Goal: Task Accomplishment & Management: Manage account settings

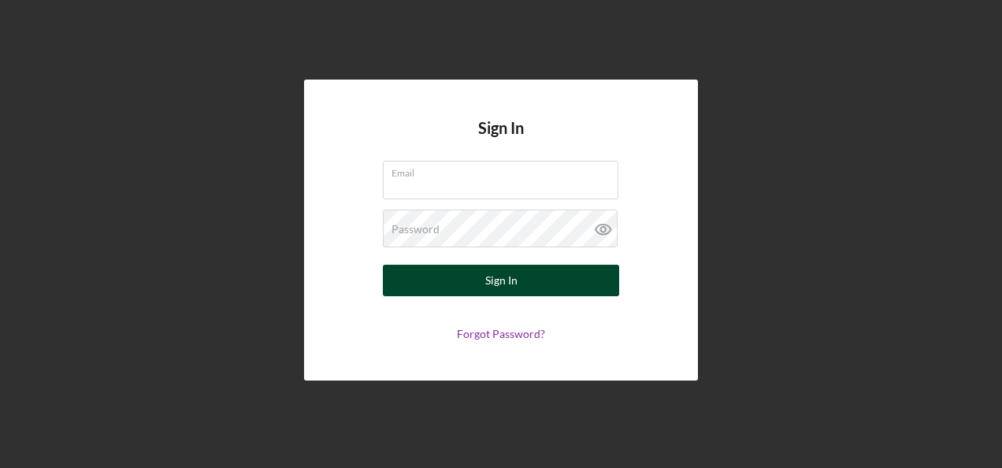
type input "[EMAIL_ADDRESS][DOMAIN_NAME]"
click at [499, 287] on div "Sign In" at bounding box center [501, 280] width 32 height 31
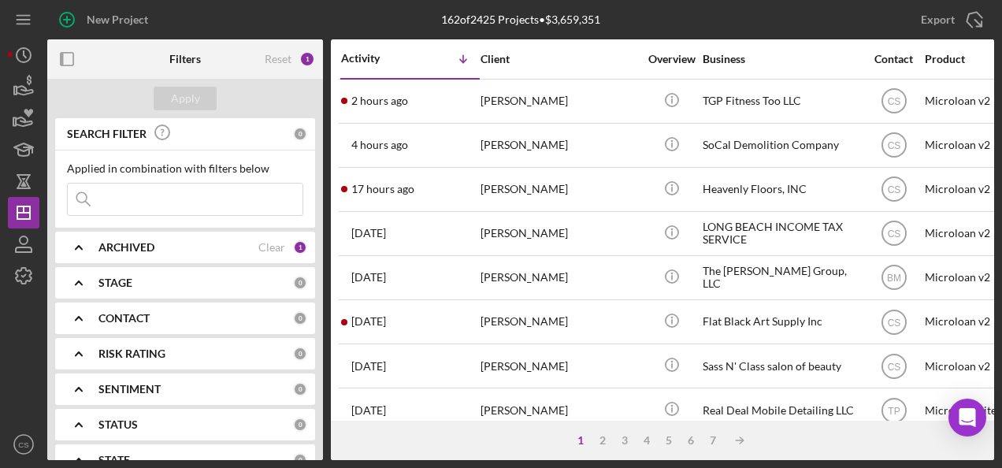
click at [135, 200] on input at bounding box center [185, 198] width 235 height 31
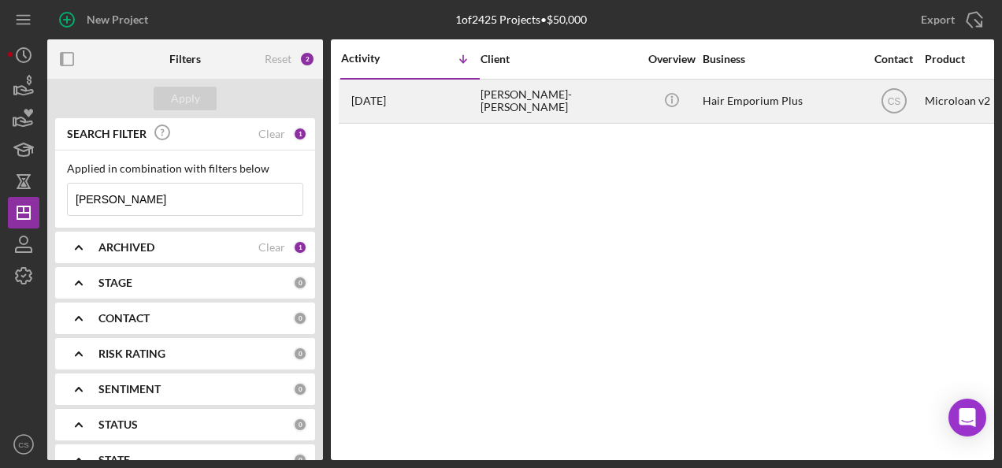
type input "[PERSON_NAME]"
click at [580, 96] on div "[PERSON_NAME]-[PERSON_NAME]" at bounding box center [558, 101] width 157 height 42
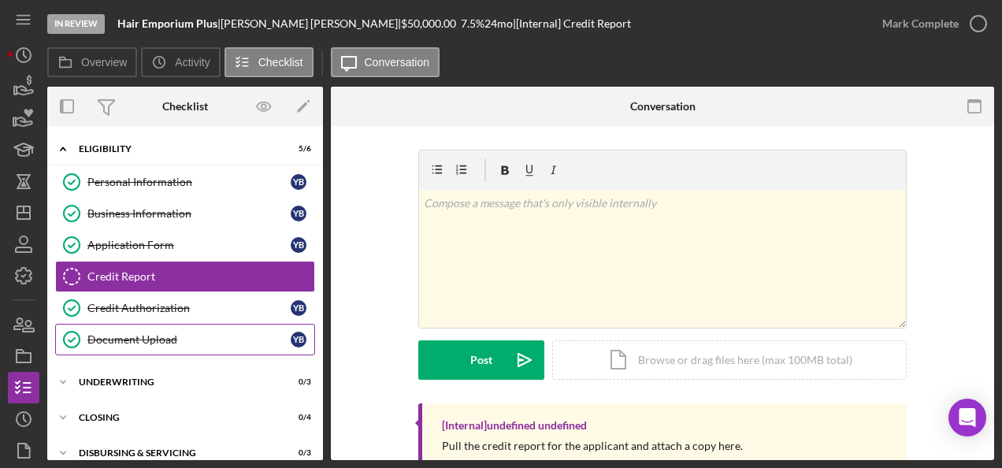
drag, startPoint x: 234, startPoint y: 337, endPoint x: 253, endPoint y: 322, distance: 24.1
click at [234, 335] on div "Document Upload" at bounding box center [188, 339] width 203 height 13
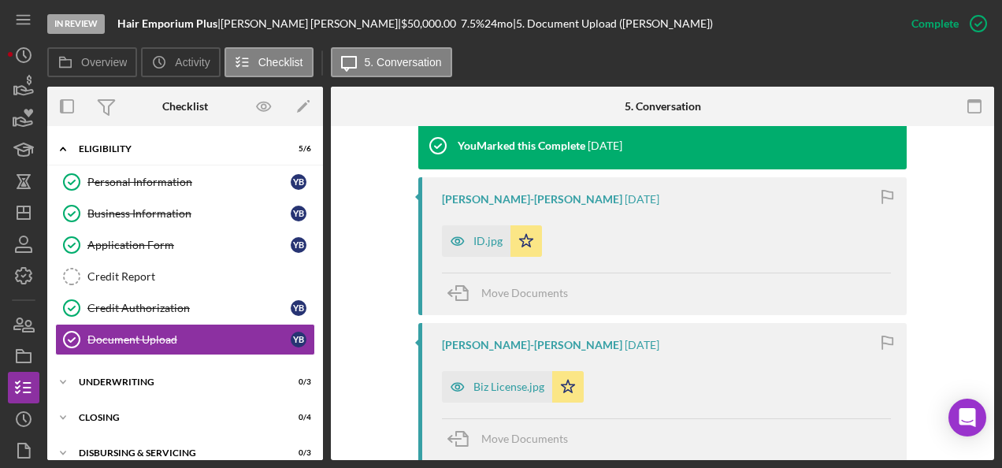
scroll to position [630, 0]
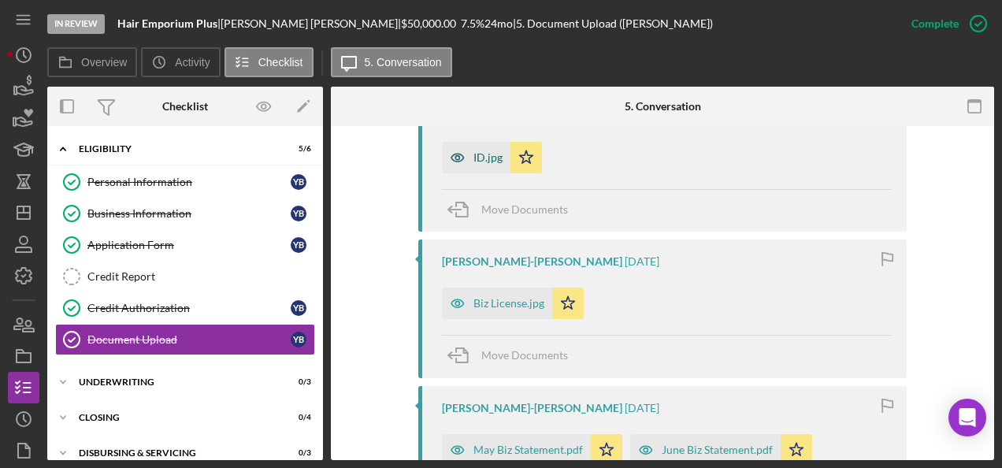
click at [483, 151] on div "ID.jpg" at bounding box center [487, 157] width 29 height 13
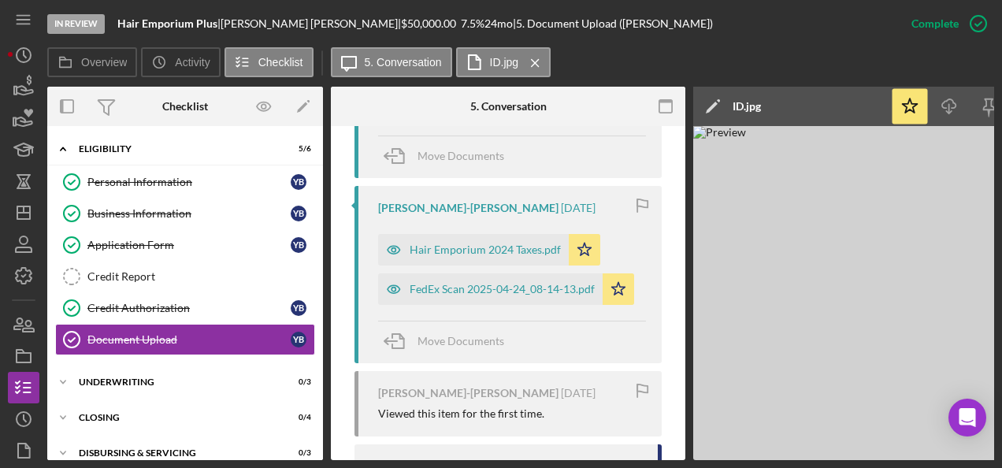
scroll to position [1041, 0]
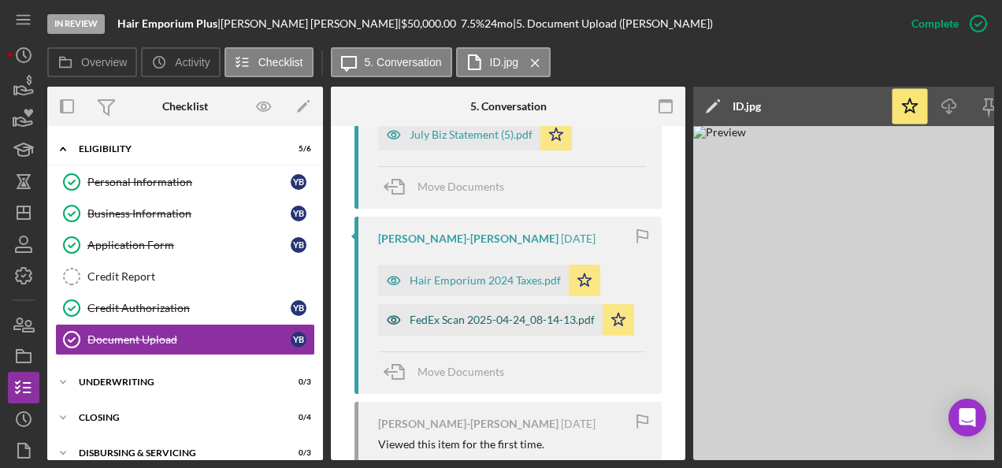
click at [544, 313] on div "FedEx Scan 2025-04-24_08-14-13.pdf" at bounding box center [501, 319] width 185 height 13
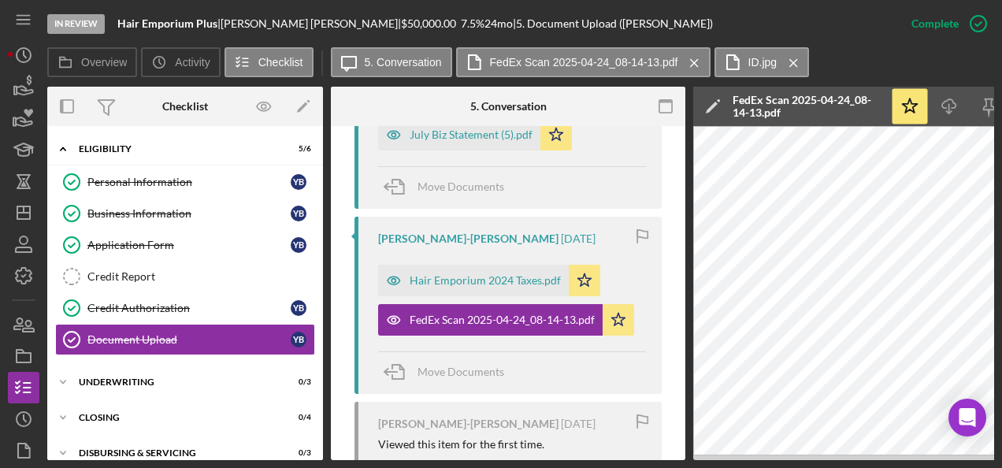
drag, startPoint x: 501, startPoint y: 454, endPoint x: 639, endPoint y: 453, distance: 137.8
click at [639, 453] on div "You Marked this Complete 2 days ago Yolanda Barber-Billie 1 week ago ID.jpg Ico…" at bounding box center [507, 217] width 307 height 1143
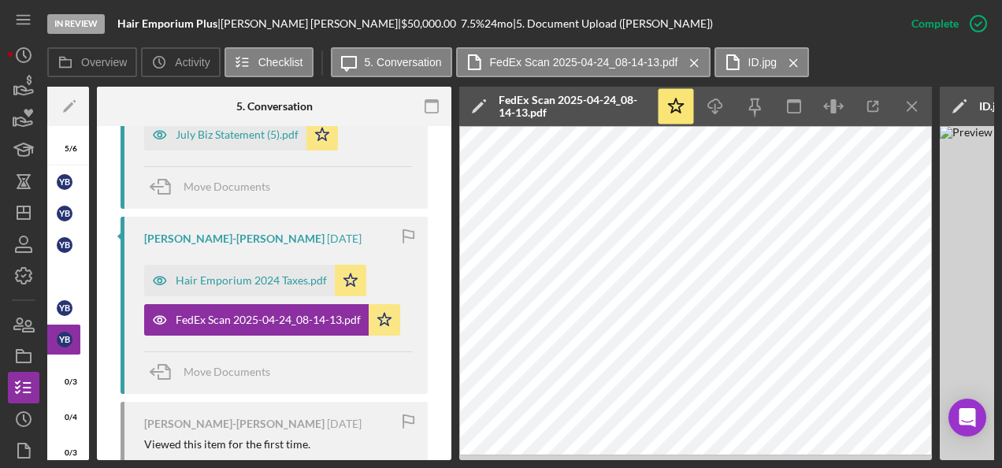
scroll to position [0, 257]
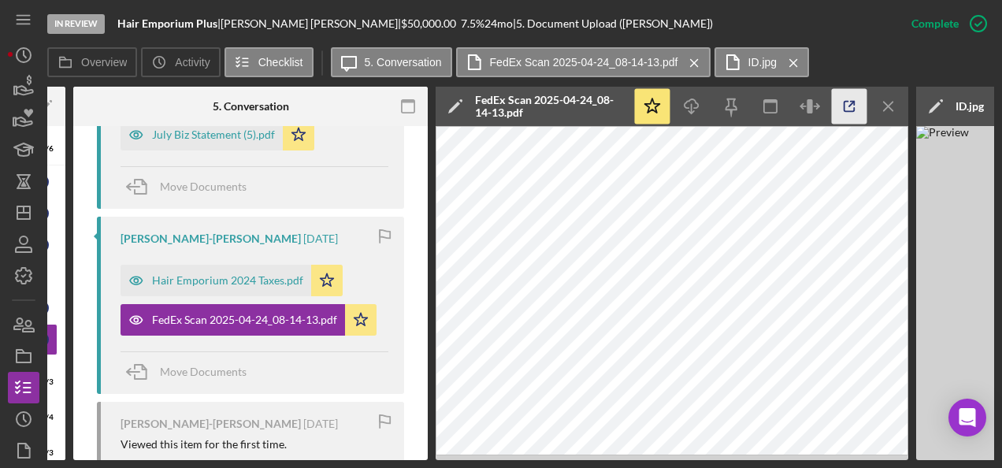
click at [845, 112] on icon "button" at bounding box center [849, 107] width 10 height 10
click at [269, 274] on div "Hair Emporium 2024 Taxes.pdf" at bounding box center [227, 280] width 151 height 13
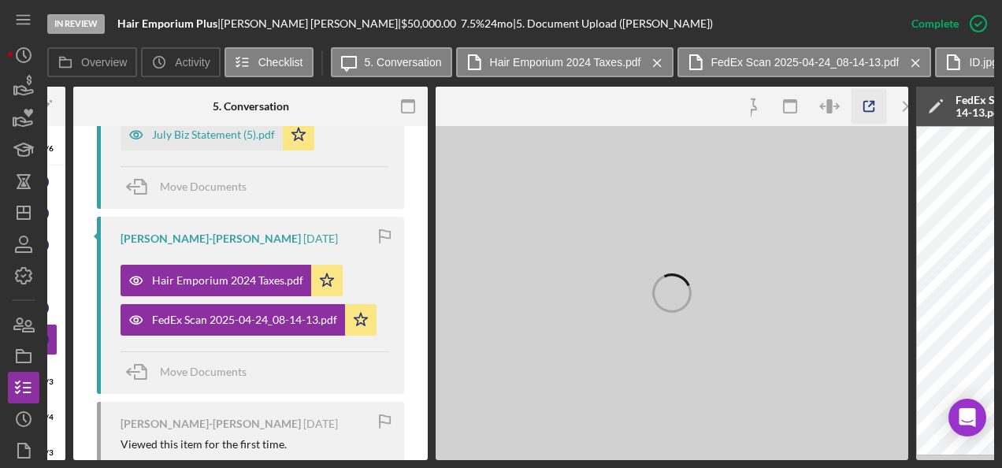
click at [861, 111] on icon "button" at bounding box center [868, 106] width 35 height 35
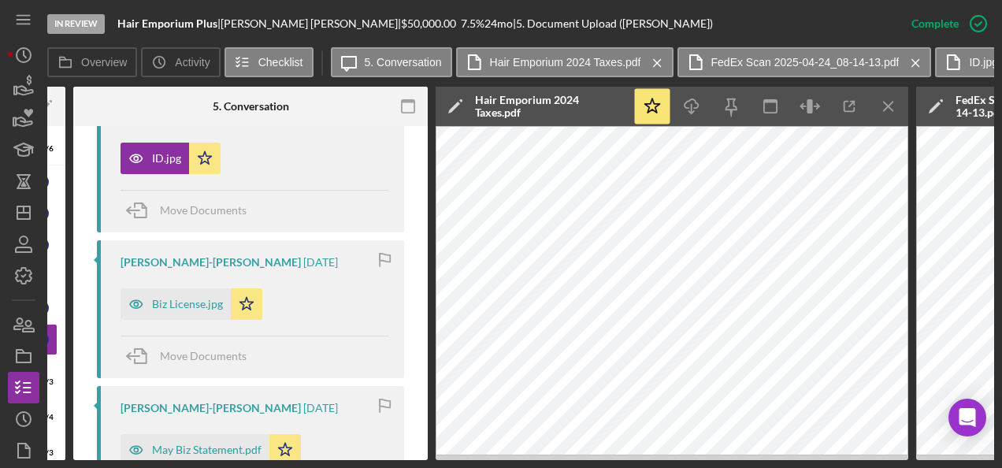
scroll to position [0, 0]
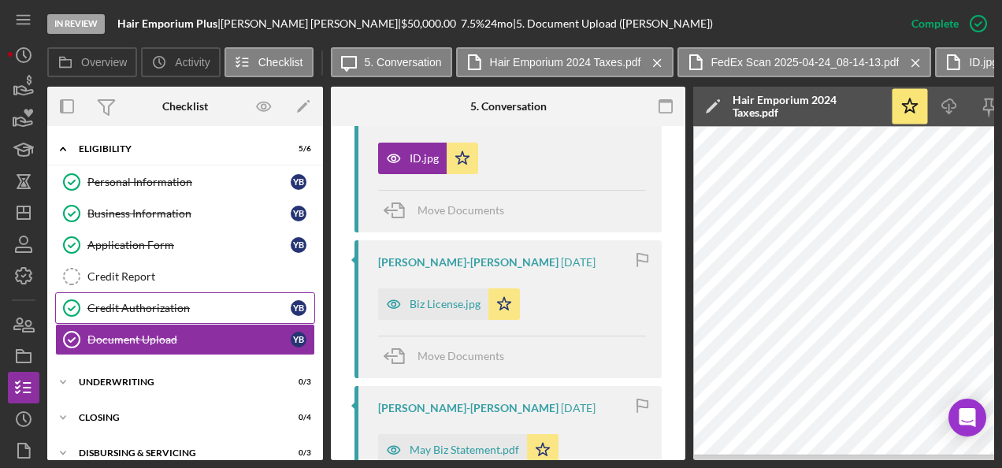
click at [174, 302] on div "Credit Authorization" at bounding box center [188, 308] width 203 height 13
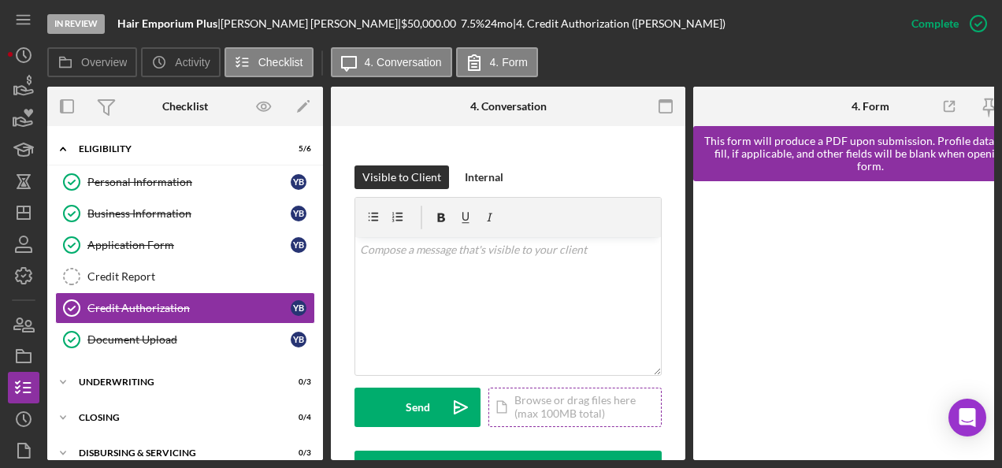
scroll to position [394, 0]
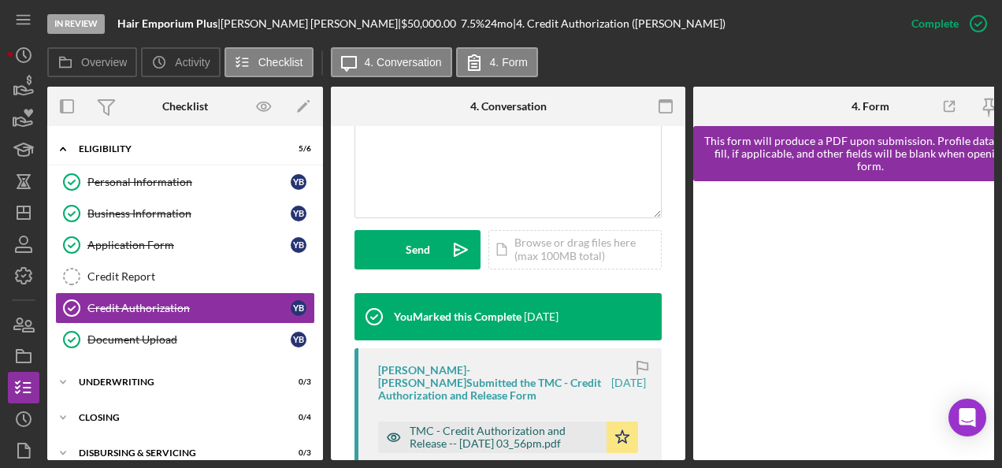
click at [496, 424] on div "TMC - Credit Authorization and Release -- 2025-08-20 03_56pm.pdf" at bounding box center [503, 436] width 189 height 25
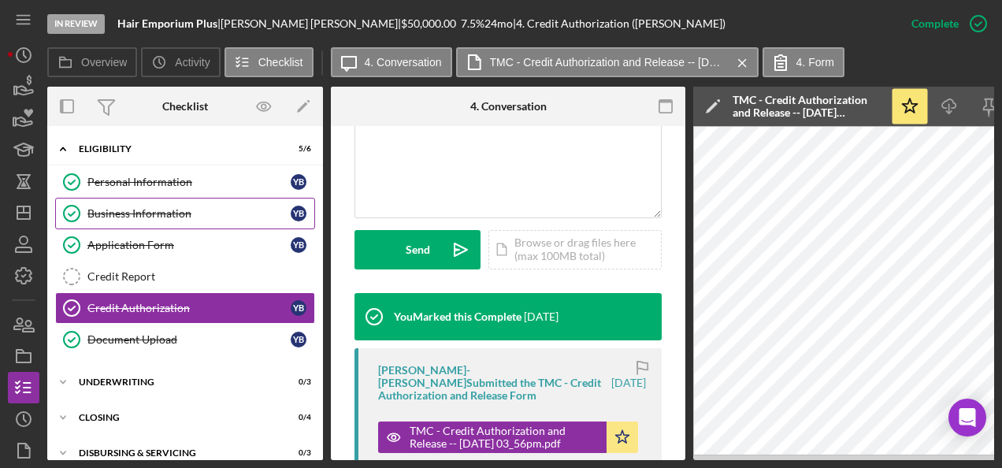
drag, startPoint x: 236, startPoint y: 241, endPoint x: 309, endPoint y: 215, distance: 77.0
click at [236, 241] on div "Application Form" at bounding box center [188, 245] width 203 height 13
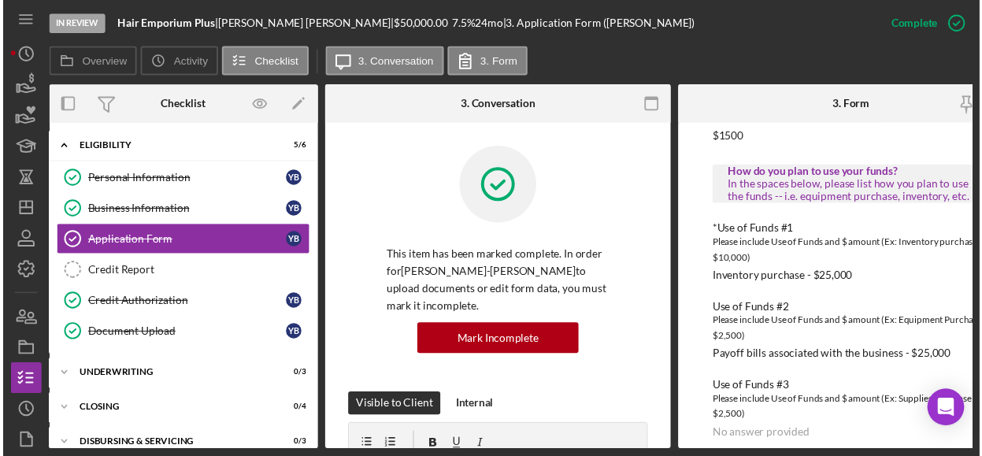
scroll to position [873, 0]
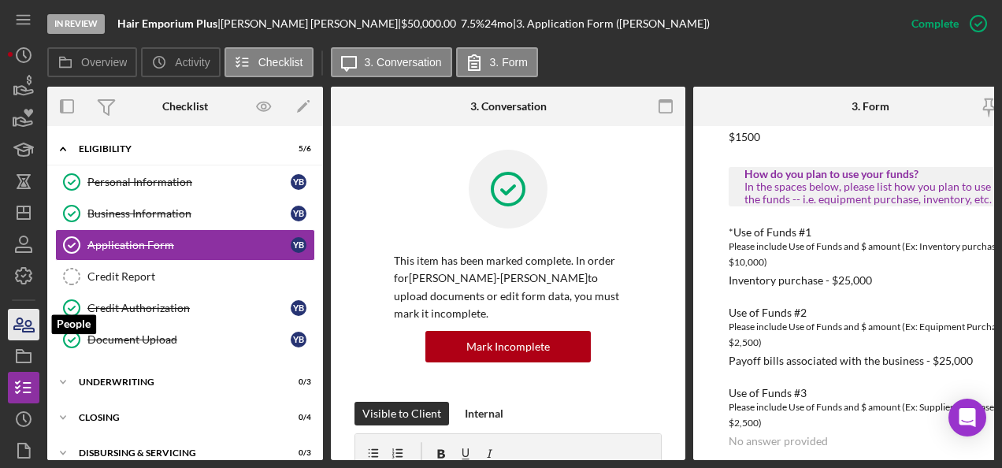
click at [9, 336] on icon "button" at bounding box center [23, 324] width 39 height 39
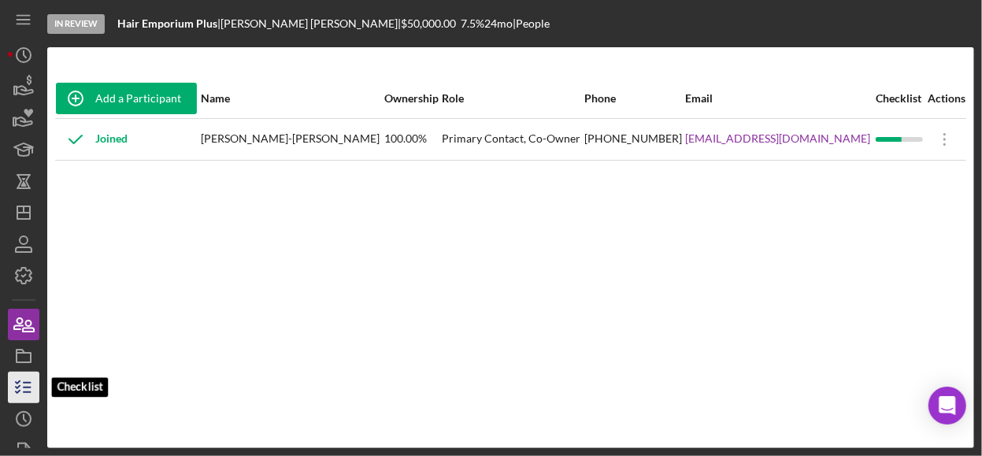
click at [15, 388] on icon "button" at bounding box center [23, 387] width 39 height 39
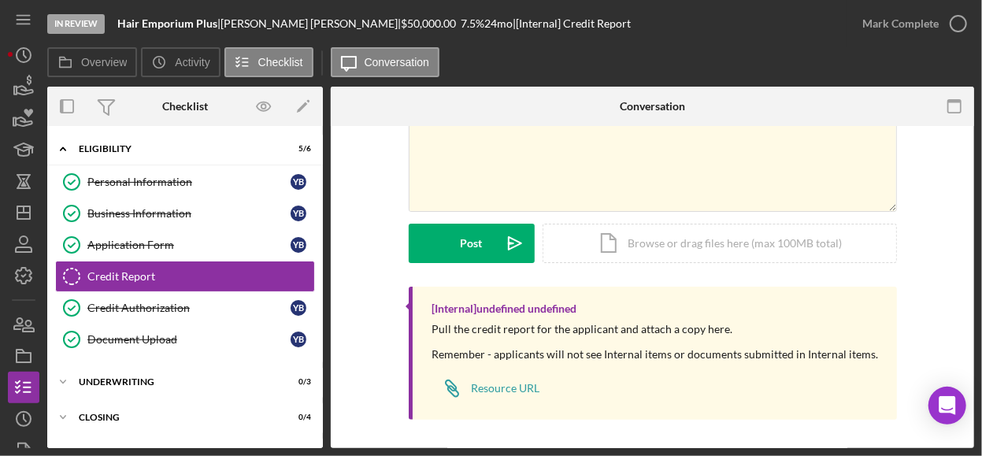
scroll to position [119, 0]
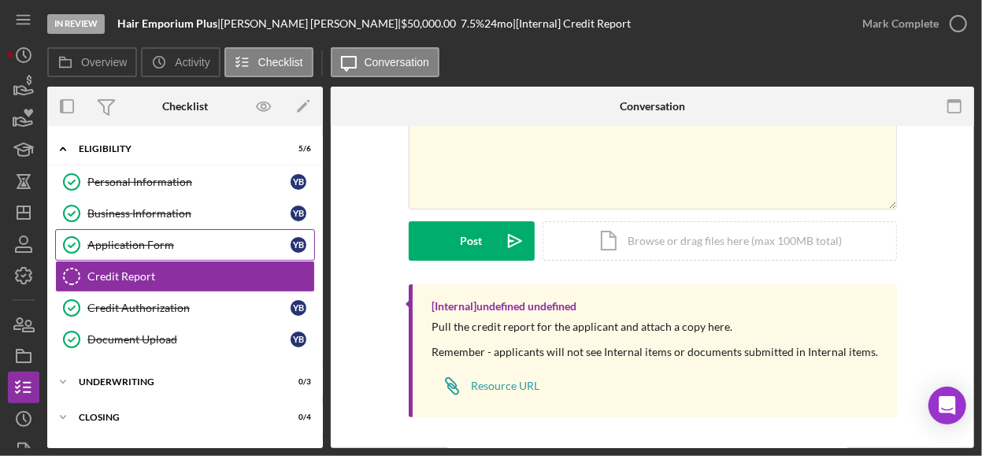
click at [183, 243] on div "Application Form" at bounding box center [188, 245] width 203 height 13
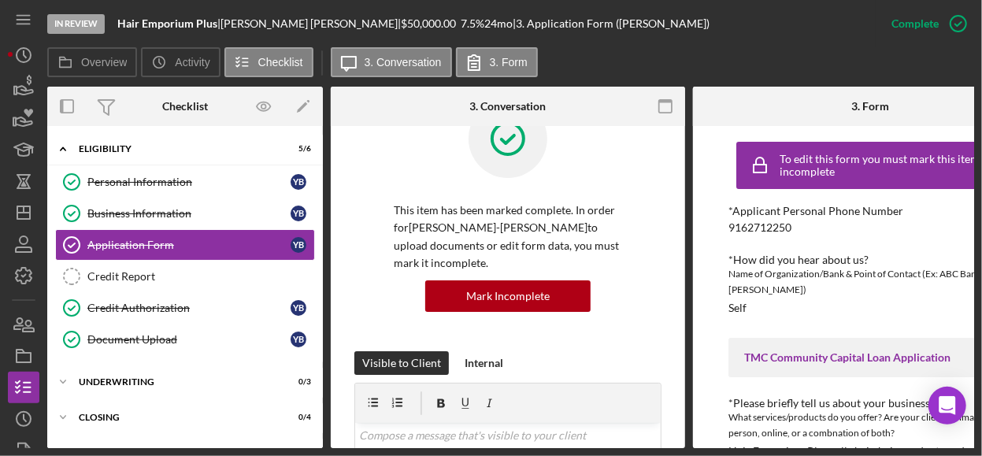
scroll to position [315, 0]
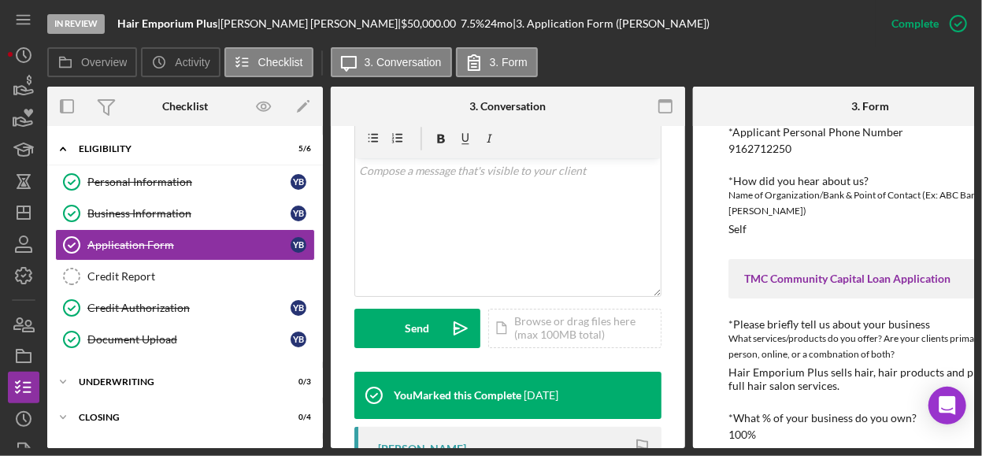
click at [791, 358] on div "What services/products do you offer? Are your clients primarily in-person, onli…" at bounding box center [869, 346] width 283 height 31
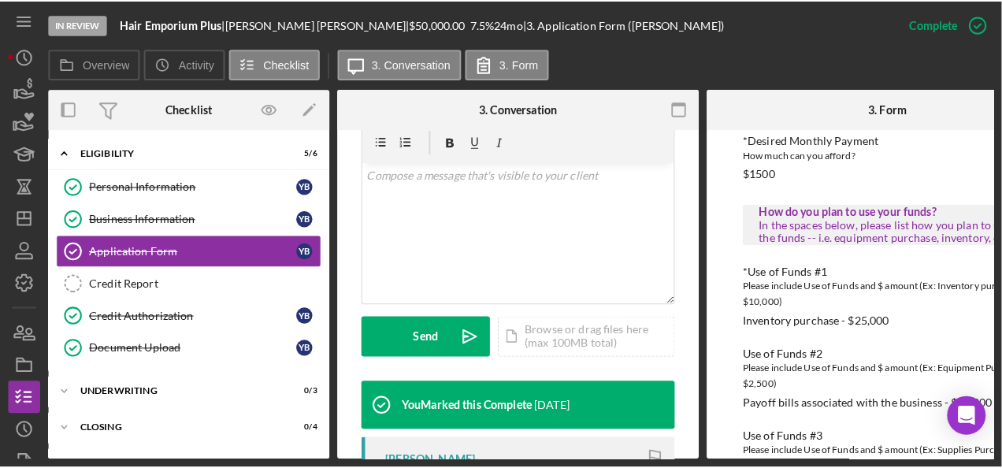
scroll to position [885, 0]
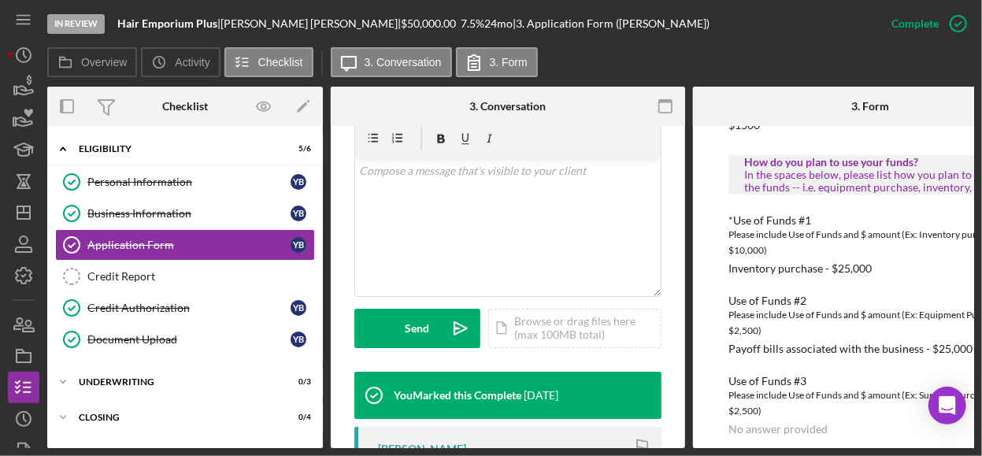
click at [818, 343] on div "Payoff bills associated with the business - $25,000" at bounding box center [850, 349] width 244 height 13
drag, startPoint x: 922, startPoint y: 336, endPoint x: 731, endPoint y: 339, distance: 191.4
click at [731, 343] on div "Payoff bills associated with the business - $25,000" at bounding box center [850, 349] width 244 height 13
click at [732, 343] on div "Payoff bills associated with the business - $25,000" at bounding box center [850, 349] width 244 height 13
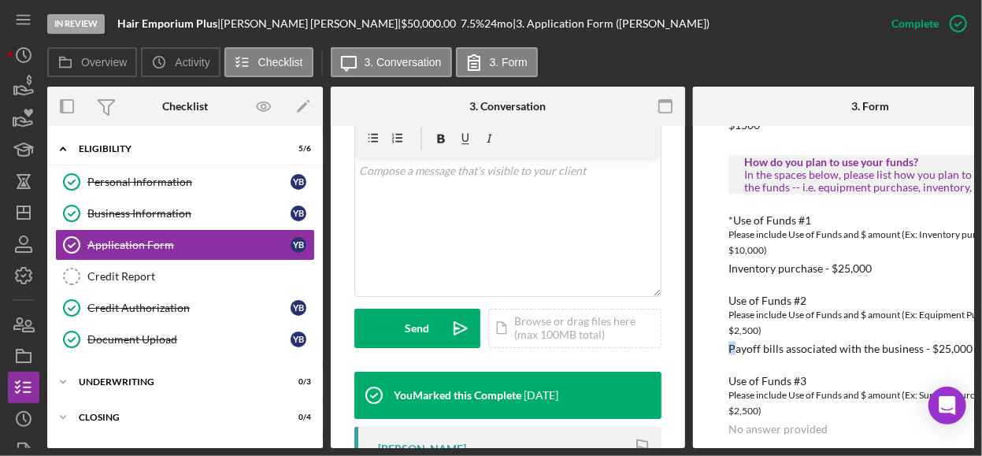
drag, startPoint x: 732, startPoint y: 339, endPoint x: 719, endPoint y: 338, distance: 13.5
click at [719, 338] on div "To edit this form you must mark this item incomplete *Applicant Personal Phone …" at bounding box center [870, 287] width 354 height 322
drag, startPoint x: 920, startPoint y: 335, endPoint x: 728, endPoint y: 336, distance: 192.1
click at [728, 343] on div "Payoff bills associated with the business - $25,000" at bounding box center [850, 349] width 244 height 13
copy div "Payoff bills associated with the business"
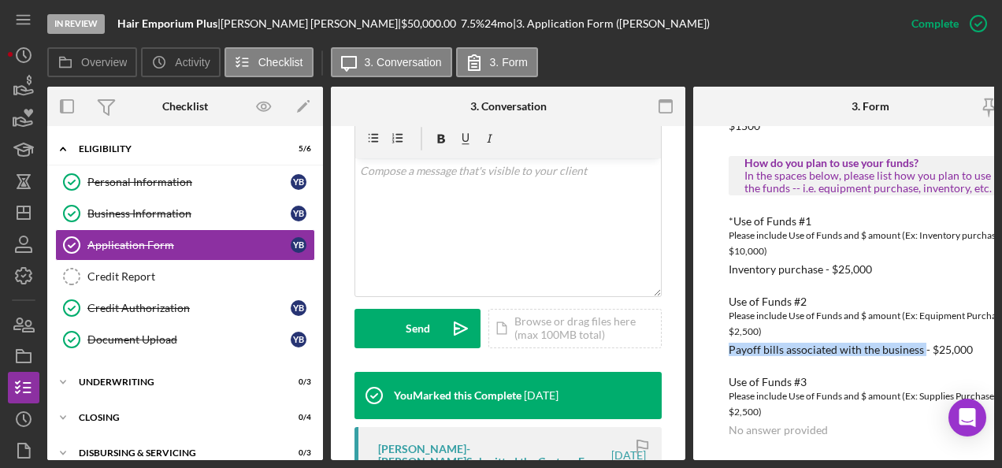
scroll to position [873, 0]
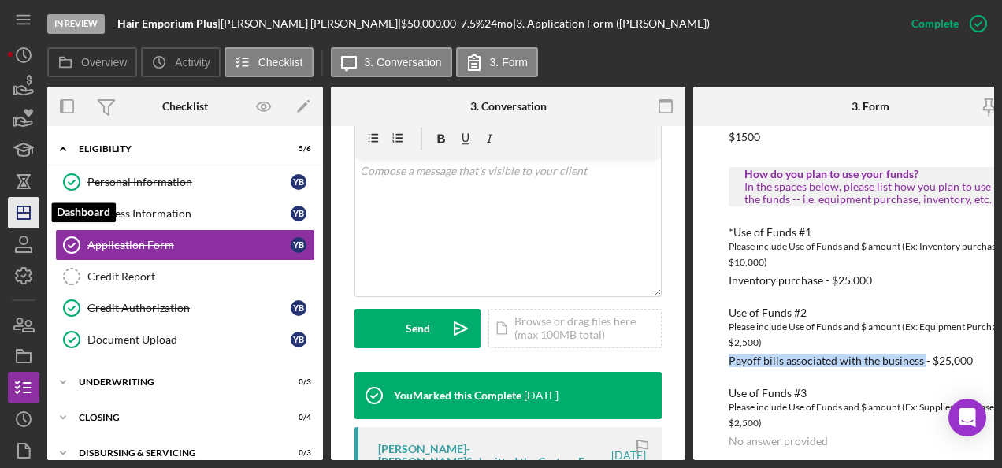
click at [31, 218] on icon "Icon/Dashboard" at bounding box center [23, 212] width 39 height 39
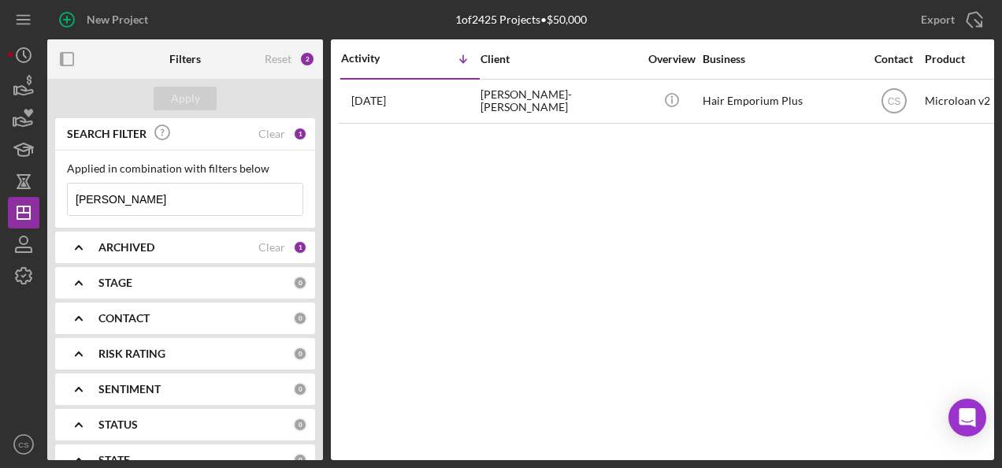
drag, startPoint x: 154, startPoint y: 198, endPoint x: -2, endPoint y: 198, distance: 155.9
click at [0, 198] on html "New Project 1 of 2425 Projects • $50,000 yolanda Export Icon/Export Filters Res…" at bounding box center [501, 234] width 1002 height 468
type input "p"
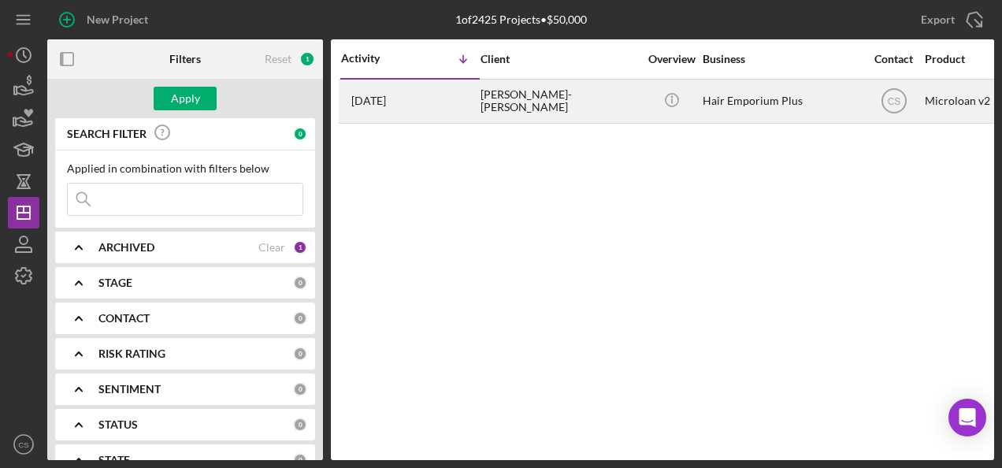
click at [742, 93] on div "Hair Emporium Plus" at bounding box center [780, 101] width 157 height 42
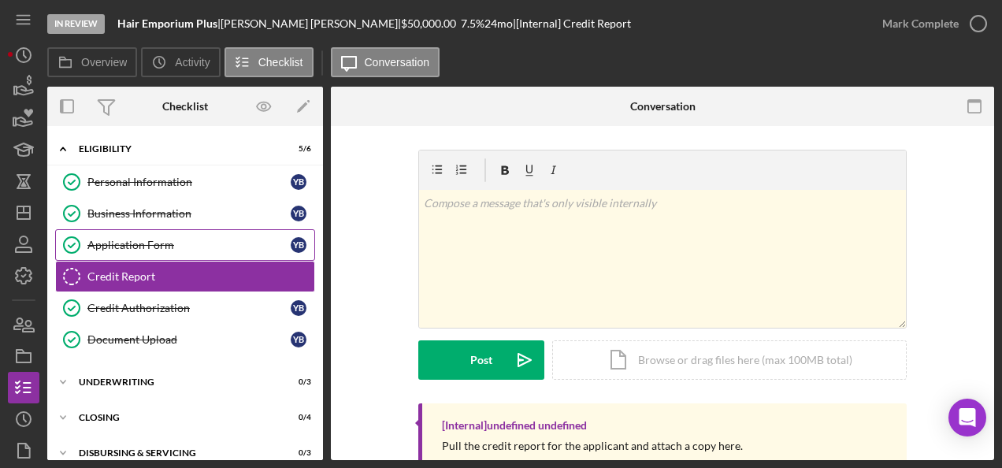
click at [181, 249] on div "Application Form" at bounding box center [188, 245] width 203 height 13
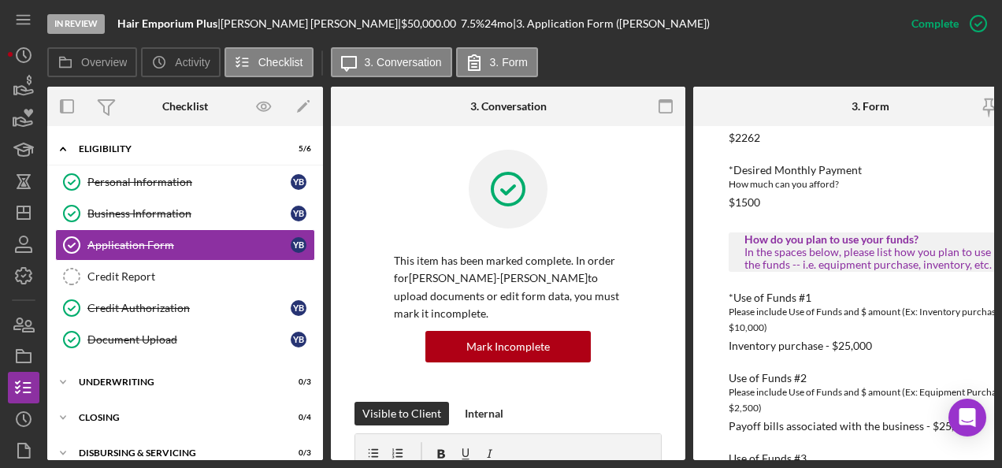
scroll to position [873, 0]
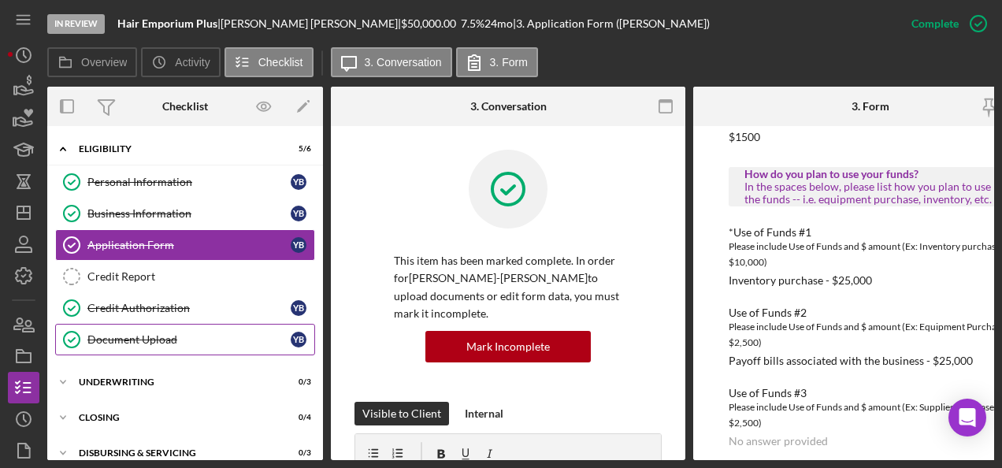
click at [186, 329] on link "Document Upload Document Upload Y B" at bounding box center [185, 339] width 260 height 31
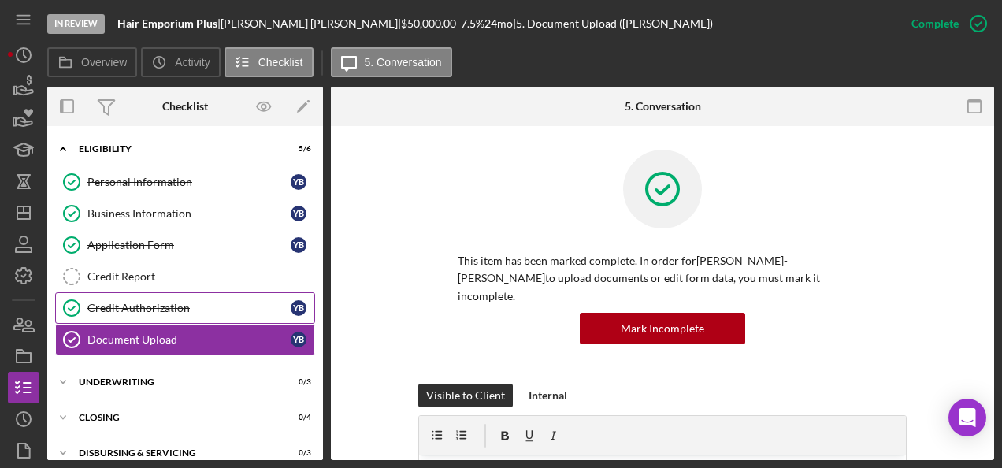
click at [194, 313] on link "Credit Authorization Credit Authorization Y B" at bounding box center [185, 307] width 260 height 31
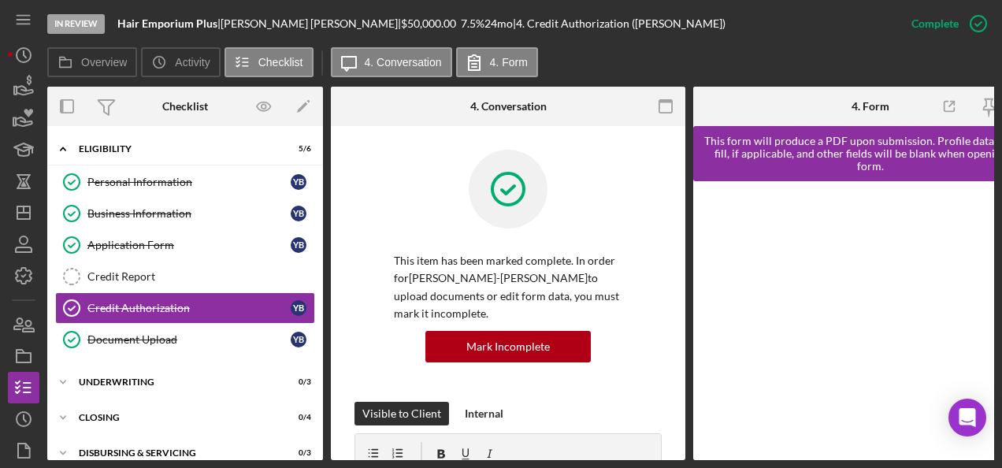
scroll to position [315, 0]
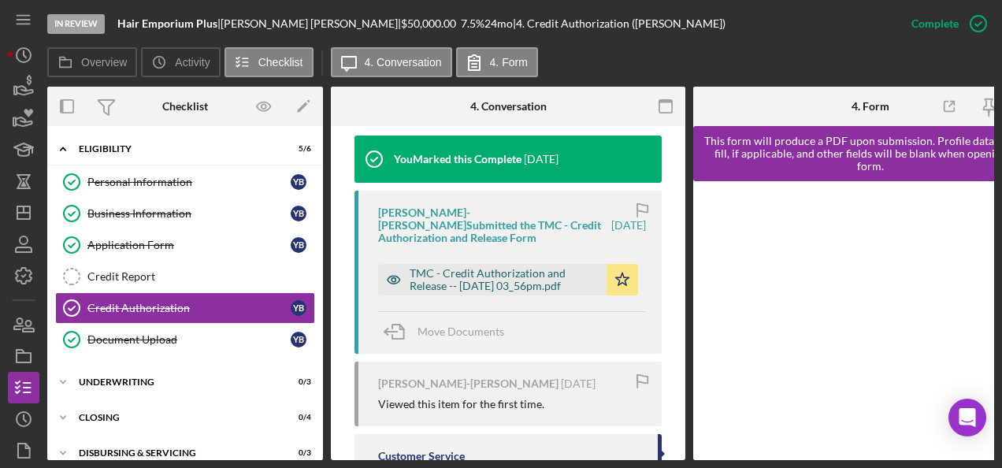
click at [468, 264] on div "TMC - Credit Authorization and Release -- 2025-08-20 03_56pm.pdf" at bounding box center [492, 279] width 228 height 31
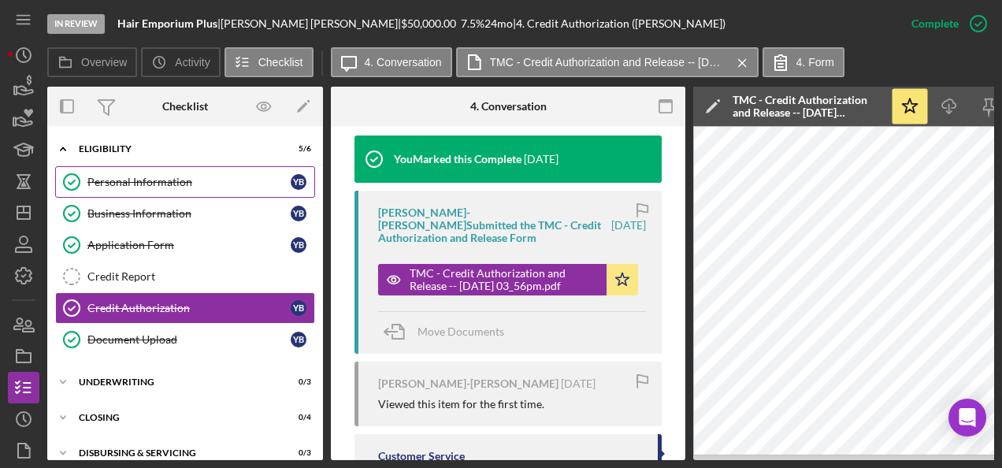
click at [167, 172] on link "Personal Information Personal Information Y B" at bounding box center [185, 181] width 260 height 31
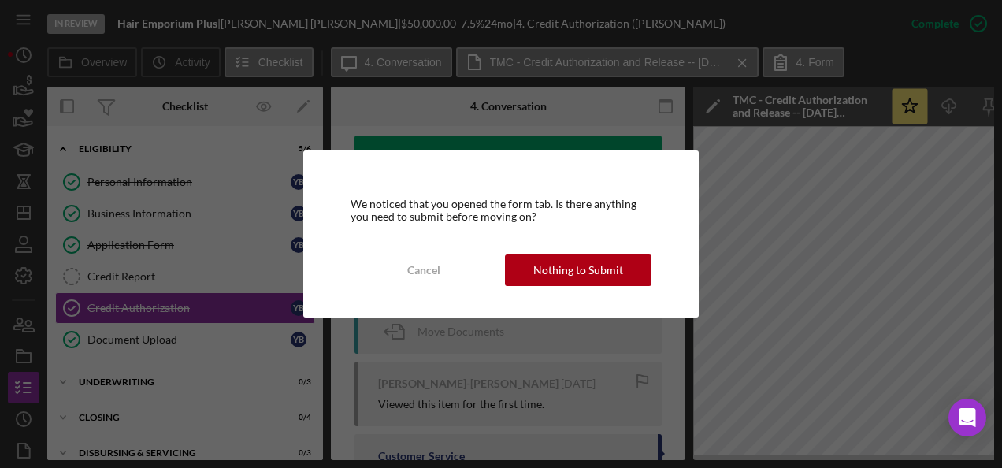
click at [805, 244] on div "We noticed that you opened the form tab. Is there anything you need to submit b…" at bounding box center [501, 234] width 1002 height 468
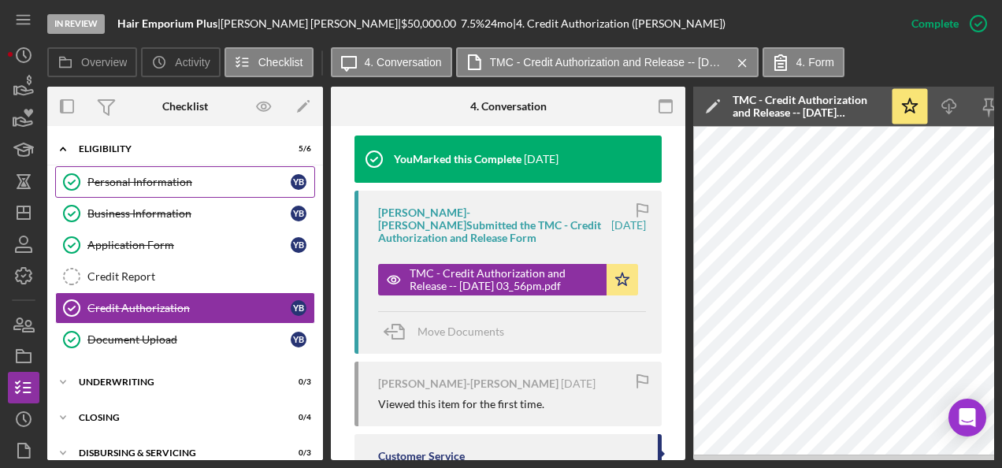
click at [117, 176] on div "Personal Information" at bounding box center [188, 182] width 203 height 13
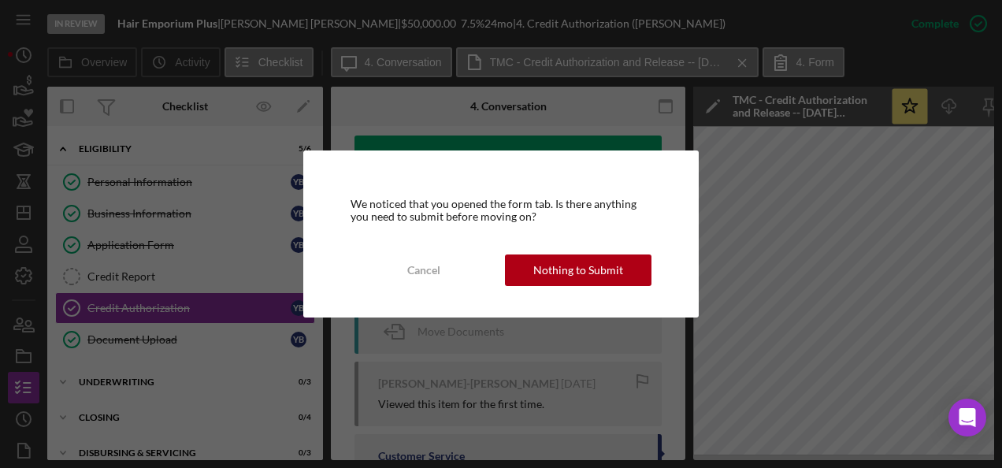
click at [642, 270] on button "Nothing to Submit" at bounding box center [578, 269] width 146 height 31
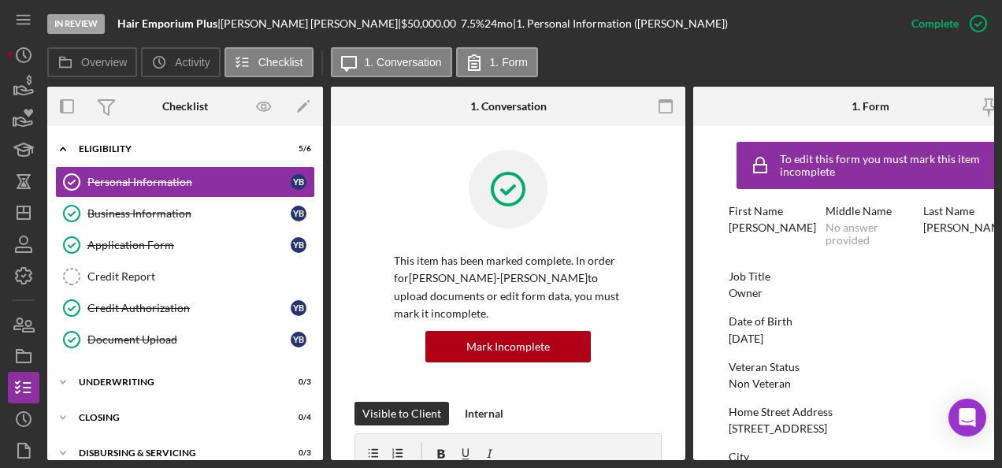
scroll to position [79, 0]
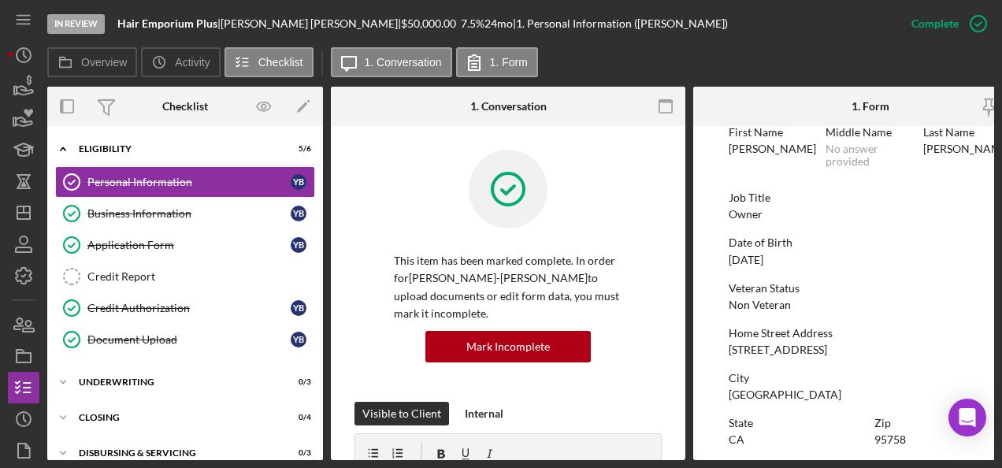
click at [783, 351] on div "7209 Saltgrass Way" at bounding box center [777, 349] width 98 height 13
copy div "7209 Saltgrass Way"
drag, startPoint x: 178, startPoint y: 339, endPoint x: 663, endPoint y: 384, distance: 487.1
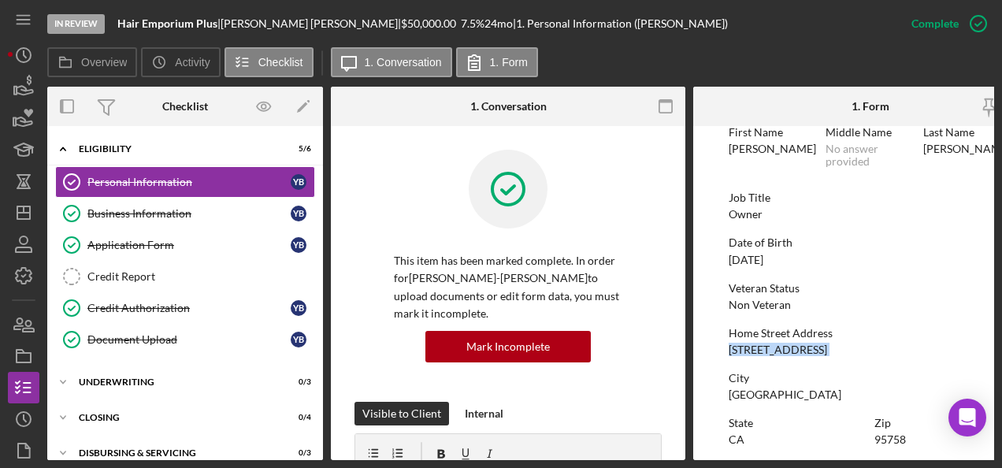
click at [178, 339] on div "Document Upload" at bounding box center [188, 339] width 203 height 13
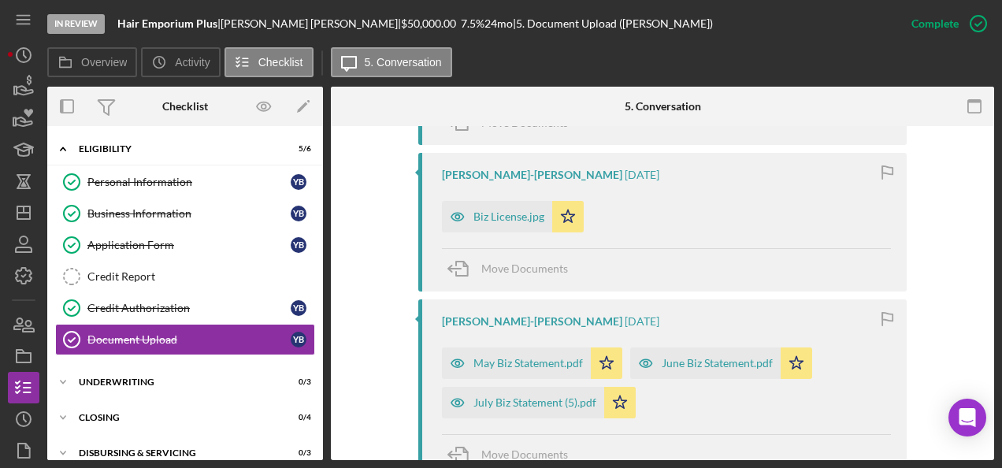
scroll to position [630, 0]
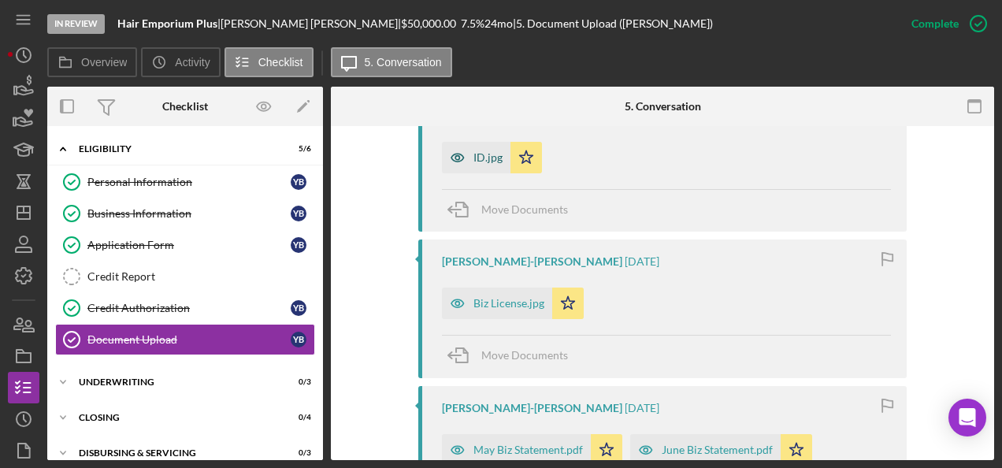
click at [482, 142] on div "ID.jpg" at bounding box center [476, 157] width 69 height 31
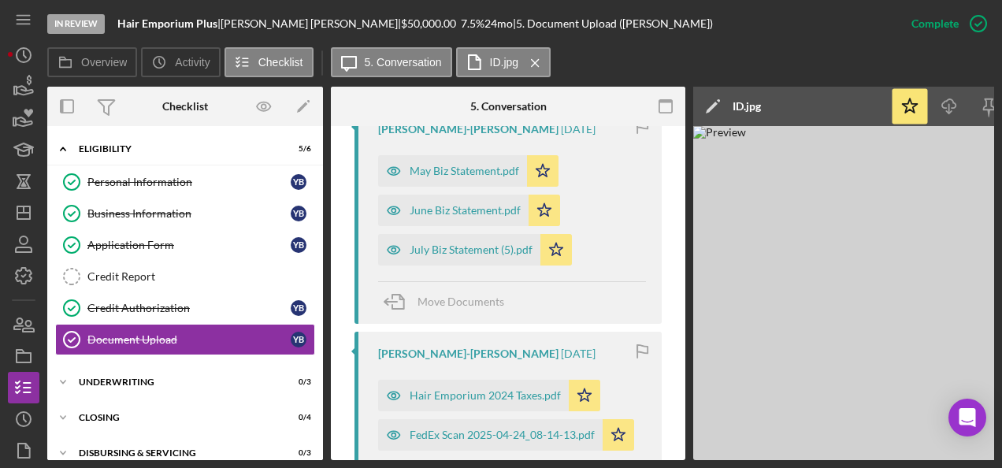
scroll to position [962, 0]
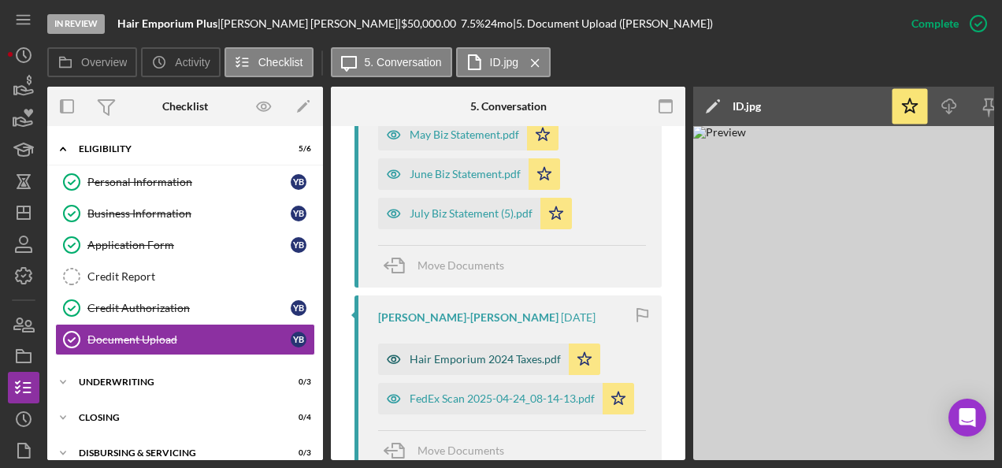
click at [477, 353] on div "Hair Emporium 2024 Taxes.pdf" at bounding box center [484, 359] width 151 height 13
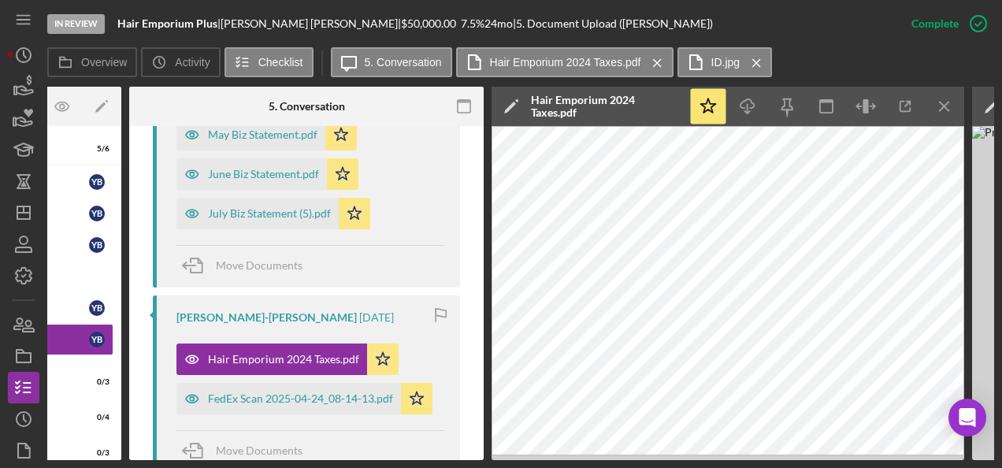
scroll to position [0, 208]
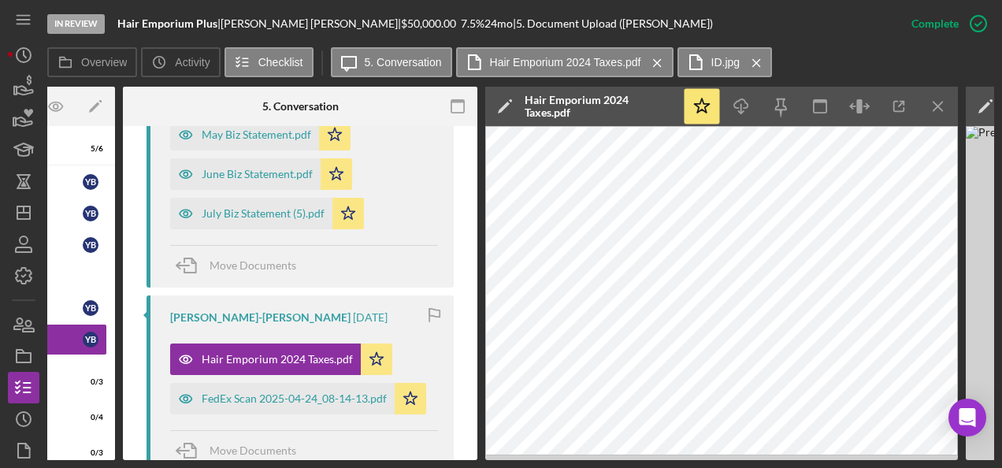
click at [162, 24] on b "Hair Emporium Plus" at bounding box center [167, 23] width 100 height 13
copy div "Hair Emporium Plus |"
click at [376, 295] on div "Yolanda Barber-Billie 1 week ago Hair Emporium 2024 Taxes.pdf Icon/Star FedEx S…" at bounding box center [299, 383] width 307 height 177
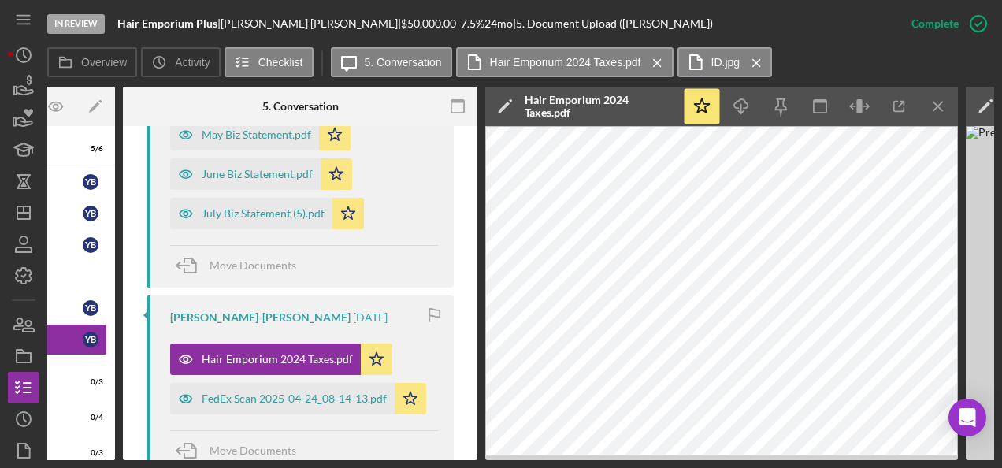
drag, startPoint x: 541, startPoint y: 461, endPoint x: 487, endPoint y: 461, distance: 53.5
click at [487, 461] on div "In Review Hair Emporium Plus | Yolanda Barber-Billie | $50,000.00 7.5 % 24 mo |…" at bounding box center [501, 234] width 1002 height 468
click at [933, 110] on line "button" at bounding box center [937, 106] width 9 height 9
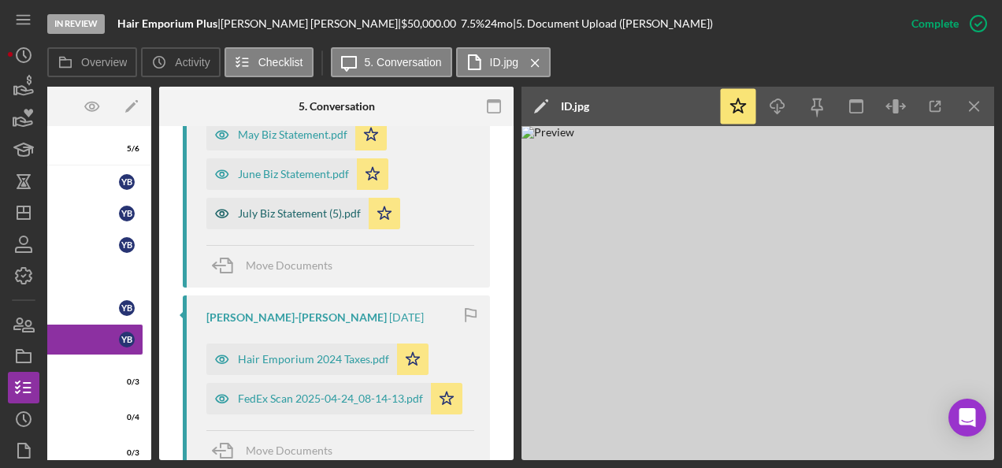
scroll to position [805, 0]
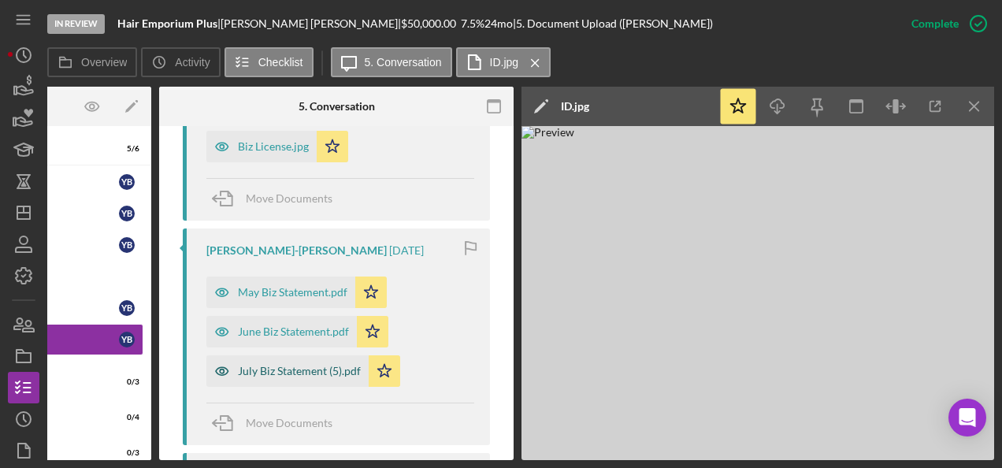
click at [290, 365] on div "July Biz Statement (5).pdf" at bounding box center [299, 371] width 123 height 13
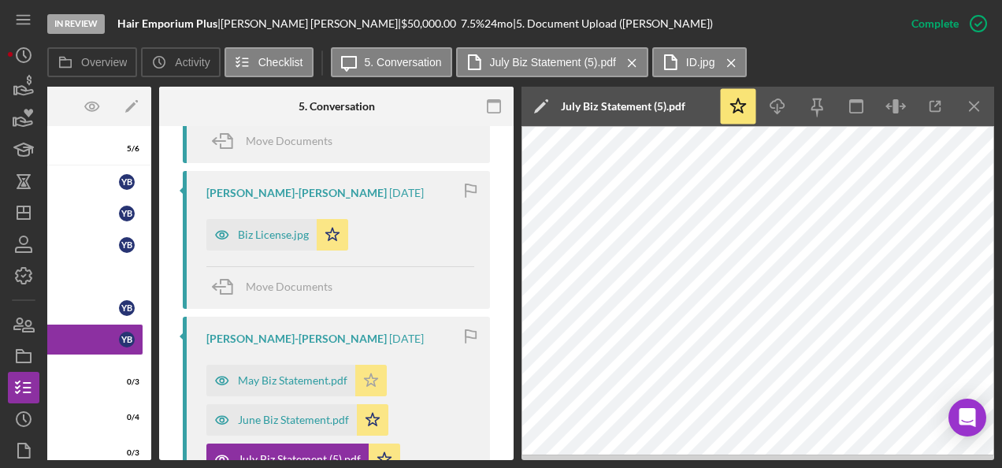
scroll to position [647, 0]
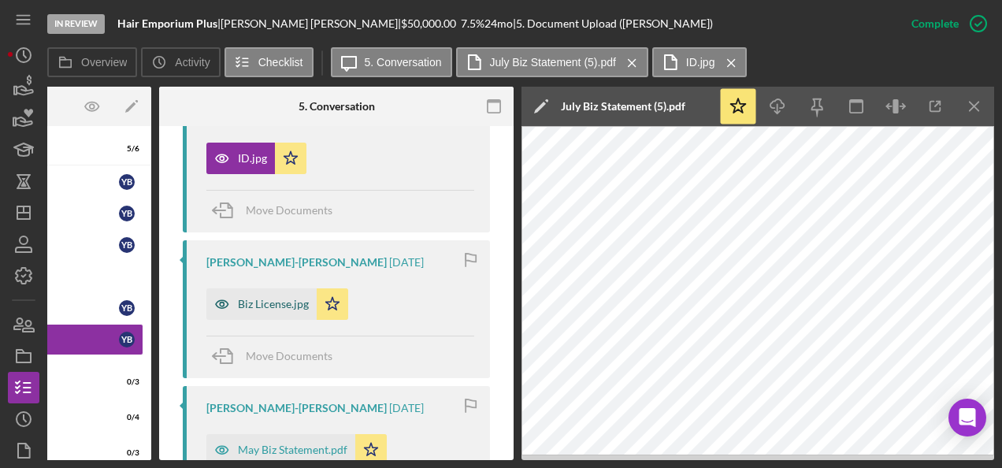
click at [267, 298] on div "Biz License.jpg" at bounding box center [273, 304] width 71 height 13
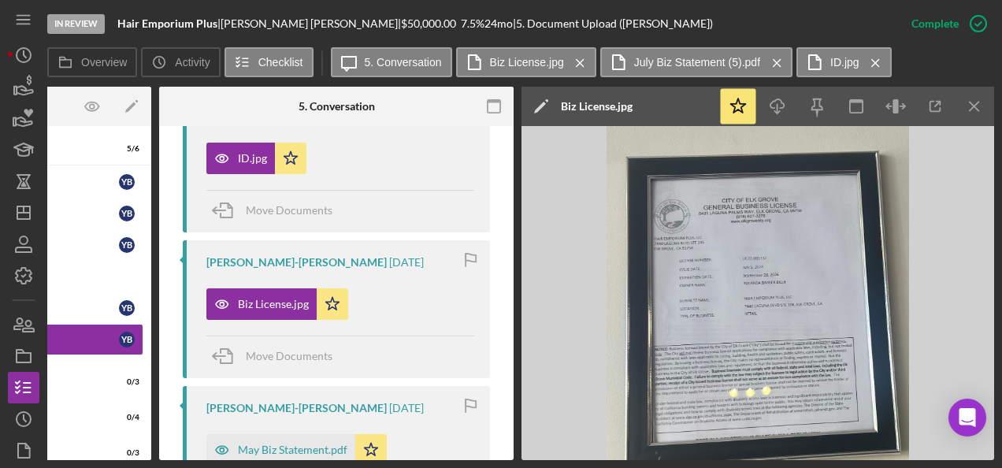
click at [169, 19] on b "Hair Emporium Plus" at bounding box center [167, 23] width 100 height 13
copy div "Hair Emporium Plus |"
click at [96, 255] on link "Application Form Application Form Y B" at bounding box center [13, 244] width 260 height 31
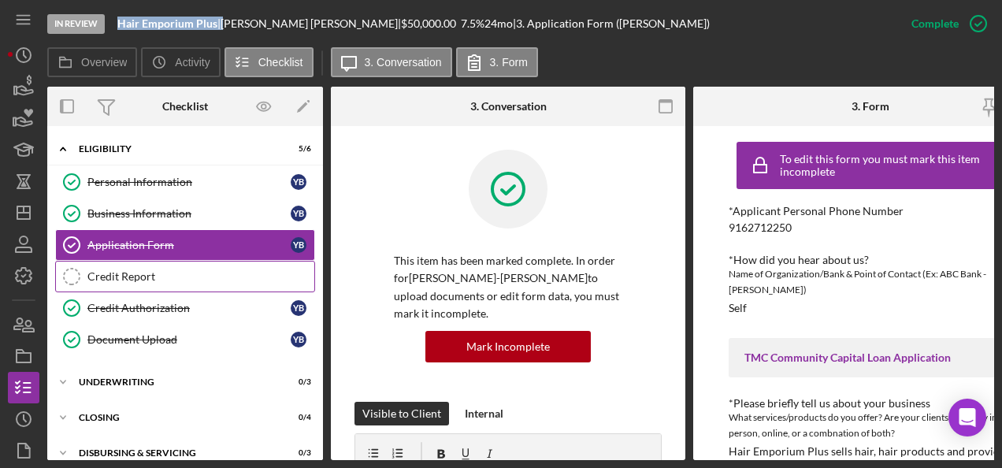
click at [95, 263] on link "Credit Report Credit Report" at bounding box center [185, 276] width 260 height 31
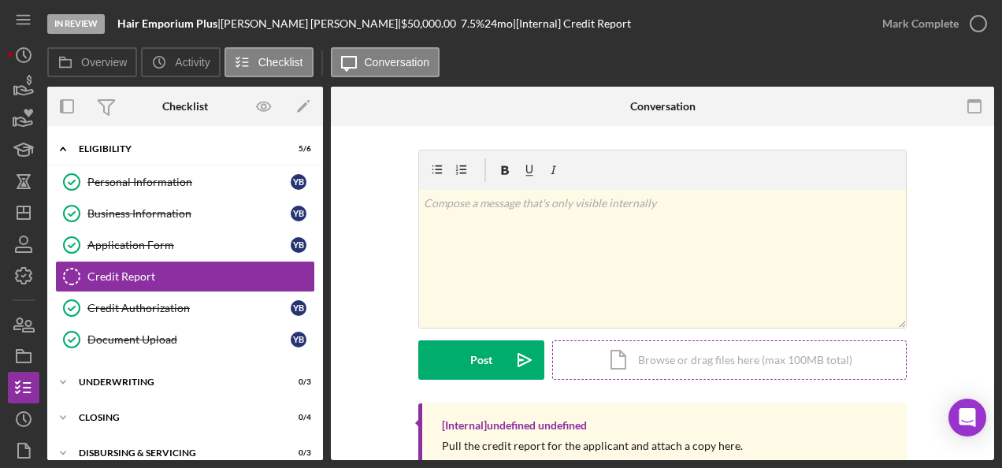
click at [644, 354] on div "Icon/Document Browse or drag files here (max 100MB total) Tap to choose files o…" at bounding box center [729, 359] width 354 height 39
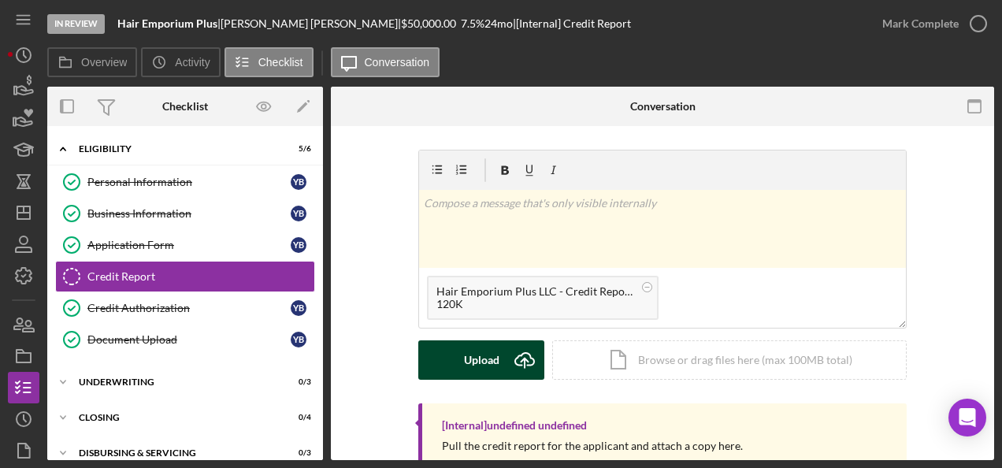
click at [496, 372] on button "Upload Icon/Upload" at bounding box center [481, 359] width 126 height 39
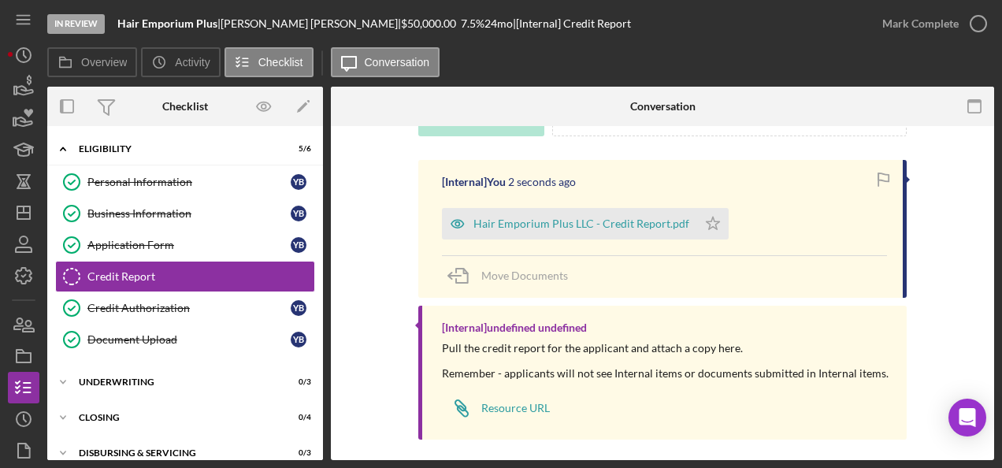
scroll to position [253, 0]
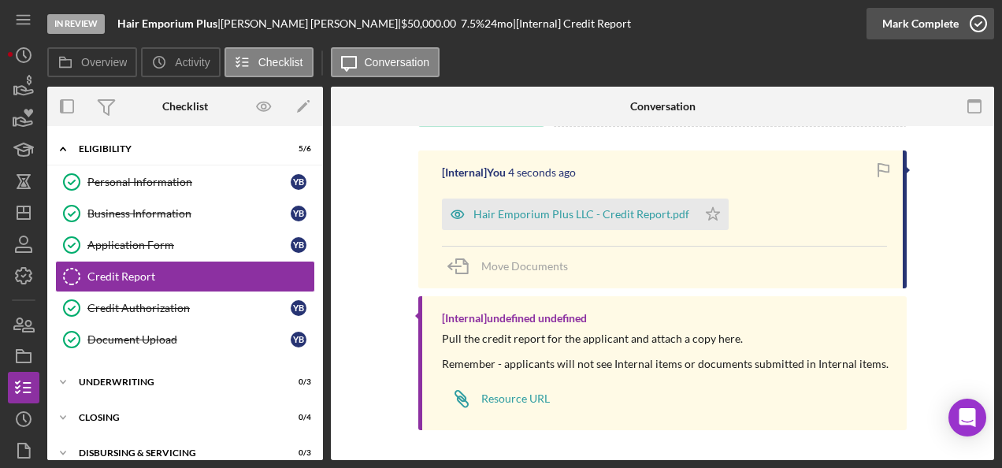
click at [909, 19] on div "Mark Complete" at bounding box center [920, 23] width 76 height 31
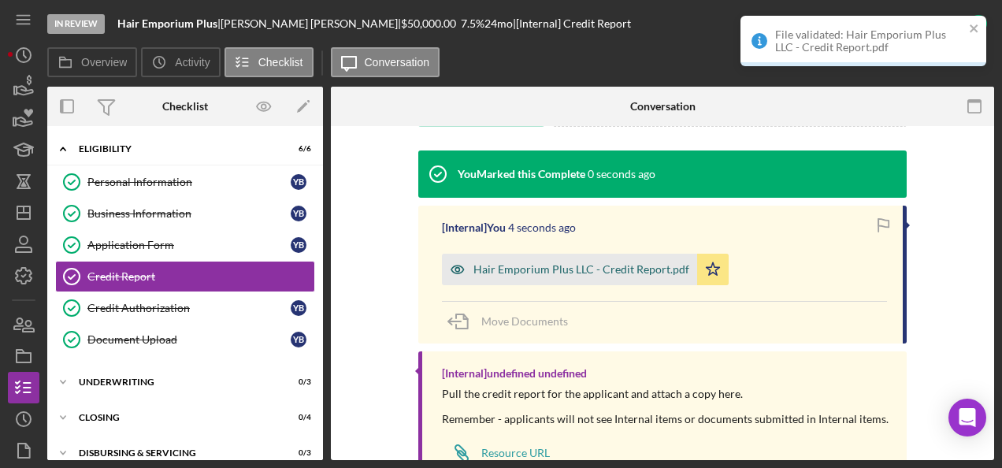
click at [598, 265] on div "Hair Emporium Plus LLC - Credit Report.pdf" at bounding box center [581, 269] width 216 height 13
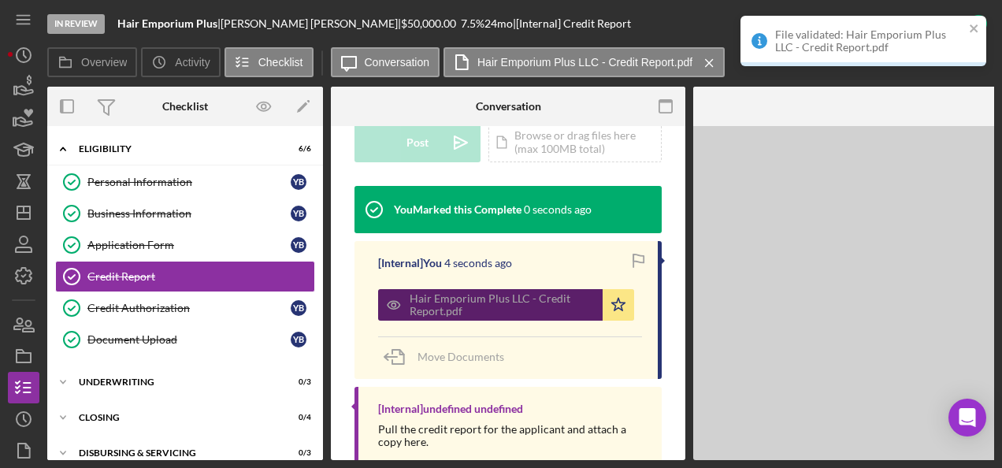
scroll to position [487, 0]
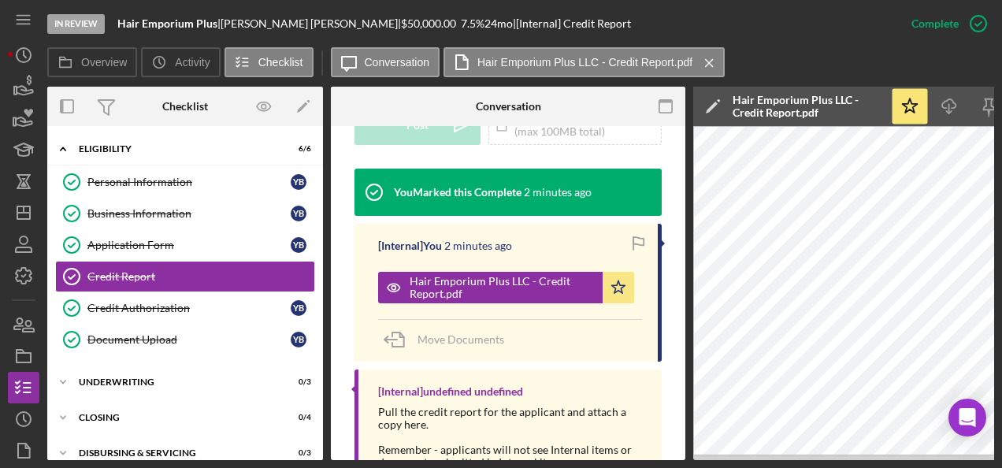
drag, startPoint x: 162, startPoint y: 189, endPoint x: 496, endPoint y: 162, distance: 334.9
click at [162, 189] on link "Personal Information Personal Information Y B" at bounding box center [185, 181] width 260 height 31
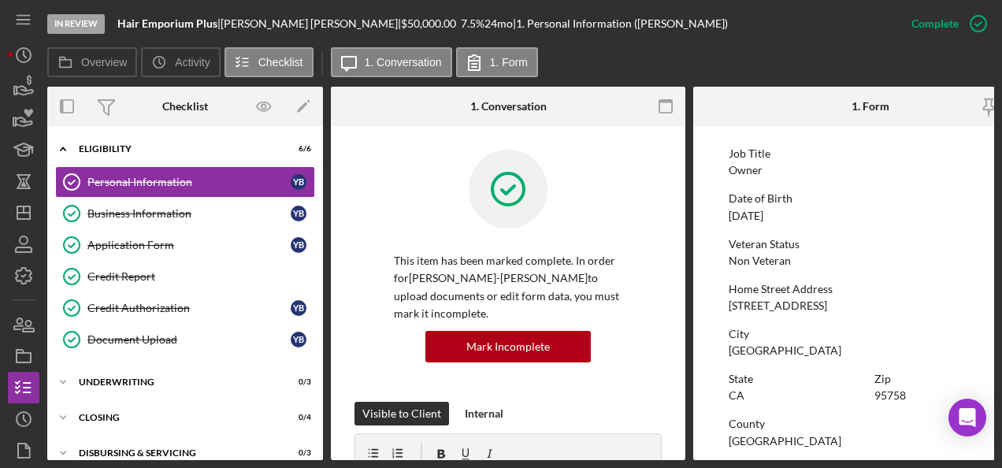
scroll to position [157, 0]
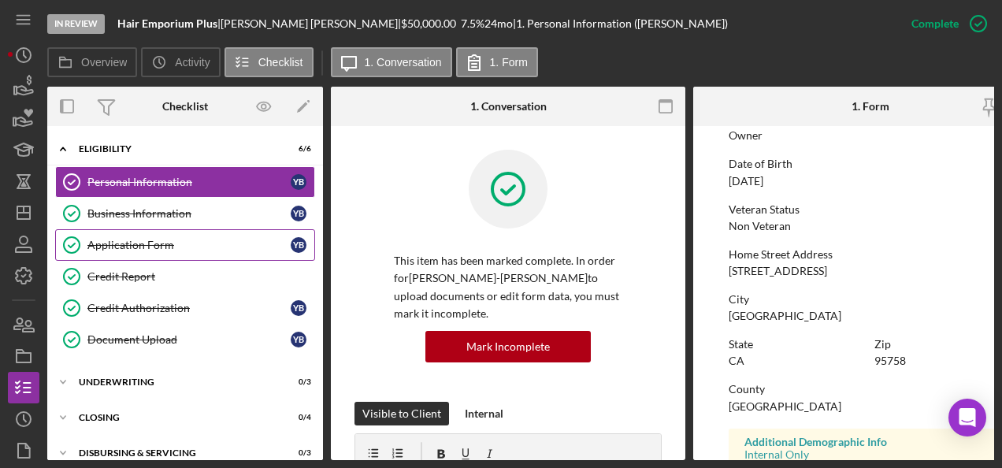
drag, startPoint x: 183, startPoint y: 272, endPoint x: 254, endPoint y: 253, distance: 73.6
click at [183, 272] on div "Credit Report" at bounding box center [200, 276] width 227 height 13
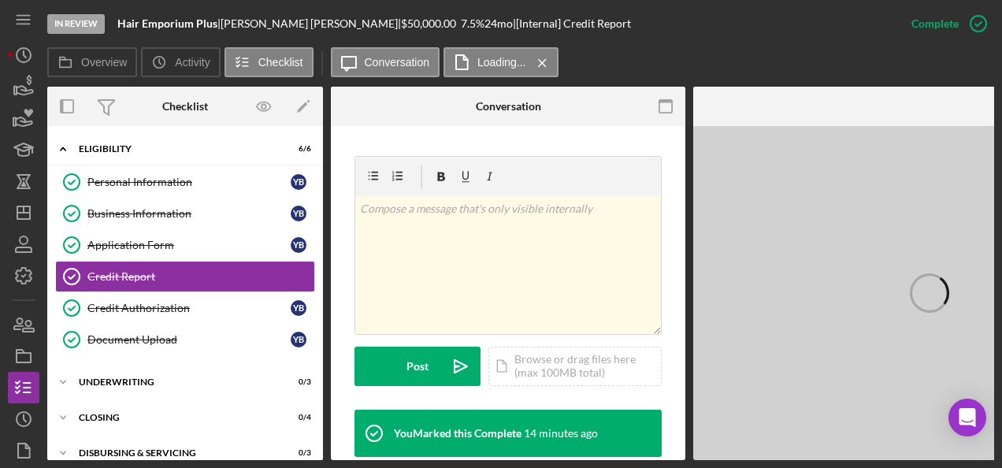
scroll to position [394, 0]
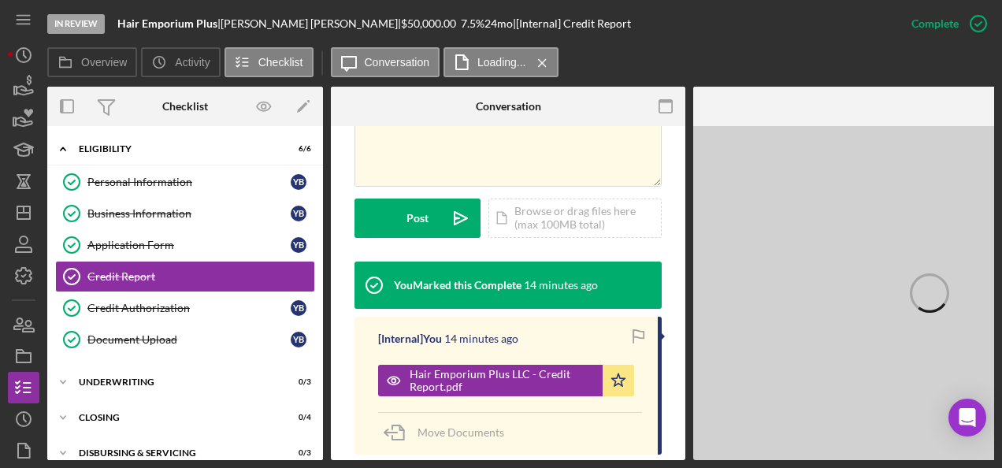
drag, startPoint x: 493, startPoint y: 358, endPoint x: 496, endPoint y: 342, distance: 16.8
click at [490, 368] on div "Hair Emporium Plus LLC - Credit Report.pdf" at bounding box center [501, 380] width 185 height 25
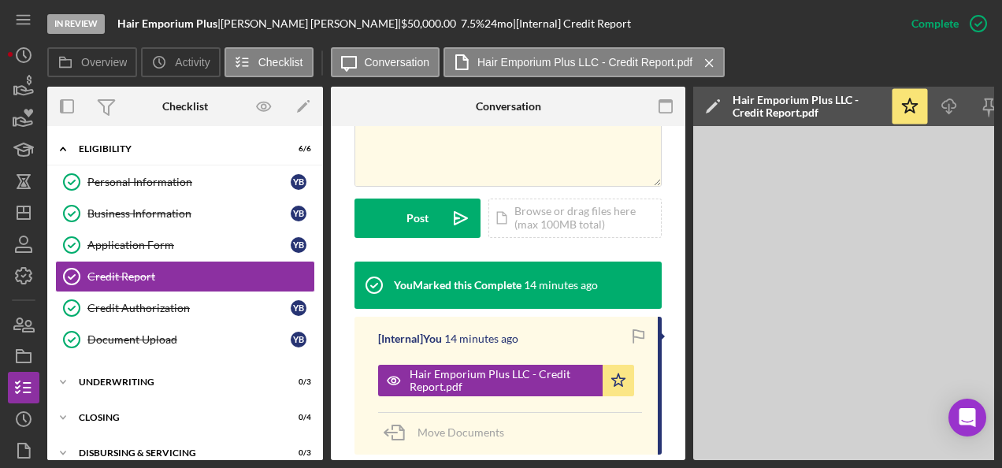
scroll to position [412, 0]
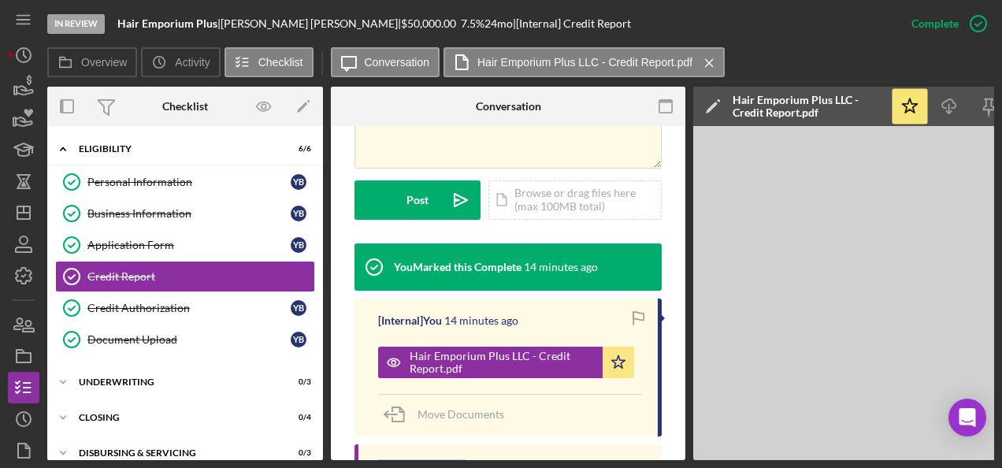
drag, startPoint x: 332, startPoint y: 460, endPoint x: 472, endPoint y: 438, distance: 142.7
click at [472, 438] on div "In Review Hair Emporium Plus | Yolanda Barber-Billie | $50,000.00 7.5 % 24 mo |…" at bounding box center [501, 234] width 1002 height 468
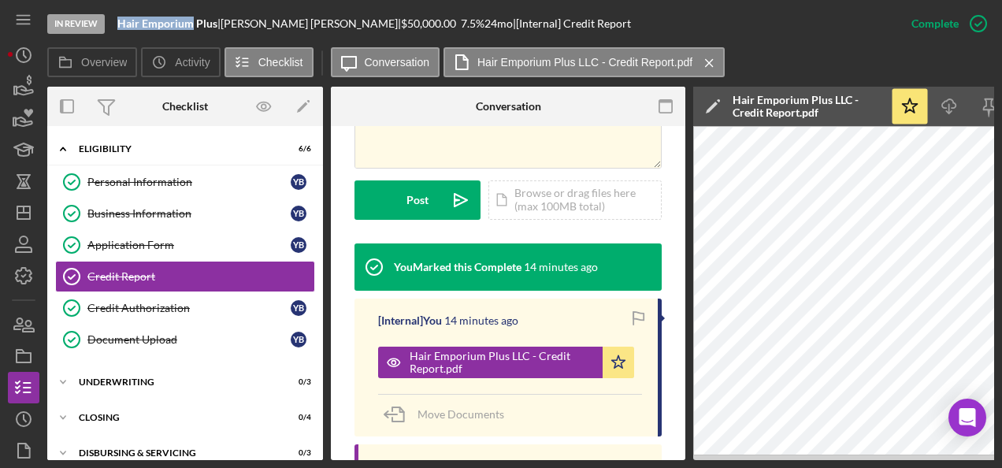
drag, startPoint x: 117, startPoint y: 24, endPoint x: 191, endPoint y: 30, distance: 74.2
click at [191, 30] on div "In Review Hair Emporium Plus | Yolanda Barber-Billie | $50,000.00 7.5 % 24 mo |…" at bounding box center [471, 23] width 848 height 47
copy b "Hair Emporium"
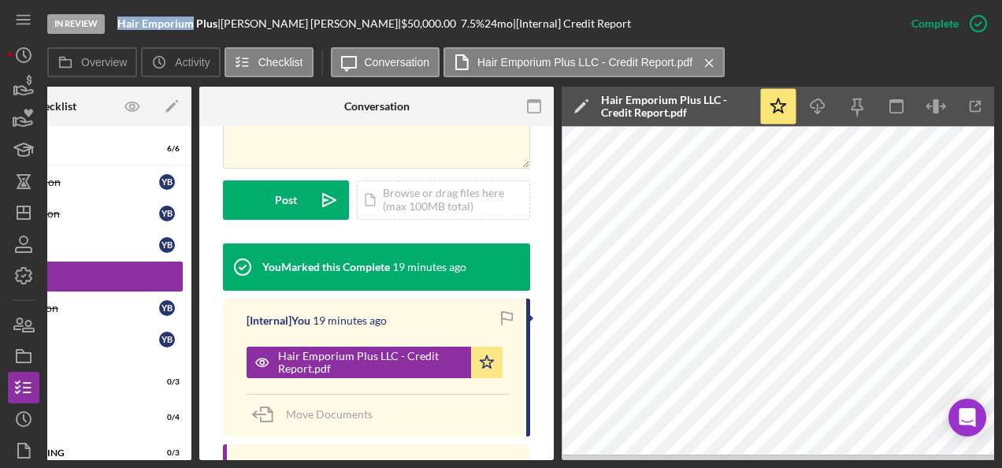
scroll to position [0, 172]
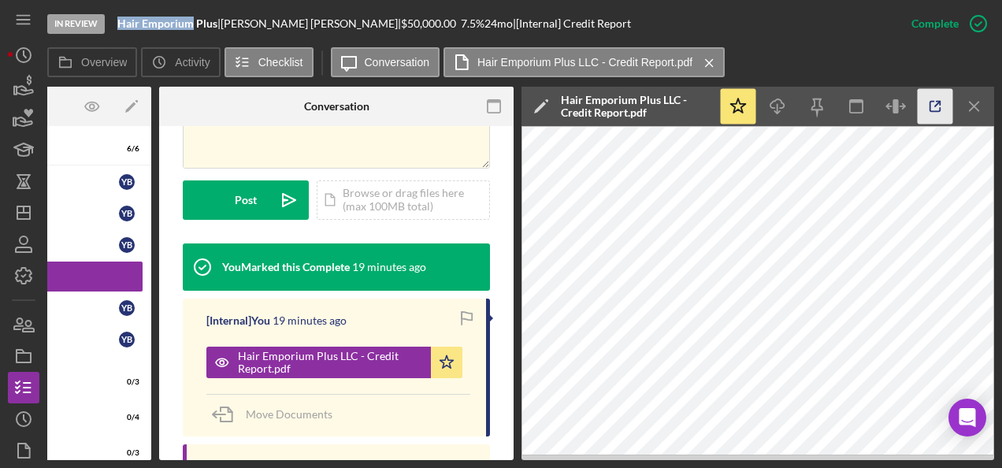
click at [931, 98] on icon "button" at bounding box center [934, 106] width 35 height 35
click at [77, 207] on div "Business Information" at bounding box center [17, 213] width 203 height 13
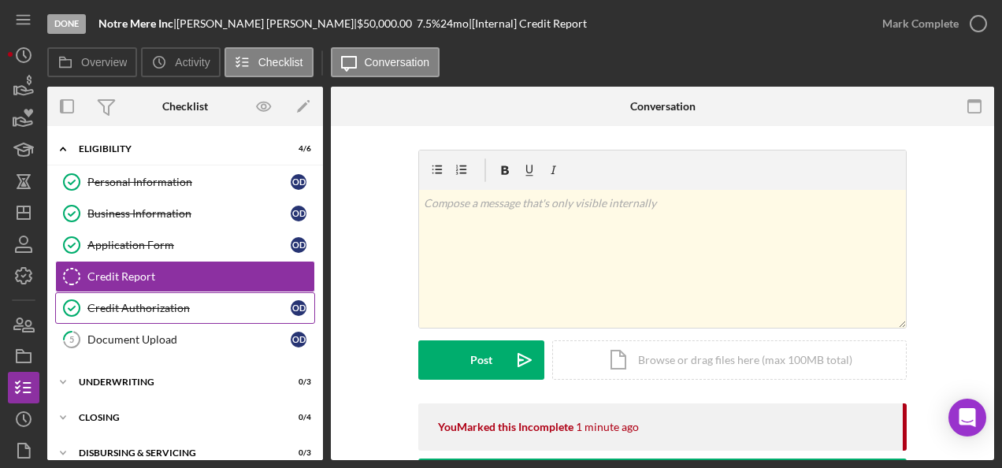
click at [176, 306] on div "Credit Authorization" at bounding box center [188, 308] width 203 height 13
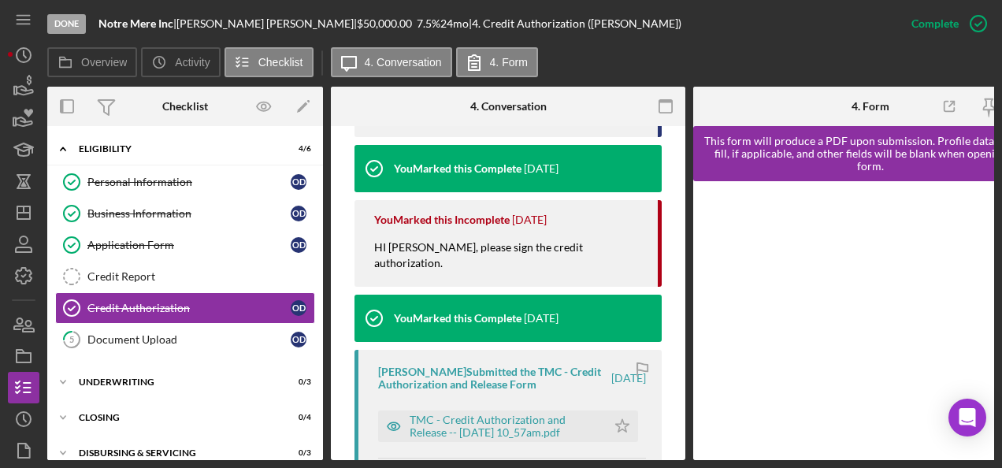
scroll to position [630, 0]
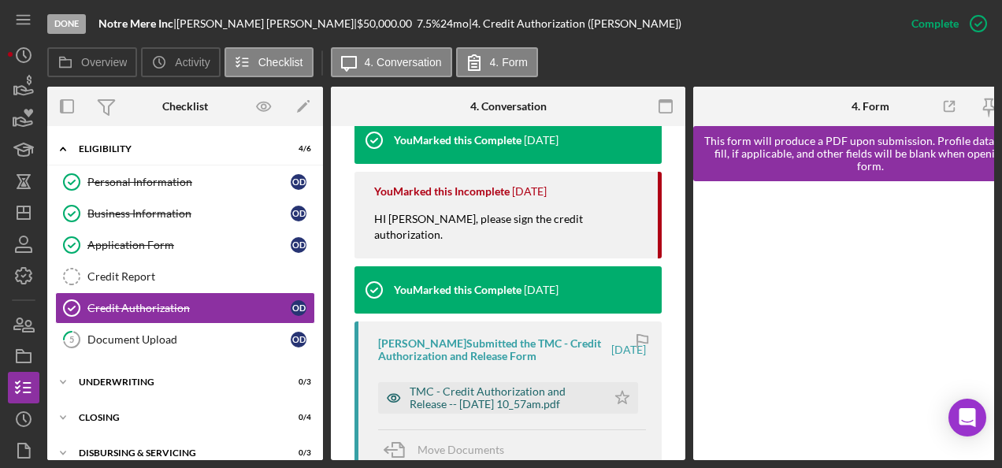
click at [513, 385] on div "TMC - Credit Authorization and Release -- 2025-08-12 10_57am.pdf" at bounding box center [503, 397] width 189 height 25
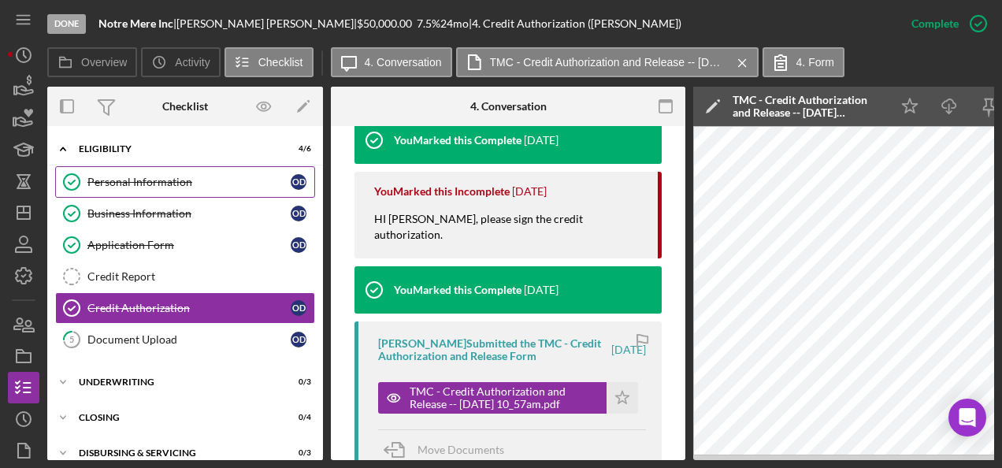
click at [214, 183] on div "Personal Information" at bounding box center [188, 182] width 203 height 13
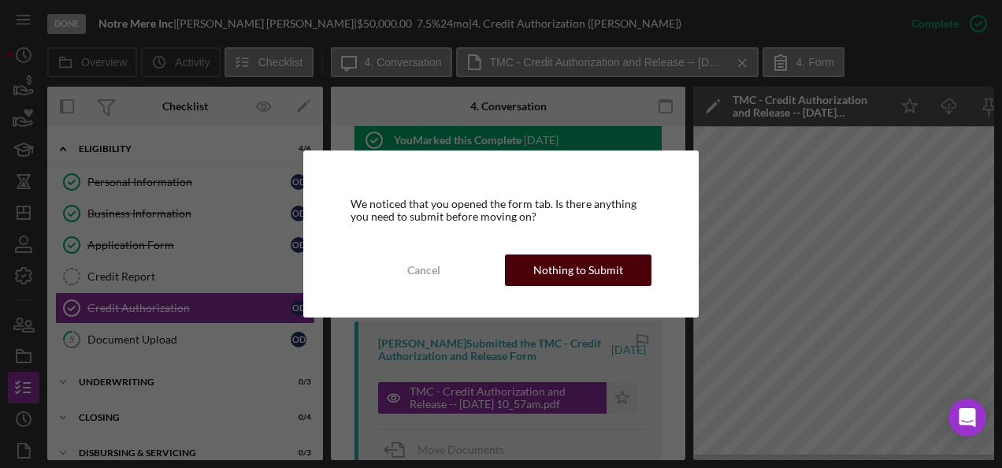
click at [612, 267] on div "Nothing to Submit" at bounding box center [578, 269] width 90 height 31
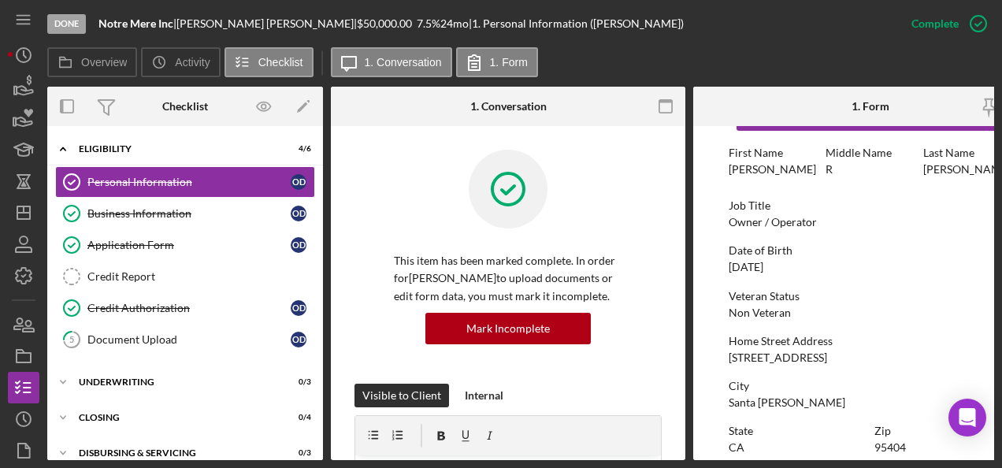
scroll to position [157, 0]
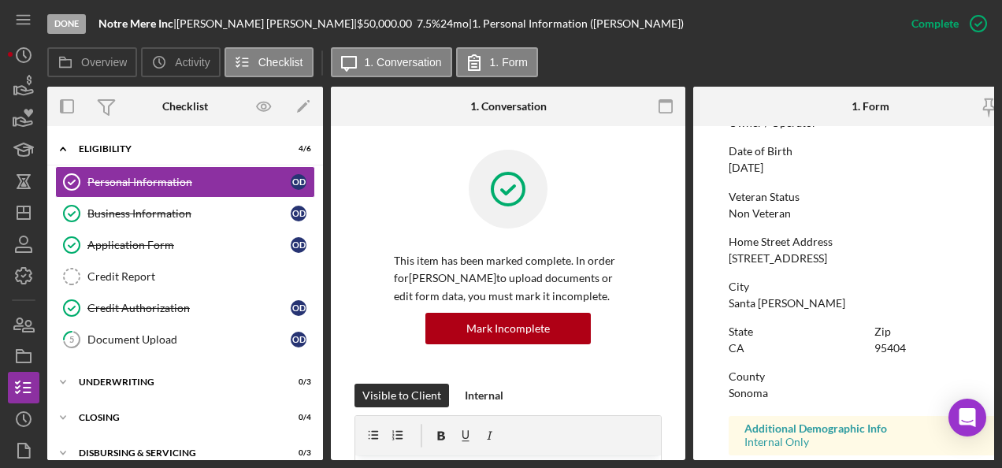
click at [786, 252] on div "3970 Grange Road" at bounding box center [777, 258] width 98 height 13
copy div "3970 Grange Road"
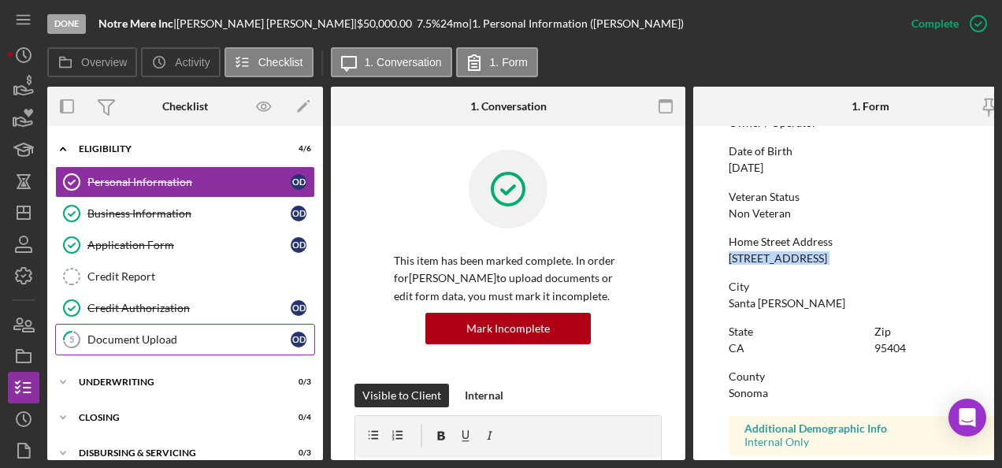
click at [169, 343] on link "5 Document Upload O D" at bounding box center [185, 339] width 260 height 31
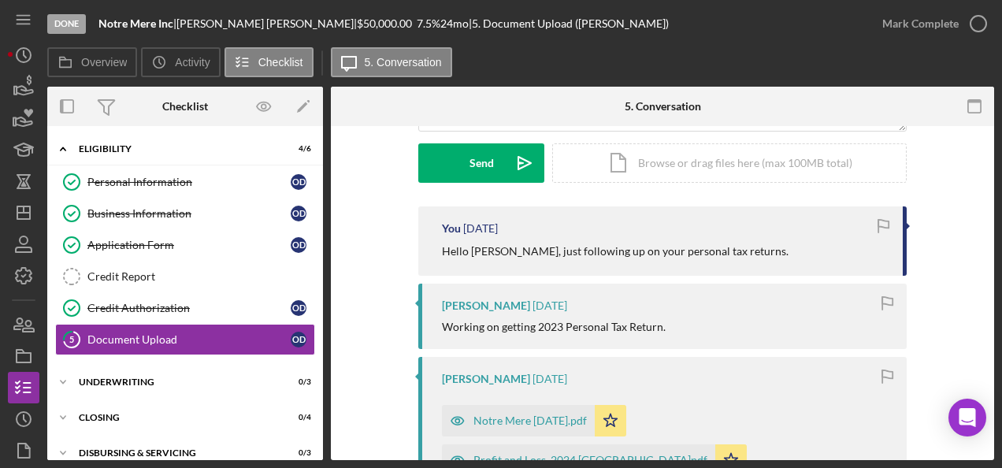
scroll to position [315, 0]
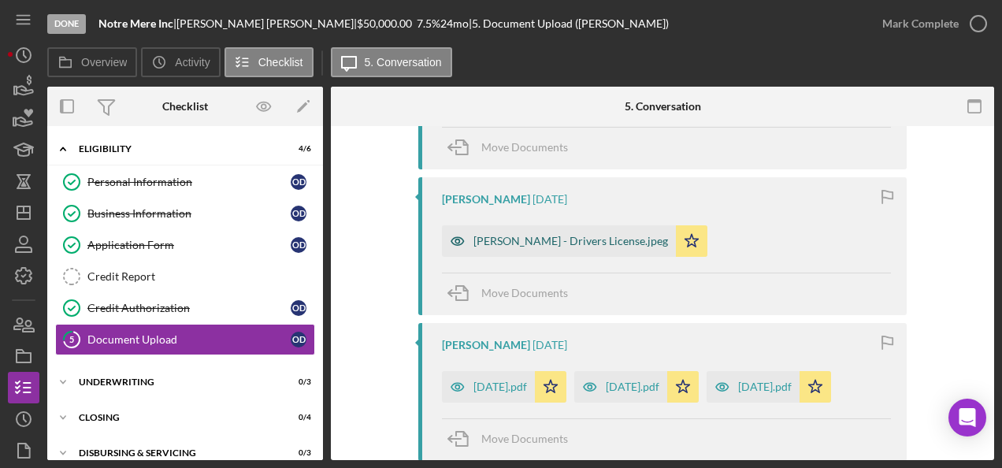
click at [564, 225] on div "Octavio Diaz - Drivers License.jpeg" at bounding box center [559, 240] width 234 height 31
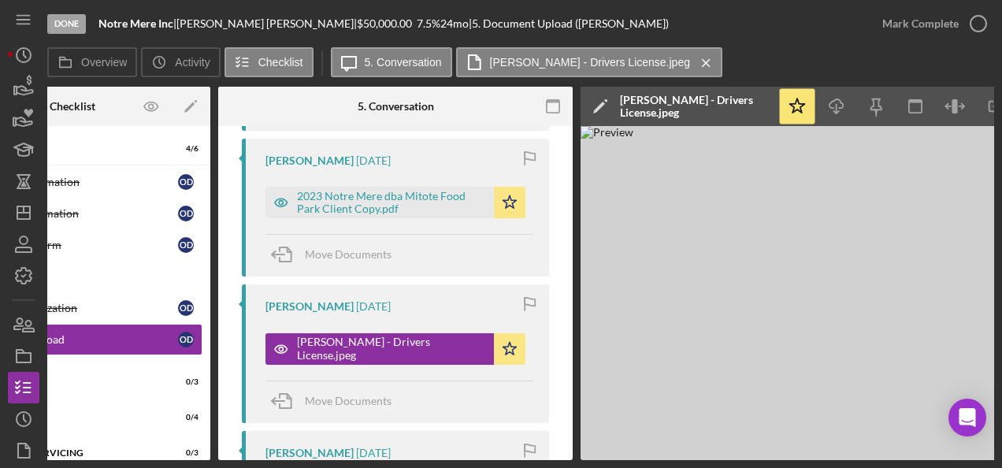
scroll to position [1413, 0]
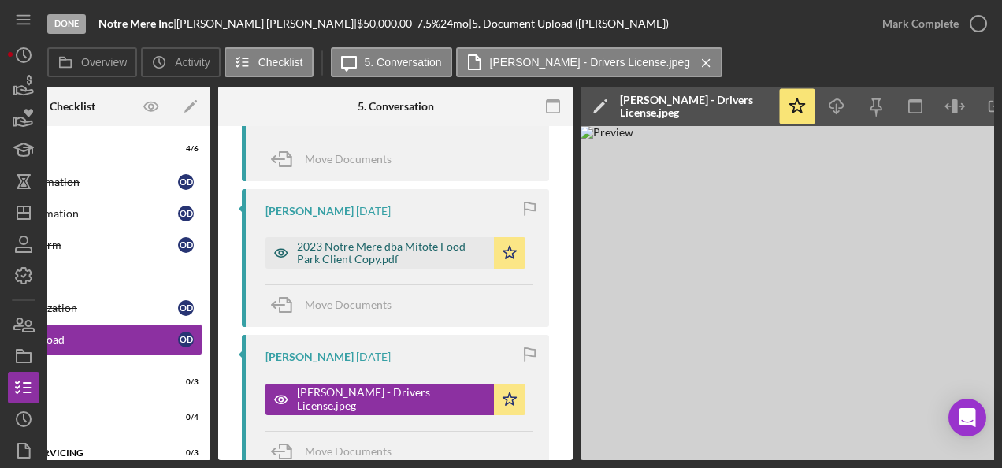
click at [338, 254] on div "2023 Notre Mere dba Mitote Food Park Client Copy.pdf" at bounding box center [391, 252] width 189 height 25
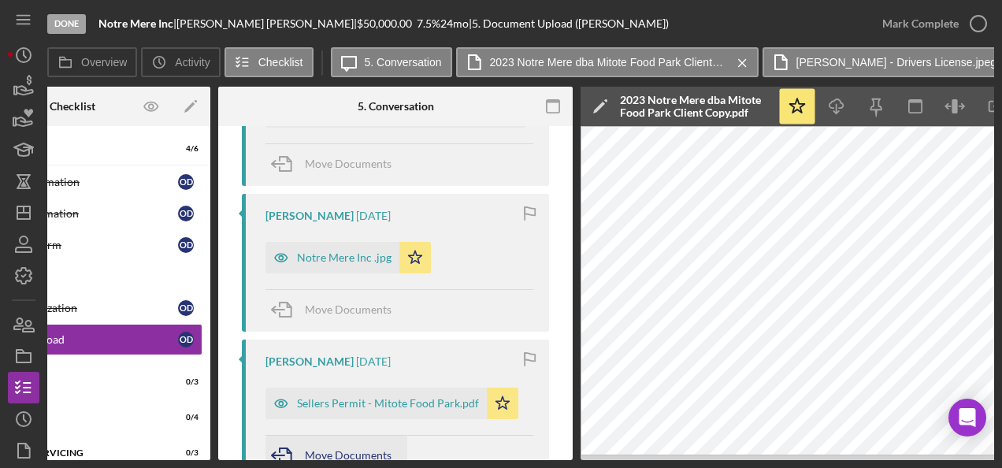
scroll to position [1019, 0]
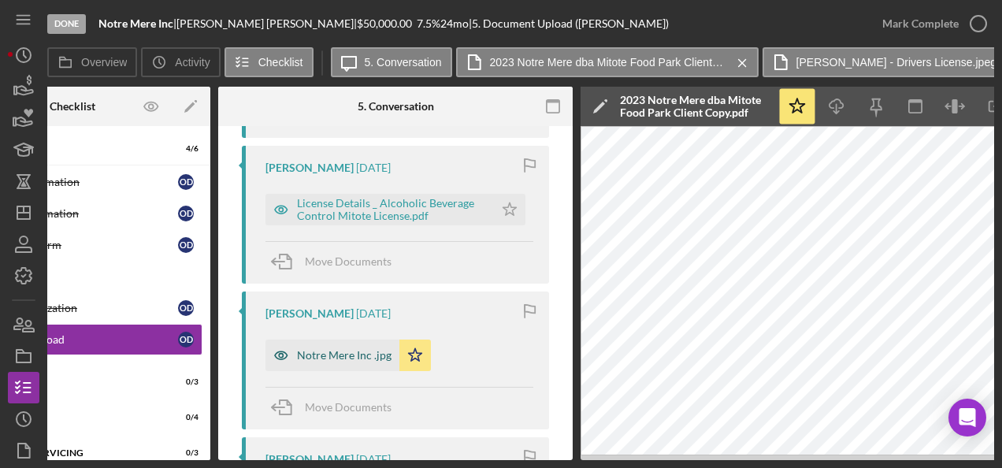
click at [328, 350] on div "Notre Mere Inc .jpg" at bounding box center [344, 355] width 94 height 13
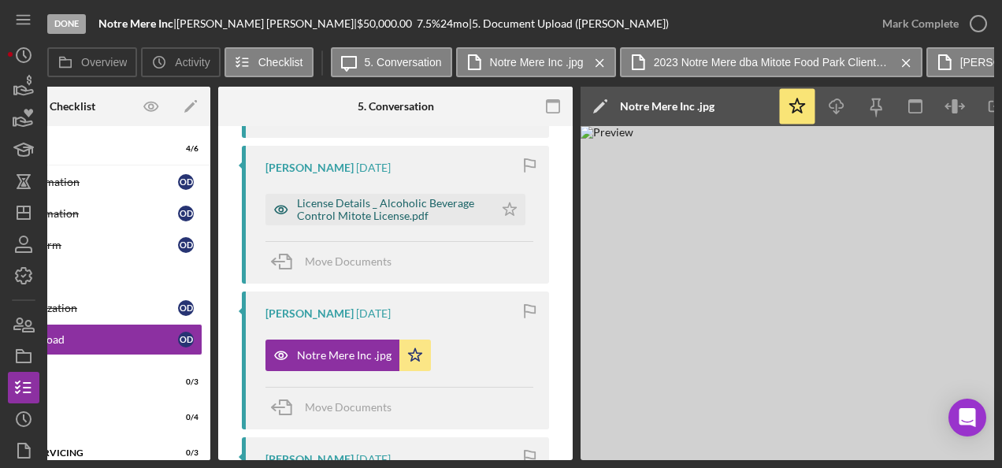
scroll to position [861, 0]
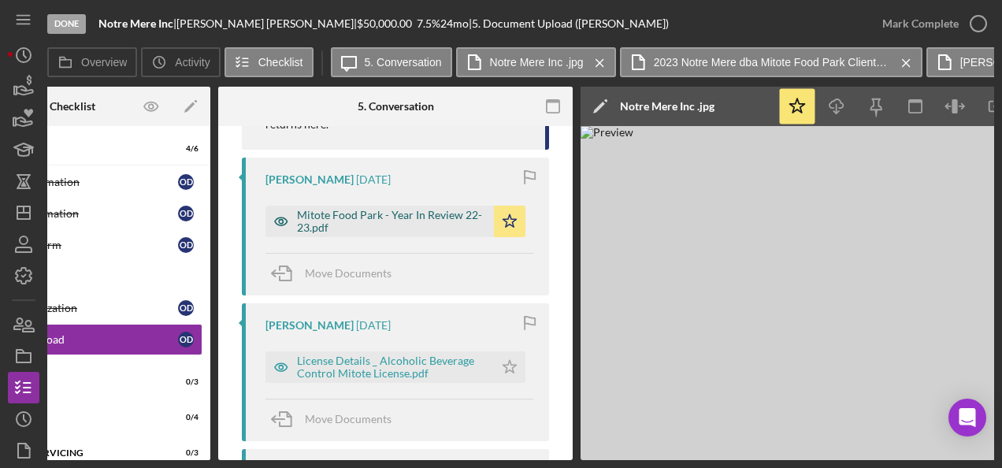
click at [385, 220] on div "Mitote Food Park - Year In Review 22-23.pdf" at bounding box center [391, 221] width 189 height 25
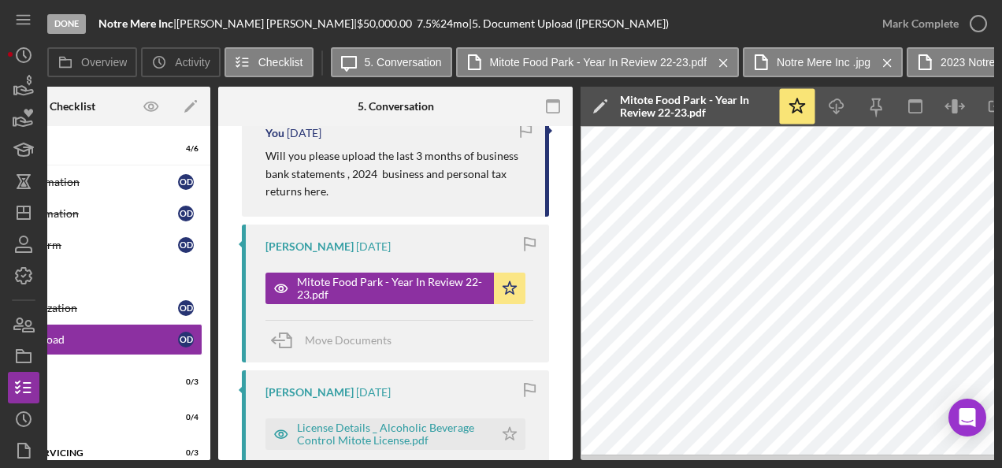
scroll to position [546, 0]
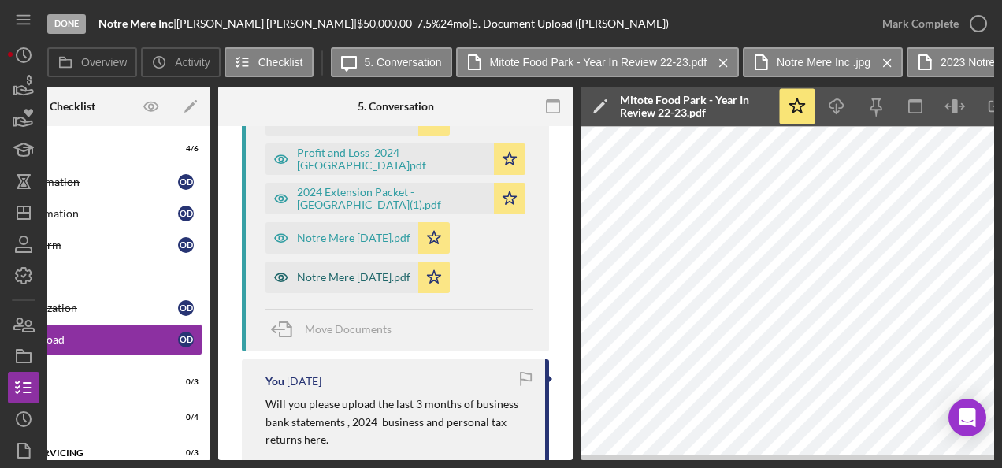
click at [387, 289] on div "Notre Mere June 2025.pdf" at bounding box center [341, 276] width 153 height 31
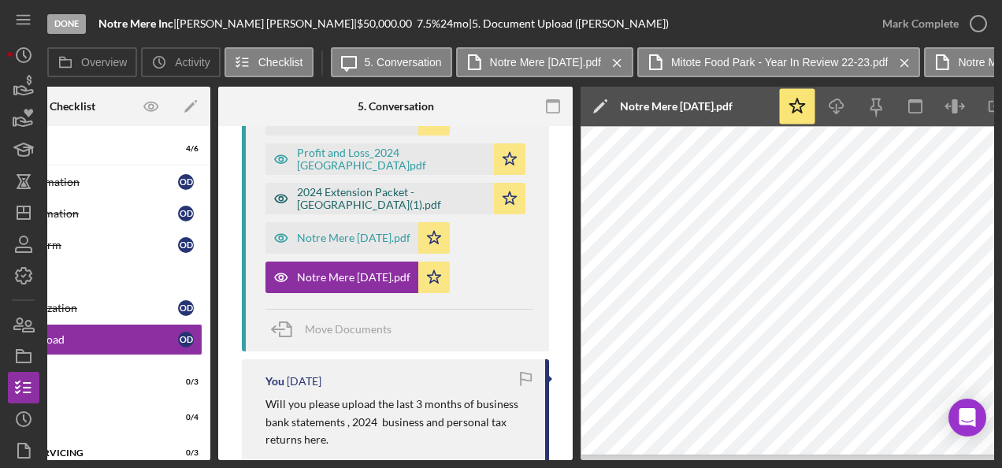
click at [377, 197] on div "2024 Extension Packet - Notre Mere(1).pdf" at bounding box center [391, 198] width 189 height 25
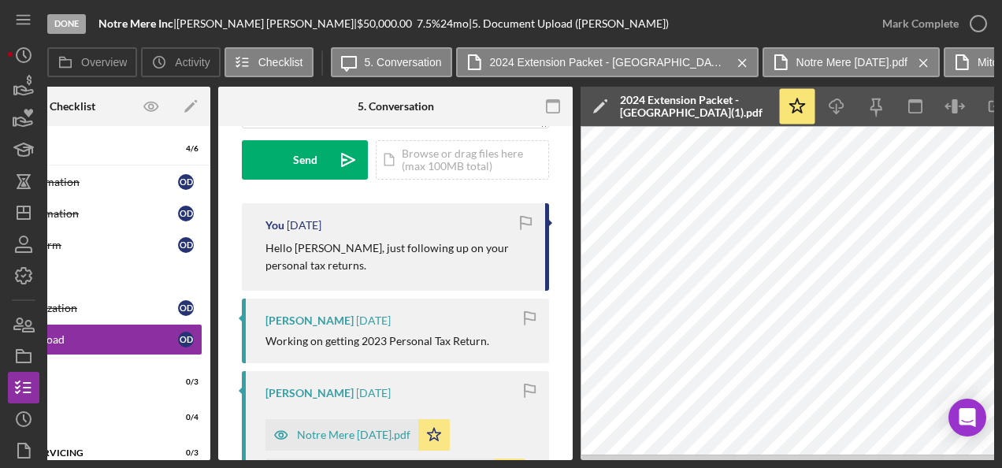
scroll to position [310, 0]
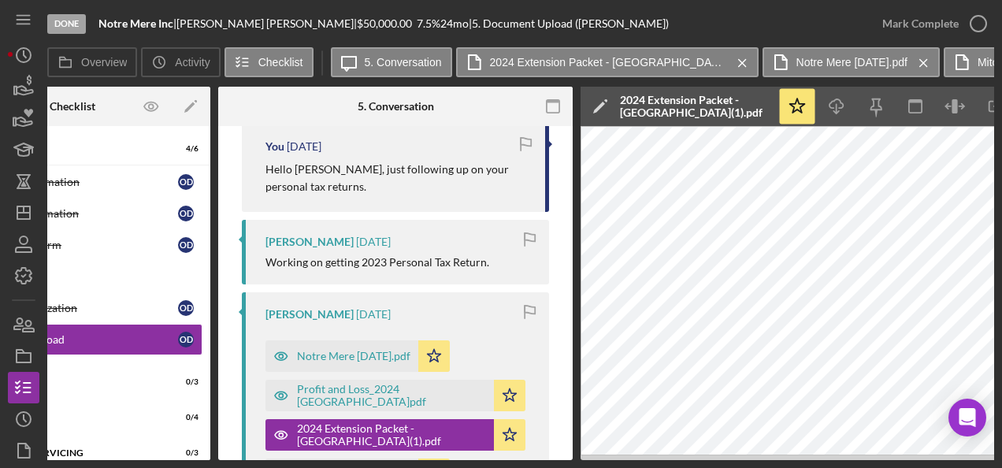
click at [347, 339] on div "Notre Mere May 2025.pdf Icon/Star" at bounding box center [361, 351] width 192 height 39
click at [339, 350] on div "Notre Mere May 2025.pdf" at bounding box center [353, 356] width 113 height 13
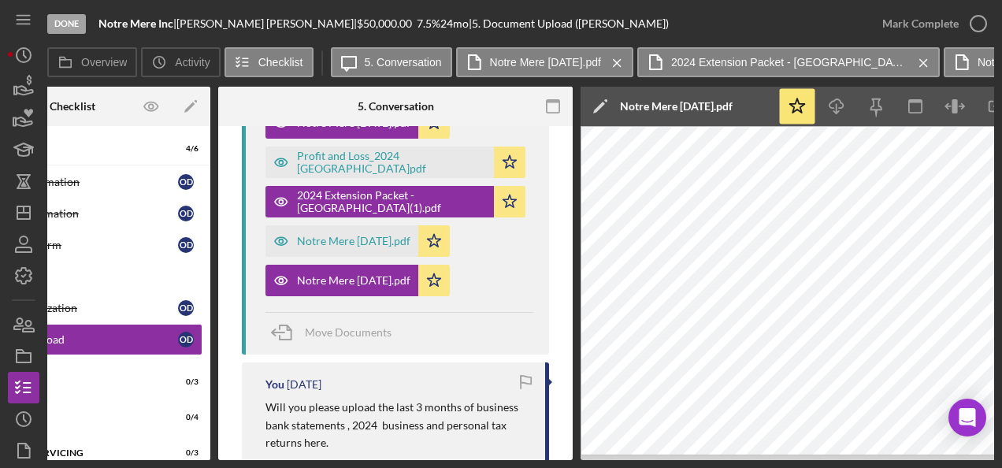
scroll to position [546, 0]
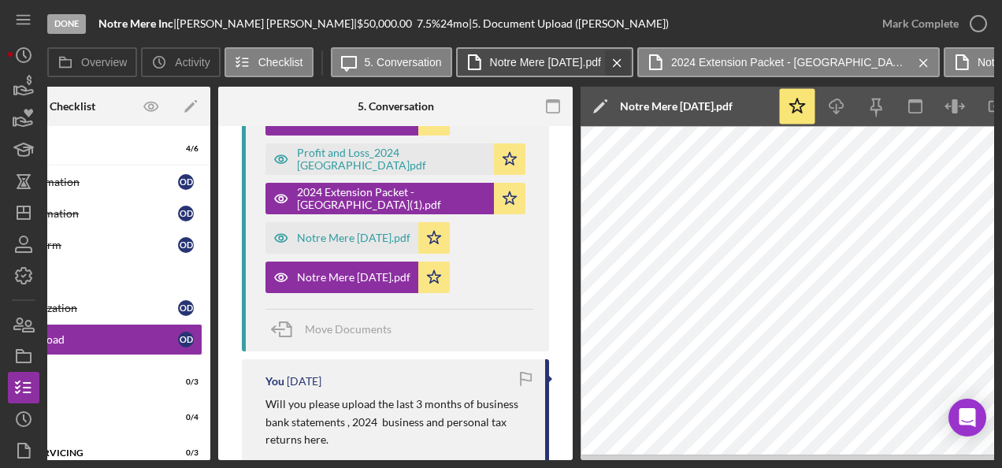
click at [631, 69] on icon "Icon/Menu Close" at bounding box center [617, 62] width 28 height 39
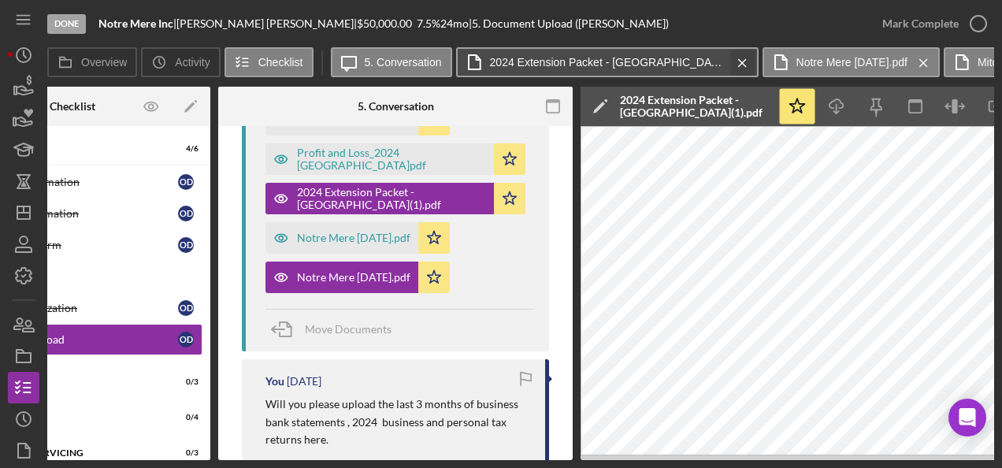
click at [728, 69] on icon "Icon/Menu Close" at bounding box center [742, 62] width 28 height 39
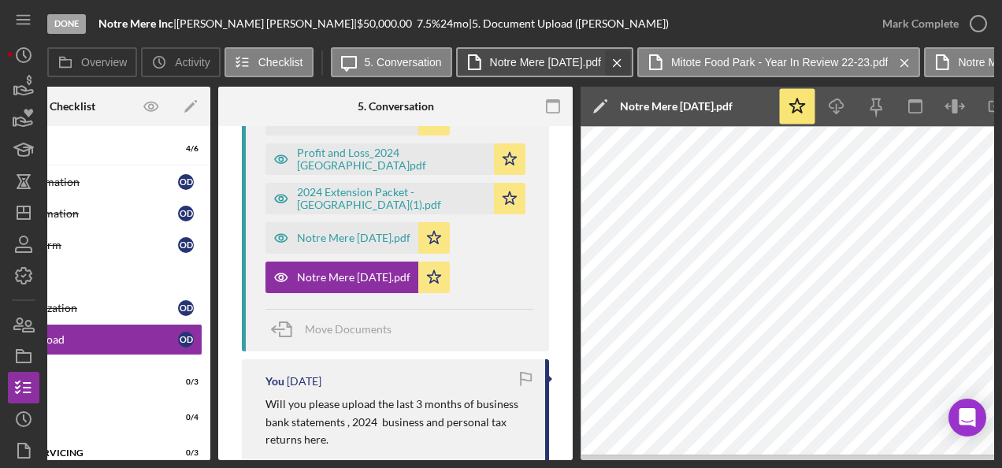
click at [631, 70] on icon "Icon/Menu Close" at bounding box center [617, 62] width 28 height 39
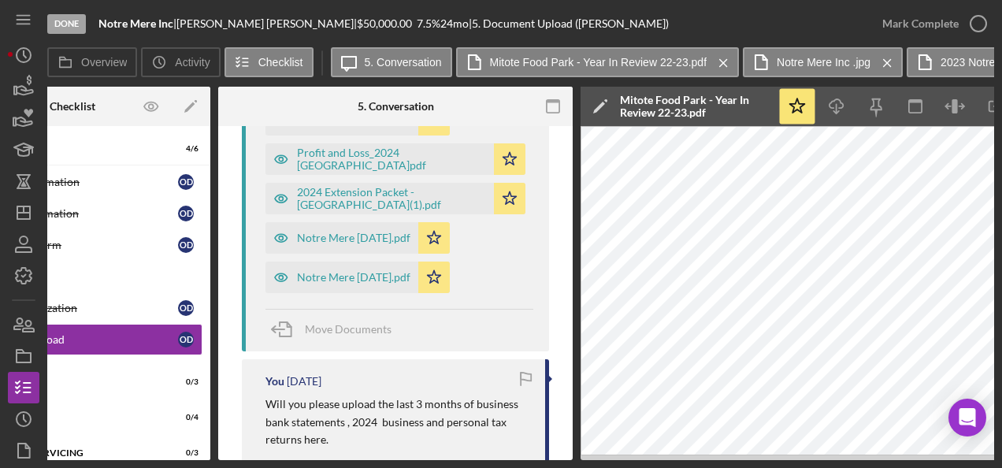
click at [121, 31] on div "Done Notre Mere Inc | Octavio Diaz | $50,000.00 7.5 % 24 mo | 5. Document Uploa…" at bounding box center [456, 23] width 819 height 47
click at [124, 22] on b "Notre Mere Inc" at bounding box center [135, 23] width 75 height 13
copy div "Notre Mere Inc |"
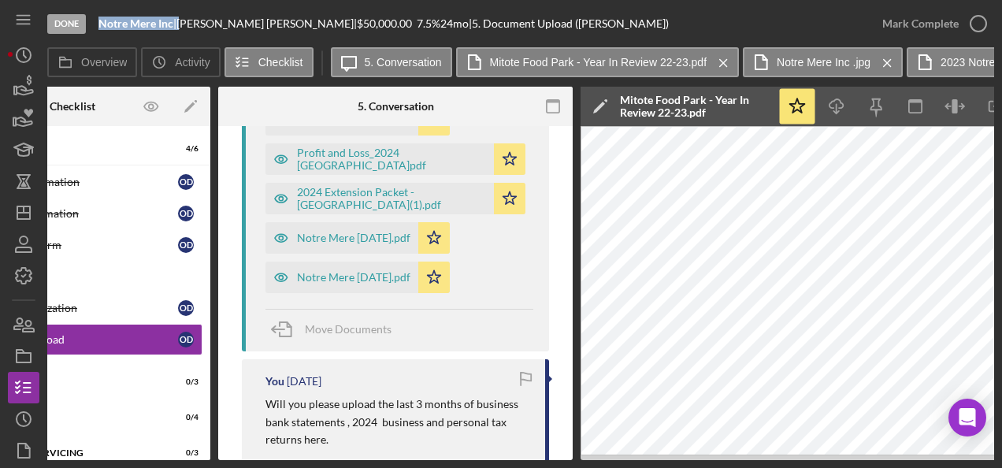
drag, startPoint x: 125, startPoint y: 269, endPoint x: 458, endPoint y: 176, distance: 345.8
click at [125, 271] on div "Credit Report" at bounding box center [88, 276] width 227 height 13
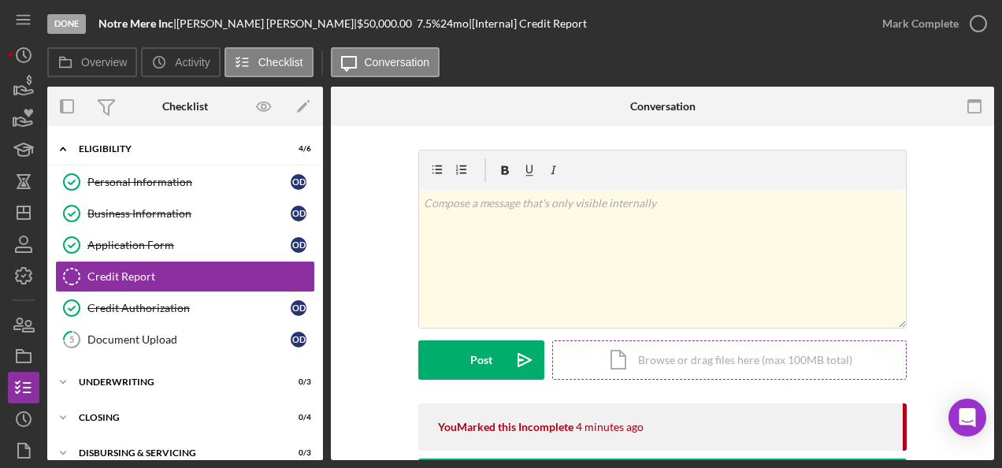
click at [661, 362] on div "Icon/Document Browse or drag files here (max 100MB total) Tap to choose files o…" at bounding box center [729, 359] width 354 height 39
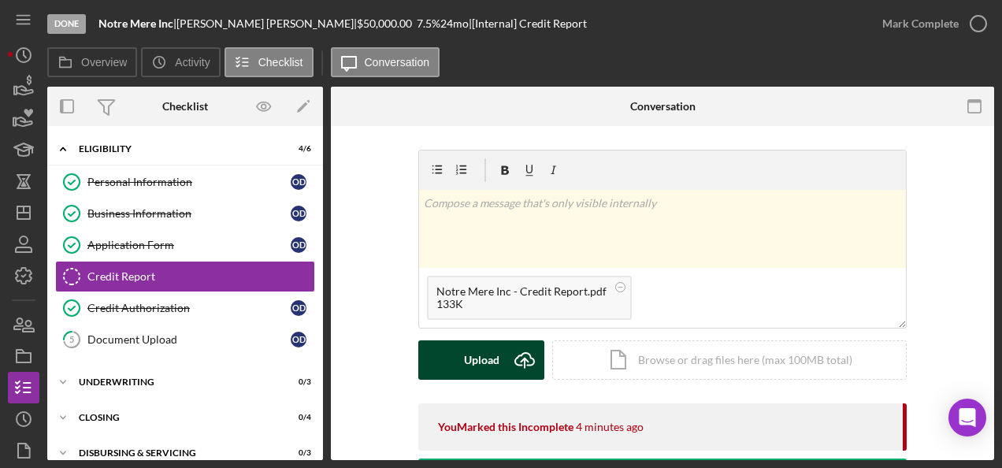
click at [526, 372] on icon "Icon/Upload" at bounding box center [524, 359] width 39 height 39
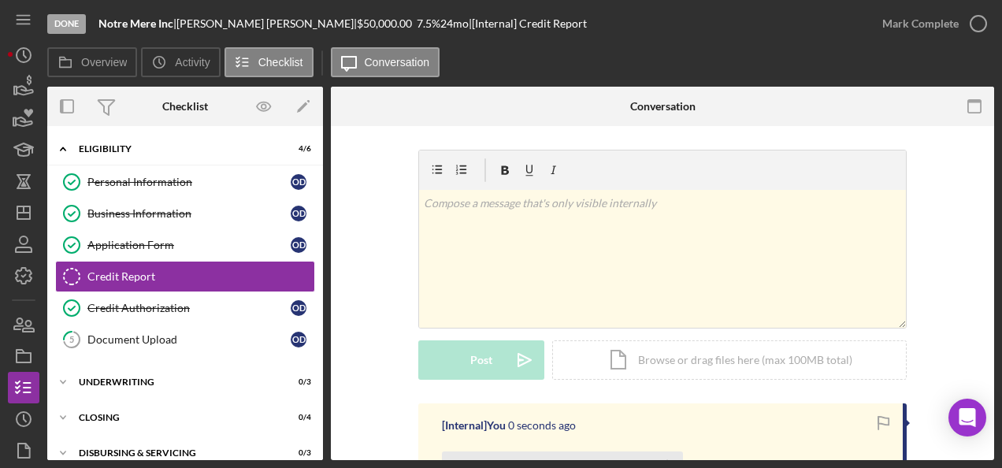
click at [935, 21] on div "Mark Complete" at bounding box center [920, 23] width 76 height 31
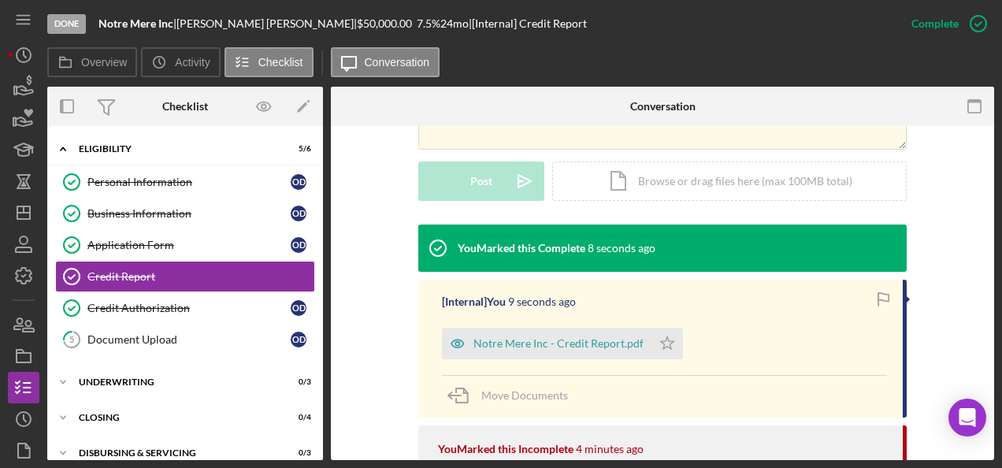
scroll to position [551, 0]
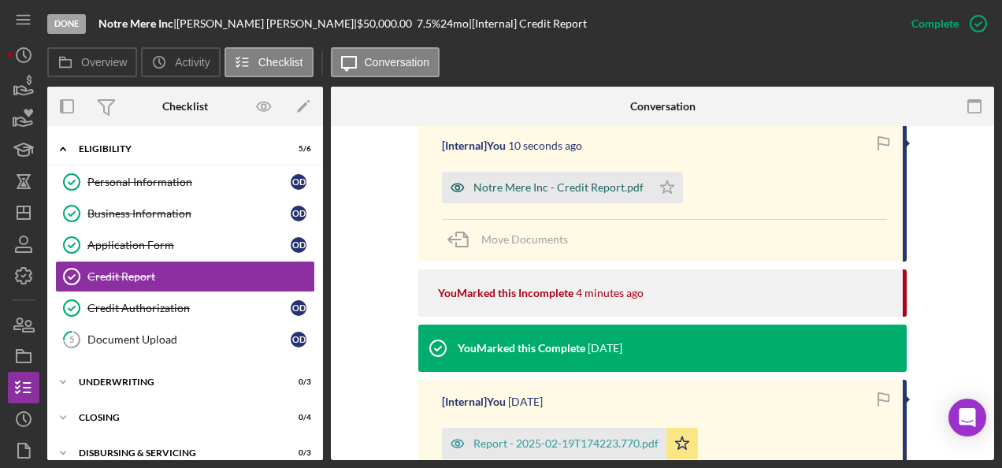
click at [551, 182] on div "Notre Mere Inc - Credit Report.pdf" at bounding box center [558, 187] width 170 height 13
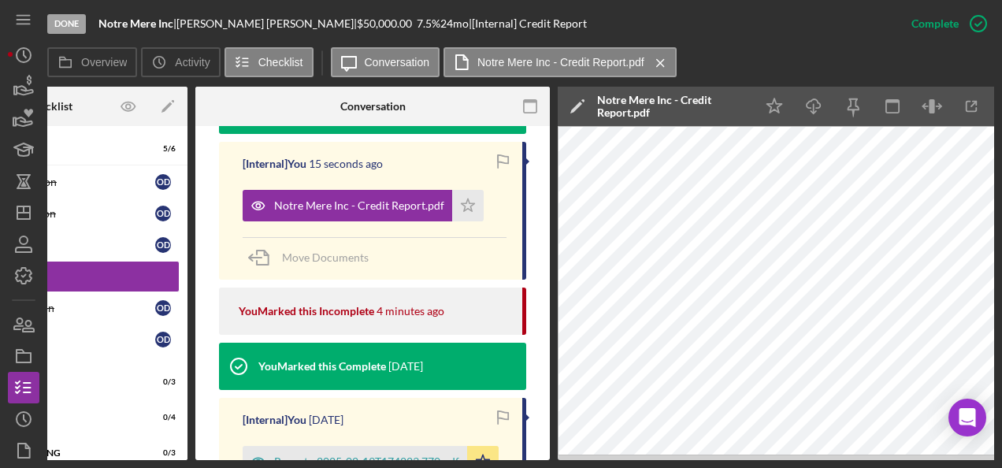
scroll to position [0, 143]
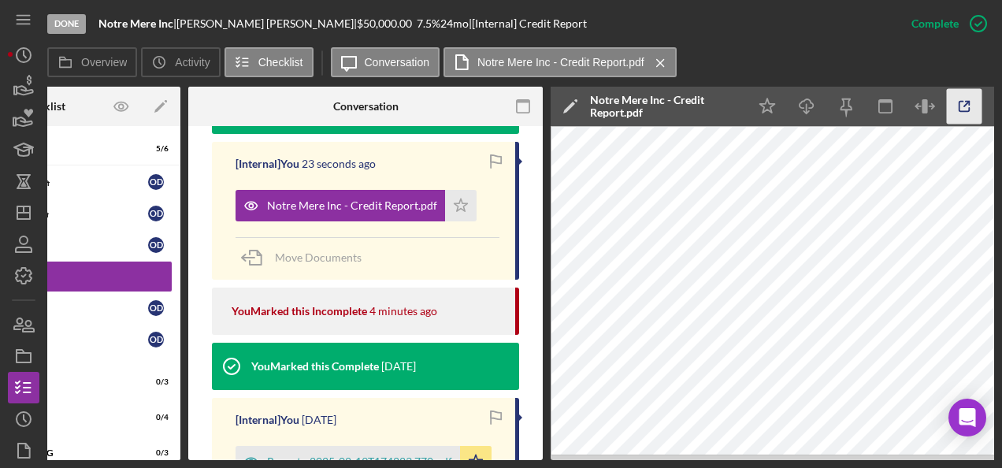
click at [967, 113] on icon "button" at bounding box center [963, 106] width 35 height 35
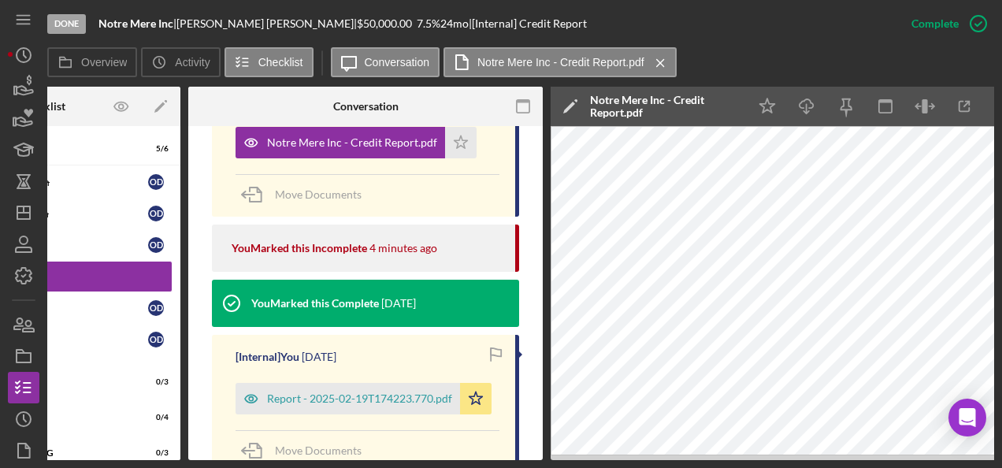
scroll to position [726, 0]
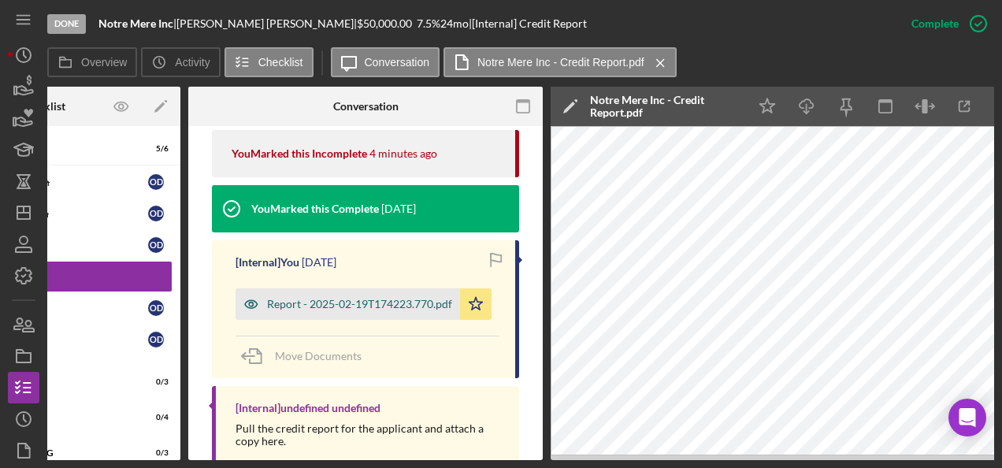
click at [374, 298] on div "Report - 2025-02-19T174223.770.pdf" at bounding box center [359, 304] width 185 height 13
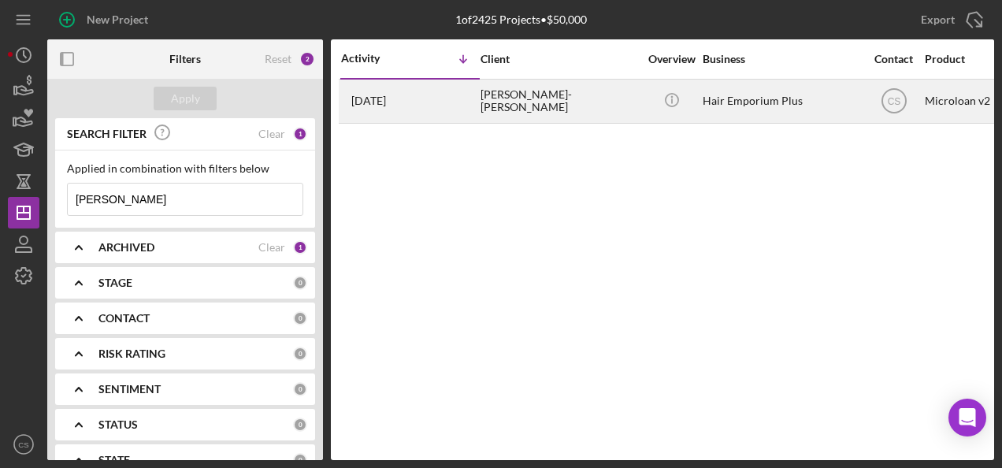
click at [450, 112] on div "[DATE] [PERSON_NAME]-[PERSON_NAME]" at bounding box center [410, 101] width 138 height 42
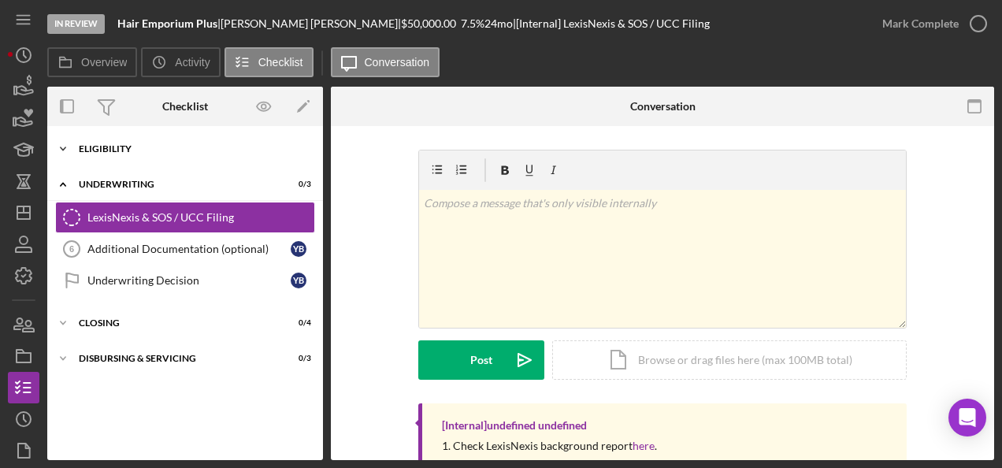
click at [198, 159] on div "Icon/Expander Eligibility 6 / 6" at bounding box center [185, 148] width 276 height 31
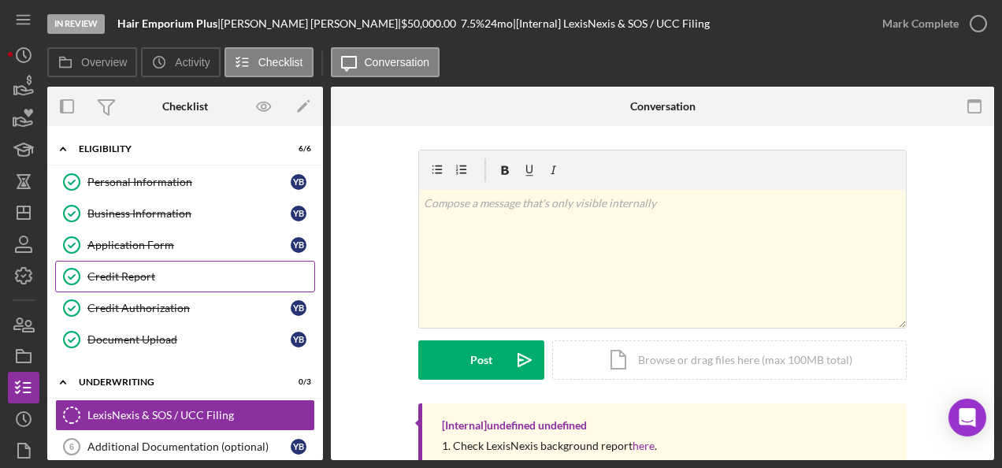
click at [189, 276] on div "Credit Report" at bounding box center [200, 276] width 227 height 13
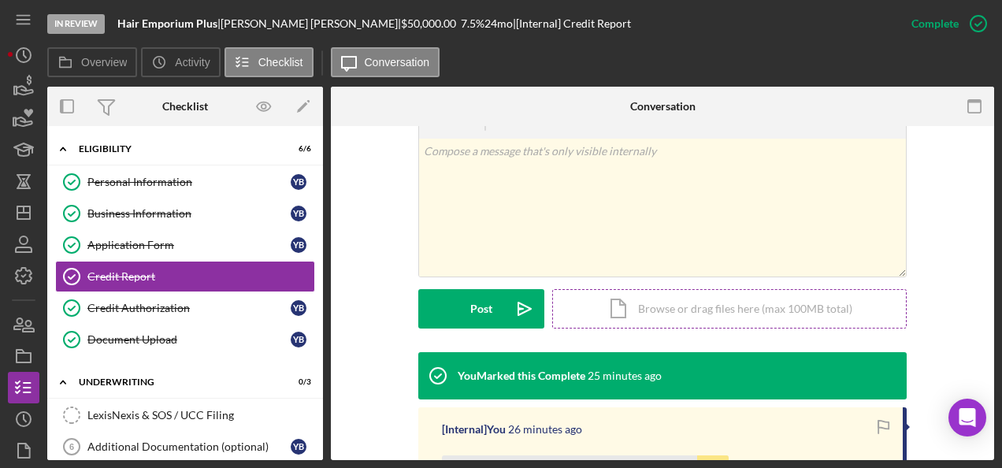
scroll to position [315, 0]
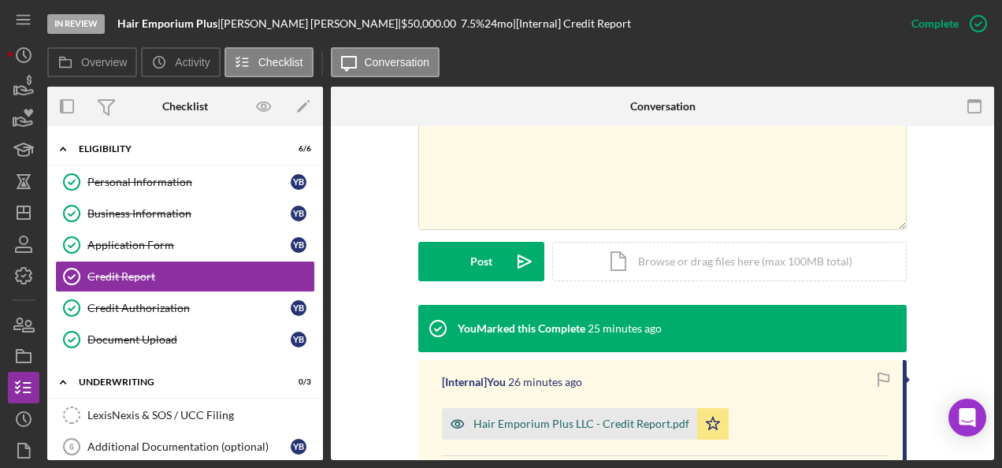
drag, startPoint x: 567, startPoint y: 439, endPoint x: 573, endPoint y: 431, distance: 10.7
click at [569, 439] on div "[Internal] You 26 minutes ago Hair Emporium Plus LLC - Credit Report.pdf Icon/S…" at bounding box center [662, 429] width 488 height 138
click at [575, 410] on div "Hair Emporium Plus LLC - Credit Report.pdf" at bounding box center [569, 423] width 255 height 31
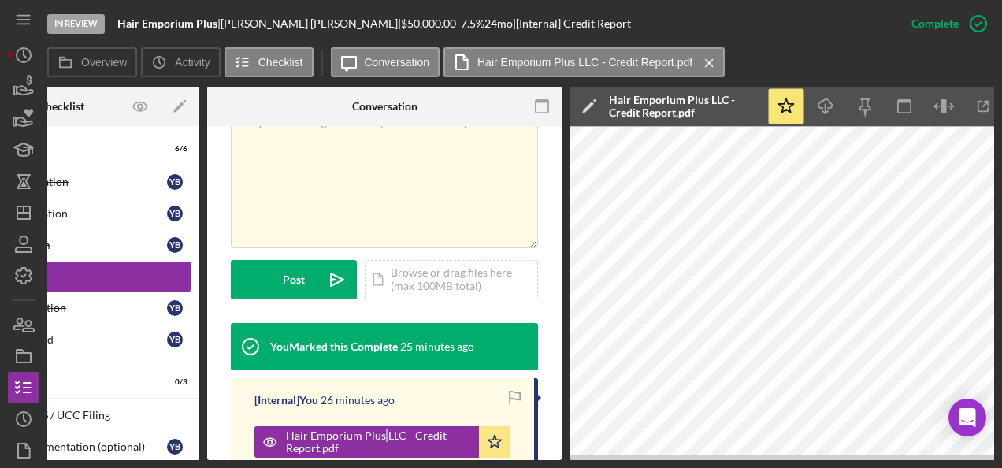
scroll to position [0, 132]
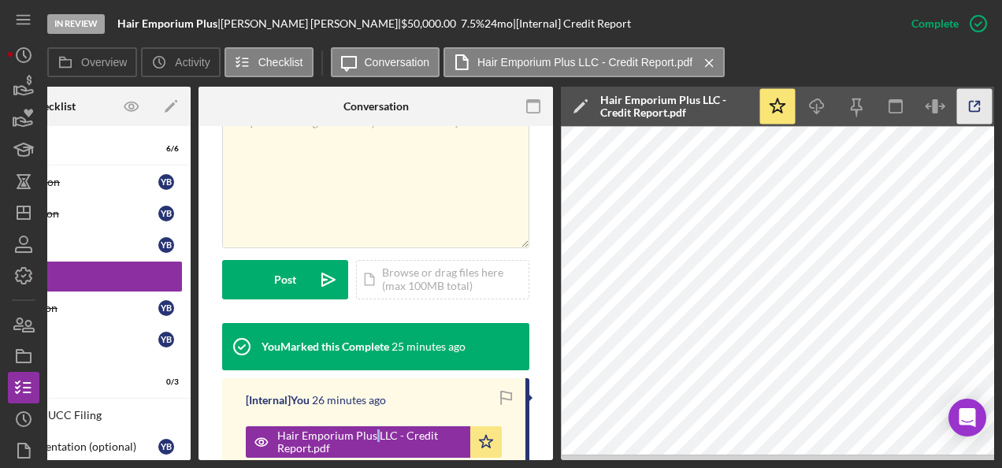
click at [972, 102] on icon "button" at bounding box center [974, 107] width 10 height 10
click at [132, 200] on link "Business Information Business Information Y B" at bounding box center [53, 213] width 260 height 31
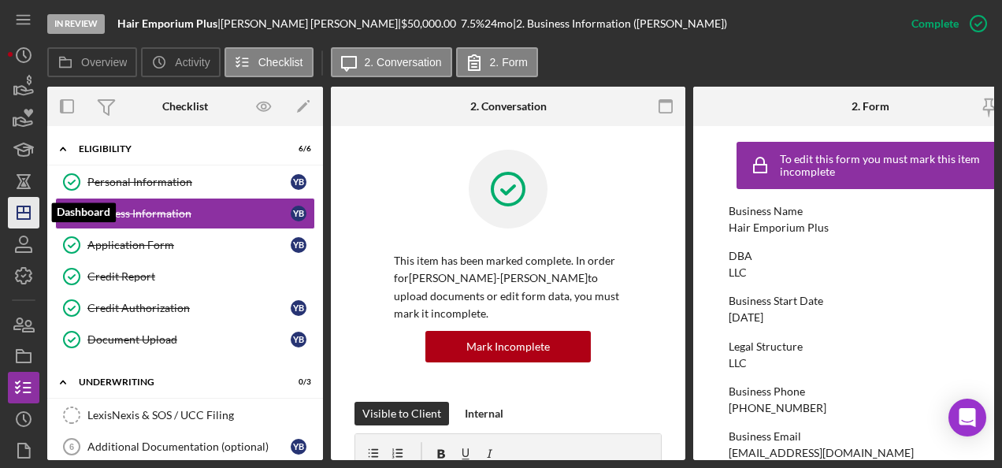
click at [25, 209] on icon "Icon/Dashboard" at bounding box center [23, 212] width 39 height 39
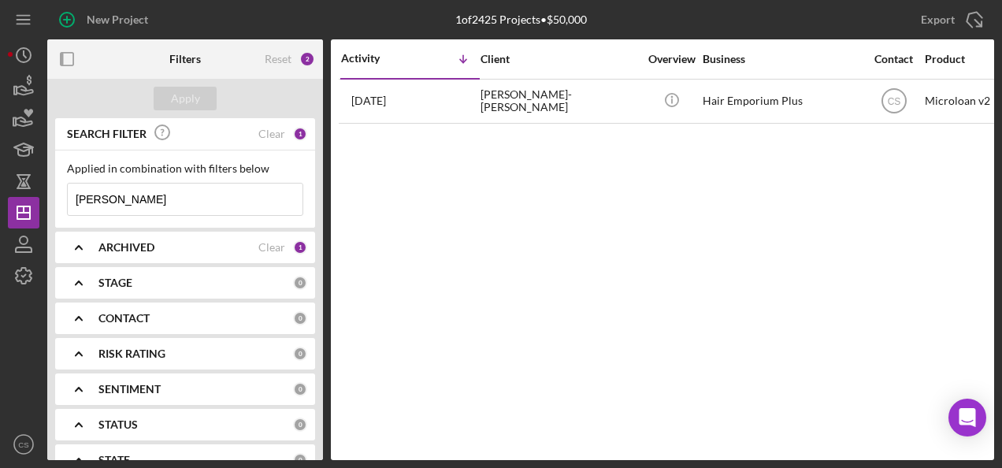
click at [143, 200] on input "yolanda" at bounding box center [185, 198] width 235 height 31
click at [224, 106] on div "Apply" at bounding box center [185, 98] width 276 height 39
click at [134, 249] on b "ARCHIVED" at bounding box center [126, 247] width 56 height 13
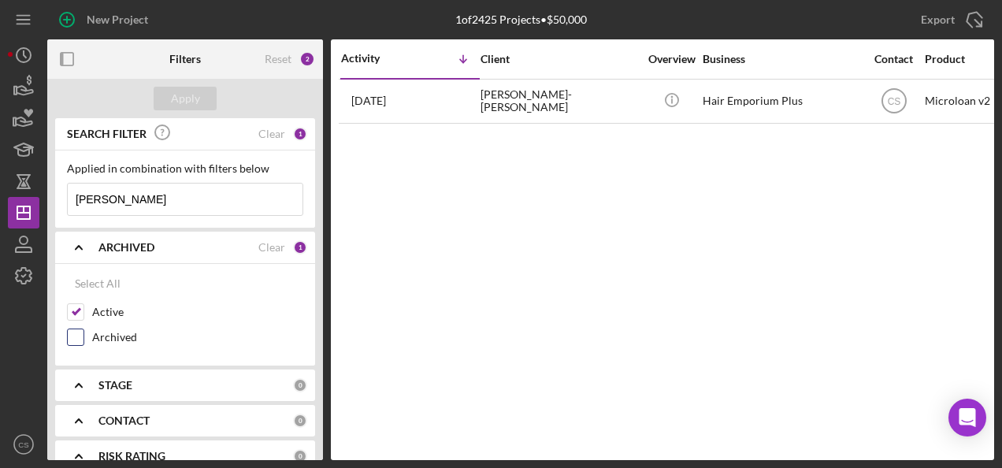
click at [117, 337] on label "Archived" at bounding box center [197, 337] width 211 height 16
click at [83, 337] on input "Archived" at bounding box center [76, 337] width 16 height 16
checkbox input "true"
click at [194, 102] on div "Apply" at bounding box center [185, 99] width 29 height 24
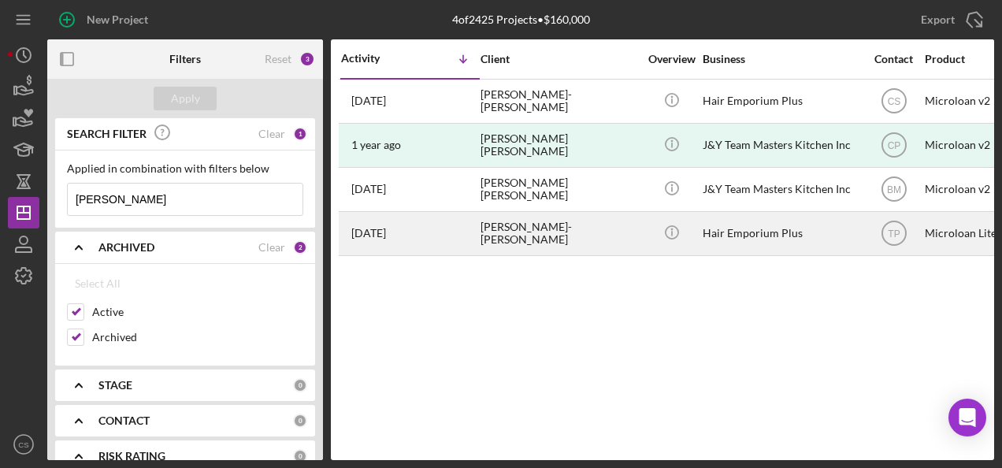
click at [783, 243] on div "Hair Emporium Plus" at bounding box center [780, 234] width 157 height 42
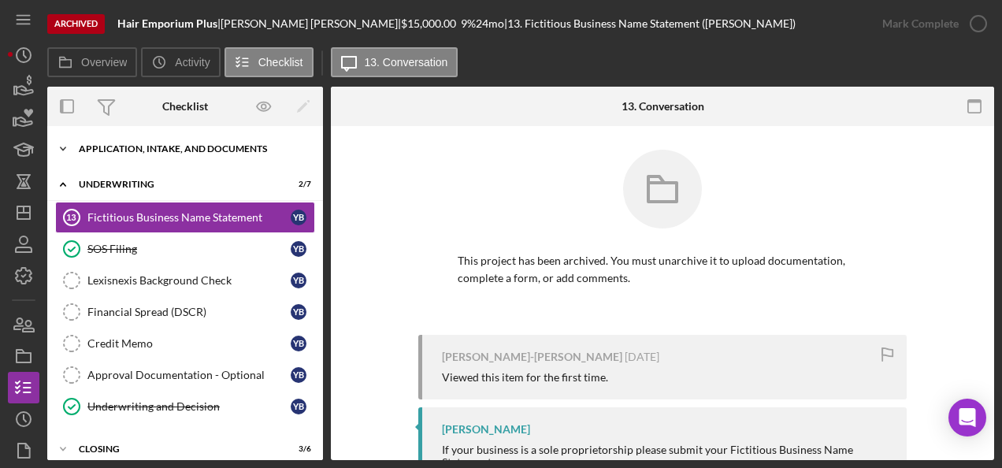
click at [175, 150] on div "Application, Intake, and Documents" at bounding box center [191, 148] width 224 height 9
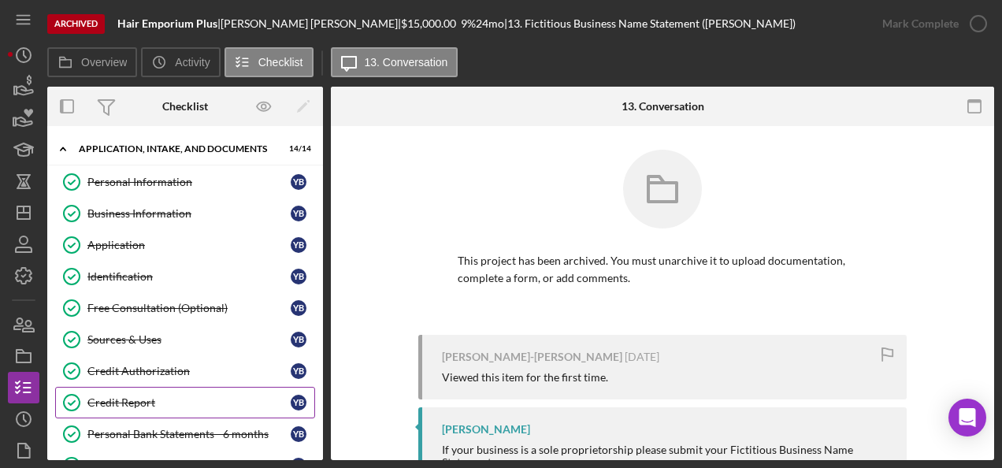
click at [154, 398] on div "Credit Report" at bounding box center [188, 402] width 203 height 13
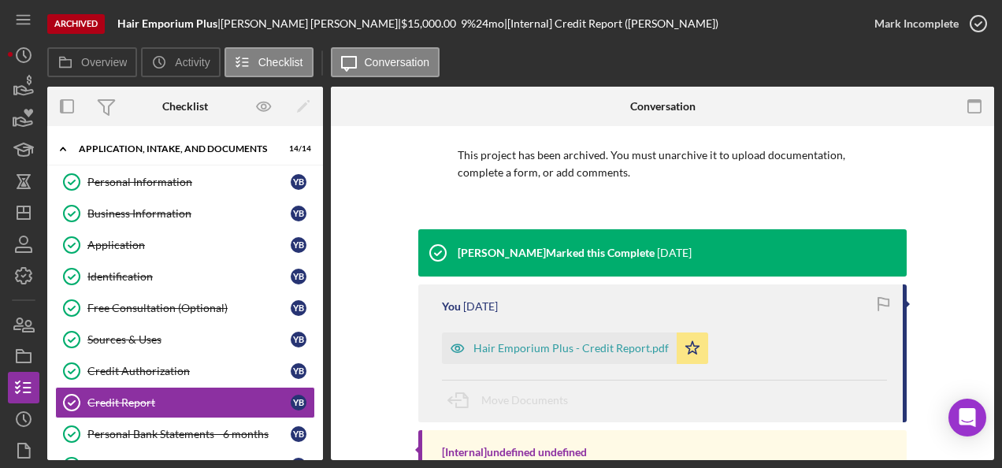
scroll to position [200, 0]
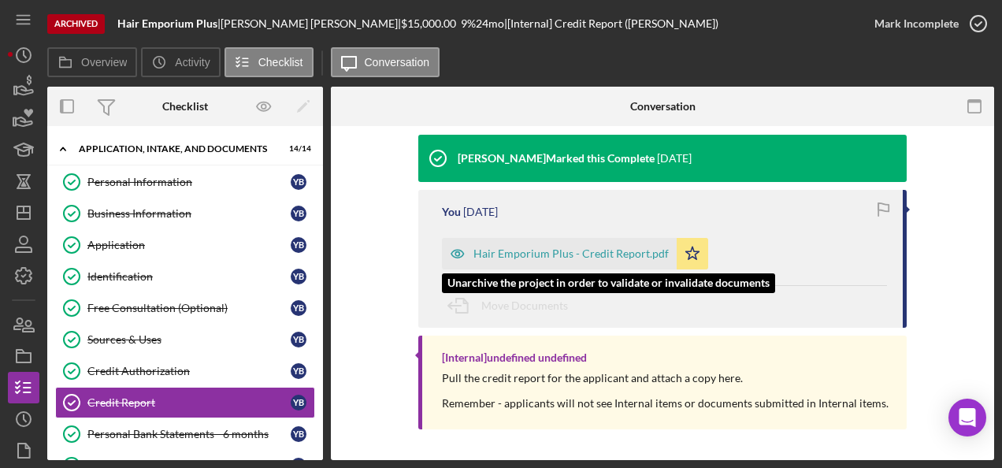
click at [571, 239] on div "Hair Emporium Plus - Credit Report.pdf" at bounding box center [559, 253] width 235 height 31
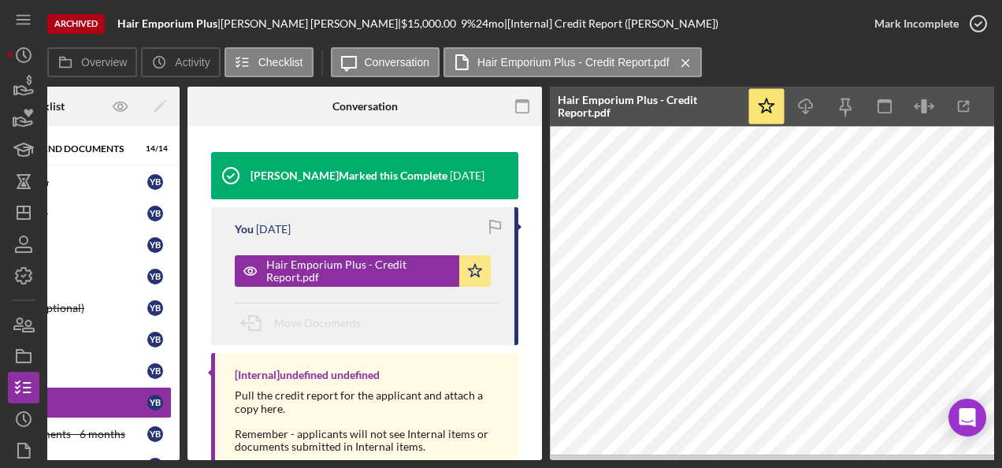
scroll to position [0, 172]
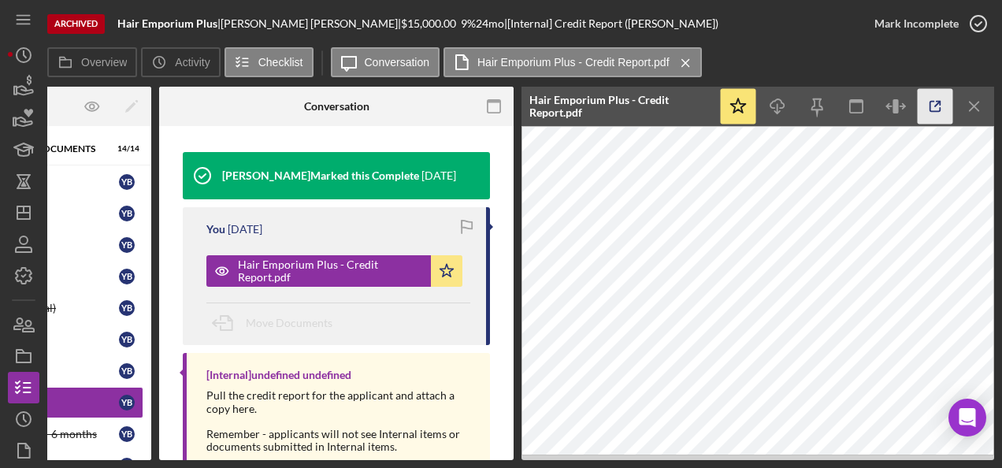
click at [928, 101] on icon "button" at bounding box center [934, 106] width 35 height 35
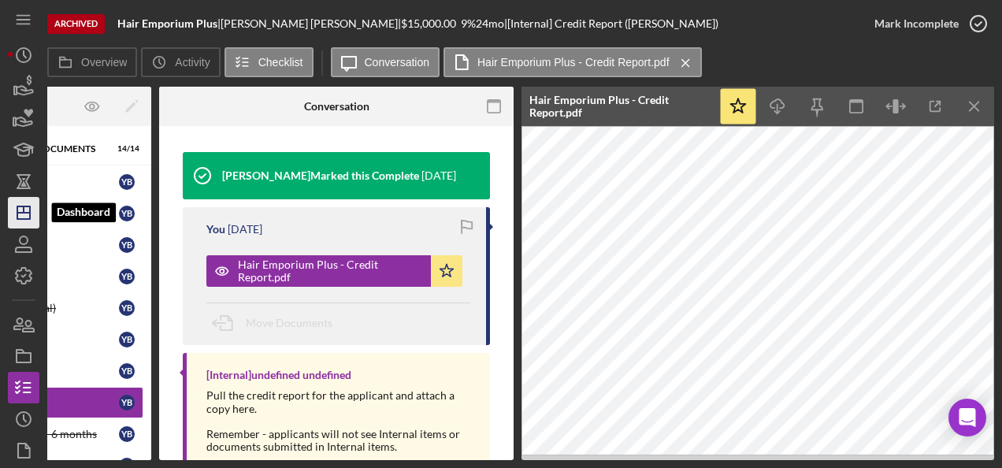
click at [27, 214] on icon "Icon/Dashboard" at bounding box center [23, 212] width 39 height 39
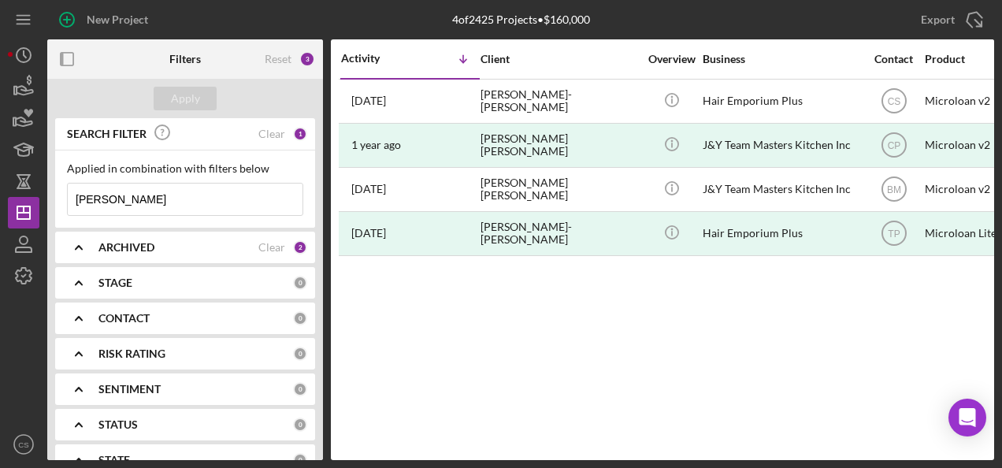
click at [150, 198] on input "yolanda" at bounding box center [185, 198] width 235 height 31
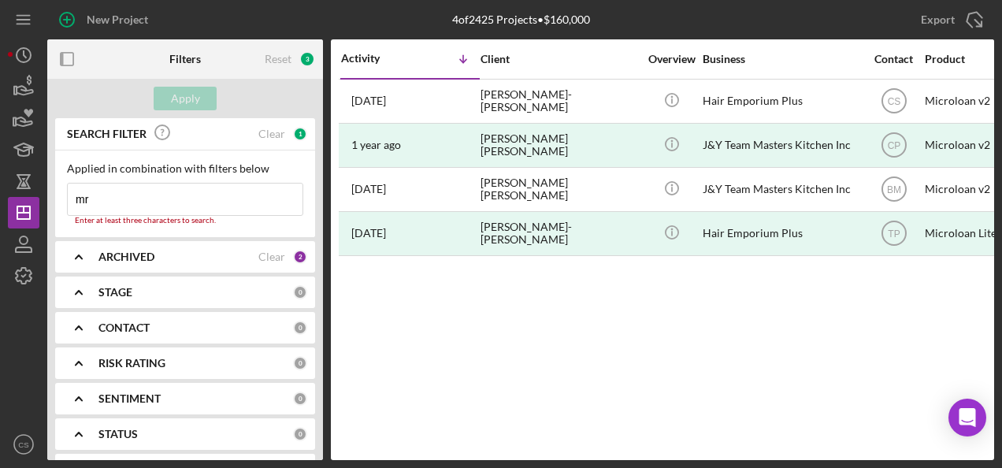
type input "m"
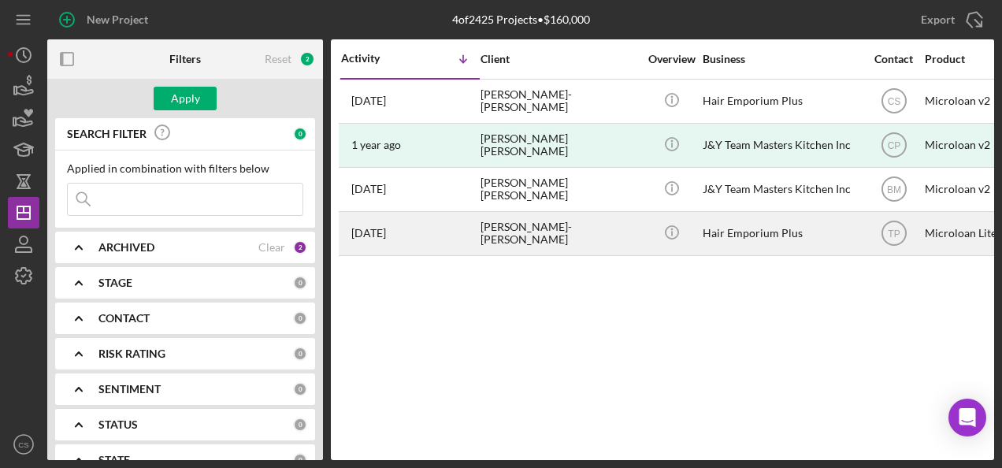
click at [702, 224] on div "Hair Emporium Plus" at bounding box center [780, 234] width 157 height 42
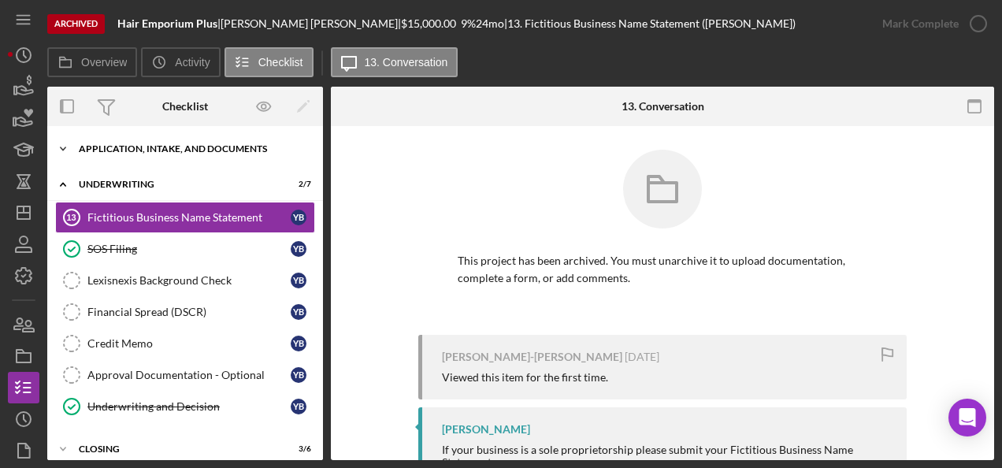
click at [157, 153] on div "Application, Intake, and Documents" at bounding box center [191, 148] width 224 height 9
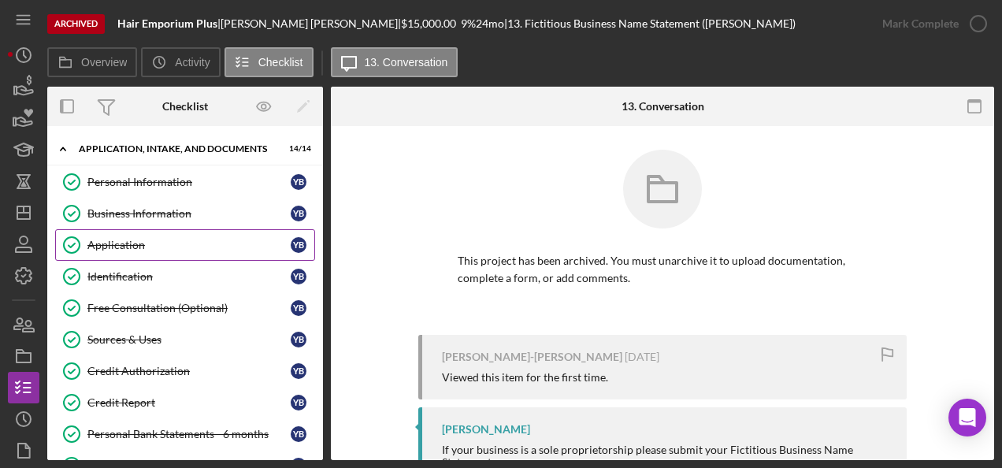
click at [154, 255] on link "Application Application Y B" at bounding box center [185, 244] width 260 height 31
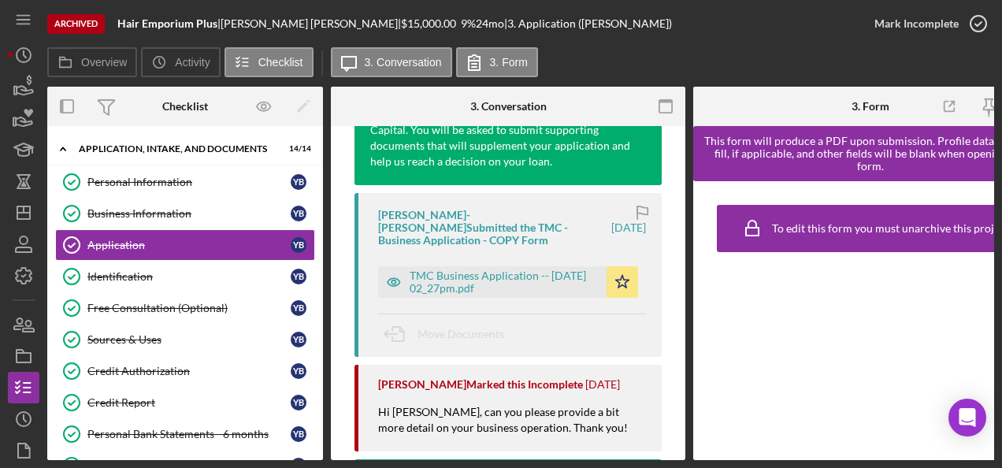
scroll to position [315, 0]
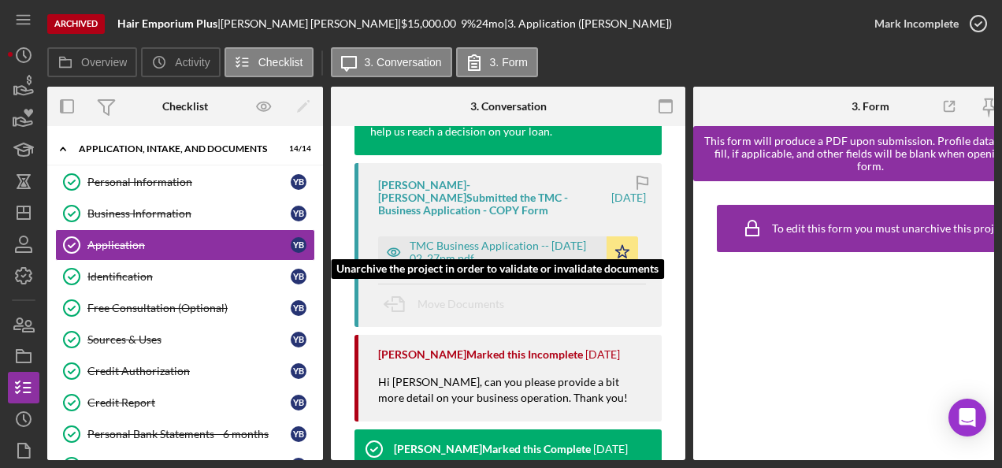
click at [494, 243] on div "TMC Business Application -- 2023-07-17 02_27pm.pdf" at bounding box center [503, 251] width 189 height 25
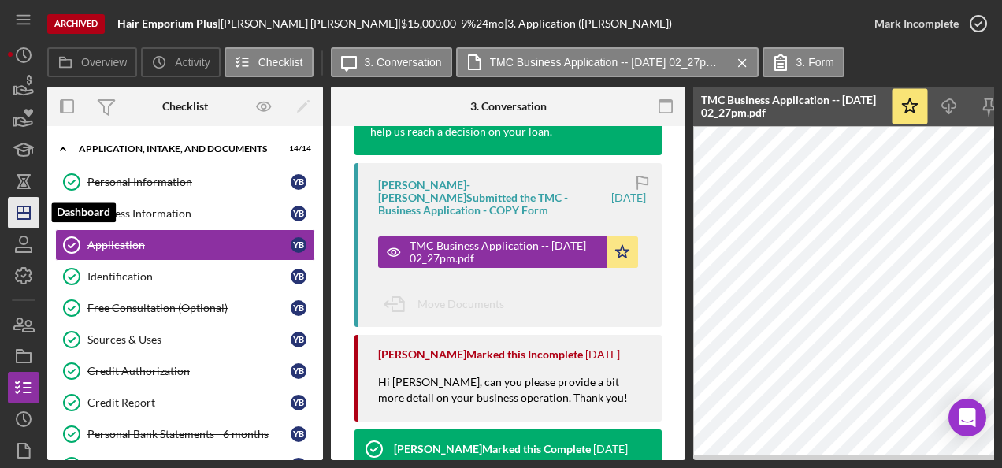
click at [22, 220] on icon "Icon/Dashboard" at bounding box center [23, 212] width 39 height 39
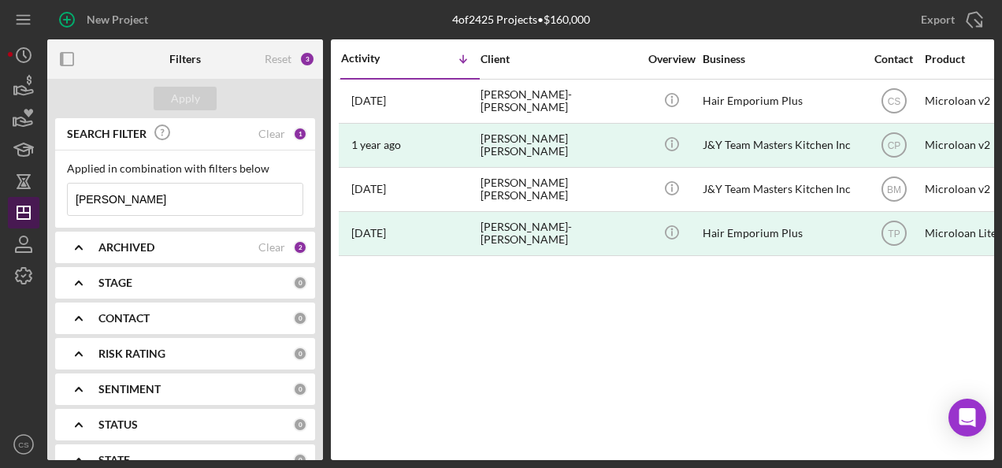
drag, startPoint x: 137, startPoint y: 203, endPoint x: 31, endPoint y: 223, distance: 108.1
click at [31, 223] on div "New Project 4 of 2425 Projects • $160,000 yolanda Export Icon/Export Filters Re…" at bounding box center [501, 230] width 986 height 460
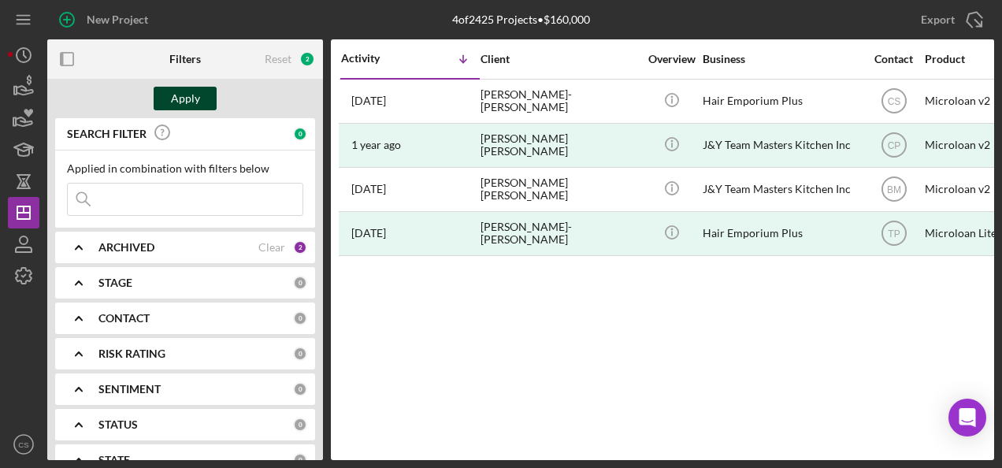
click at [178, 90] on div "Apply" at bounding box center [185, 99] width 29 height 24
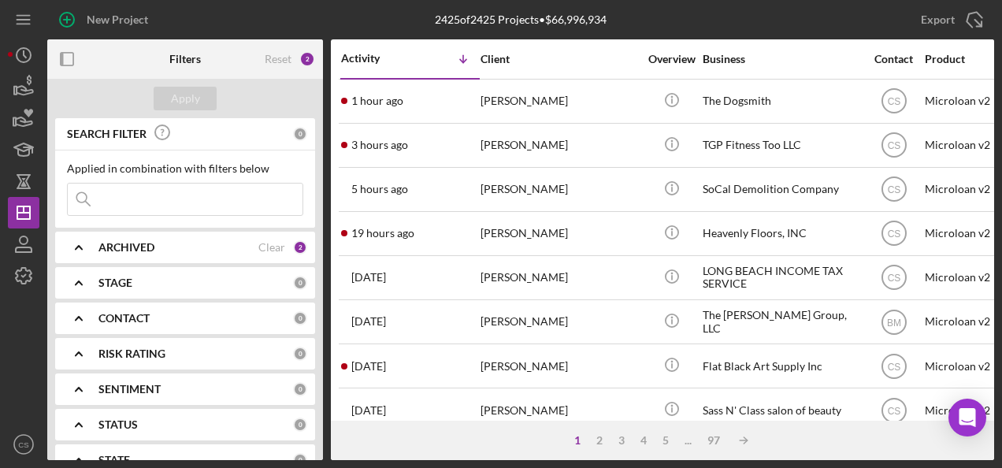
click at [158, 241] on div "ARCHIVED" at bounding box center [178, 247] width 160 height 13
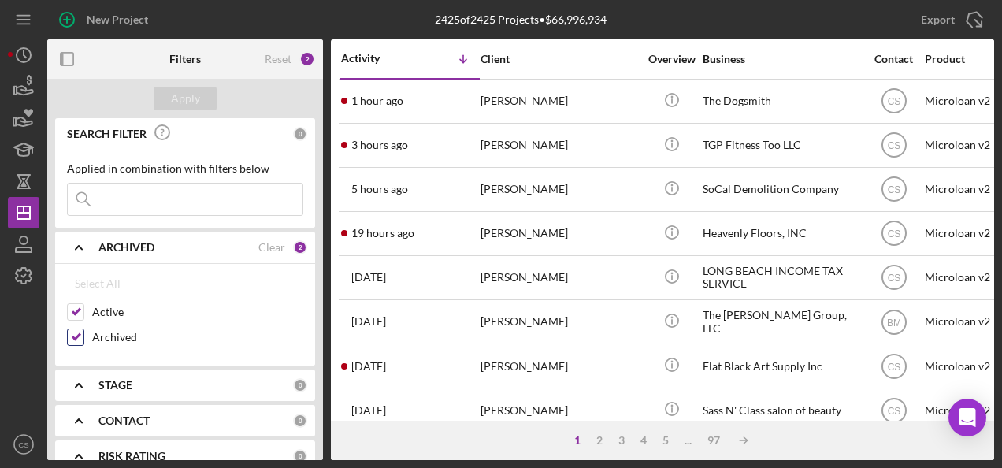
click at [110, 334] on label "Archived" at bounding box center [197, 337] width 211 height 16
click at [83, 334] on input "Archived" at bounding box center [76, 337] width 16 height 16
checkbox input "false"
click at [180, 88] on div "Apply" at bounding box center [185, 99] width 29 height 24
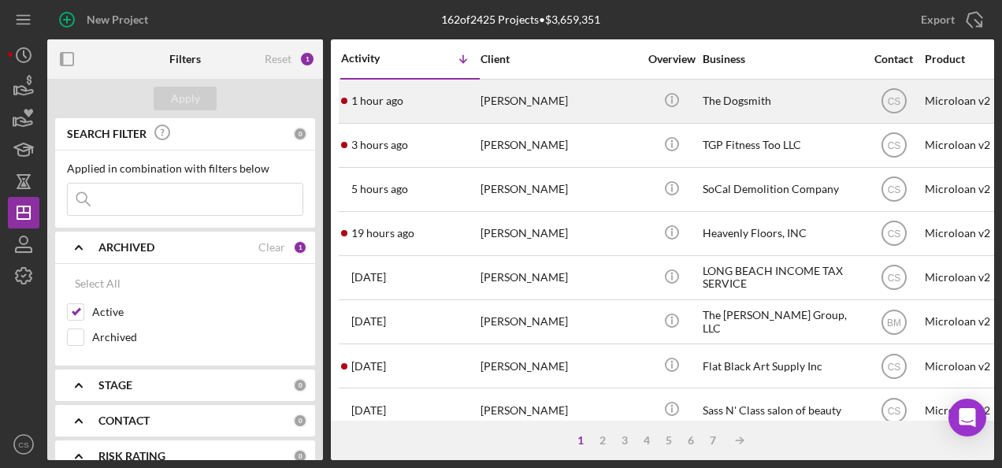
click at [518, 98] on div "[PERSON_NAME]" at bounding box center [558, 101] width 157 height 42
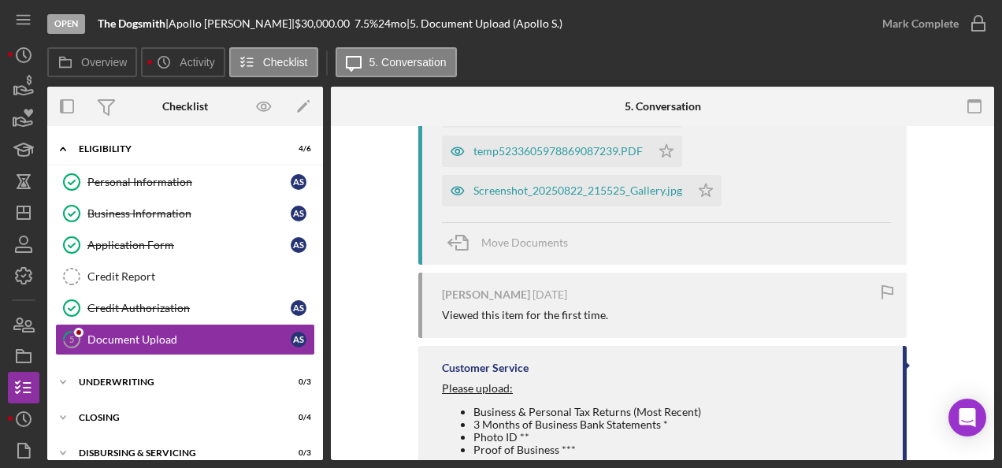
scroll to position [532, 0]
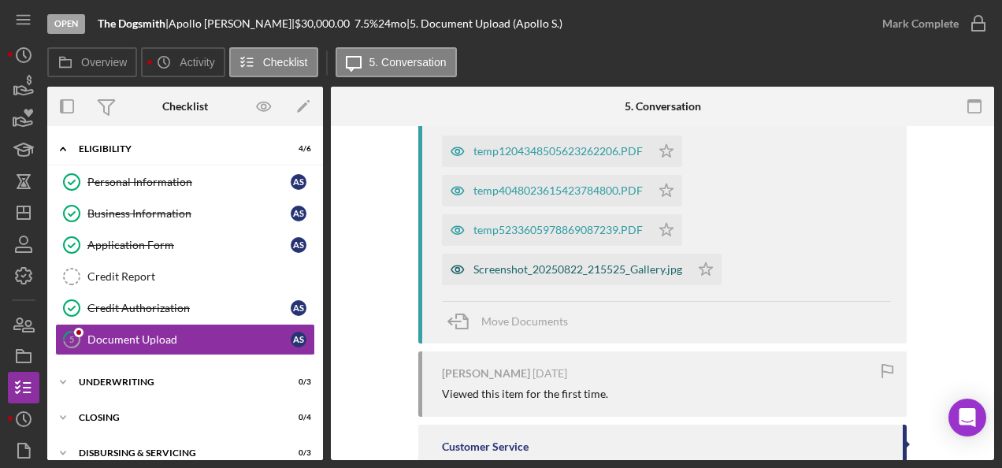
click at [543, 265] on div "Screenshot_20250822_215525_Gallery.jpg" at bounding box center [577, 269] width 209 height 13
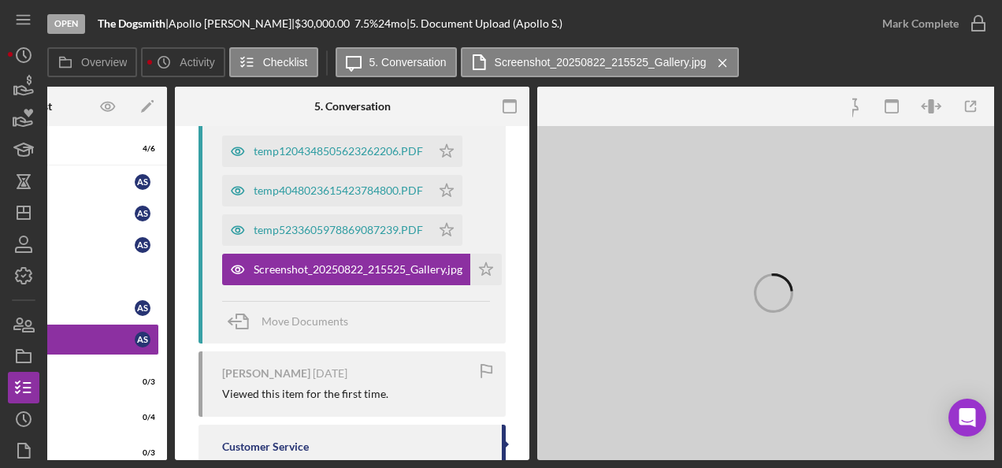
scroll to position [0, 172]
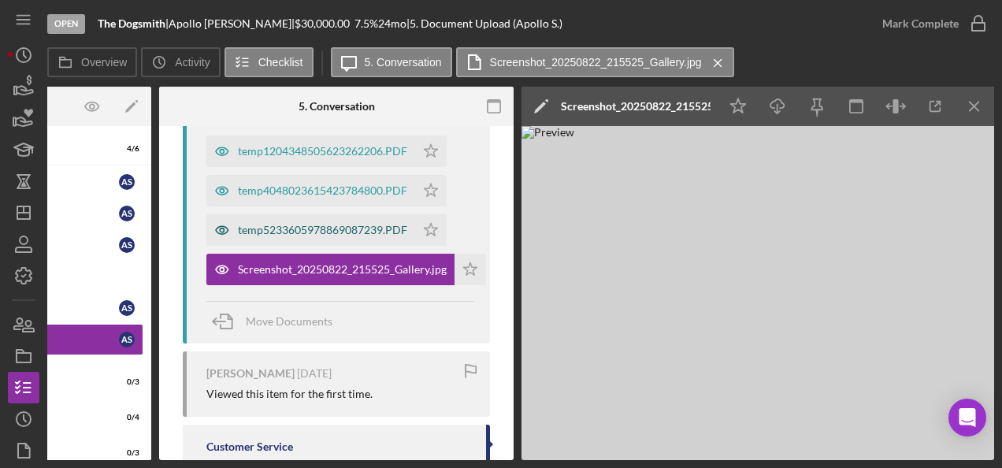
click at [331, 215] on div "temp5233605978869087239.PDF" at bounding box center [310, 229] width 209 height 31
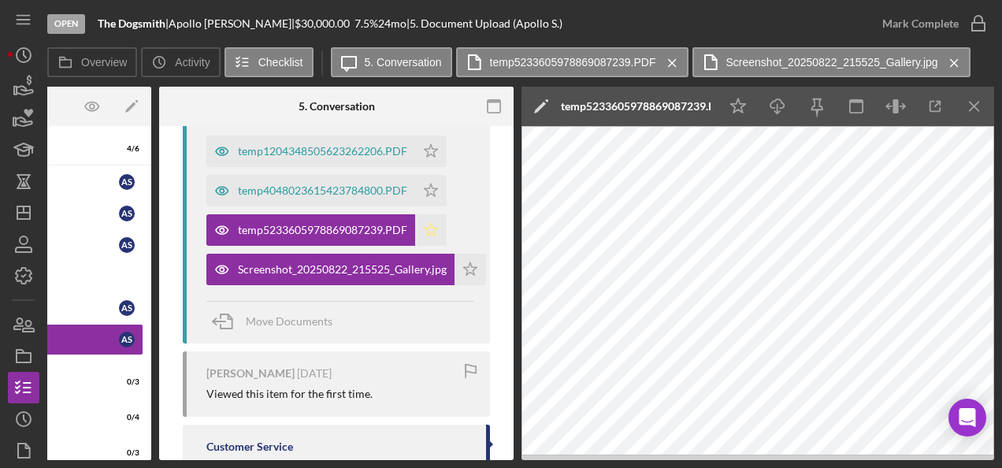
click at [428, 217] on icon "Icon/Star" at bounding box center [430, 229] width 31 height 31
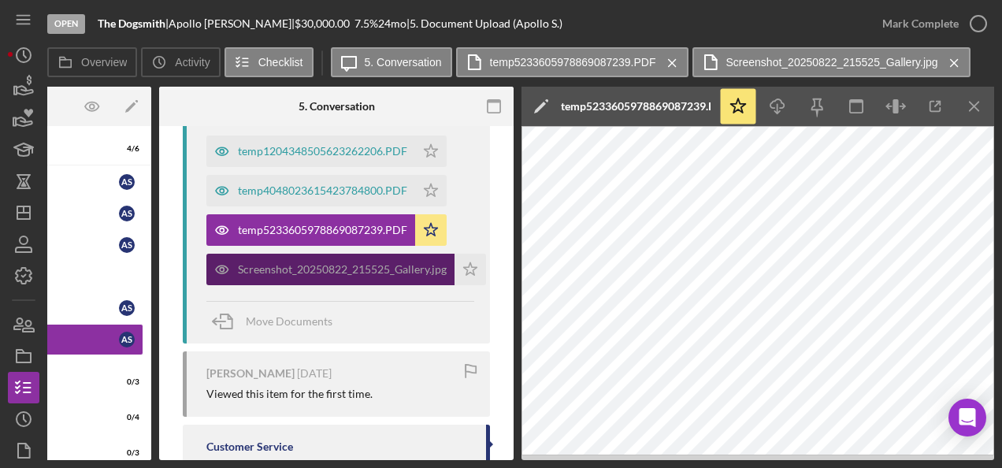
scroll to position [454, 0]
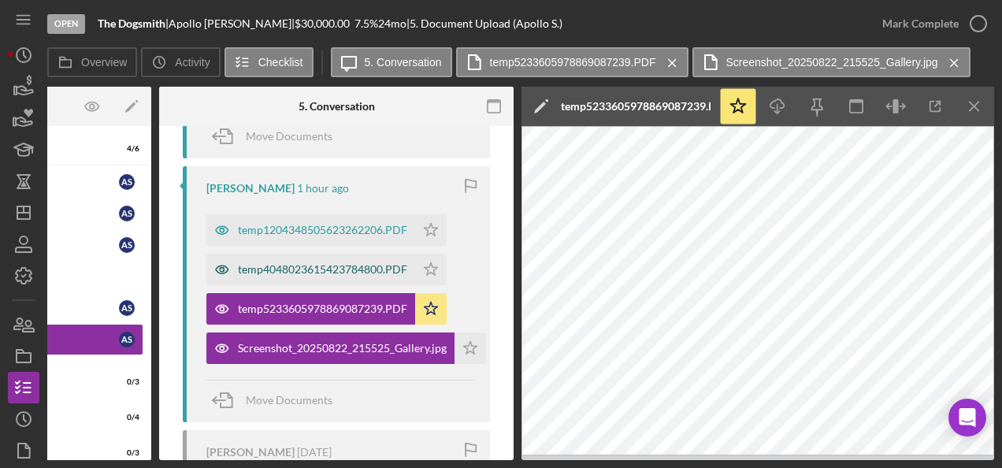
click at [332, 266] on div "temp4048023615423784800.PDF" at bounding box center [322, 269] width 169 height 13
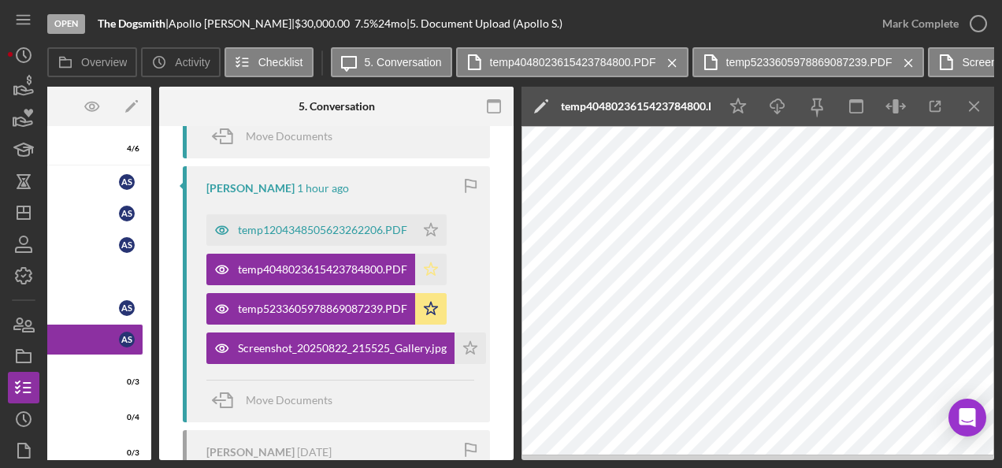
click at [428, 266] on icon "Icon/Star" at bounding box center [430, 269] width 31 height 31
click at [365, 232] on div "temp1204348505623262206.PDF" at bounding box center [322, 230] width 169 height 13
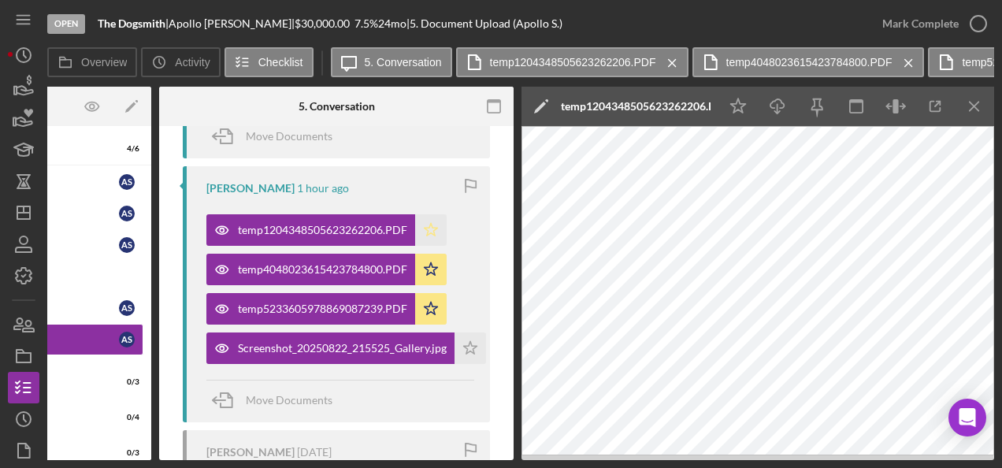
click at [441, 232] on icon "Icon/Star" at bounding box center [430, 229] width 31 height 31
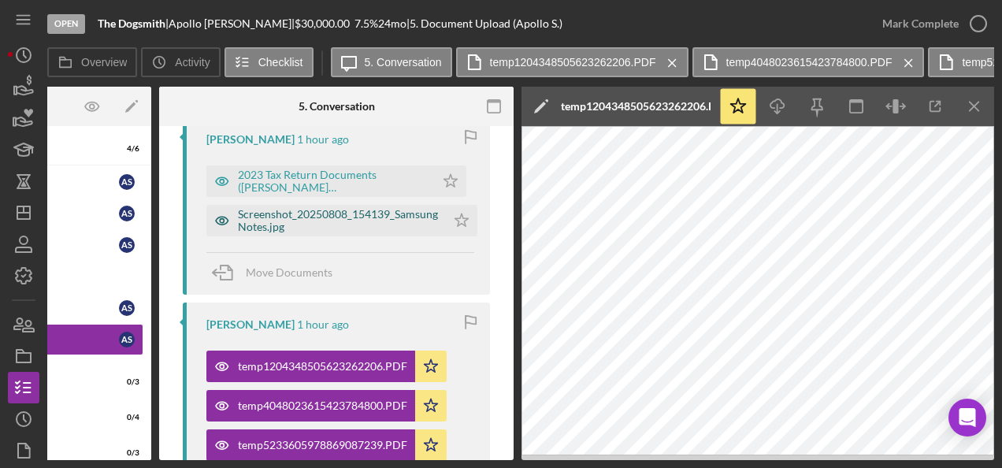
scroll to position [296, 0]
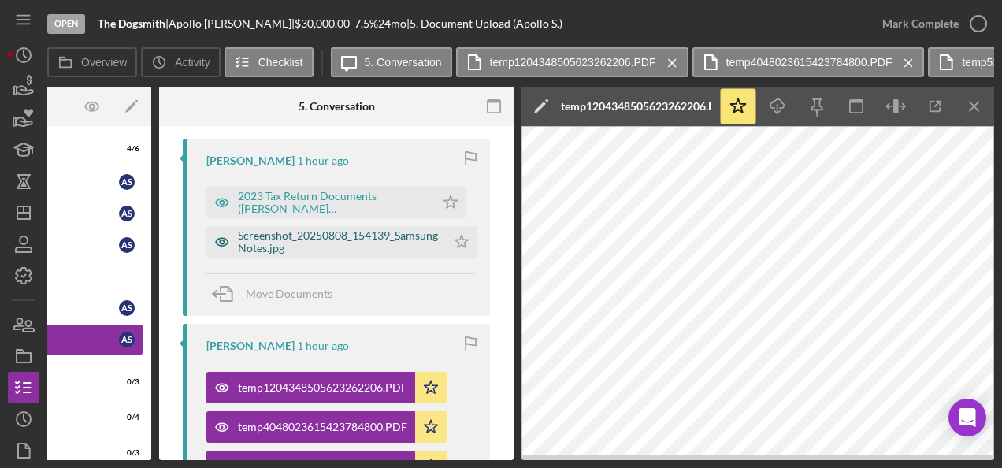
click at [335, 236] on div "Screenshot_20250808_154139_Samsung Notes.jpg" at bounding box center [338, 241] width 200 height 25
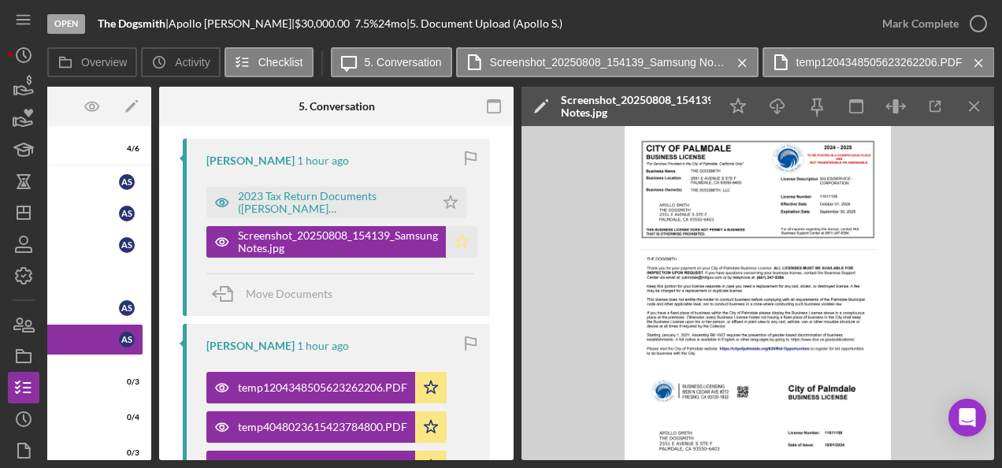
click at [476, 248] on icon "Icon/Star" at bounding box center [461, 241] width 31 height 31
click at [380, 206] on div "2023 Tax Return Documents ([PERSON_NAME] APOLLO)_250627_052440.PDF" at bounding box center [332, 202] width 189 height 25
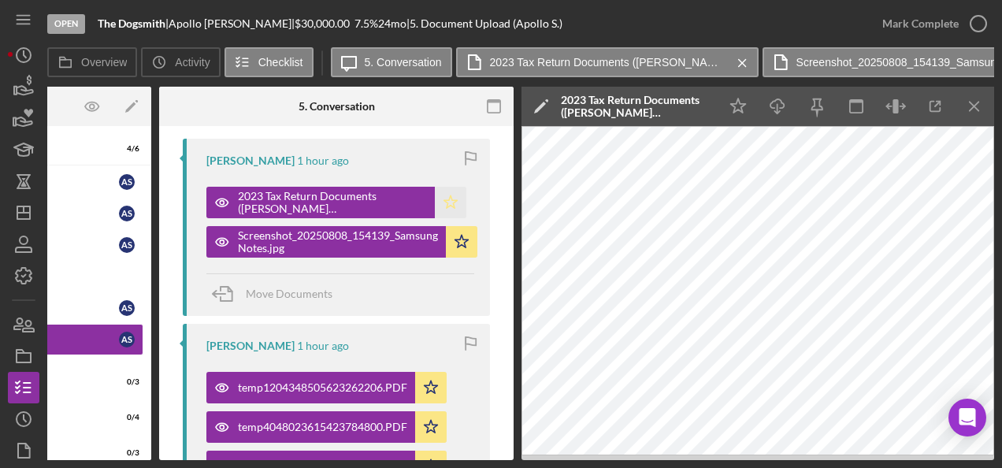
click at [454, 205] on icon "Icon/Star" at bounding box center [450, 202] width 31 height 31
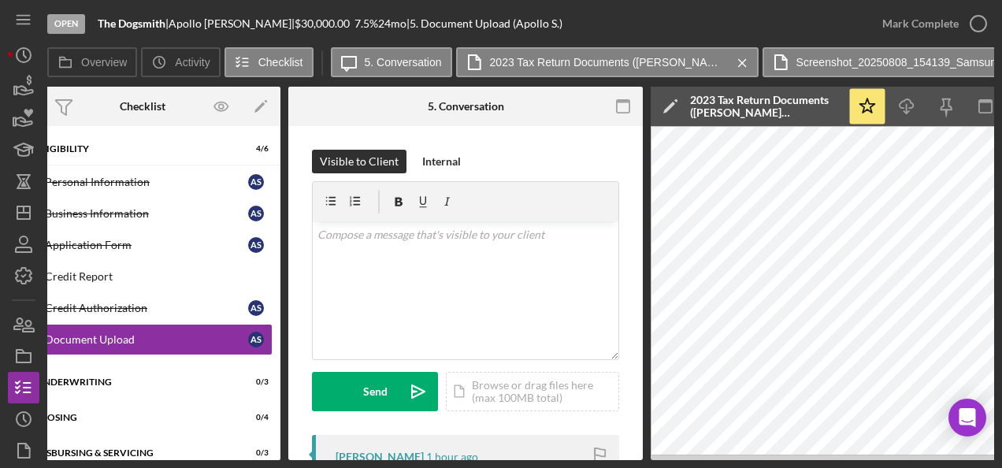
scroll to position [0, 0]
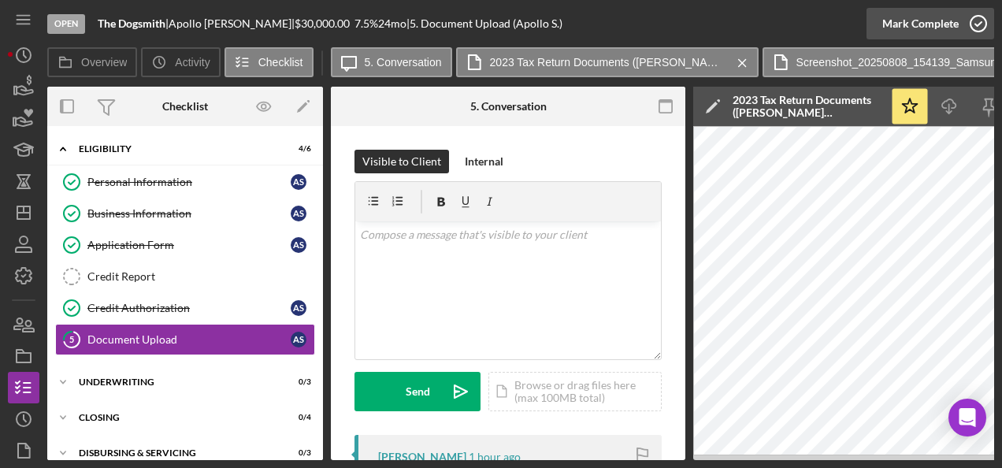
click at [956, 18] on button "Mark Complete" at bounding box center [930, 23] width 128 height 31
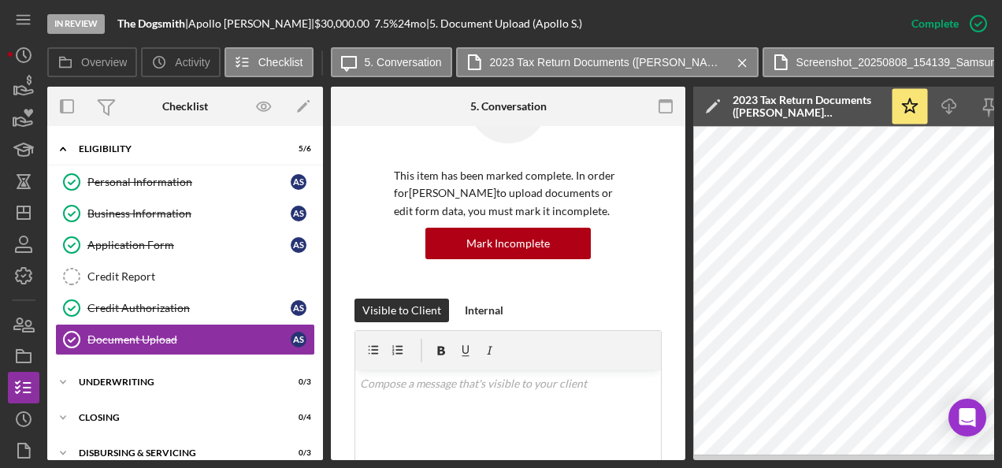
scroll to position [157, 0]
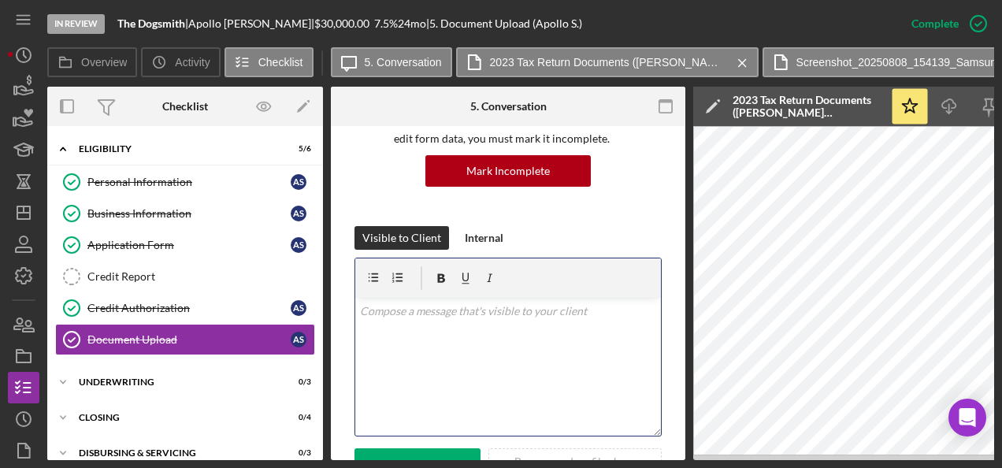
click at [468, 318] on p at bounding box center [508, 310] width 297 height 17
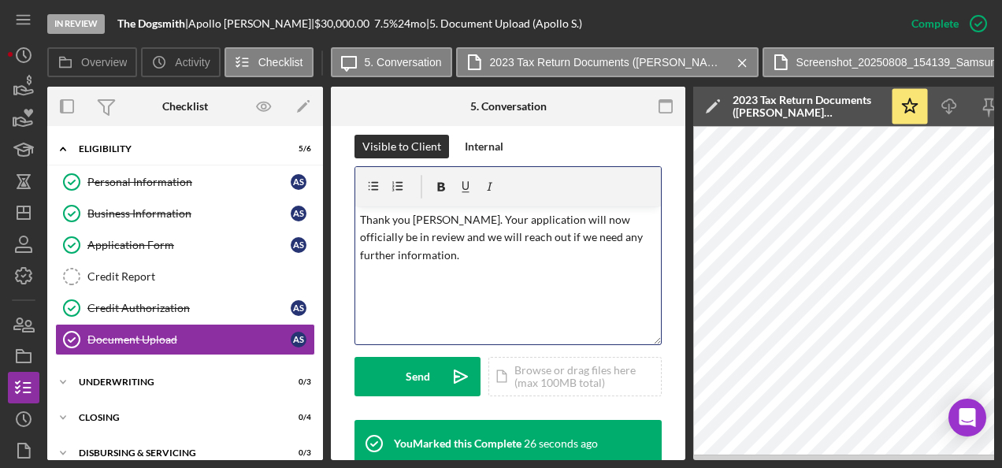
scroll to position [315, 0]
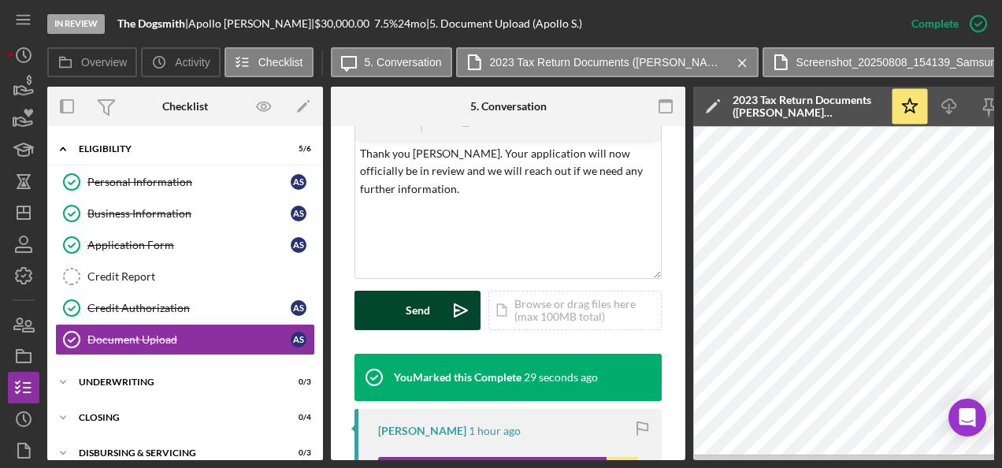
click at [420, 311] on div "Send" at bounding box center [418, 310] width 24 height 39
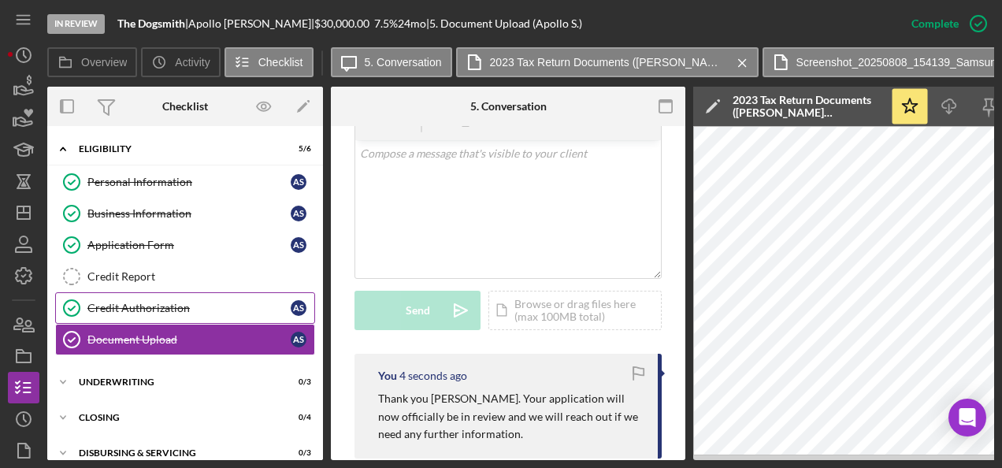
drag, startPoint x: 166, startPoint y: 309, endPoint x: 178, endPoint y: 302, distance: 13.4
click at [166, 309] on div "Credit Authorization" at bounding box center [188, 308] width 203 height 13
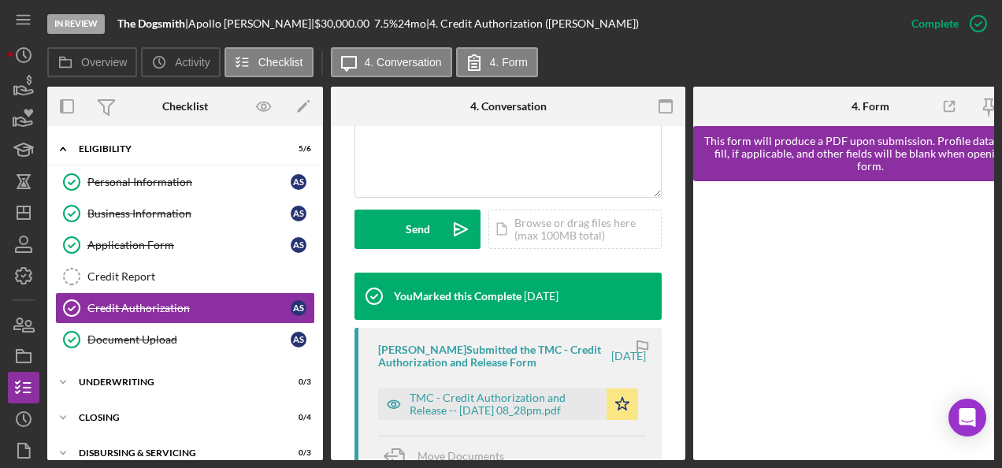
scroll to position [472, 0]
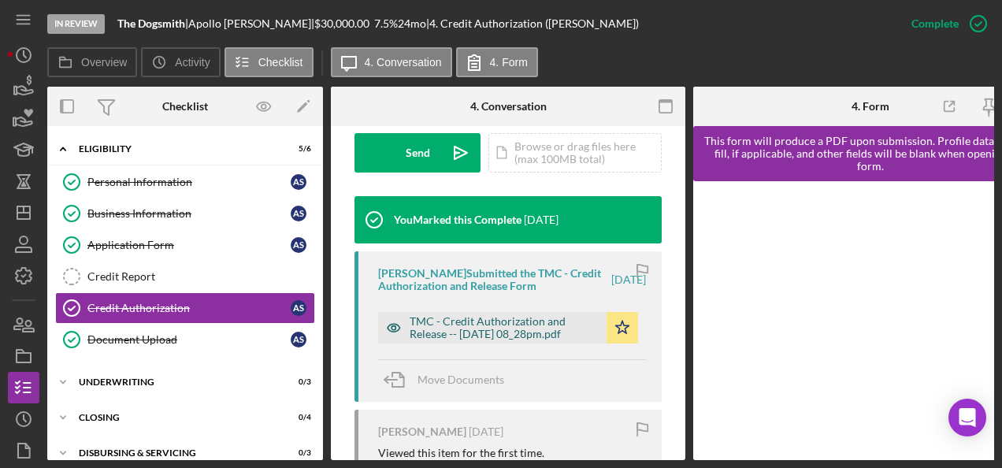
click at [539, 328] on div "TMC - Credit Authorization and Release -- [DATE] 08_28pm.pdf" at bounding box center [503, 327] width 189 height 25
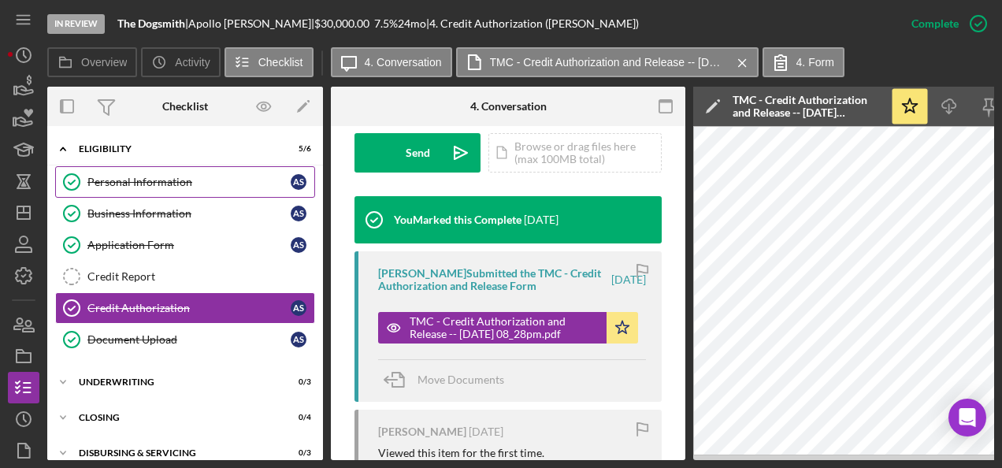
click at [121, 195] on link "Personal Information Personal Information A S" at bounding box center [185, 181] width 260 height 31
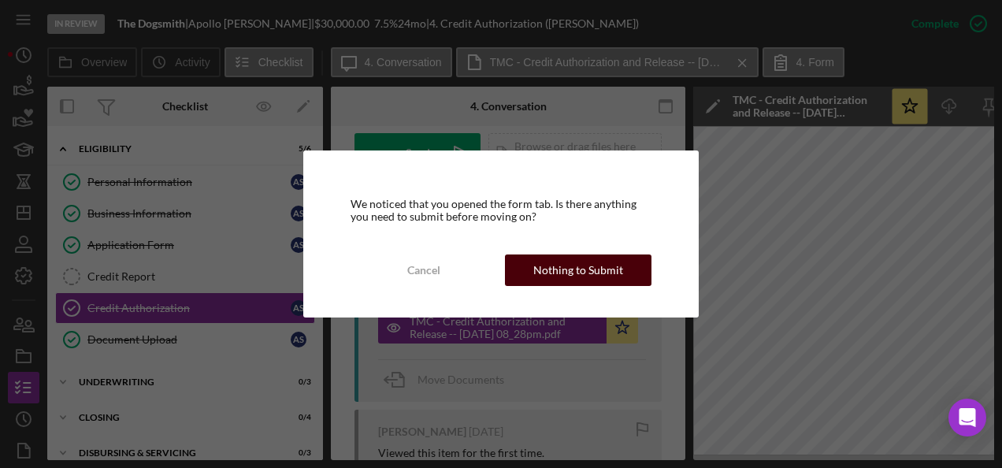
drag, startPoint x: 529, startPoint y: 254, endPoint x: 520, endPoint y: 268, distance: 17.0
click at [528, 255] on div "We noticed that you opened the form tab. Is there anything you need to submit b…" at bounding box center [500, 233] width 395 height 167
click at [521, 268] on button "Nothing to Submit" at bounding box center [578, 269] width 146 height 31
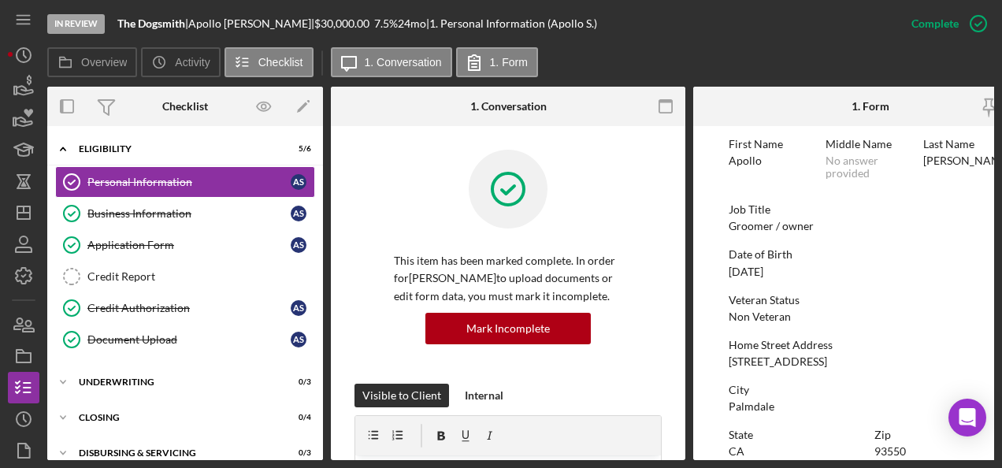
scroll to position [157, 0]
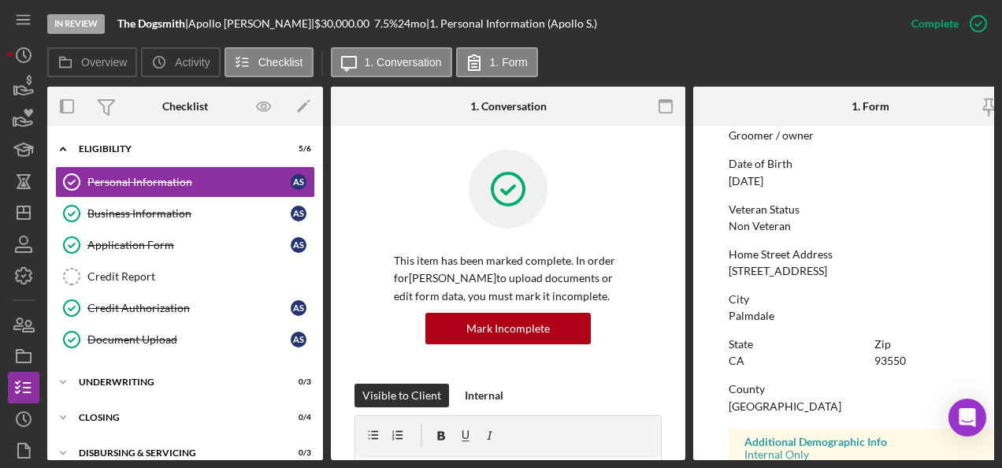
drag, startPoint x: 728, startPoint y: 266, endPoint x: 834, endPoint y: 272, distance: 106.4
click at [827, 272] on div "1710 Plymouth Court, Palmdale, CA, USA" at bounding box center [777, 271] width 98 height 13
drag, startPoint x: 834, startPoint y: 272, endPoint x: 825, endPoint y: 270, distance: 8.8
copy div "1710 Plymouth Court,"
click at [235, 324] on link "Document Upload Document Upload A S" at bounding box center [185, 339] width 260 height 31
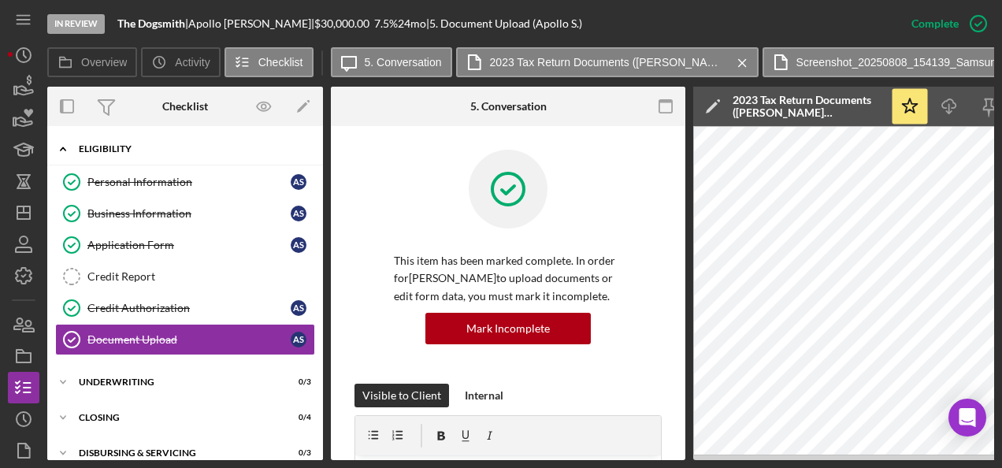
click at [213, 159] on div "Icon/Expander Eligibility 5 / 6" at bounding box center [185, 149] width 276 height 32
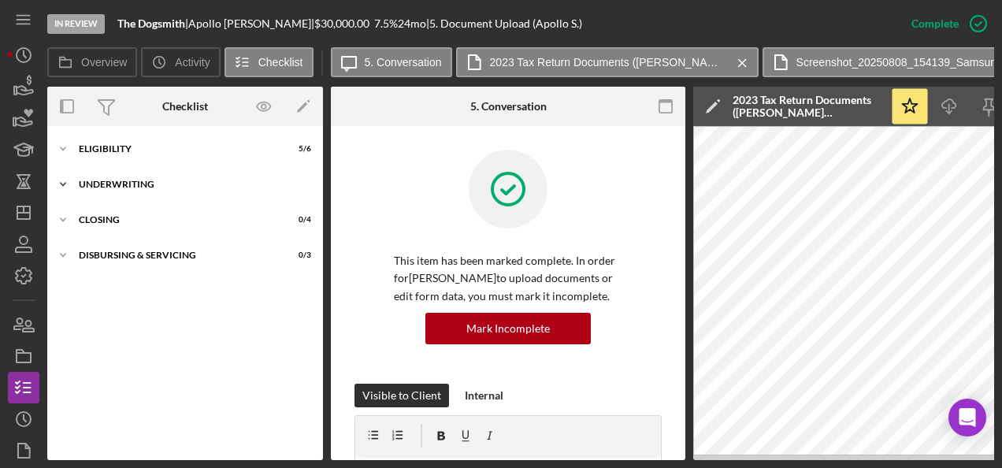
click at [209, 178] on div "Icon/Expander Underwriting 0 / 3" at bounding box center [185, 184] width 276 height 31
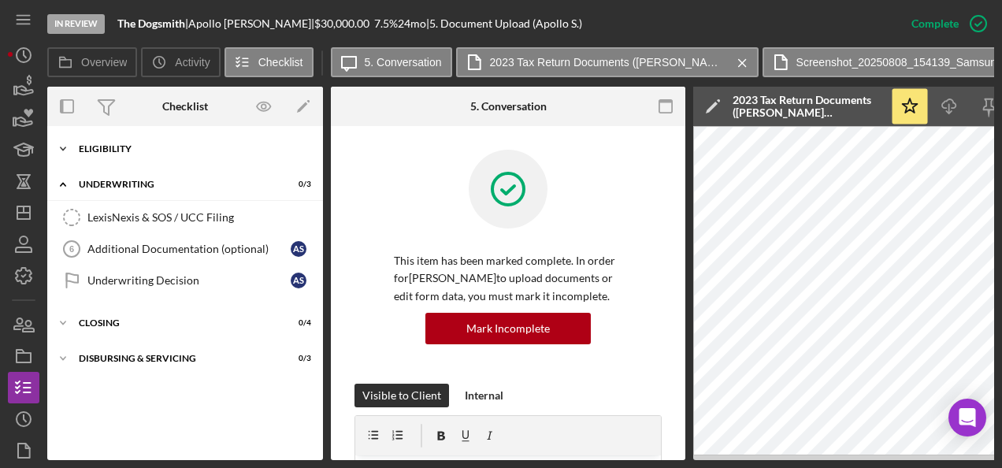
click at [209, 151] on div "Eligibility" at bounding box center [191, 148] width 224 height 9
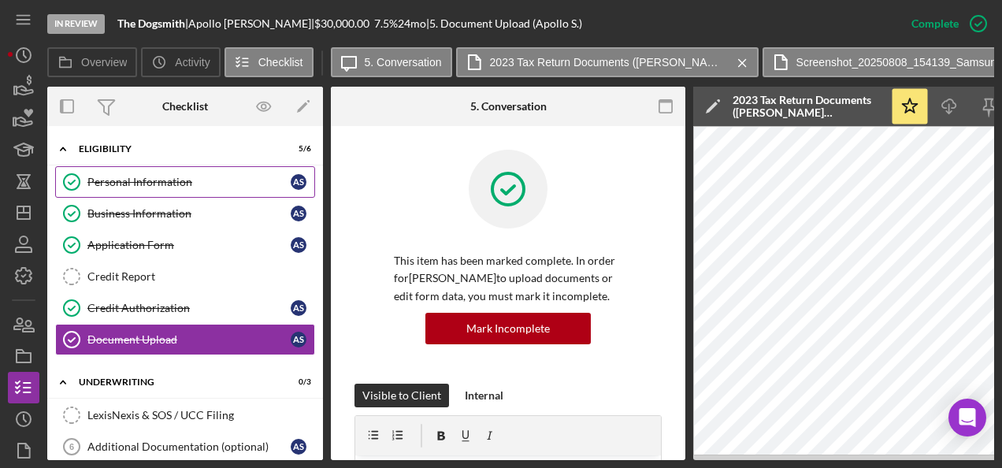
click at [209, 183] on div "Personal Information" at bounding box center [188, 182] width 203 height 13
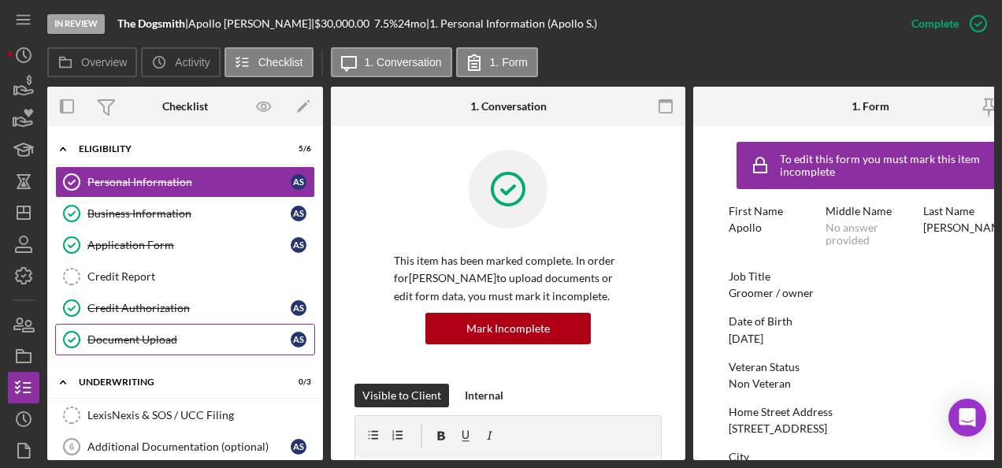
click at [150, 328] on link "Document Upload Document Upload A S" at bounding box center [185, 339] width 260 height 31
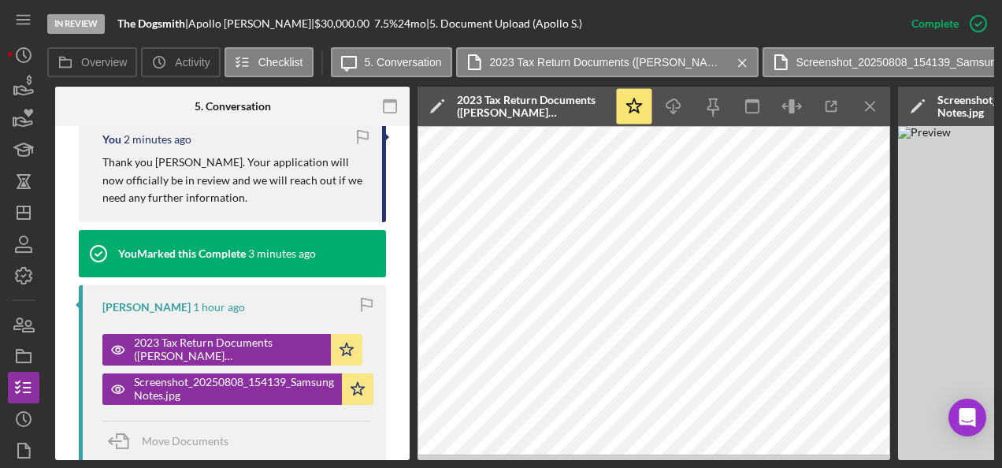
scroll to position [0, 761]
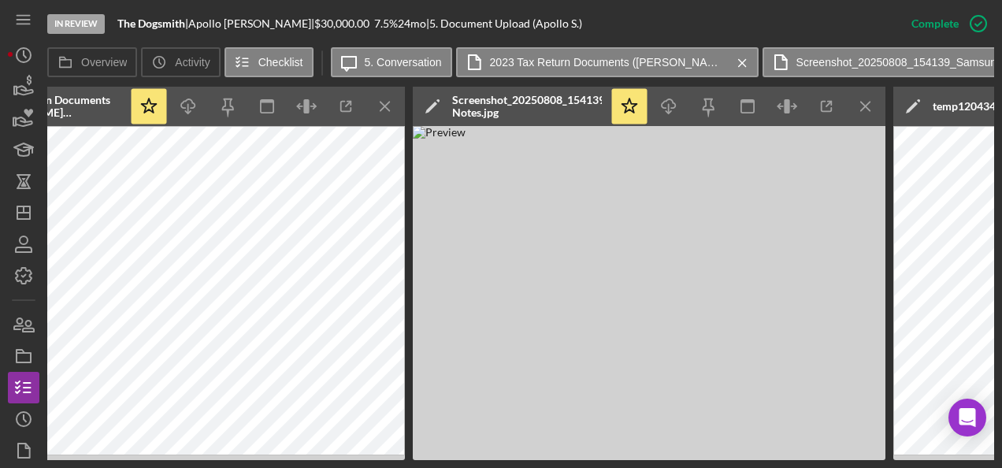
click at [494, 438] on img at bounding box center [649, 293] width 472 height 334
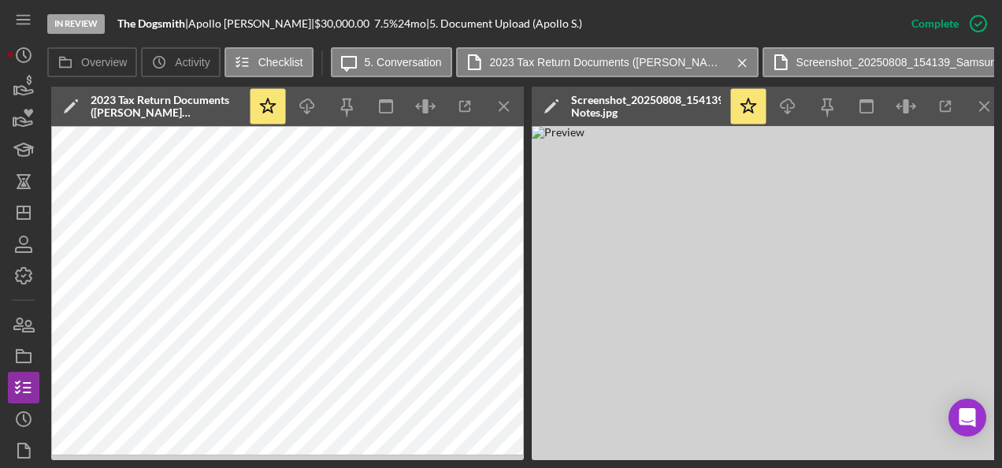
scroll to position [0, 630]
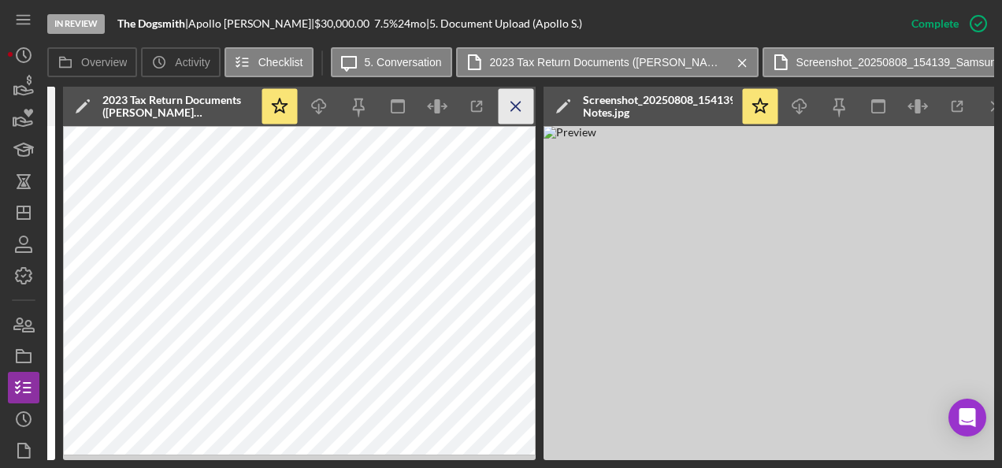
click at [511, 109] on icon "Icon/Menu Close" at bounding box center [515, 106] width 35 height 35
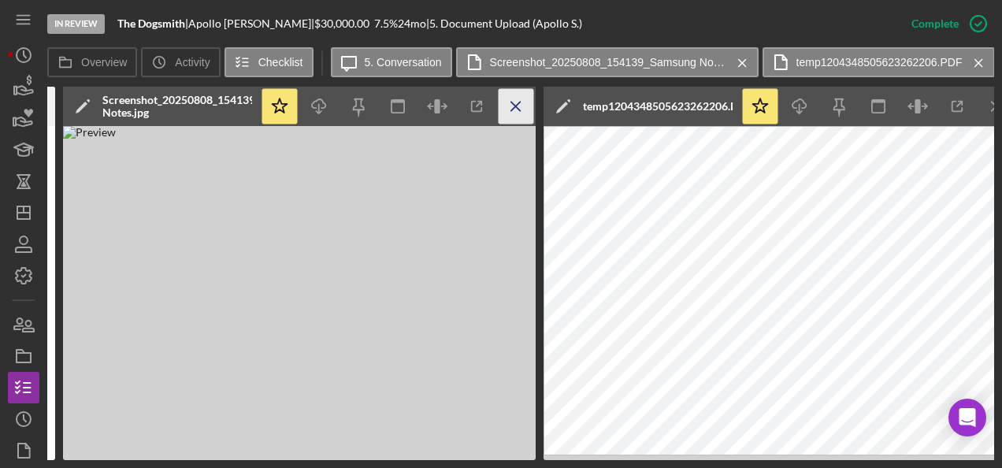
click at [523, 109] on icon "Icon/Menu Close" at bounding box center [515, 106] width 35 height 35
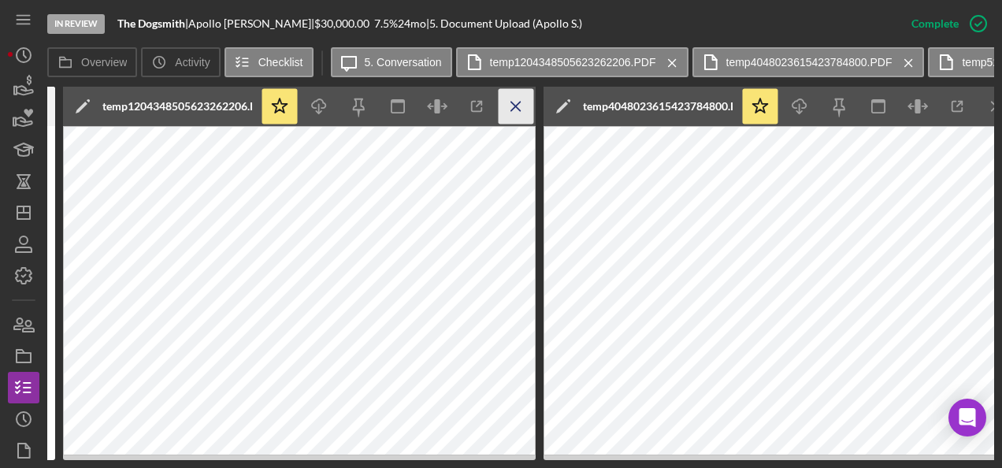
click at [523, 105] on icon "Icon/Menu Close" at bounding box center [515, 106] width 35 height 35
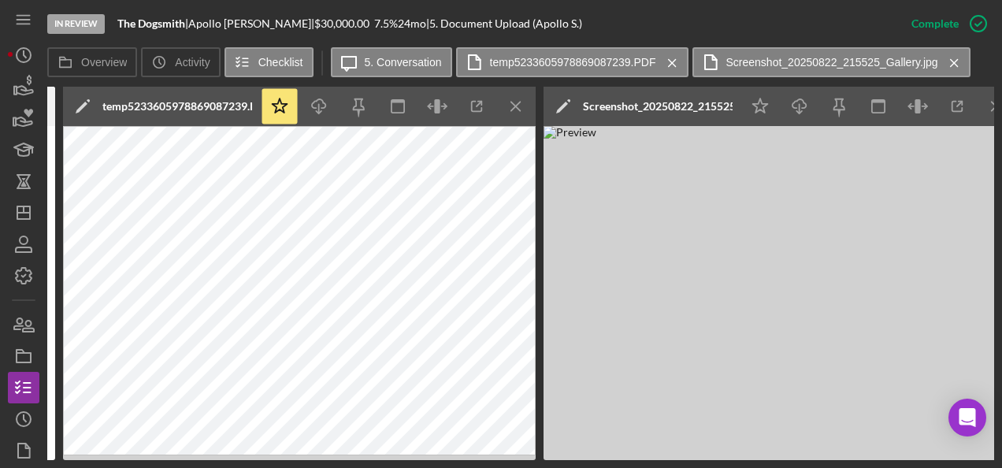
click at [523, 105] on icon "Icon/Menu Close" at bounding box center [515, 106] width 35 height 35
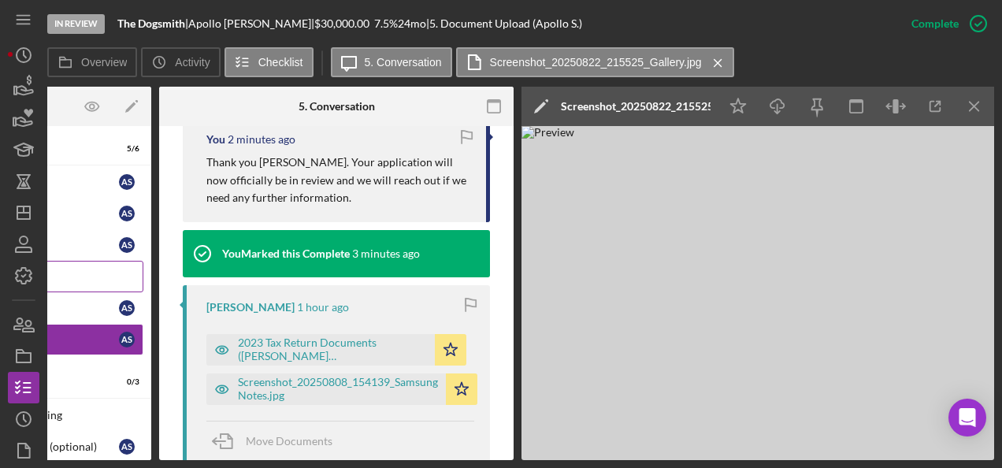
click at [82, 270] on div "Credit Report" at bounding box center [29, 276] width 227 height 13
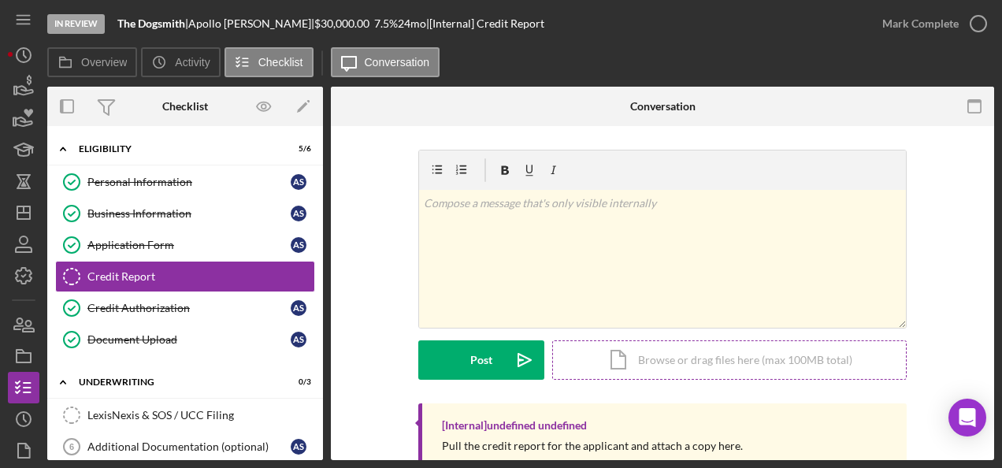
click at [684, 355] on div "Icon/Document Browse or drag files here (max 100MB total) Tap to choose files o…" at bounding box center [729, 359] width 354 height 39
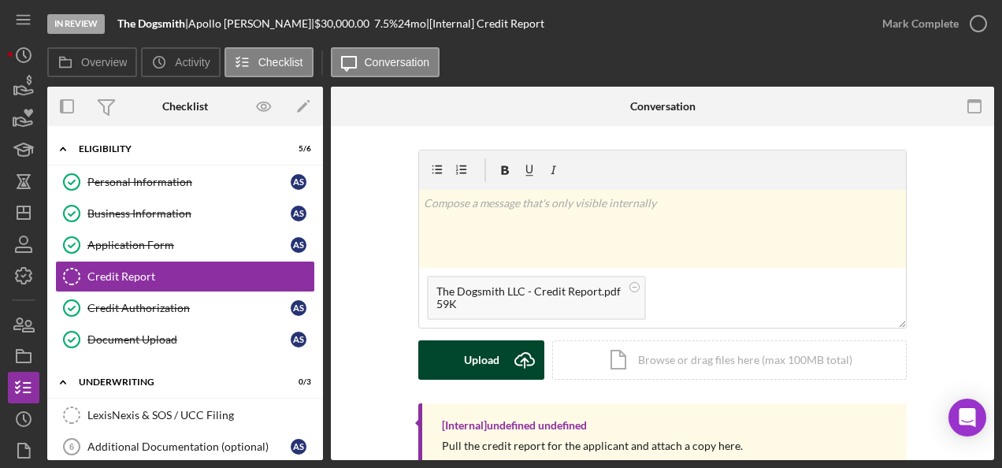
click at [507, 355] on icon "Icon/Upload" at bounding box center [524, 359] width 39 height 39
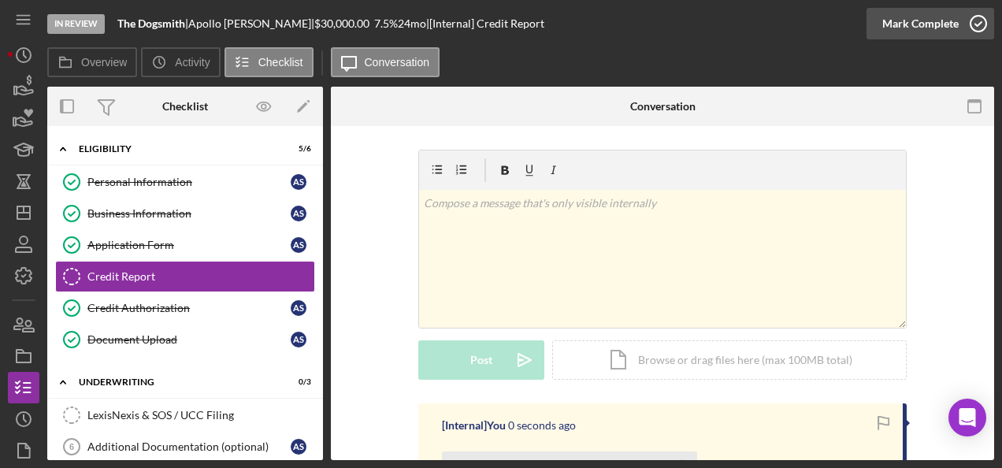
click at [937, 25] on div "Mark Complete" at bounding box center [920, 23] width 76 height 31
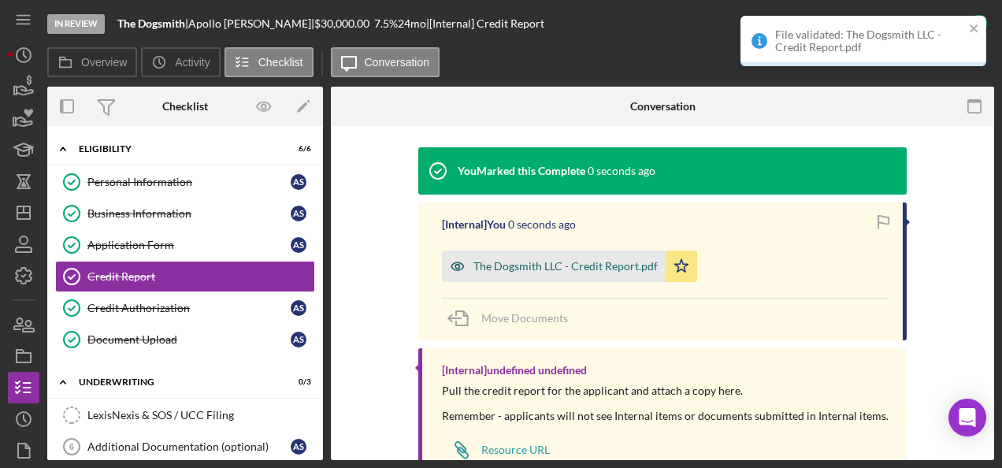
click at [598, 276] on div "The Dogsmith LLC - Credit Report.pdf" at bounding box center [554, 265] width 224 height 31
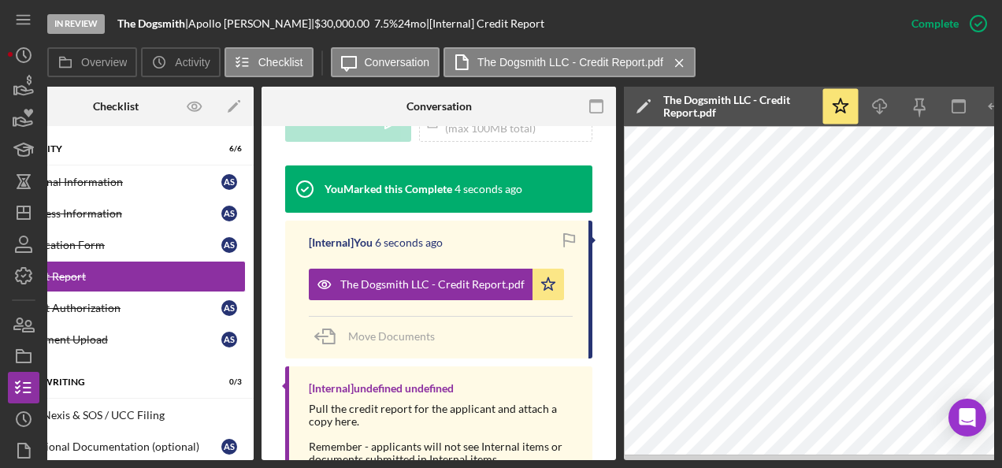
scroll to position [0, 172]
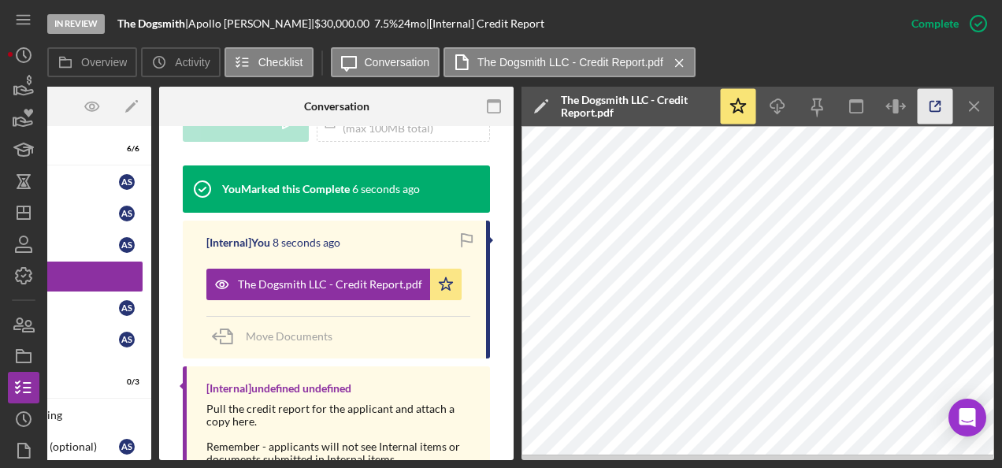
click at [931, 106] on icon "button" at bounding box center [934, 106] width 35 height 35
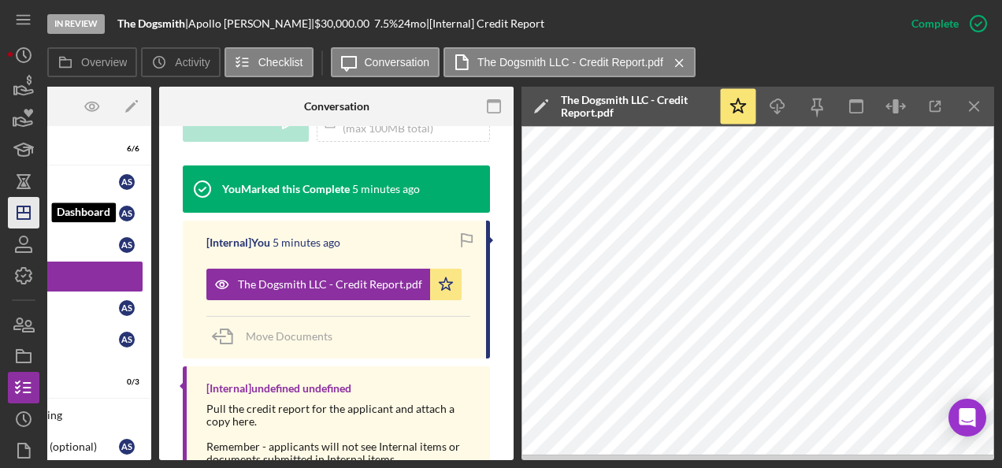
click at [18, 217] on icon "Icon/Dashboard" at bounding box center [23, 212] width 39 height 39
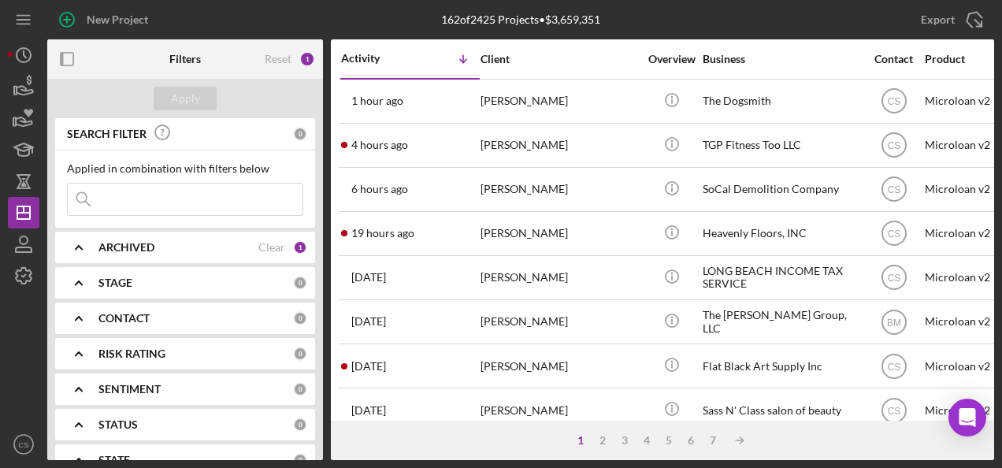
click at [216, 199] on input at bounding box center [185, 198] width 235 height 31
type input "phyllis"
click at [205, 107] on button "Apply" at bounding box center [185, 99] width 63 height 24
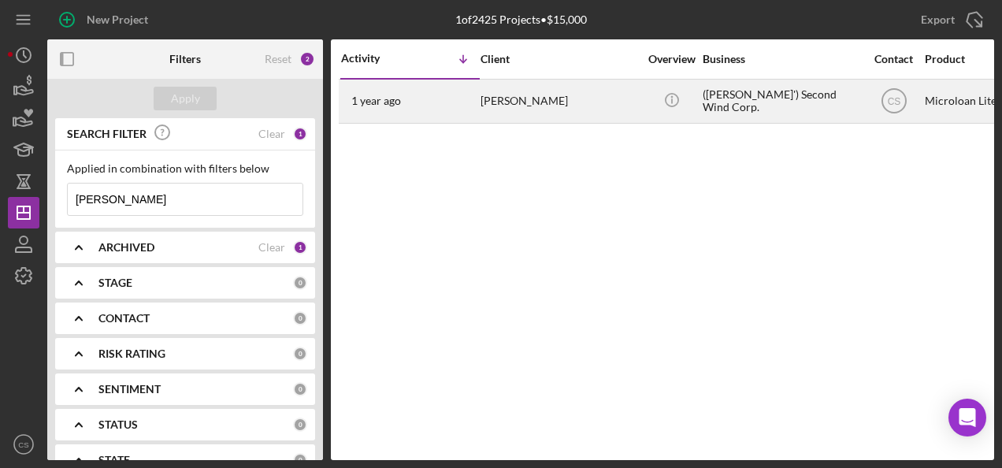
click at [604, 109] on div "[PERSON_NAME]" at bounding box center [558, 101] width 157 height 42
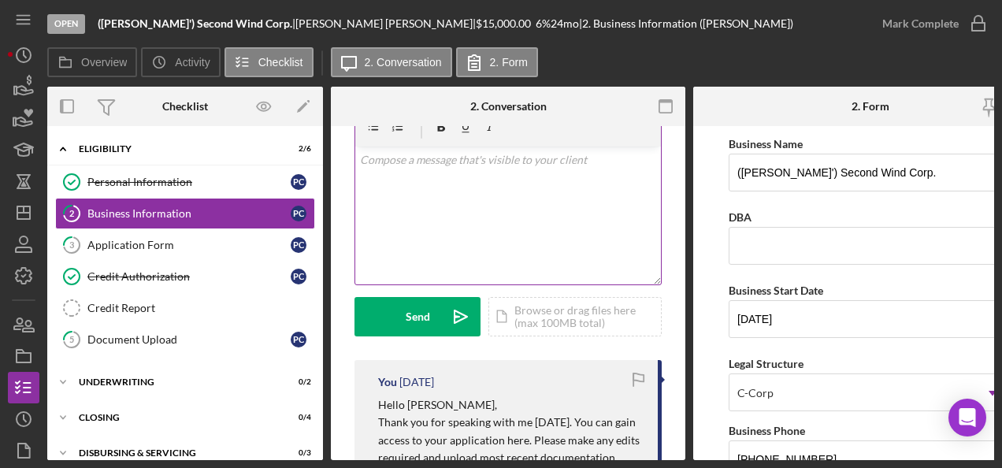
scroll to position [157, 0]
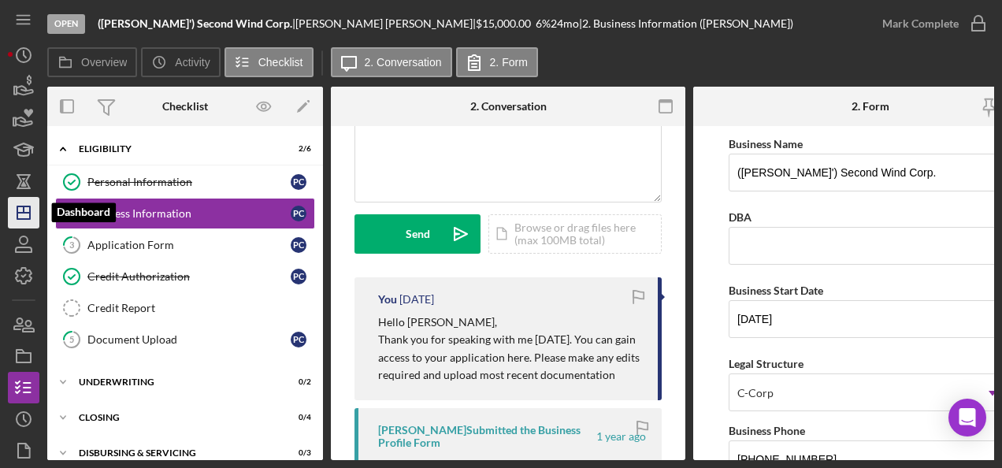
click at [30, 213] on polygon "button" at bounding box center [23, 212] width 13 height 13
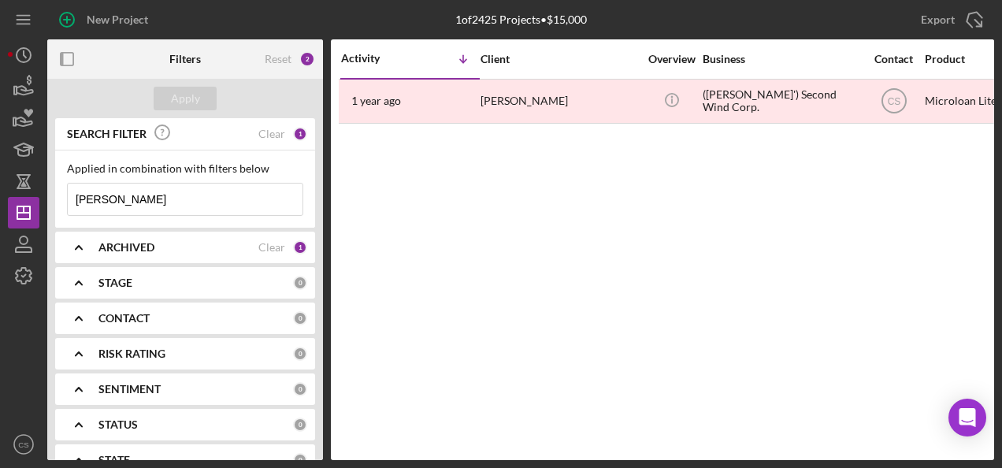
drag, startPoint x: 156, startPoint y: 198, endPoint x: -3, endPoint y: 180, distance: 160.2
click at [0, 180] on html "New Project 1 of 2425 Projects • $15,000 phyllis Export Icon/Export Filters Res…" at bounding box center [501, 234] width 1002 height 468
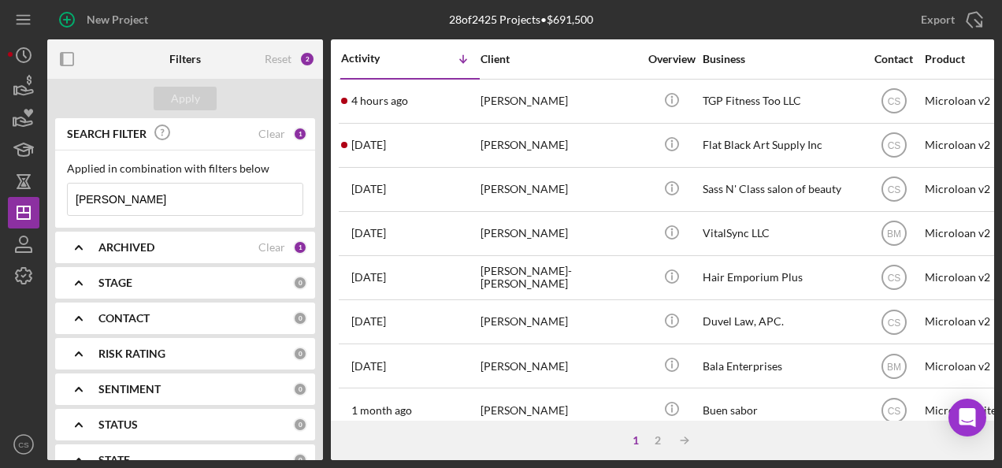
type input "[PERSON_NAME]"
drag, startPoint x: 209, startPoint y: 209, endPoint x: 57, endPoint y: 206, distance: 151.2
click at [60, 206] on div "Applied in combination with filters below [PERSON_NAME] Icon/Menu Close" at bounding box center [185, 188] width 260 height 77
click at [199, 98] on button "Apply" at bounding box center [185, 99] width 63 height 24
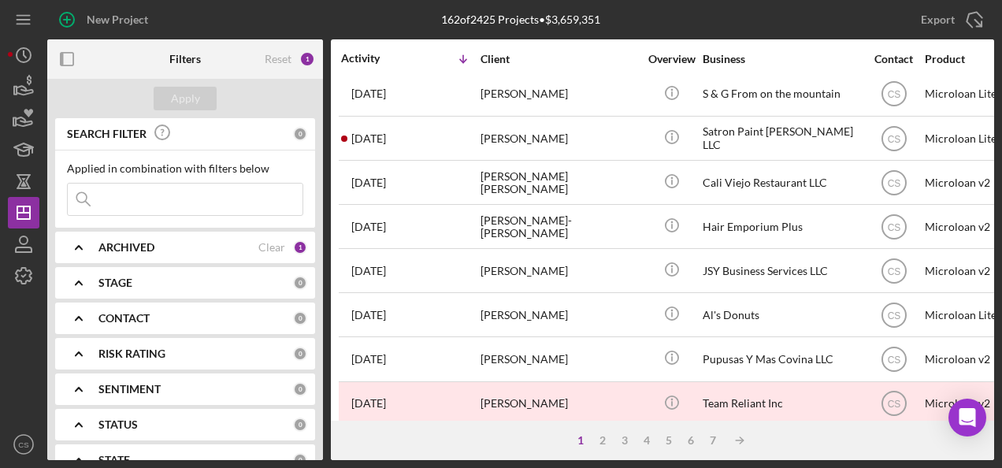
scroll to position [769, 0]
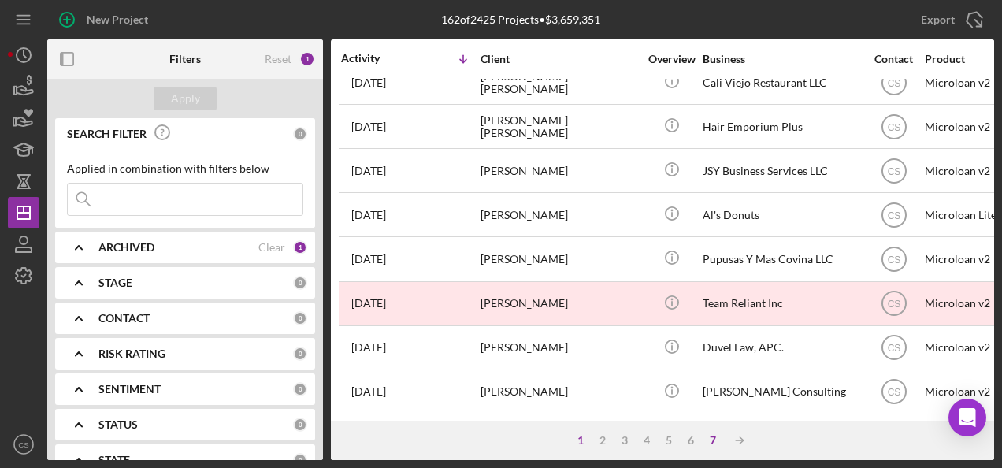
click at [712, 436] on div "7" at bounding box center [713, 440] width 22 height 13
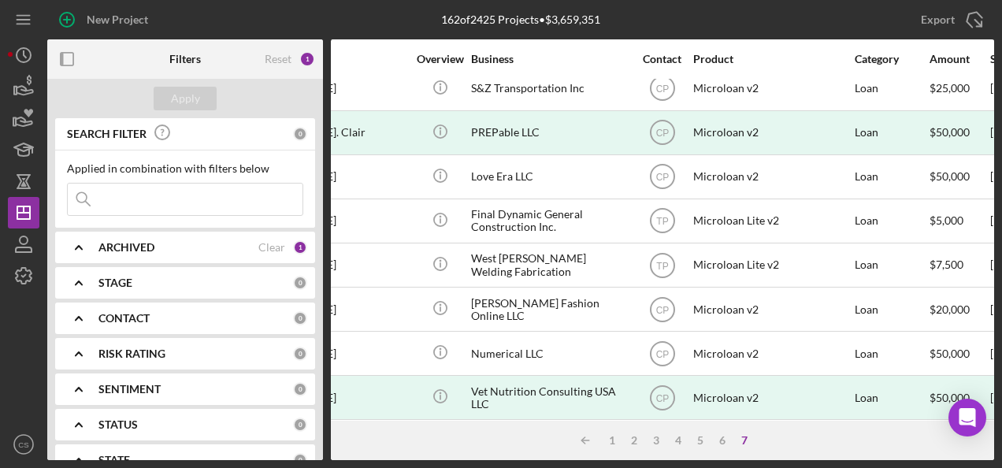
scroll to position [79, 232]
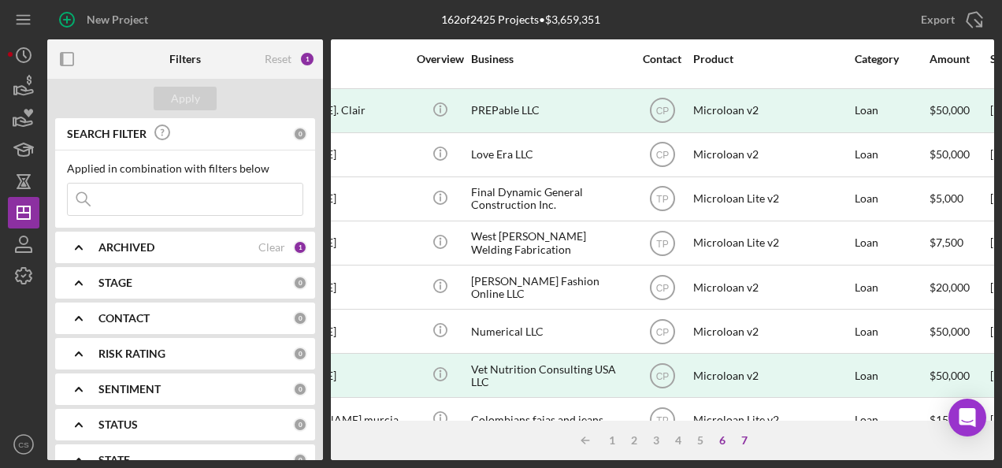
click at [726, 443] on div "6" at bounding box center [722, 440] width 22 height 13
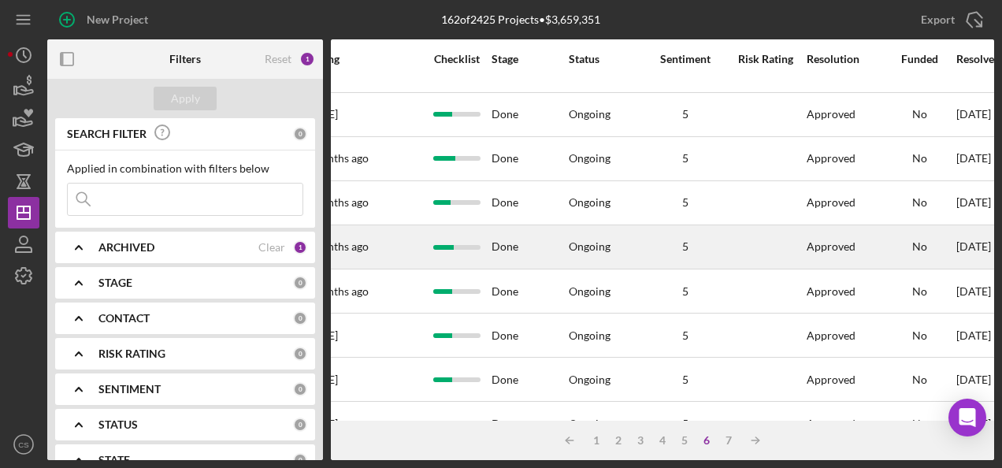
scroll to position [0, 991]
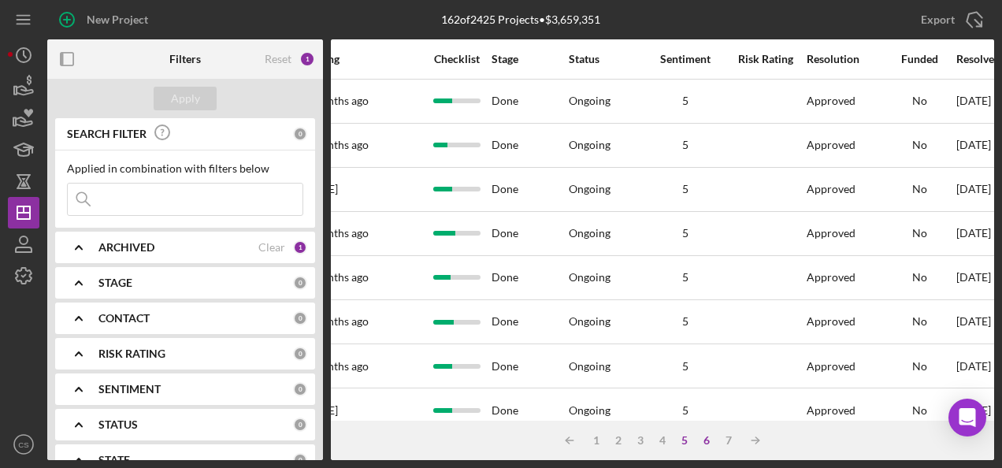
click at [678, 439] on div "5" at bounding box center [684, 440] width 22 height 13
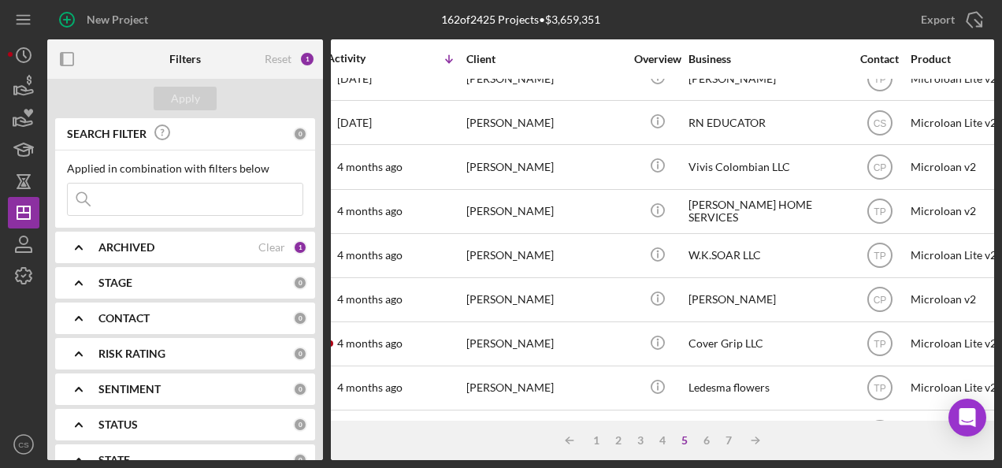
scroll to position [376, 0]
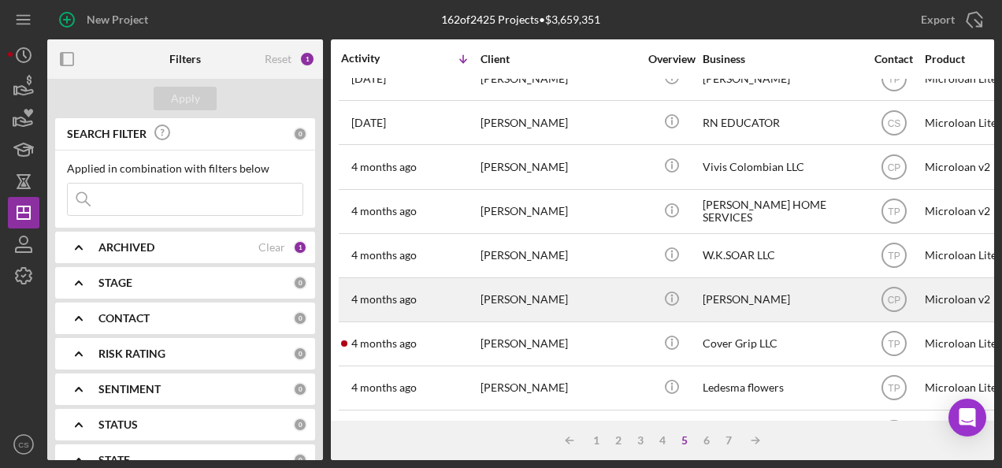
click at [787, 291] on div "[PERSON_NAME]" at bounding box center [780, 300] width 157 height 42
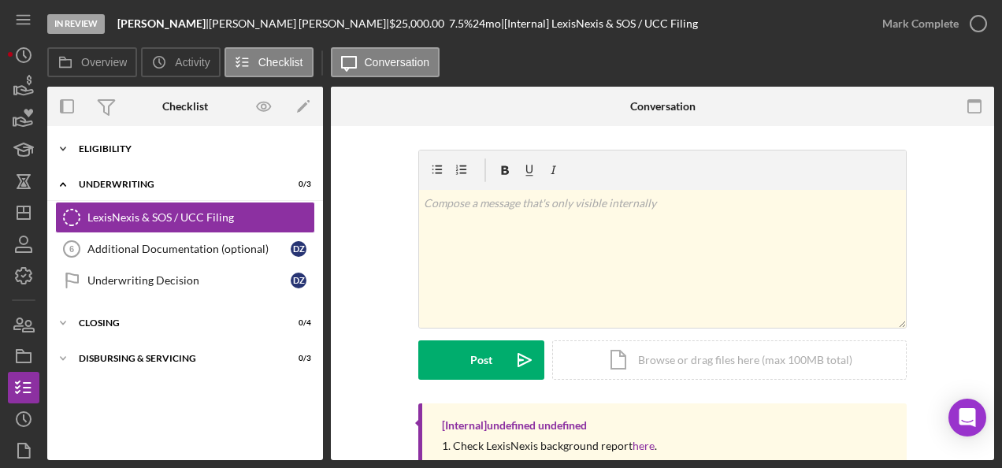
click at [157, 164] on div "Icon/Expander Eligibility 6 / 6" at bounding box center [185, 148] width 276 height 31
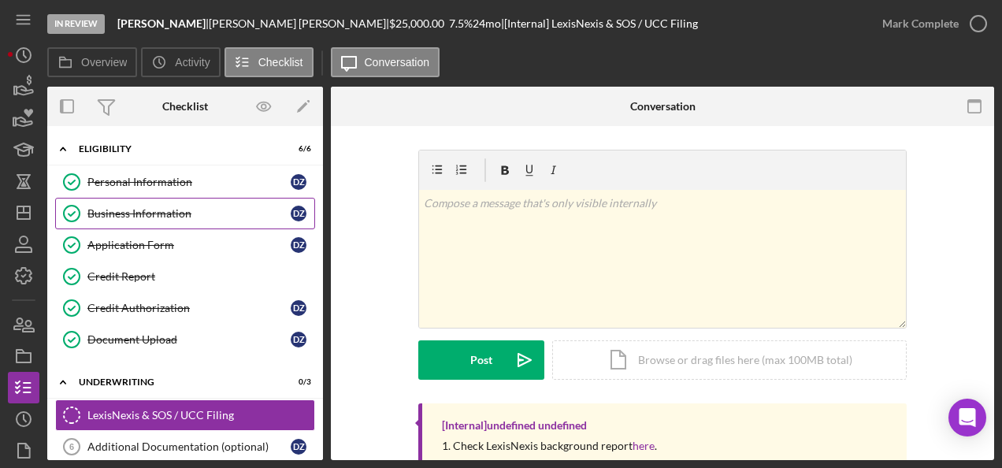
click at [157, 221] on link "Business Information Business Information d z" at bounding box center [185, 213] width 260 height 31
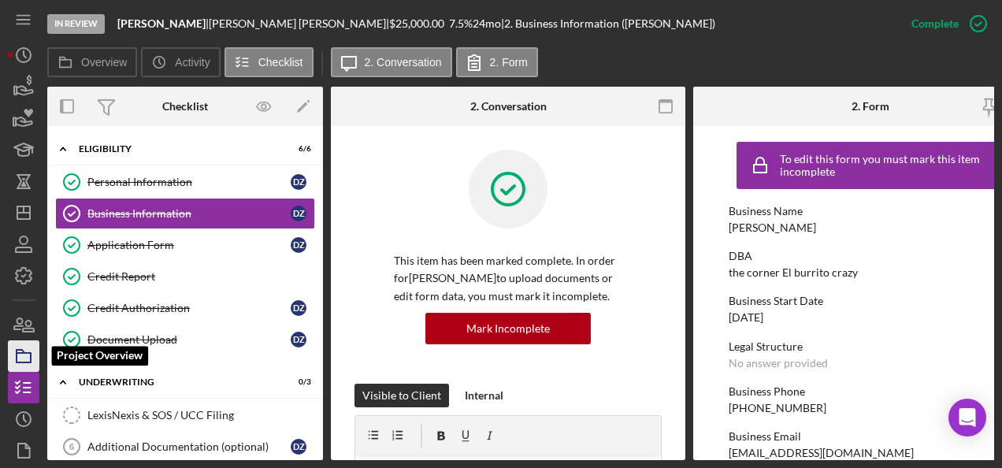
click at [35, 356] on icon "button" at bounding box center [23, 355] width 39 height 39
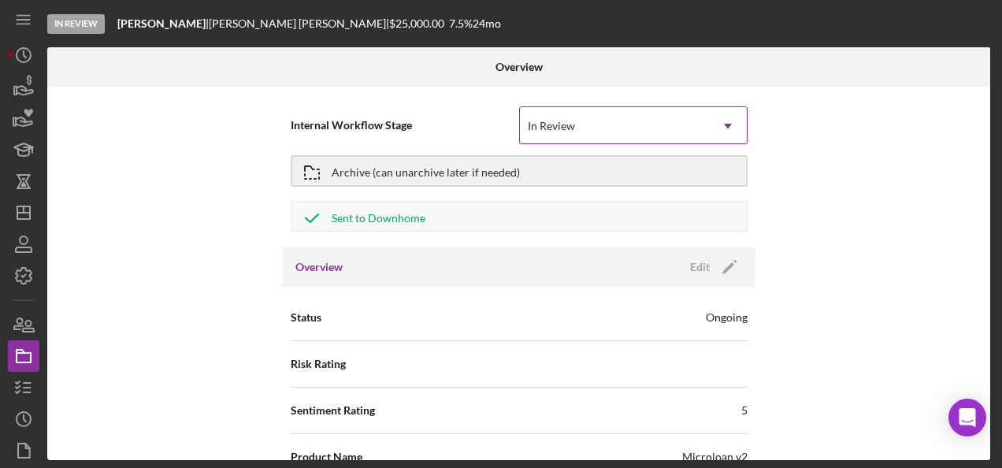
click at [584, 132] on div "In Review" at bounding box center [614, 126] width 189 height 36
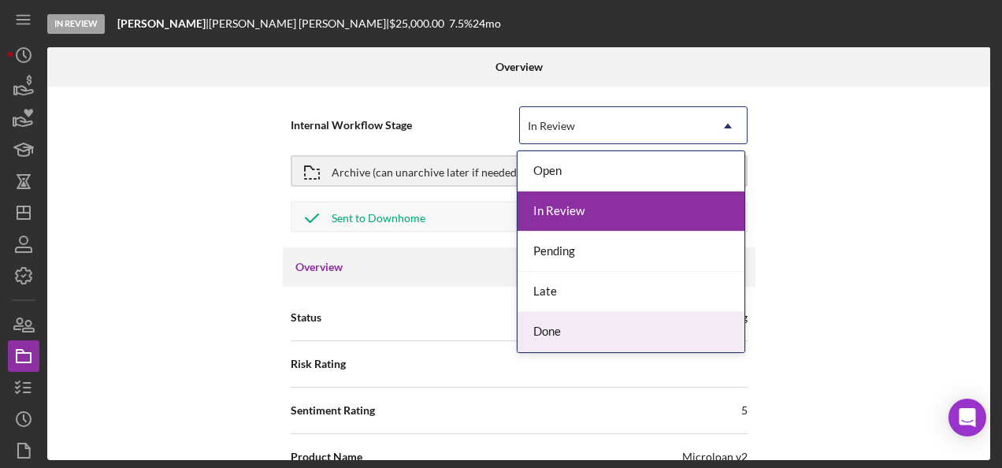
click at [545, 343] on div "Done" at bounding box center [630, 332] width 227 height 40
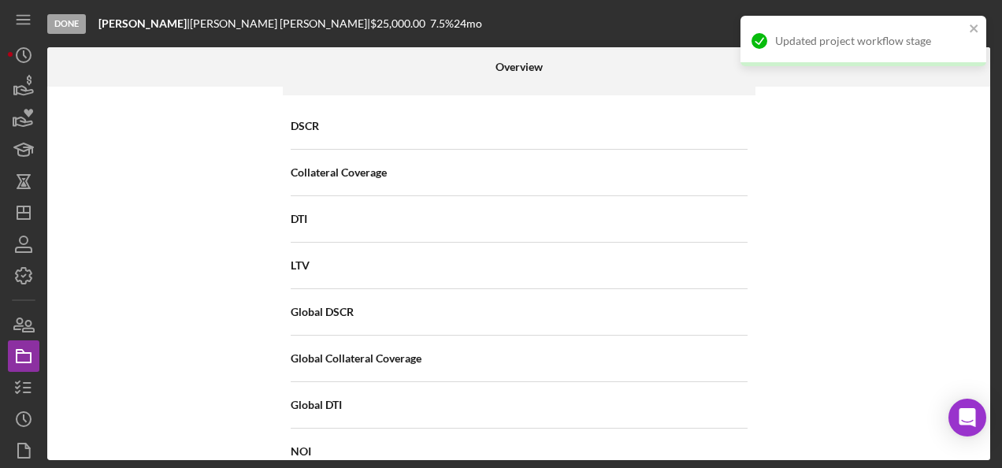
scroll to position [1181, 0]
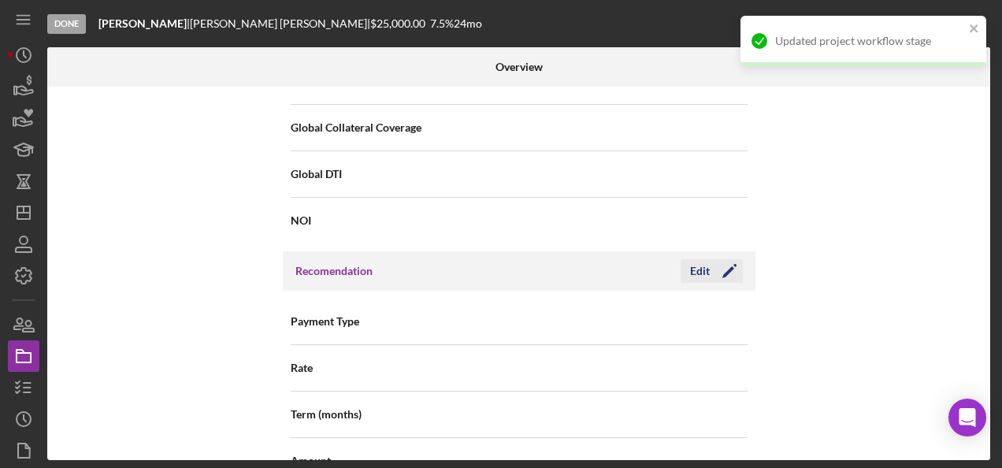
click at [709, 266] on icon "Icon/Edit" at bounding box center [728, 270] width 39 height 39
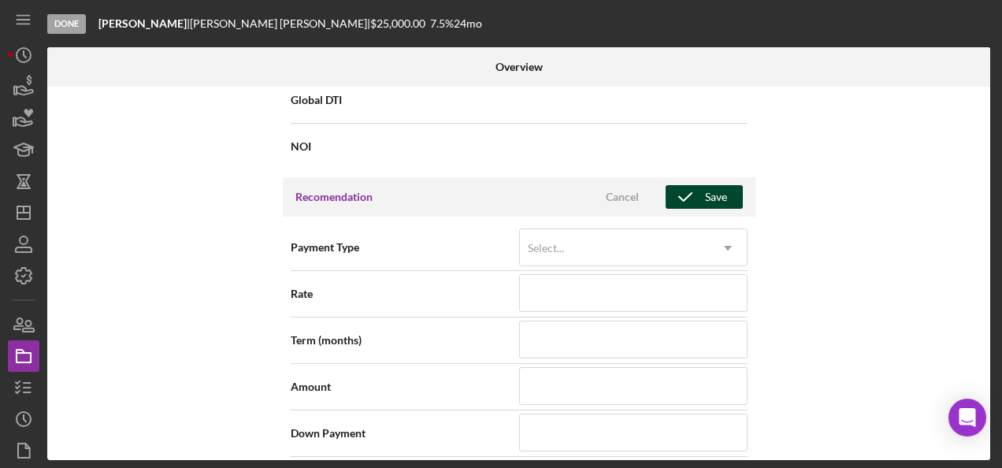
scroll to position [1339, 0]
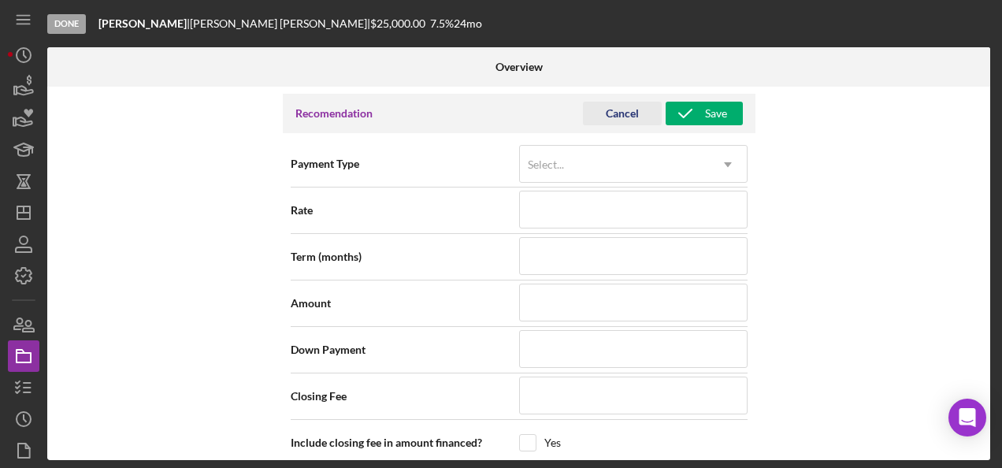
click at [630, 115] on div "Cancel" at bounding box center [622, 114] width 33 height 24
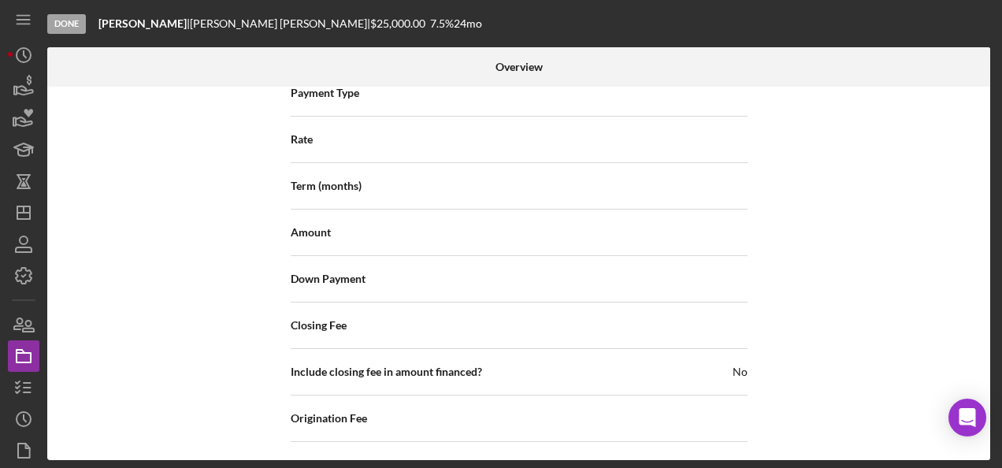
scroll to position [1777, 0]
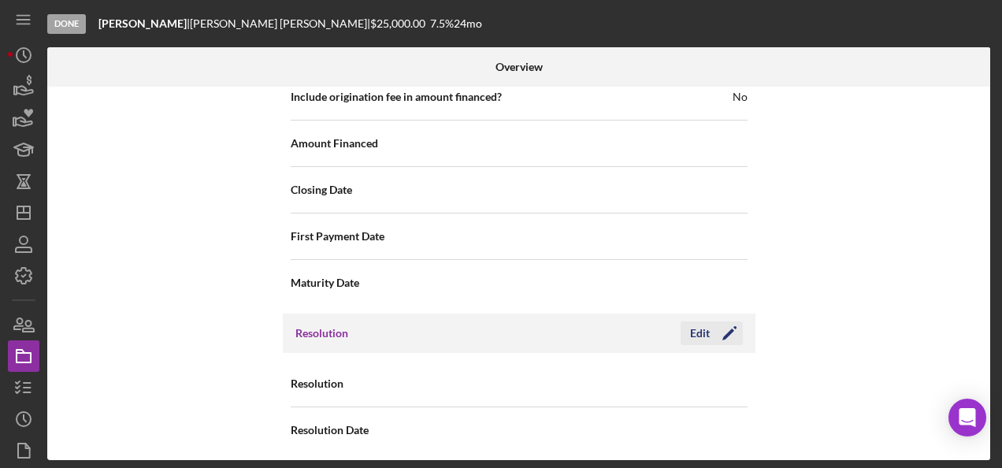
click at [706, 334] on div "Edit" at bounding box center [700, 333] width 20 height 24
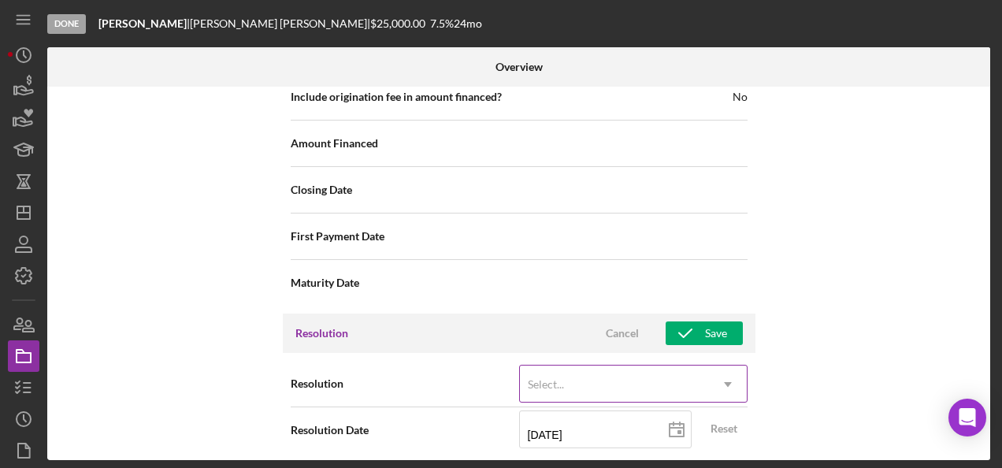
click at [650, 366] on div "Select..." at bounding box center [614, 384] width 189 height 36
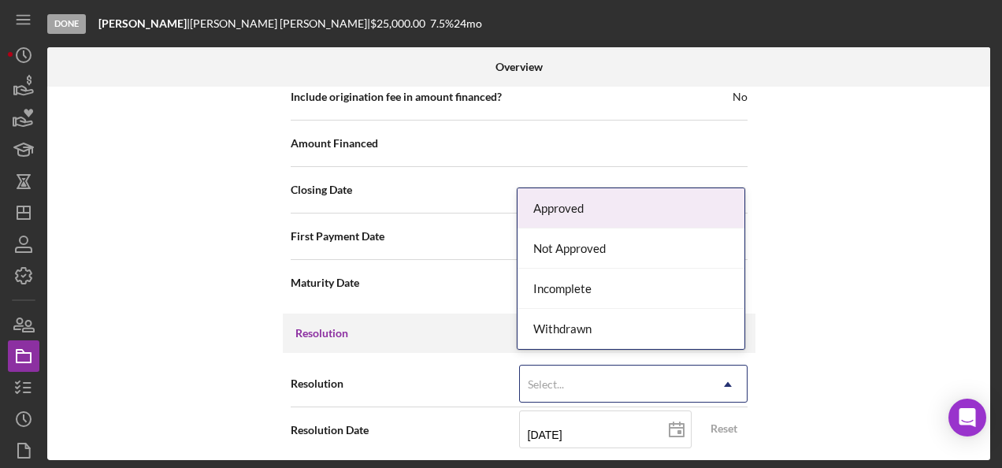
click at [625, 203] on div "Approved" at bounding box center [630, 208] width 227 height 40
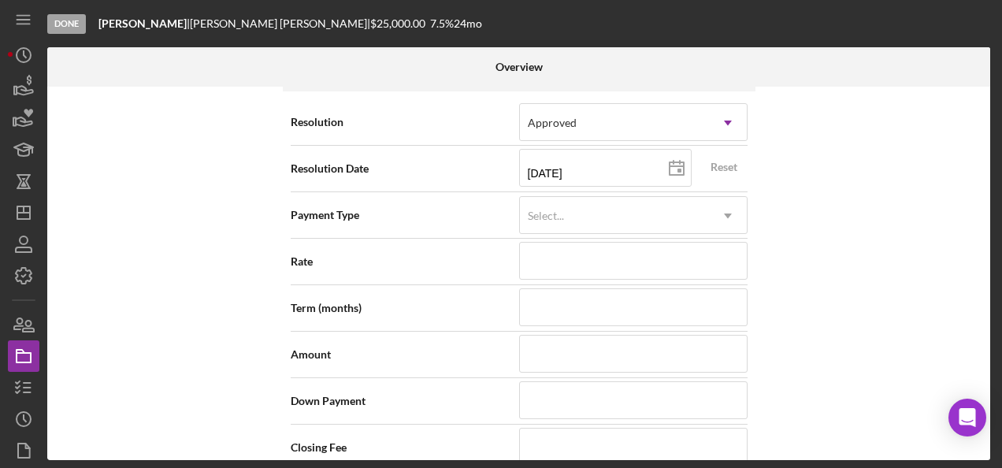
scroll to position [2092, 0]
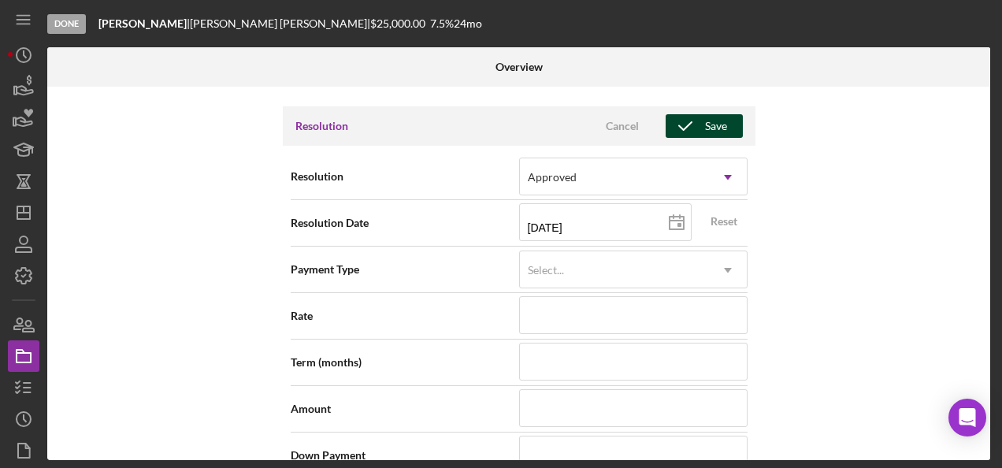
click at [676, 115] on icon "button" at bounding box center [684, 125] width 39 height 39
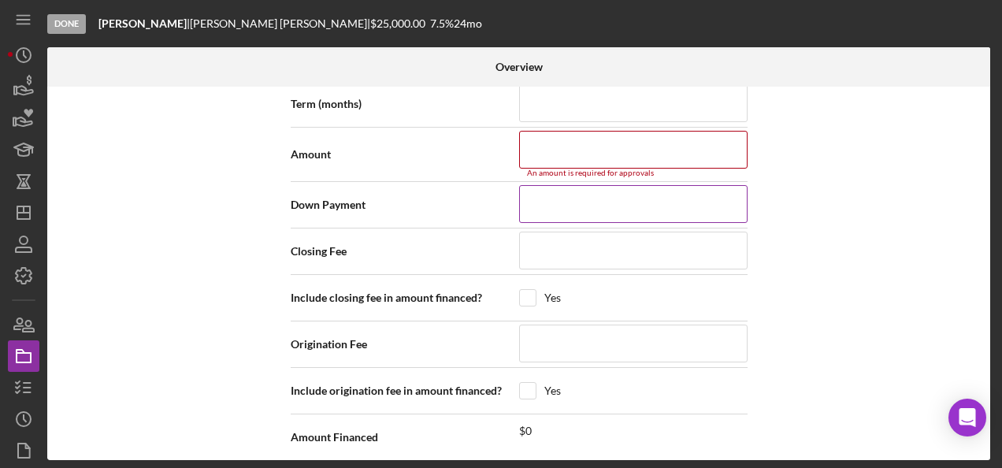
scroll to position [2277, 0]
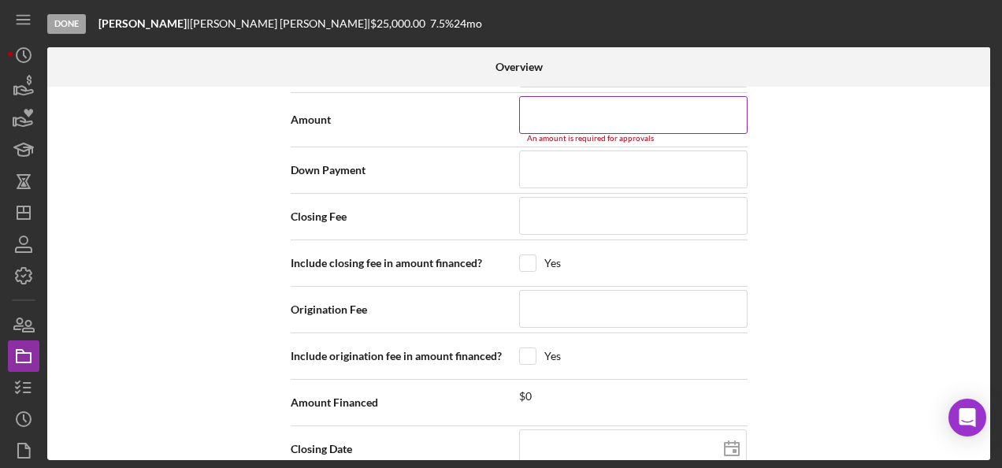
click at [583, 115] on input at bounding box center [633, 115] width 228 height 38
type input "$1"
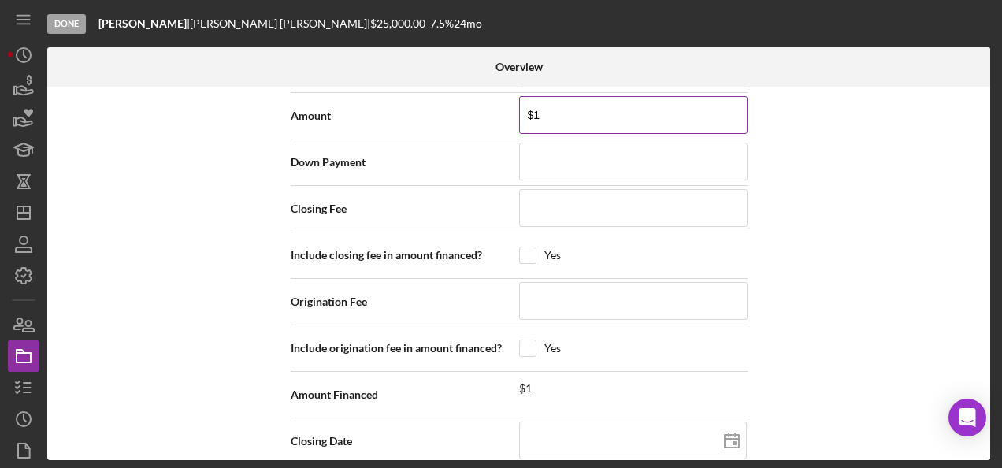
type input "$15"
type input "$150"
type input "$1,500"
type input "$15,000"
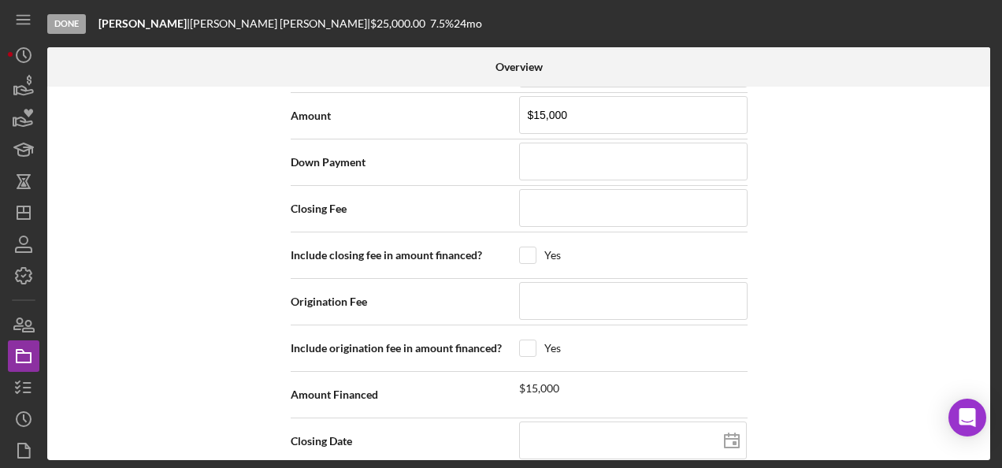
click at [833, 172] on div "Internal Workflow Stage Done Icon/Dropdown Arrow Archive (can unarchive later i…" at bounding box center [518, 273] width 943 height 373
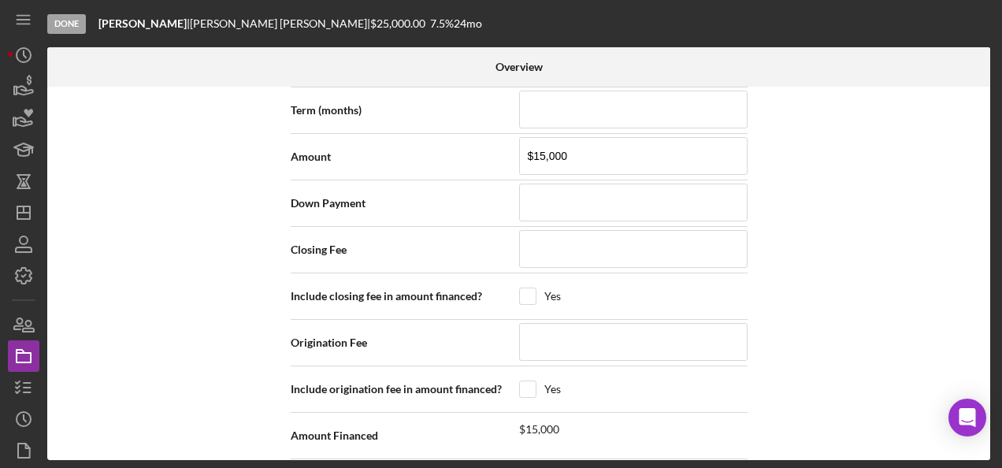
scroll to position [1984, 0]
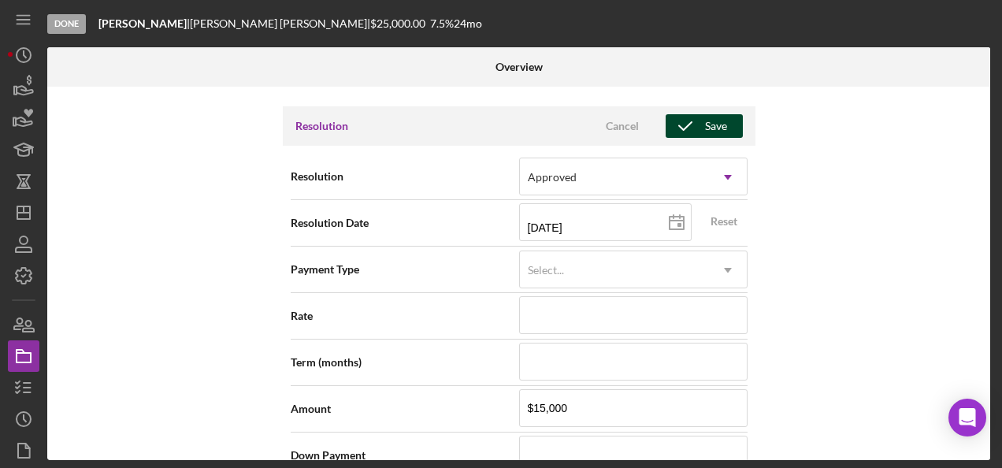
click at [713, 126] on div "Save" at bounding box center [716, 126] width 22 height 24
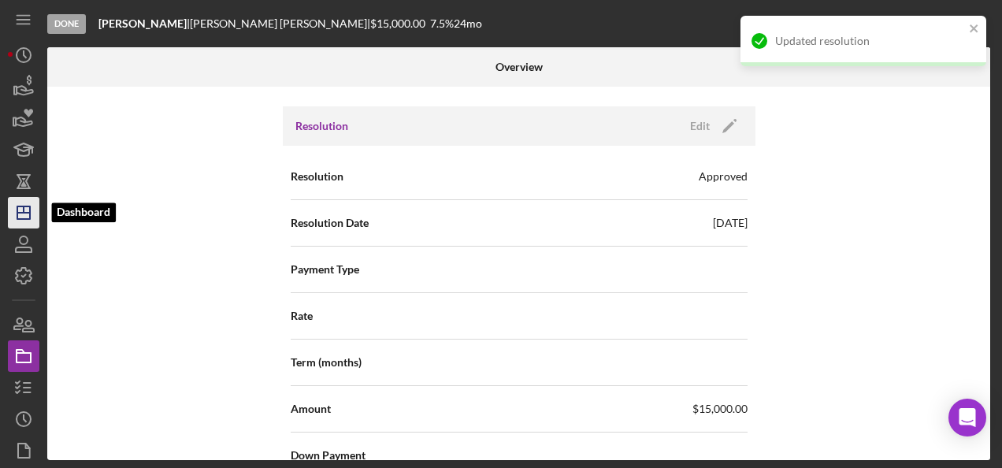
click at [16, 215] on icon "Icon/Dashboard" at bounding box center [23, 212] width 39 height 39
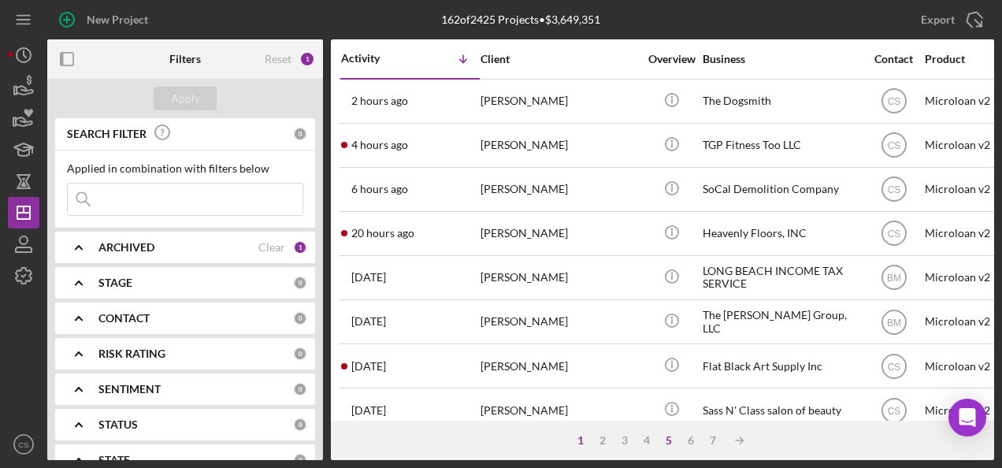
click at [665, 440] on div "5" at bounding box center [669, 440] width 22 height 13
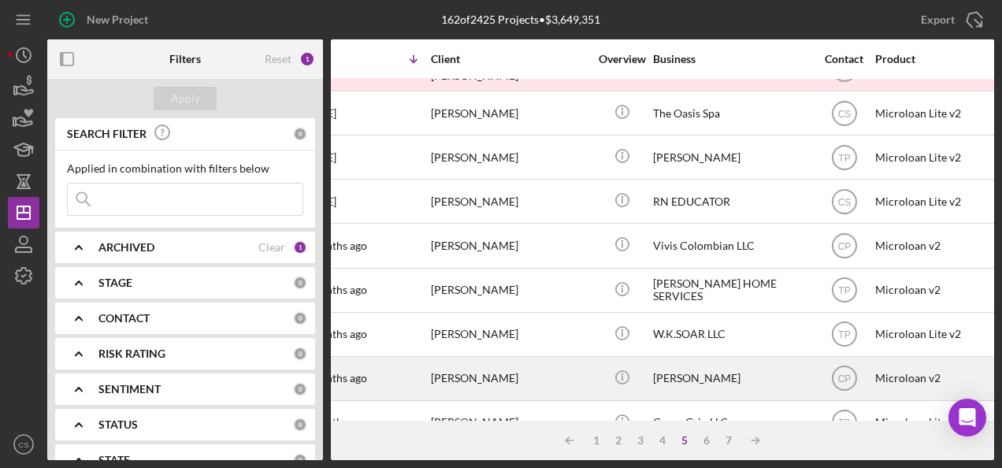
scroll to position [297, 48]
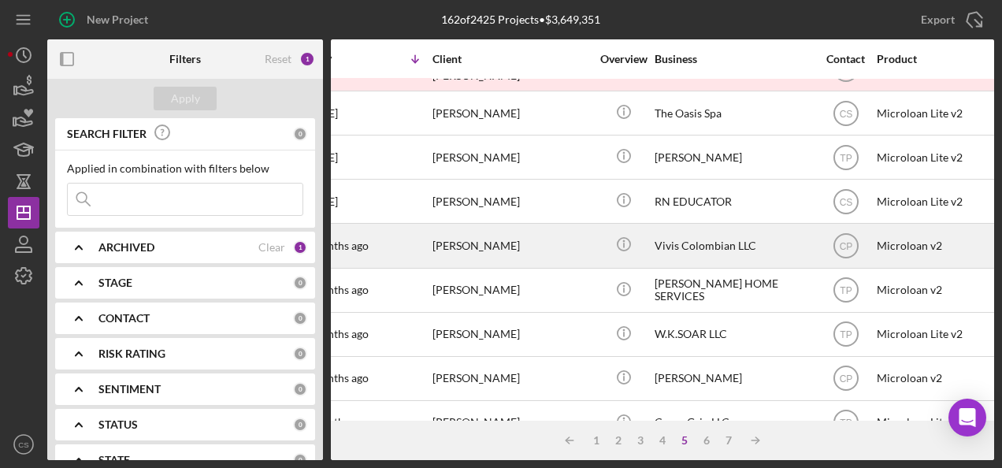
click at [677, 242] on div "Vivis Colombian LLC" at bounding box center [732, 245] width 157 height 42
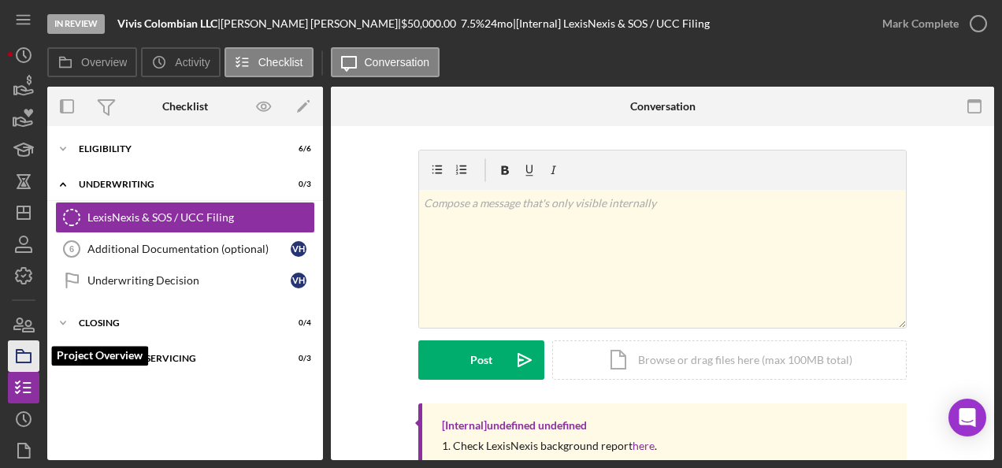
click at [14, 347] on icon "button" at bounding box center [23, 355] width 39 height 39
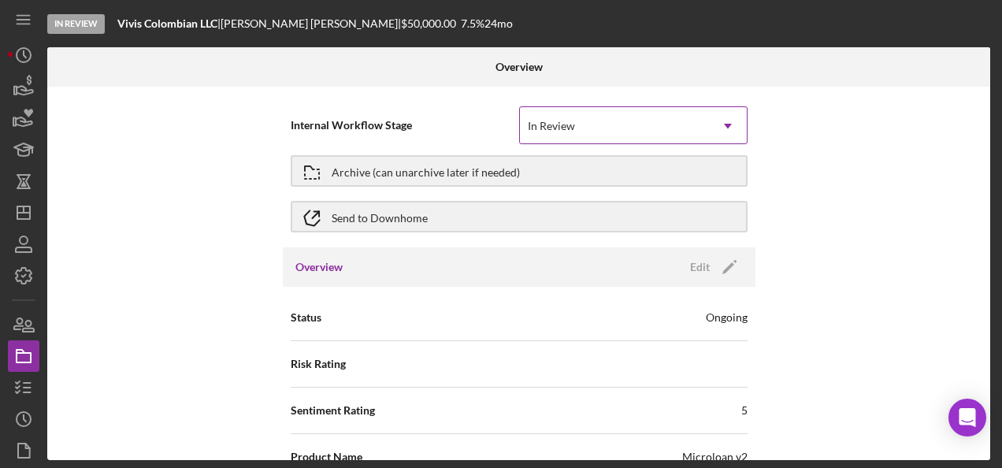
drag, startPoint x: 551, startPoint y: 118, endPoint x: 567, endPoint y: 146, distance: 32.4
click at [550, 117] on div "In Review" at bounding box center [614, 126] width 189 height 36
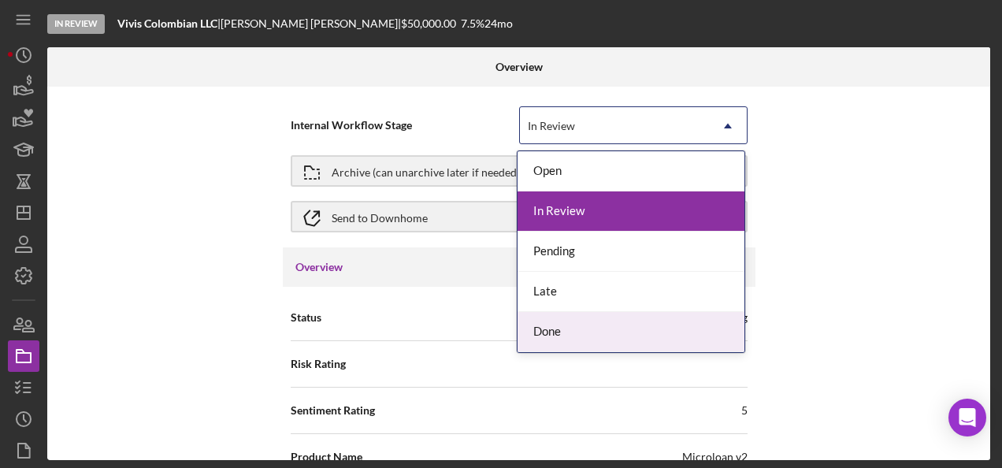
click at [560, 312] on div "Done" at bounding box center [630, 332] width 227 height 40
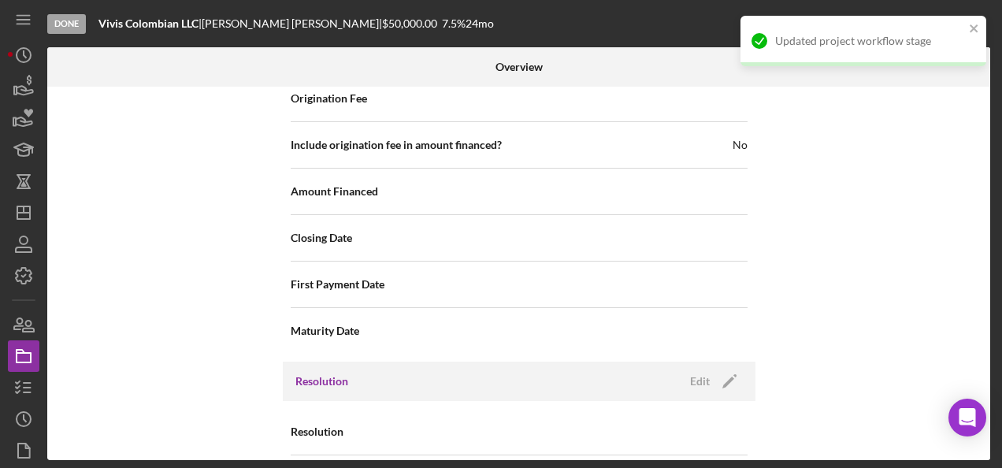
scroll to position [1732, 0]
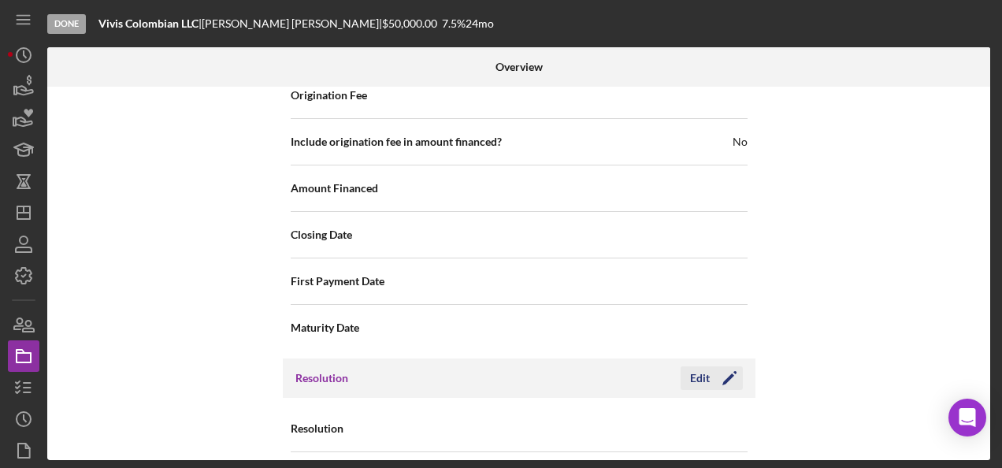
click at [711, 362] on icon "Icon/Edit" at bounding box center [728, 377] width 39 height 39
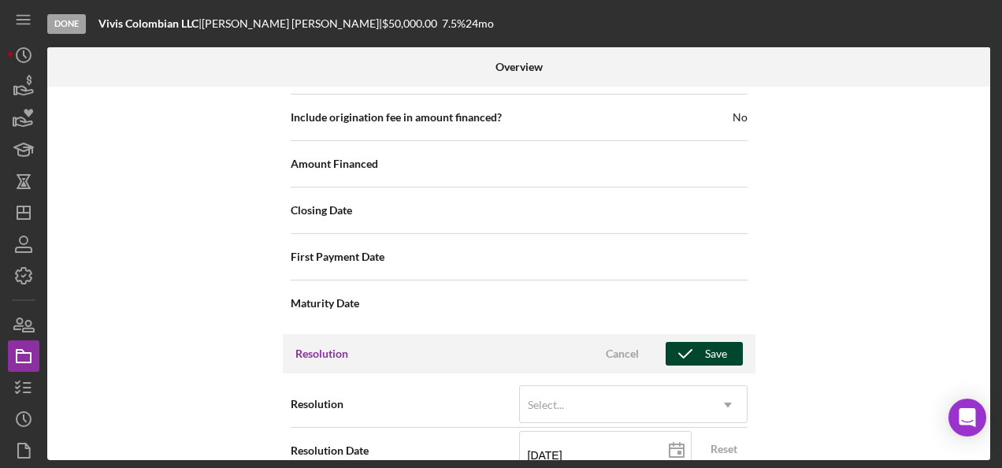
scroll to position [1777, 0]
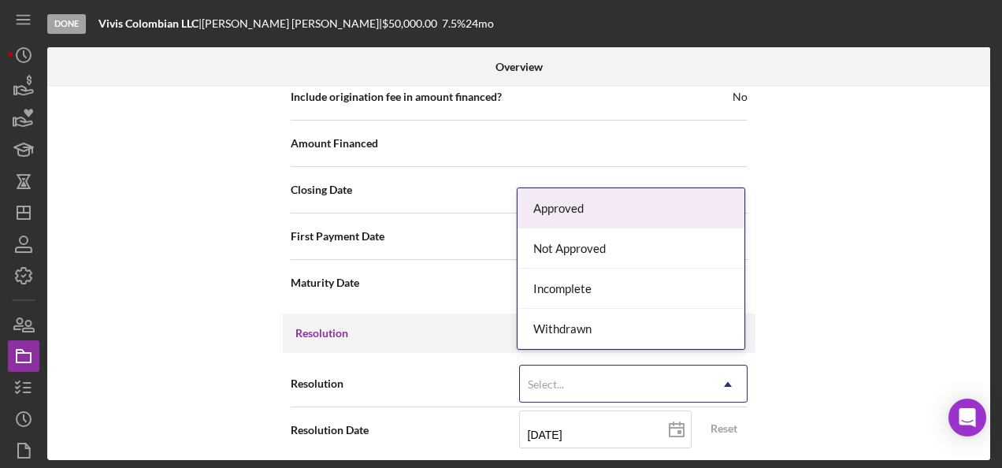
click at [638, 366] on div "Select..." at bounding box center [614, 384] width 189 height 36
click at [616, 209] on div "Approved" at bounding box center [630, 208] width 227 height 40
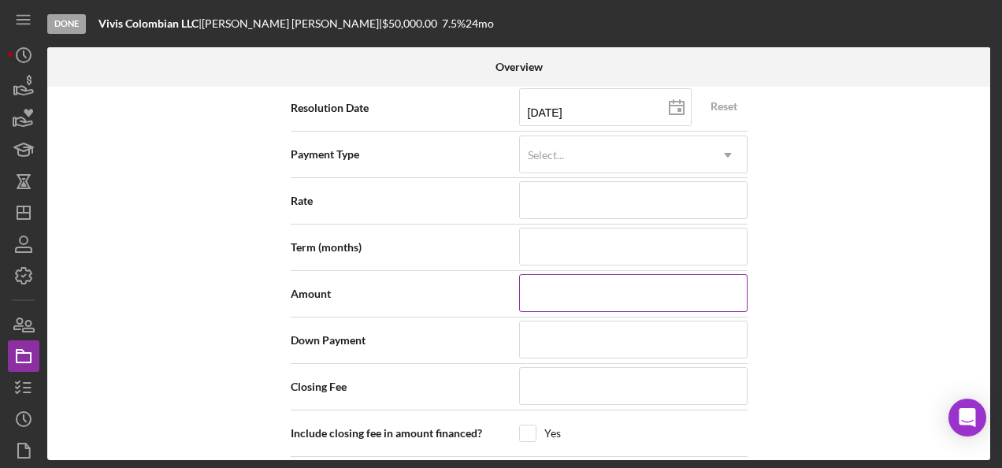
scroll to position [2250, 0]
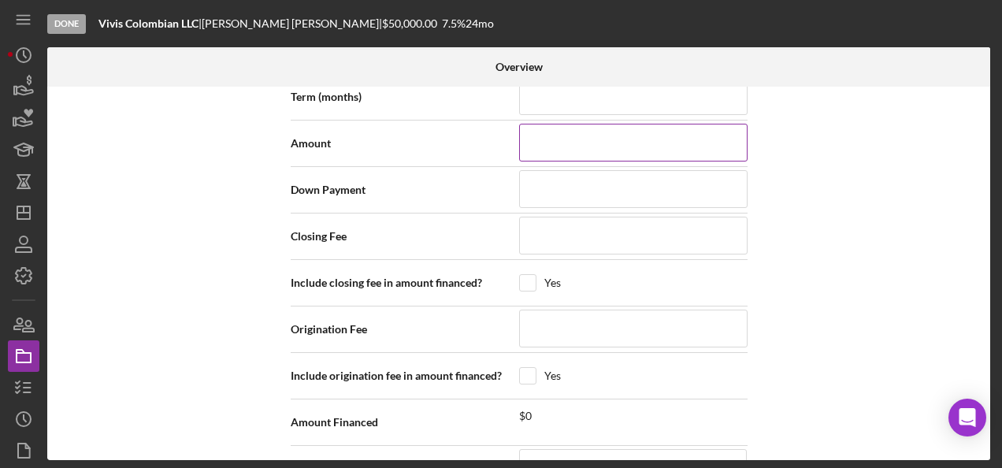
click at [620, 137] on input at bounding box center [633, 143] width 228 height 38
type input "$5"
type input "$50"
type input "$500"
type input "$5,000"
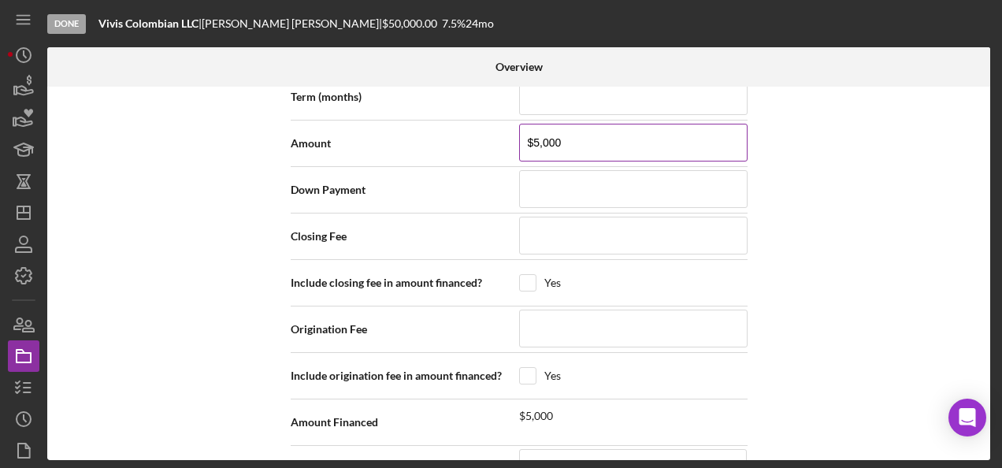
type input "$50,000"
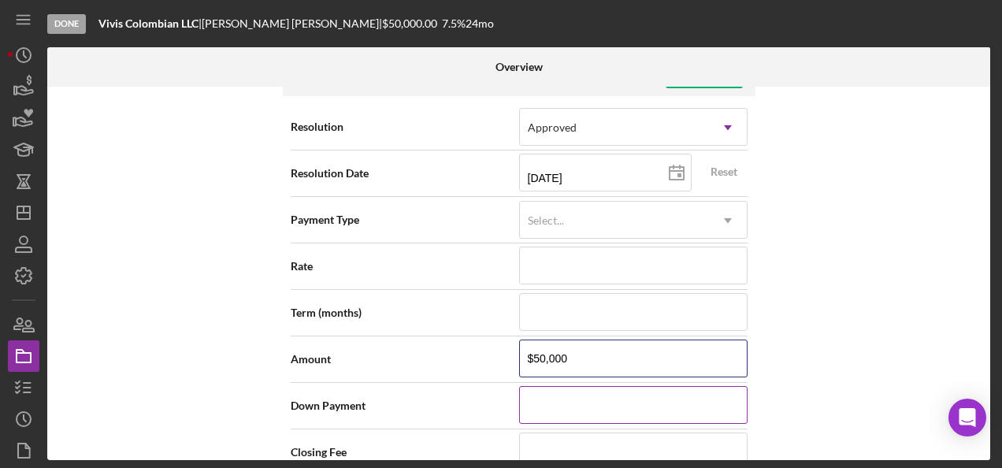
scroll to position [1935, 0]
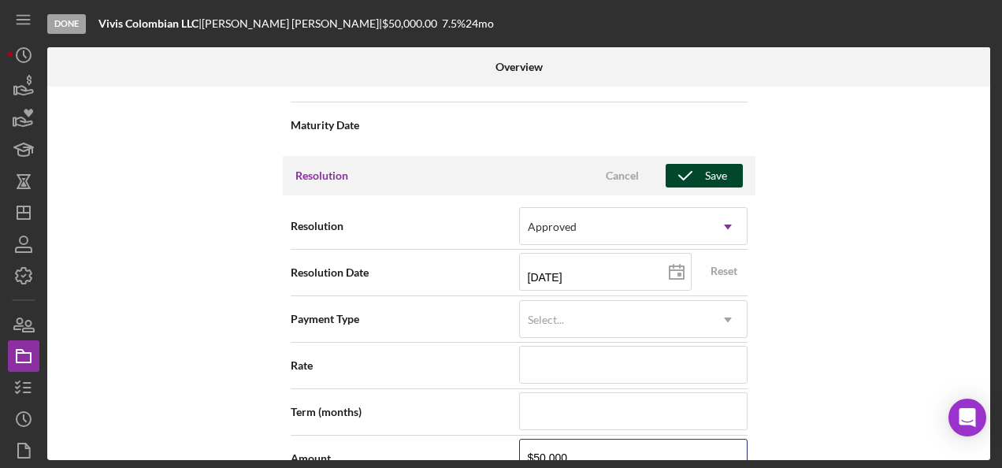
type input "$50,000"
click at [713, 164] on div "Save" at bounding box center [716, 176] width 22 height 24
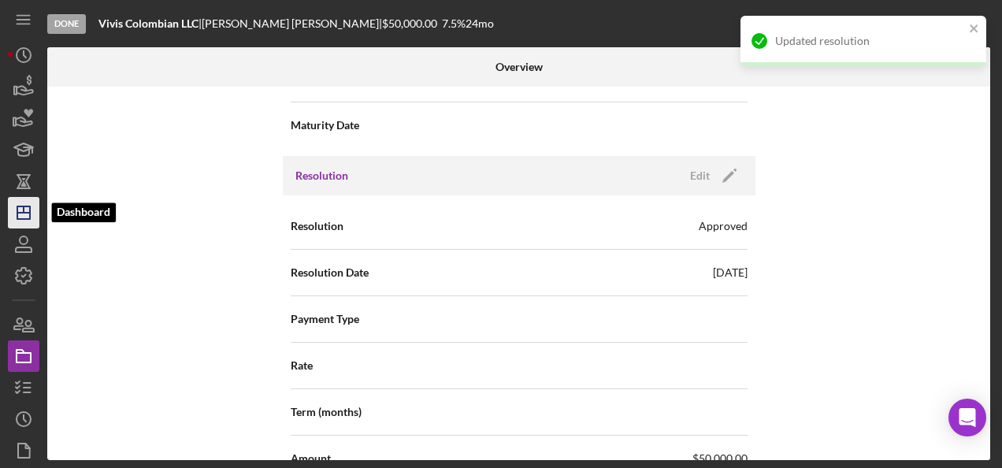
click at [26, 207] on icon "Icon/Dashboard" at bounding box center [23, 212] width 39 height 39
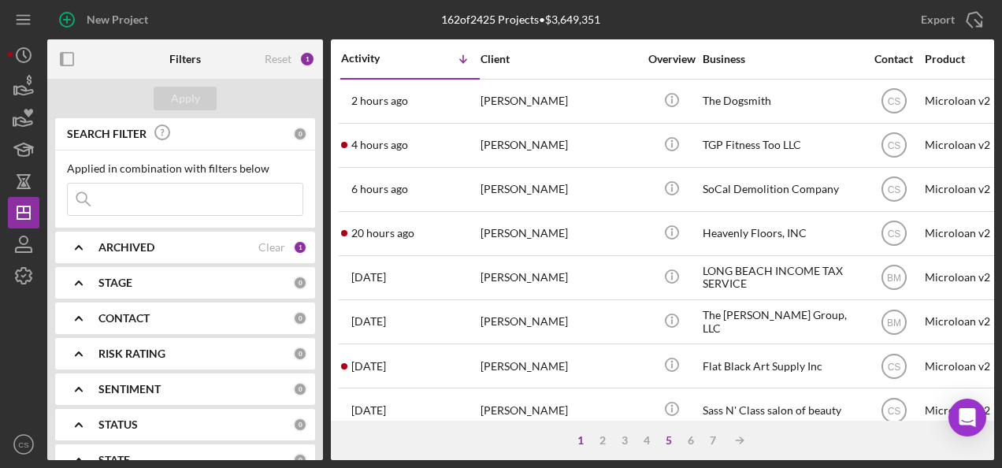
click at [672, 435] on div "5" at bounding box center [669, 440] width 22 height 13
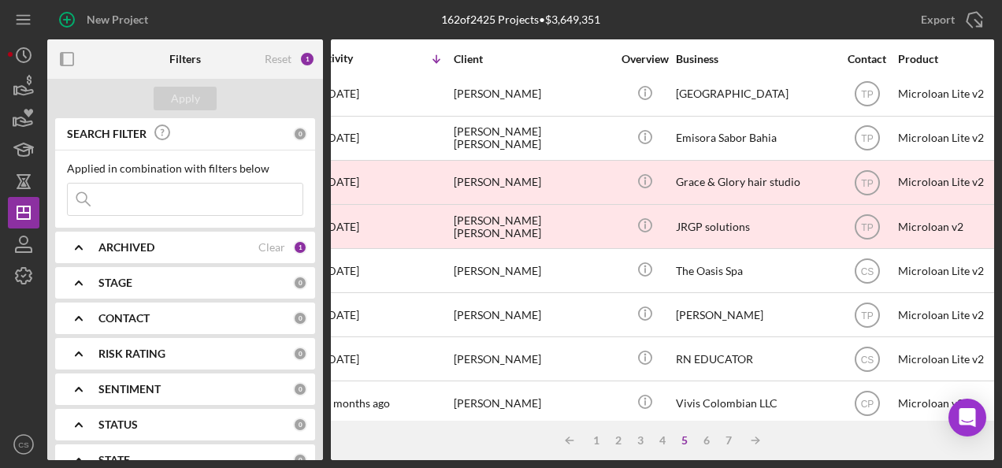
scroll to position [139, 0]
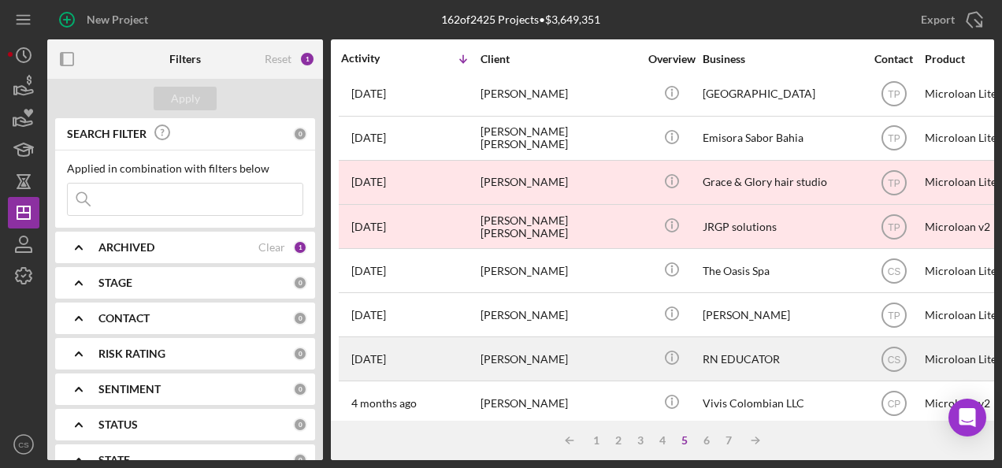
click at [565, 348] on div "[PERSON_NAME]" at bounding box center [558, 359] width 157 height 42
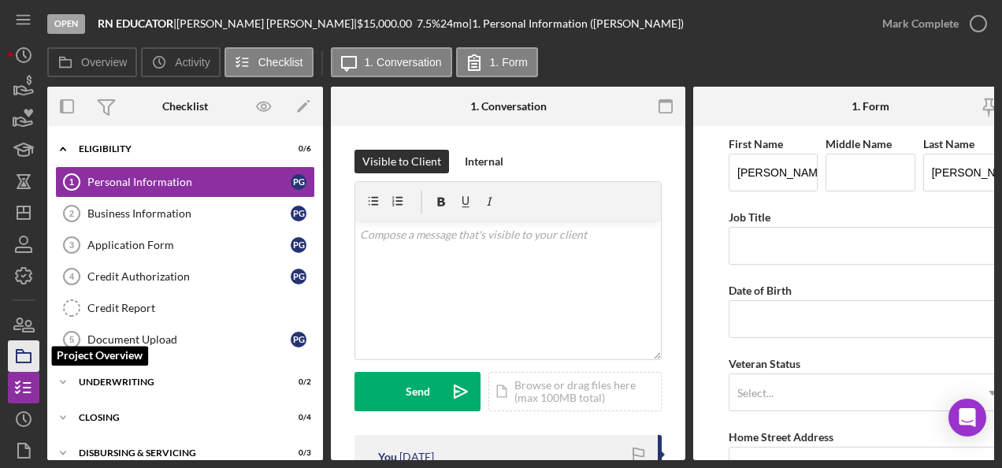
click at [28, 346] on icon "button" at bounding box center [23, 355] width 39 height 39
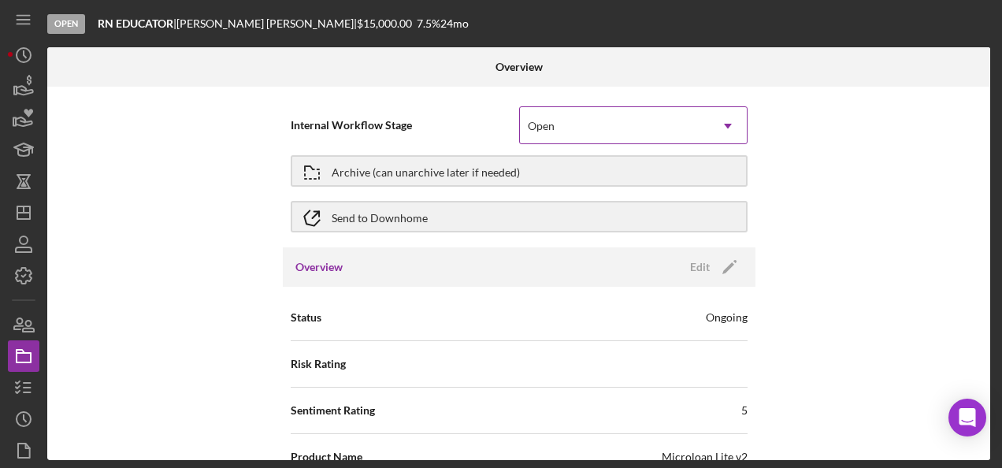
click at [550, 120] on div "Open" at bounding box center [541, 126] width 27 height 13
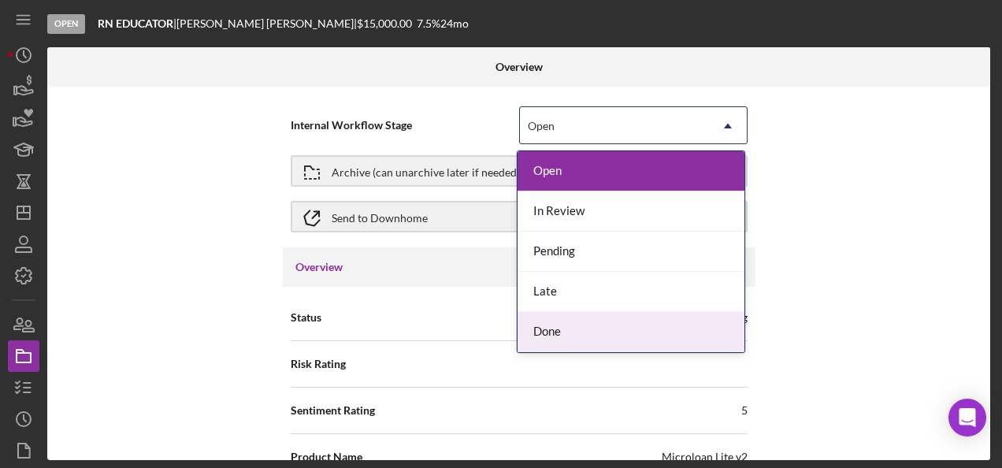
click at [572, 312] on div "Done" at bounding box center [630, 332] width 227 height 40
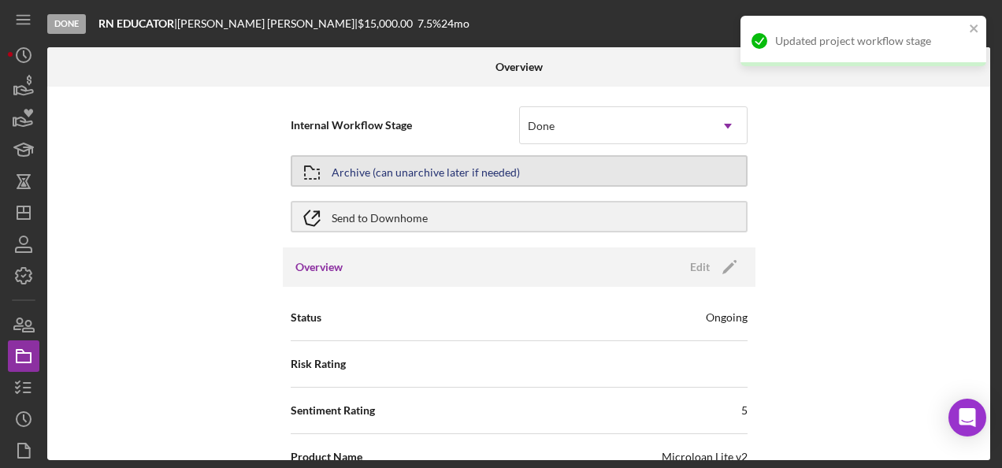
click at [548, 161] on button "Archive (can unarchive later if needed)" at bounding box center [519, 170] width 457 height 31
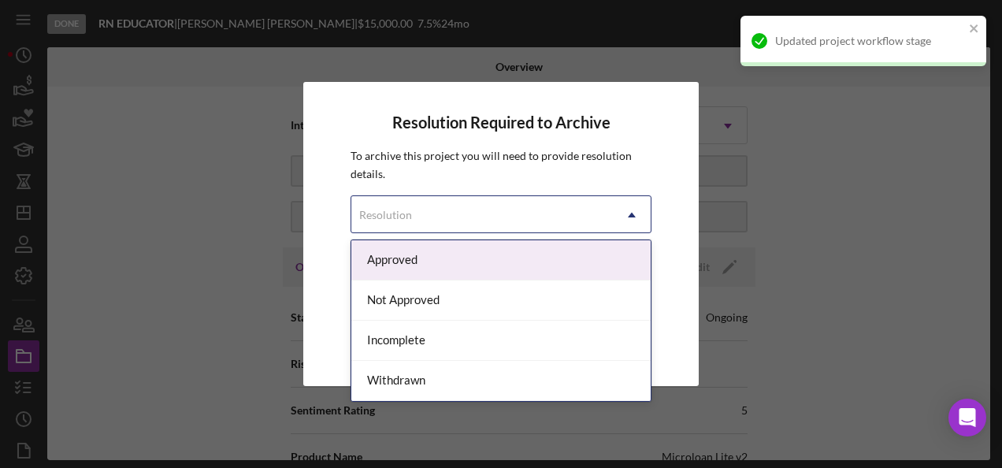
click at [567, 212] on div "Resolution" at bounding box center [481, 215] width 261 height 36
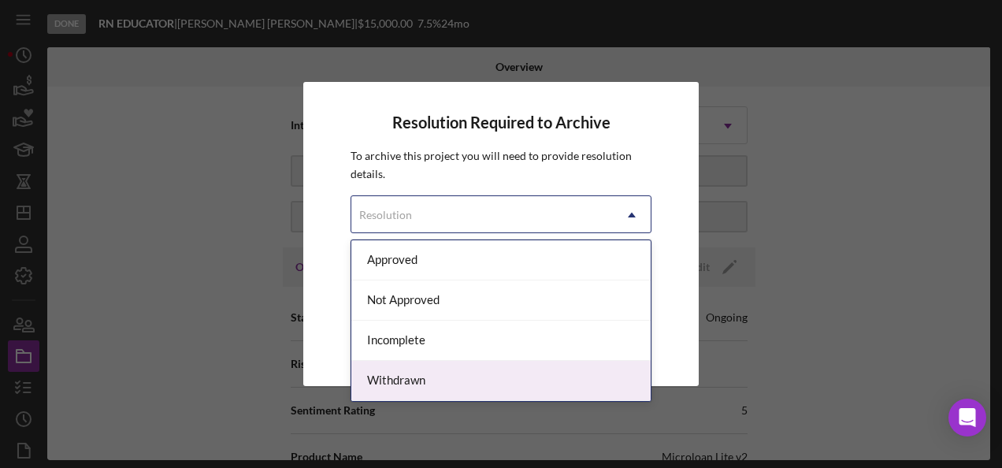
click at [472, 367] on div "Withdrawn" at bounding box center [500, 381] width 299 height 40
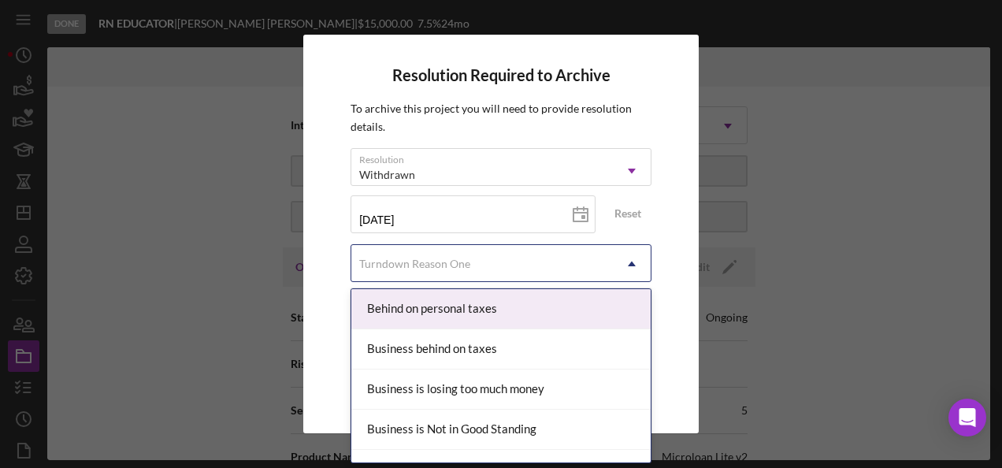
click at [537, 257] on div "Turndown Reason One" at bounding box center [481, 264] width 261 height 36
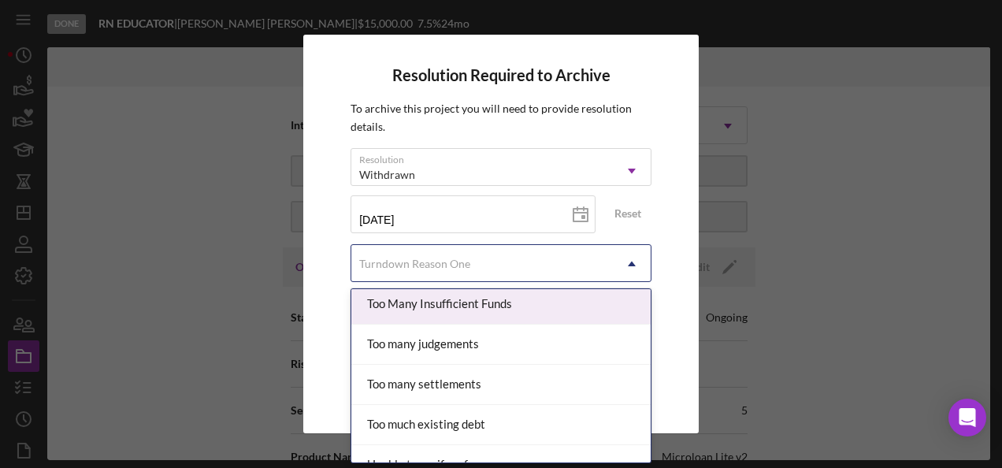
scroll to position [1781, 0]
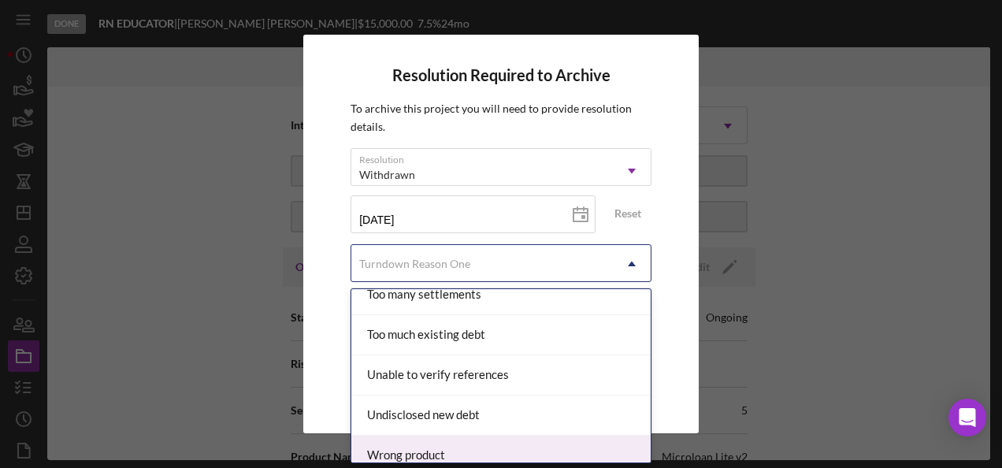
click at [496, 435] on div "Wrong product" at bounding box center [500, 455] width 299 height 40
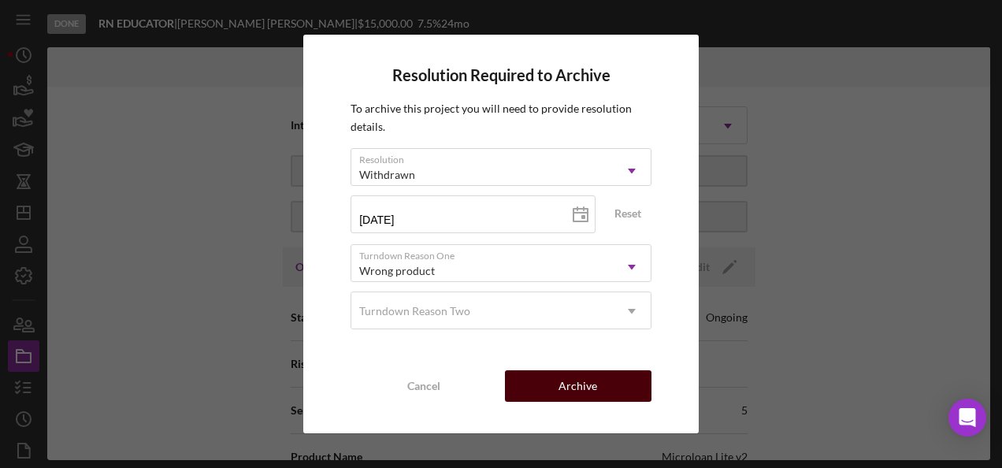
click at [580, 381] on div "Archive" at bounding box center [577, 385] width 39 height 31
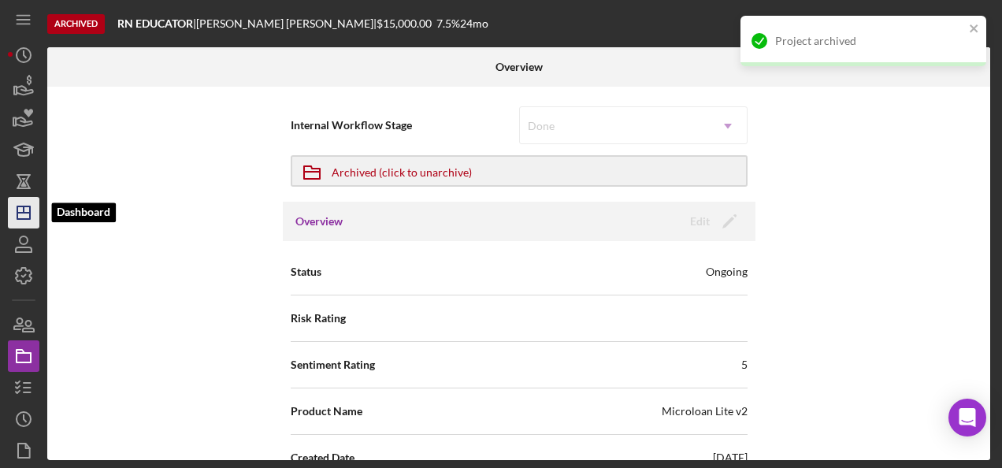
click at [26, 211] on icon "Icon/Dashboard" at bounding box center [23, 212] width 39 height 39
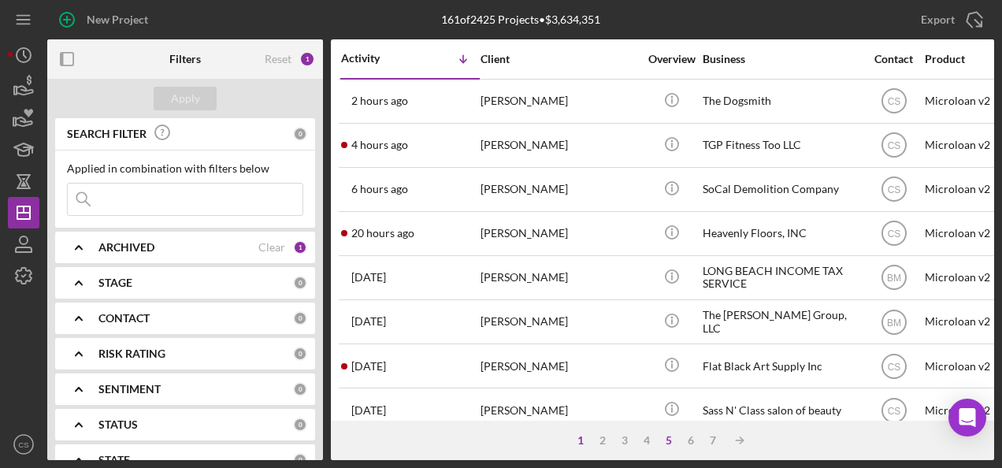
click at [676, 443] on div "5" at bounding box center [669, 440] width 22 height 13
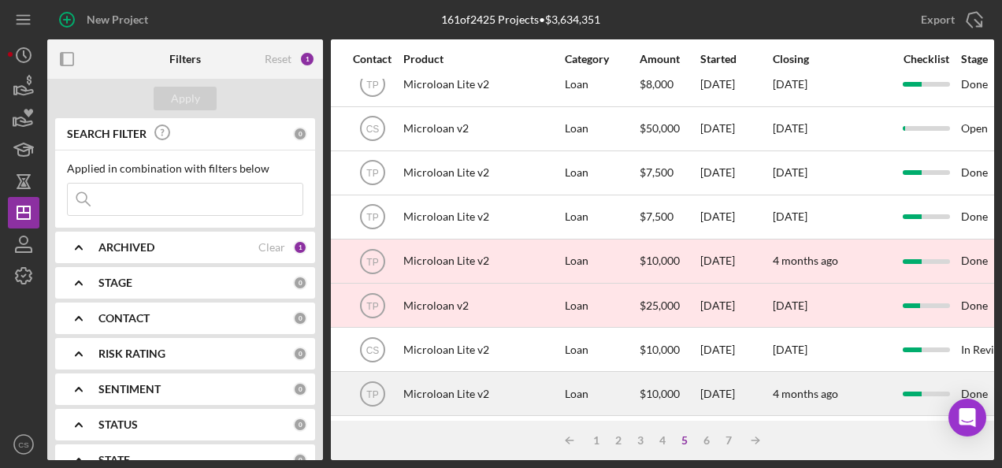
scroll to position [61, 511]
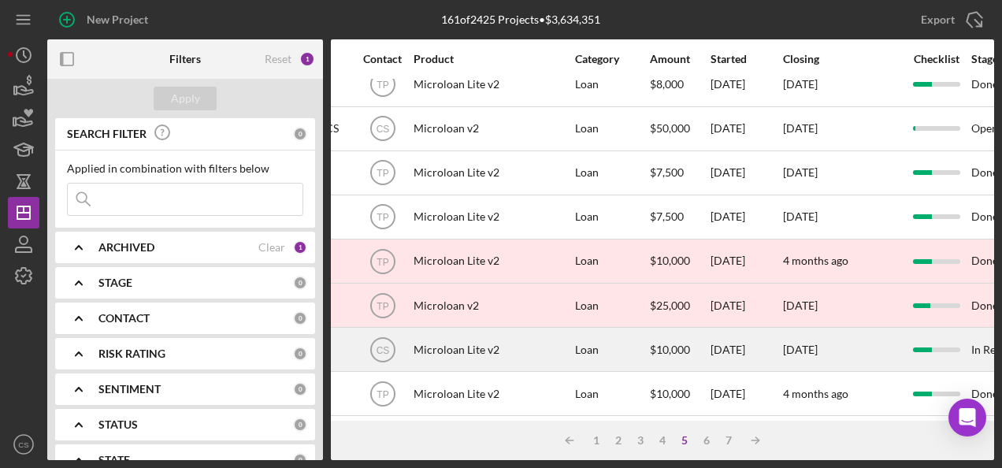
click at [531, 349] on div "Microloan Lite v2" at bounding box center [491, 349] width 157 height 42
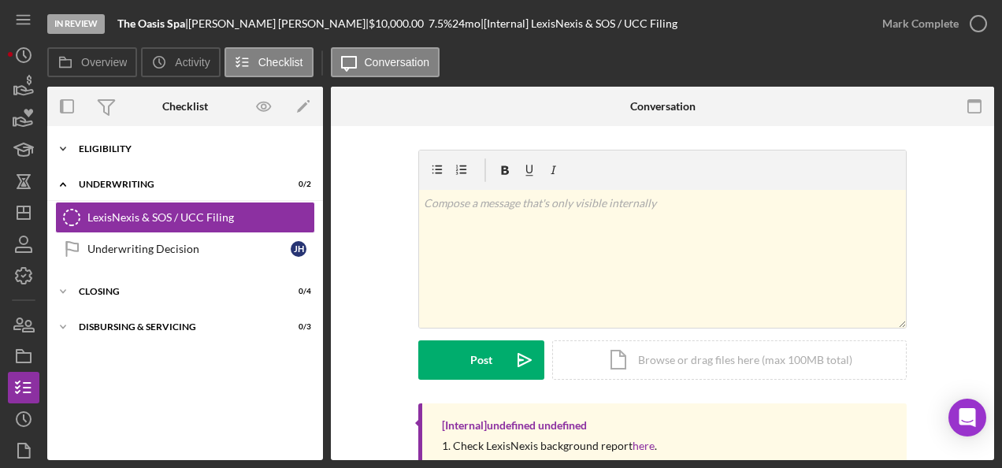
click at [207, 157] on div "Icon/Expander Eligibility 6 / 6" at bounding box center [185, 148] width 276 height 31
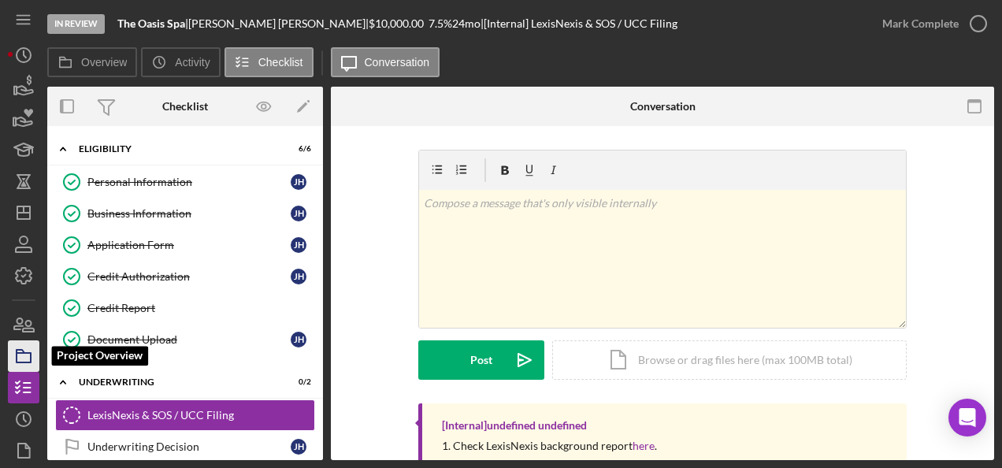
click at [22, 357] on icon "button" at bounding box center [23, 355] width 39 height 39
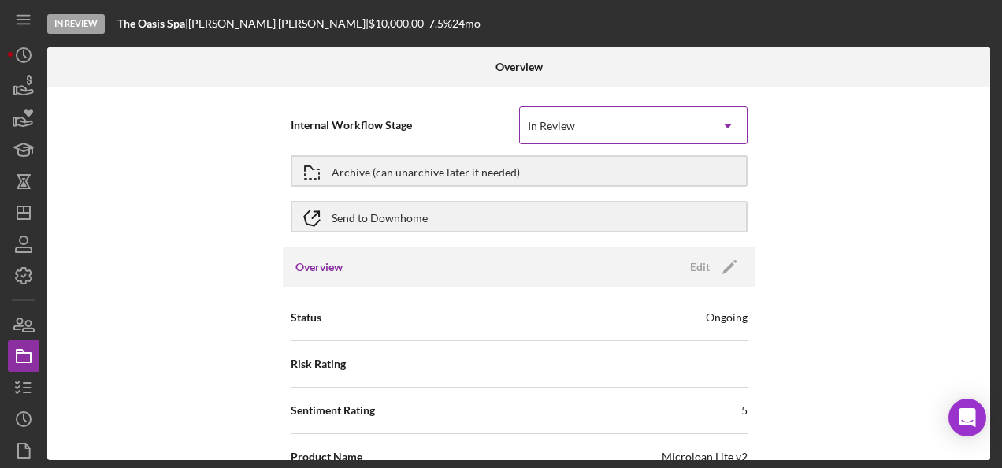
click at [643, 113] on div "In Review" at bounding box center [614, 126] width 189 height 36
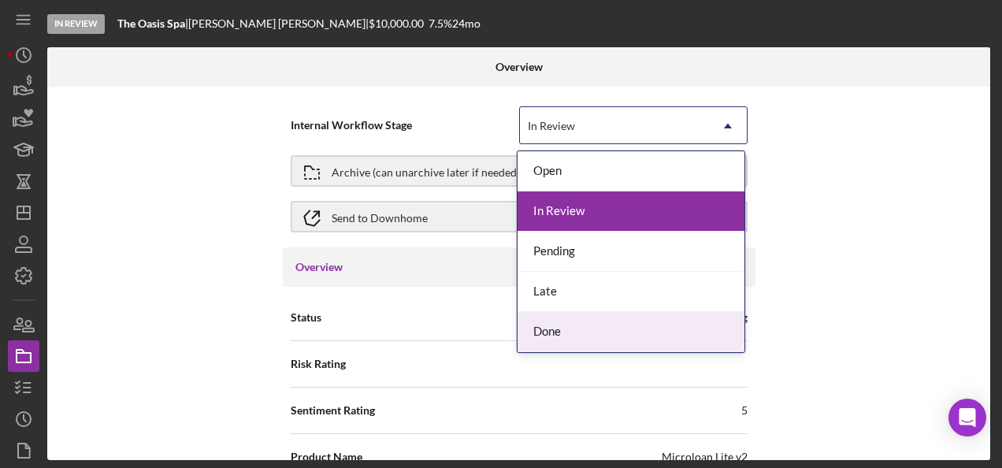
click at [602, 313] on div "Done" at bounding box center [630, 332] width 227 height 40
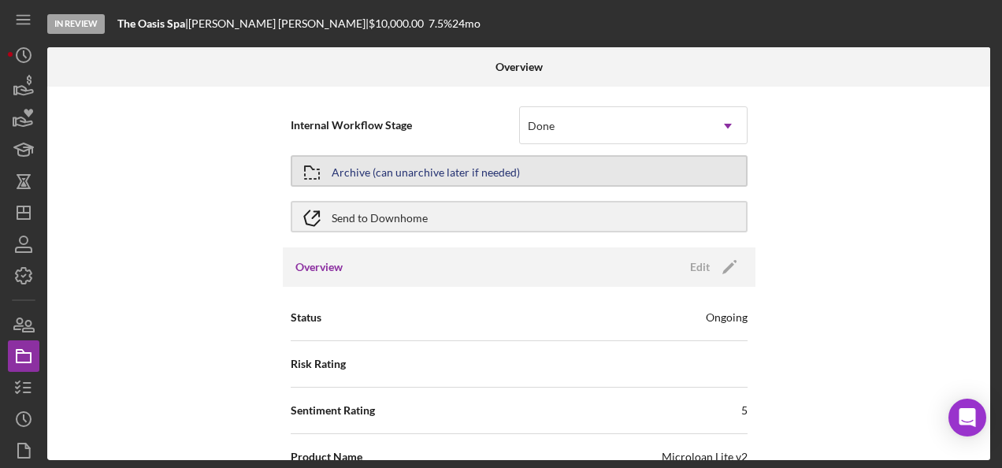
click at [520, 171] on button "Archive (can unarchive later if needed)" at bounding box center [519, 170] width 457 height 31
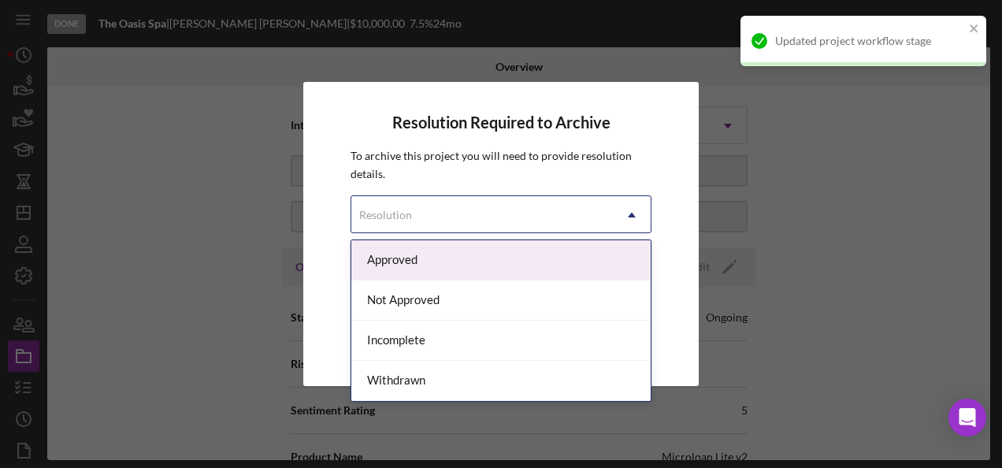
click at [561, 210] on div "Resolution" at bounding box center [481, 215] width 261 height 36
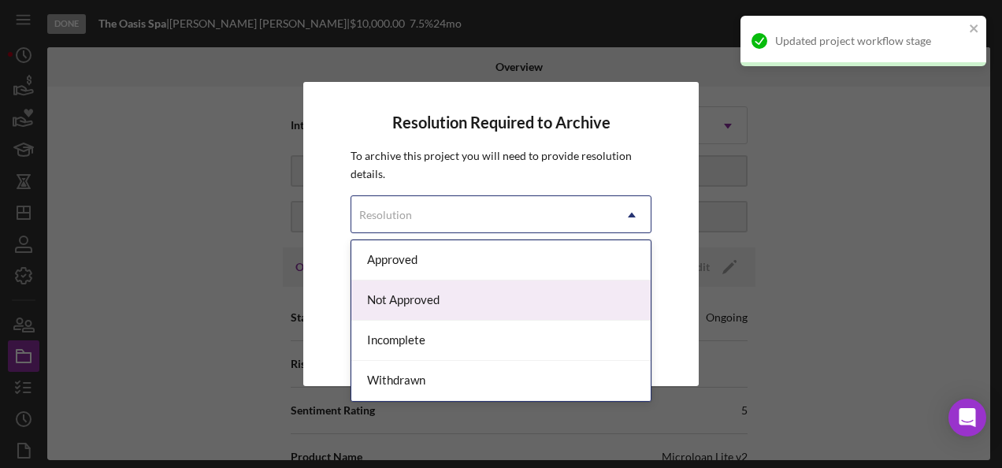
click at [469, 303] on div "Not Approved" at bounding box center [500, 300] width 299 height 40
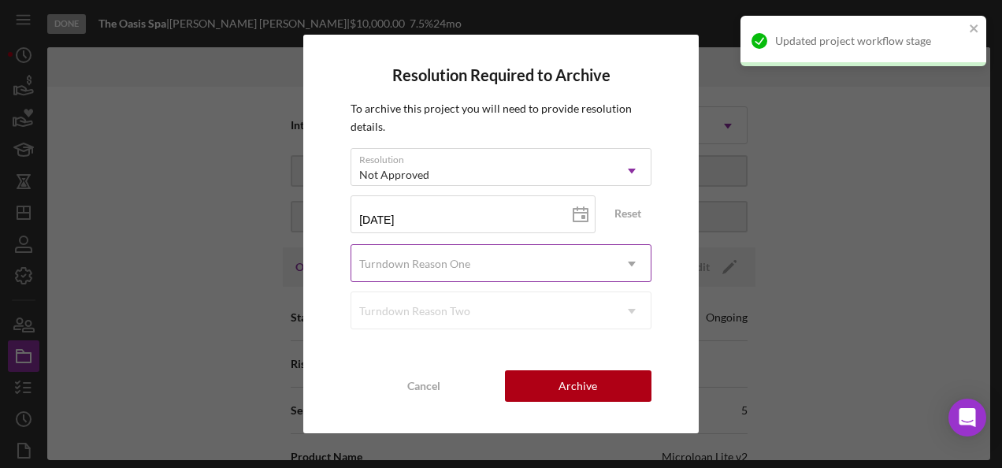
click at [491, 260] on div "Turndown Reason One" at bounding box center [481, 264] width 261 height 36
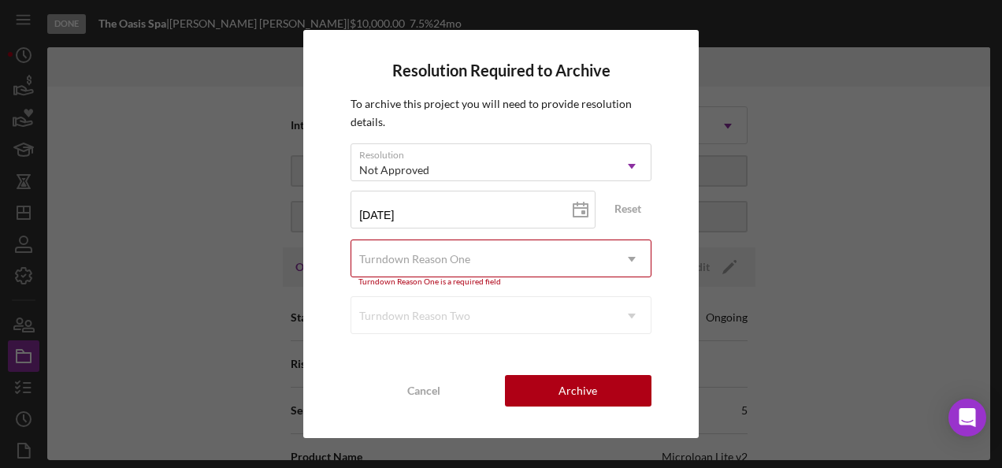
click at [495, 258] on div "Turndown Reason One" at bounding box center [481, 259] width 261 height 36
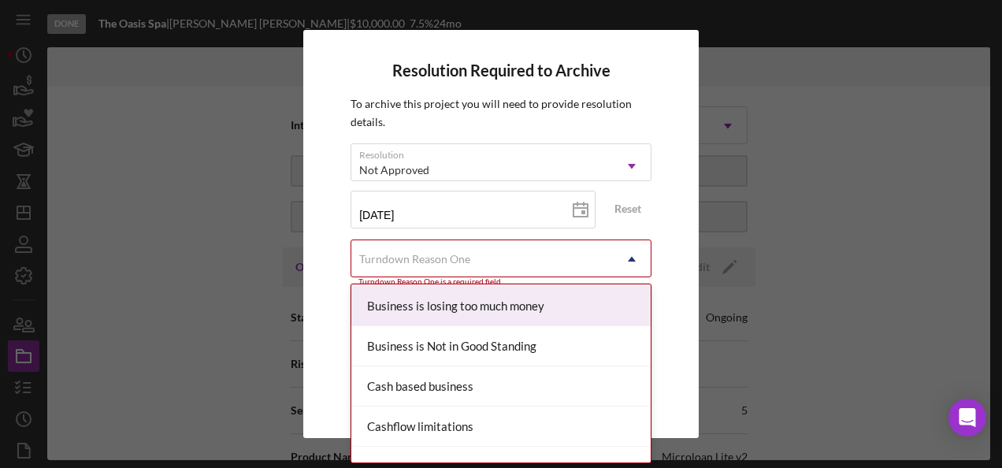
scroll to position [157, 0]
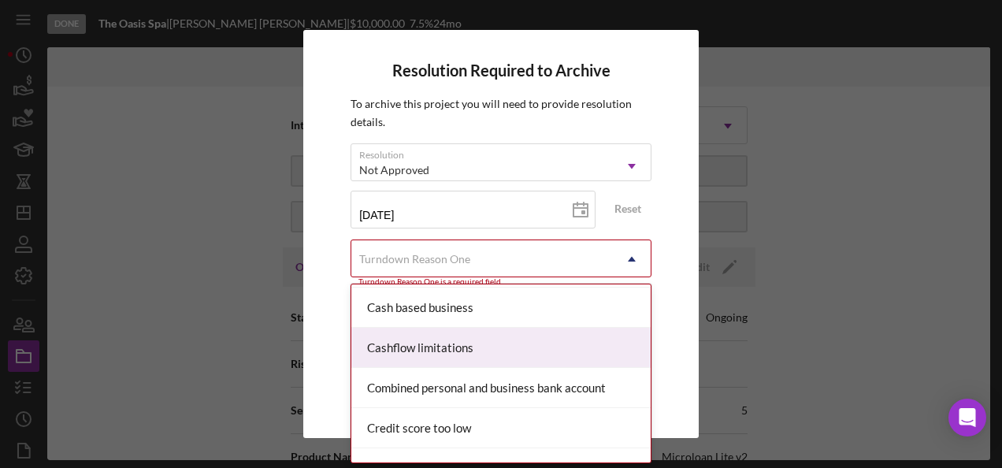
click at [508, 357] on div "Cashflow limitations" at bounding box center [500, 348] width 299 height 40
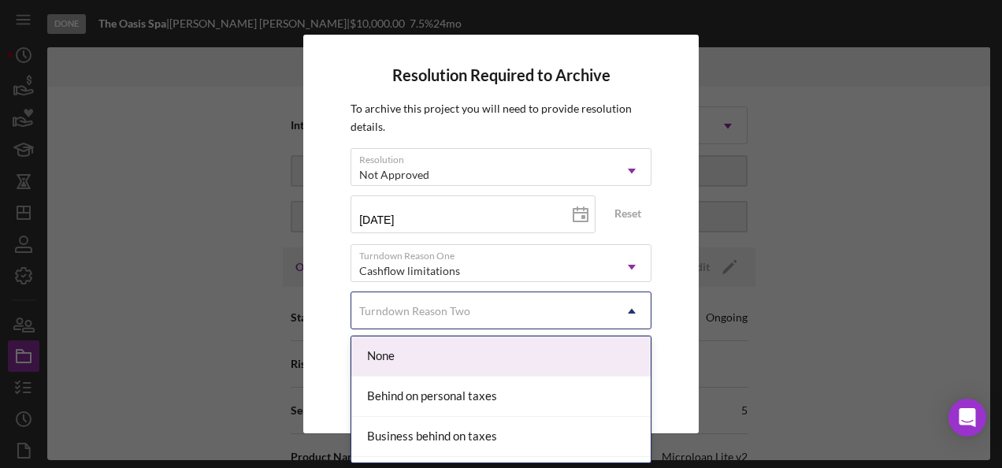
click at [600, 300] on div "Turndown Reason Two" at bounding box center [481, 311] width 261 height 36
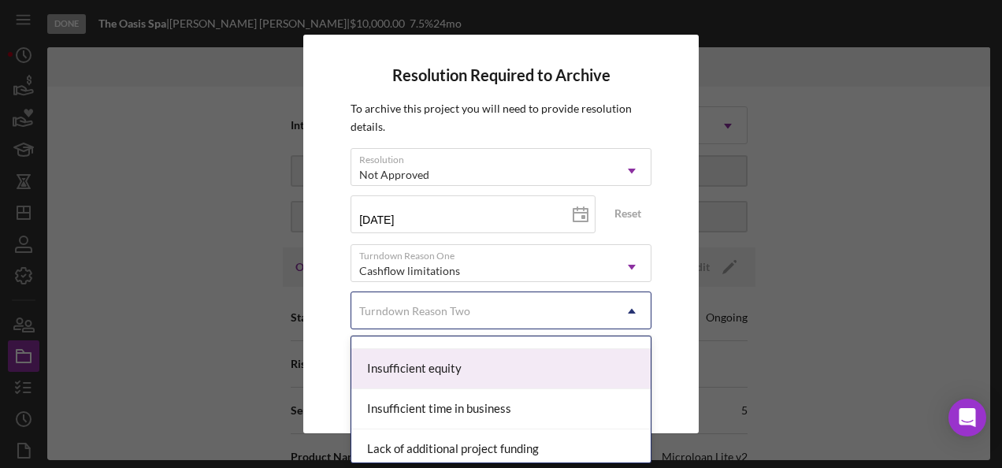
scroll to position [551, 0]
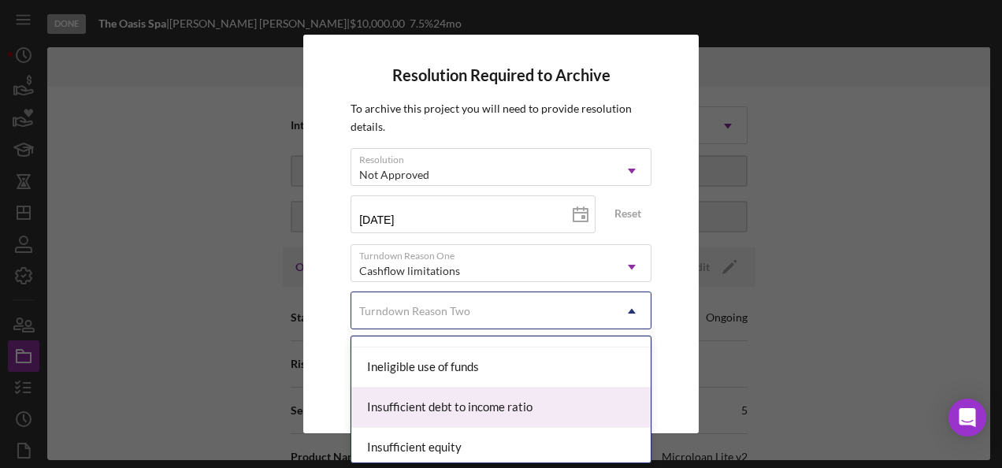
click at [483, 400] on div "Insufficient debt to income ratio" at bounding box center [500, 407] width 299 height 40
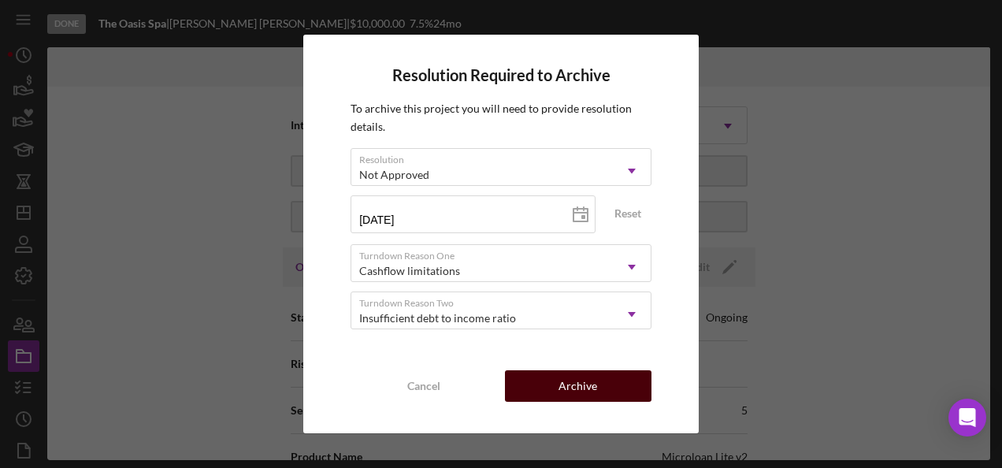
click at [577, 391] on div "Archive" at bounding box center [577, 385] width 39 height 31
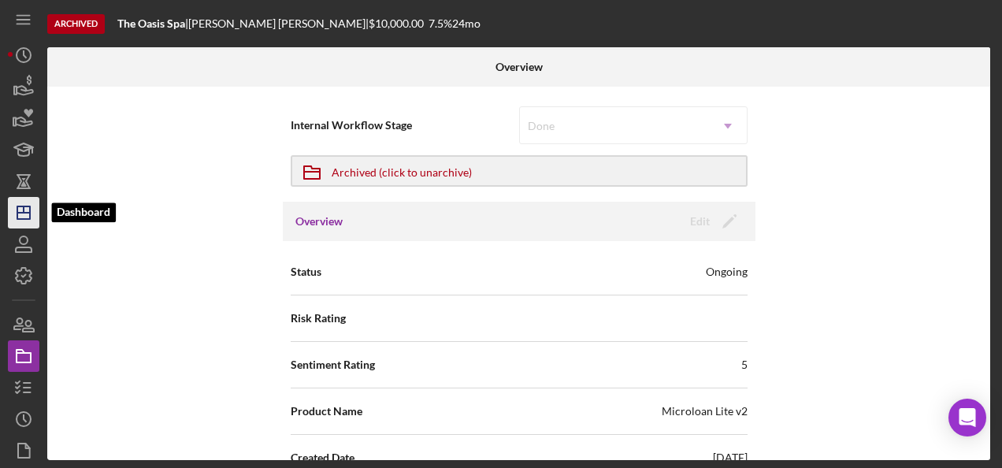
click at [28, 206] on polygon "button" at bounding box center [23, 212] width 13 height 13
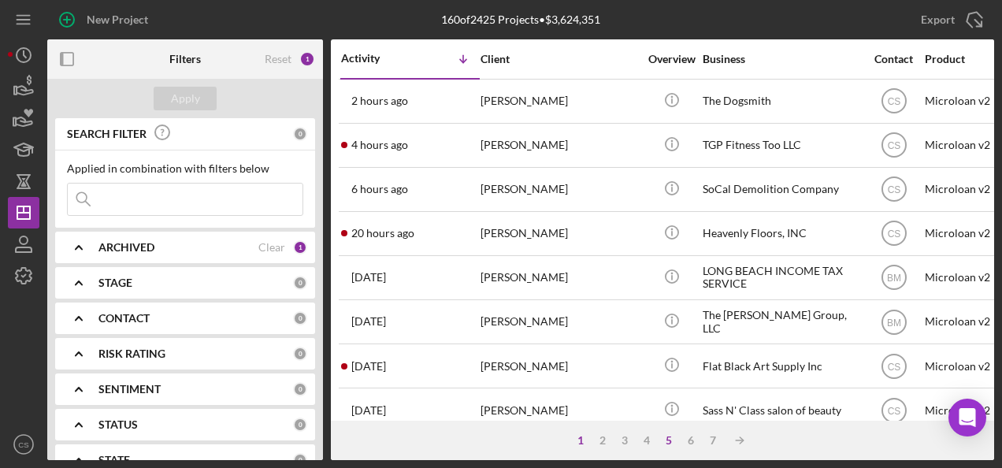
click at [673, 438] on div "5" at bounding box center [669, 440] width 22 height 13
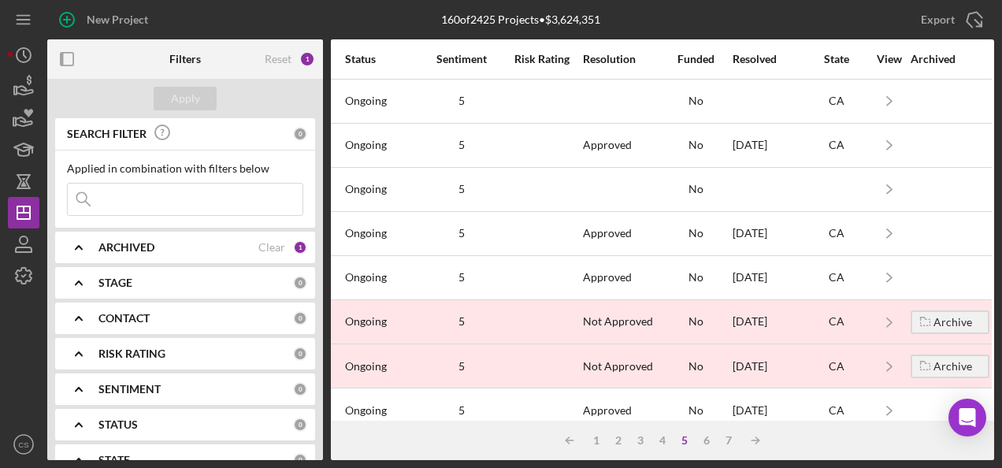
scroll to position [0, 1232]
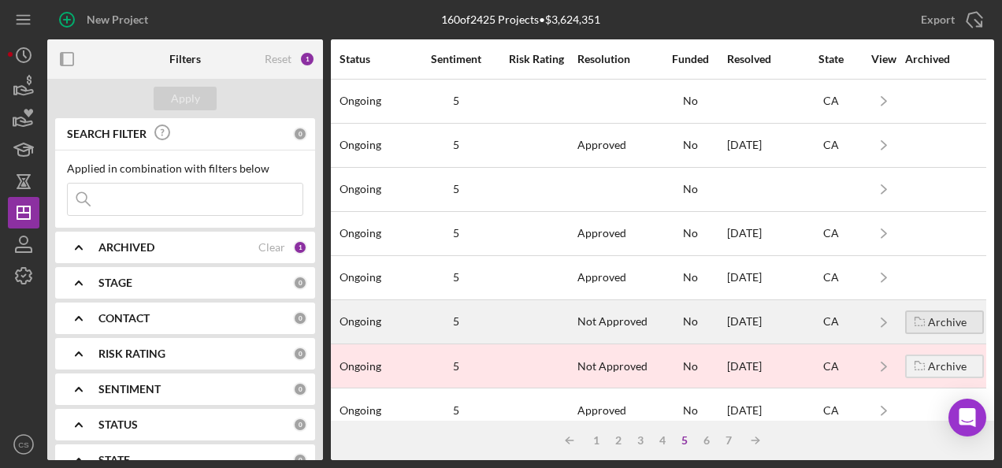
click at [932, 315] on div "Archive" at bounding box center [947, 322] width 39 height 24
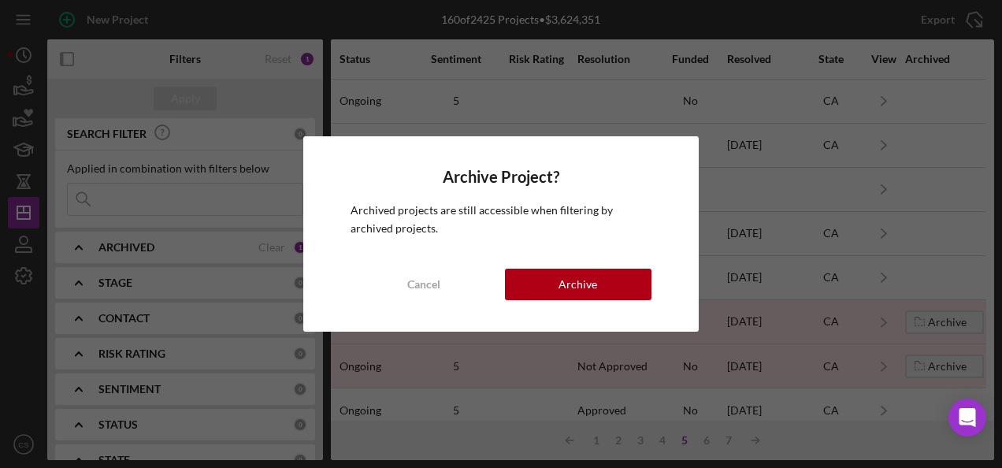
click at [557, 265] on div "Archive Project? Archived projects are still accessible when filtering by archi…" at bounding box center [500, 233] width 395 height 195
click at [569, 281] on div "Archive" at bounding box center [577, 284] width 39 height 31
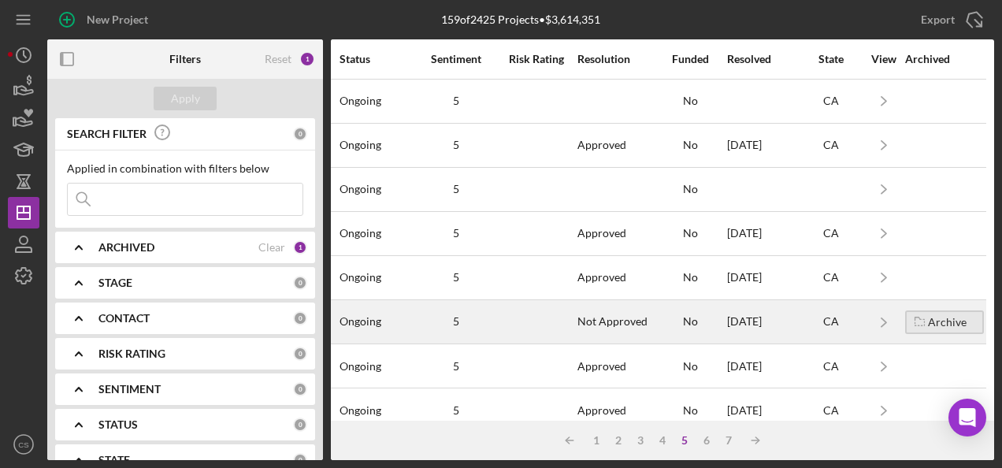
click at [928, 318] on div "Archive" at bounding box center [947, 322] width 39 height 24
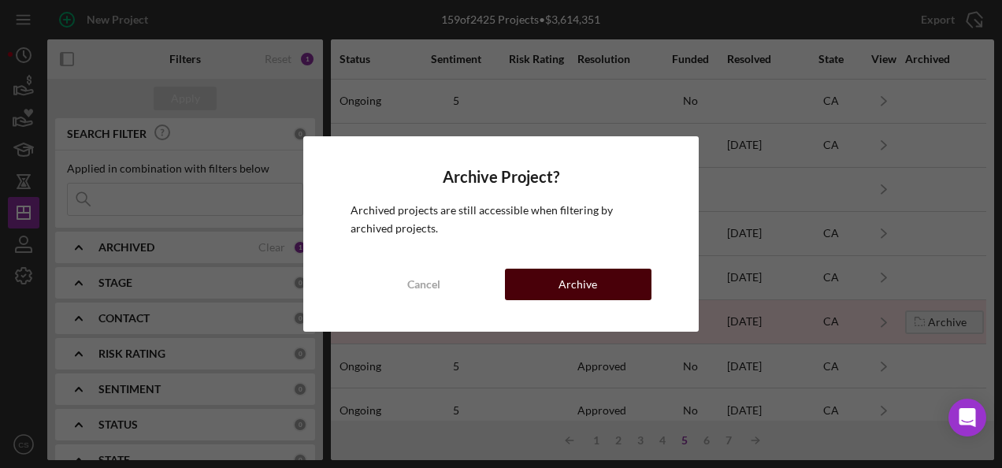
click at [641, 281] on button "Archive" at bounding box center [578, 284] width 146 height 31
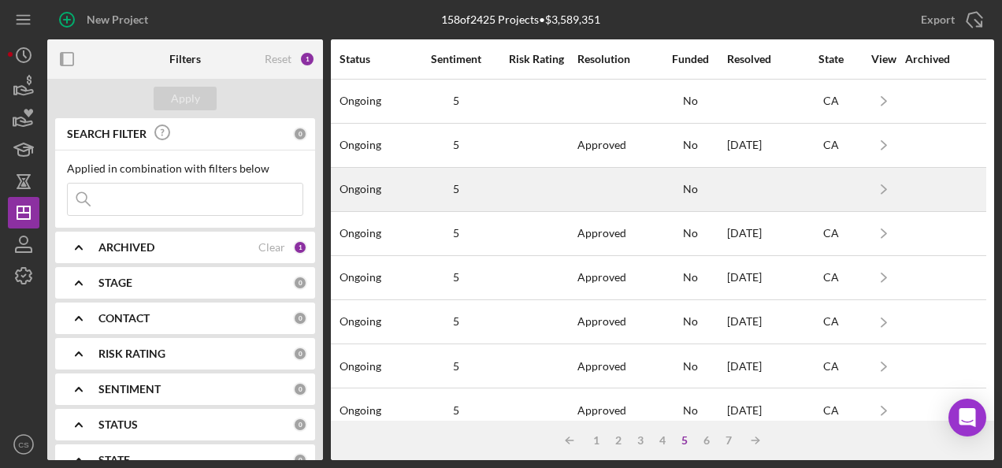
click at [562, 187] on div at bounding box center [536, 190] width 79 height 42
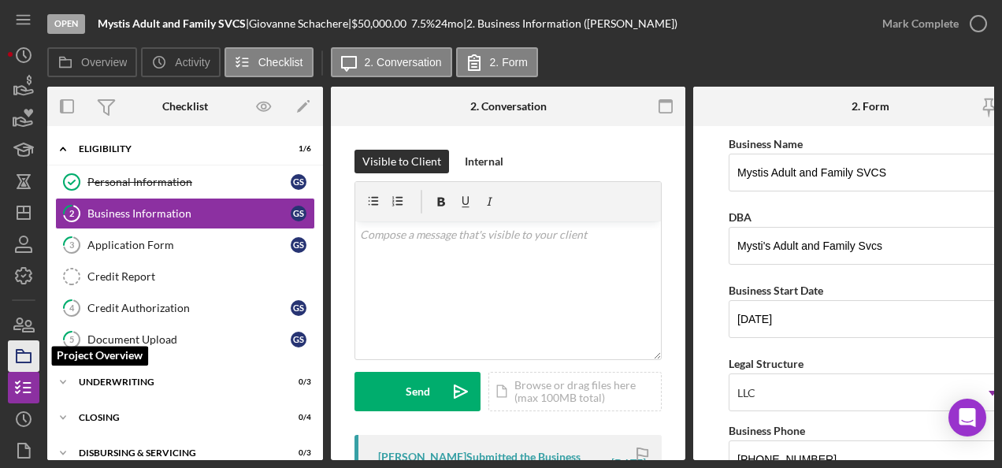
click at [31, 354] on icon "button" at bounding box center [23, 355] width 39 height 39
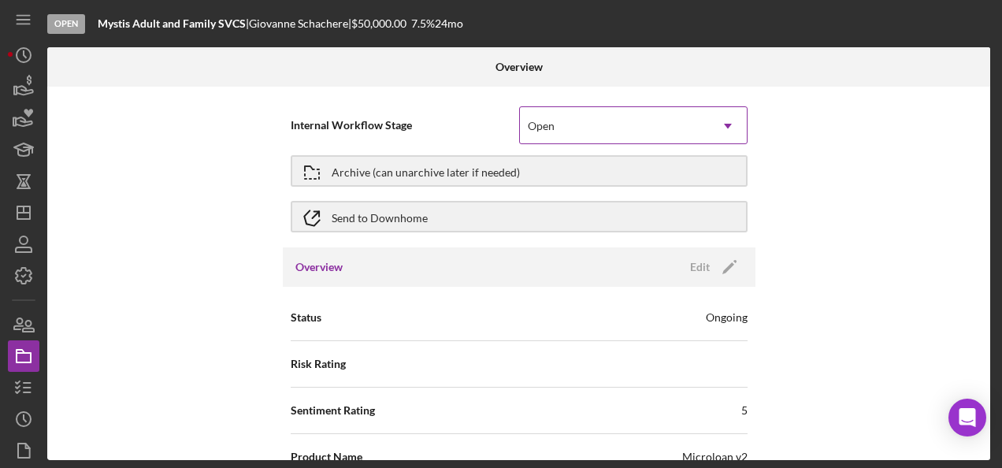
click at [607, 132] on div "Open" at bounding box center [614, 126] width 189 height 36
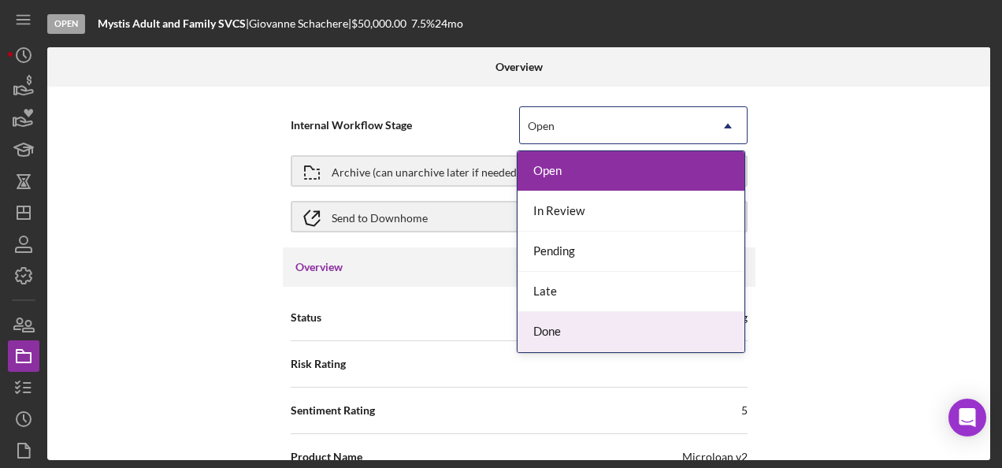
click at [573, 330] on div "Done" at bounding box center [630, 332] width 227 height 40
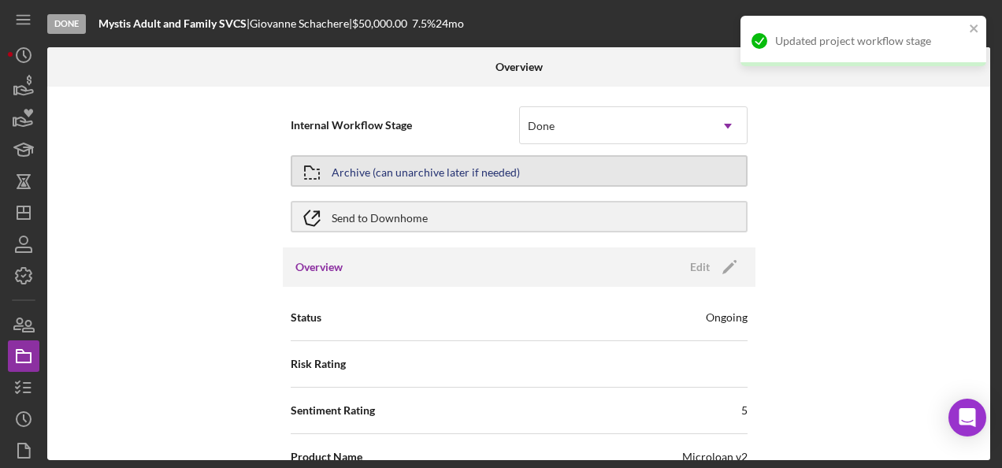
click at [598, 172] on button "Archive (can unarchive later if needed)" at bounding box center [519, 170] width 457 height 31
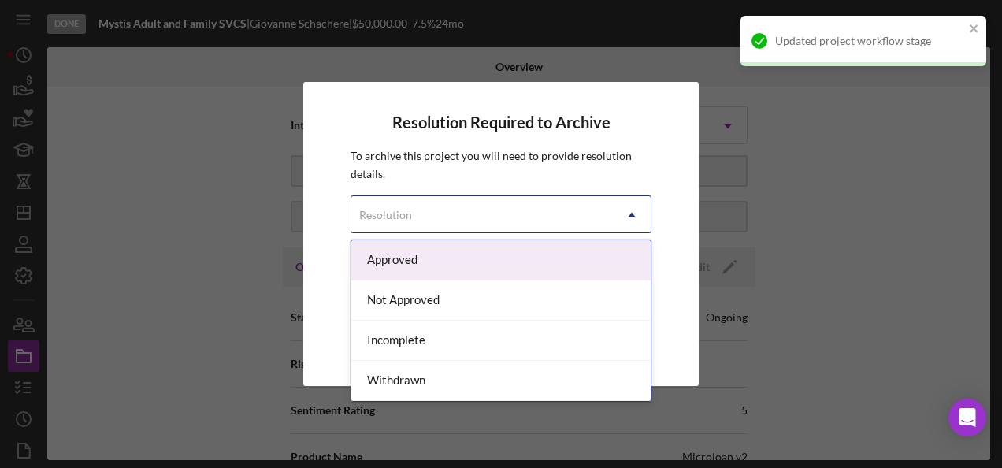
click at [578, 195] on div "Resolution Icon/Dropdown Arrow" at bounding box center [500, 214] width 301 height 38
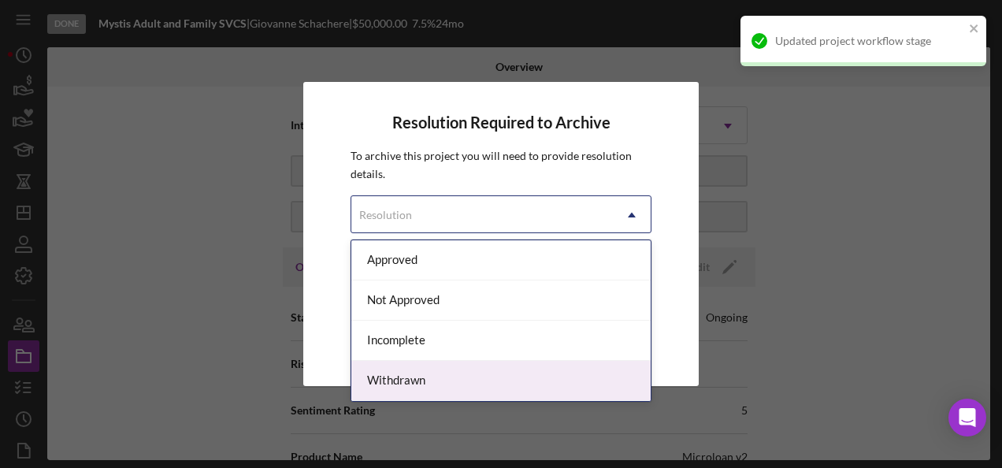
click at [459, 384] on div "Withdrawn" at bounding box center [500, 381] width 299 height 40
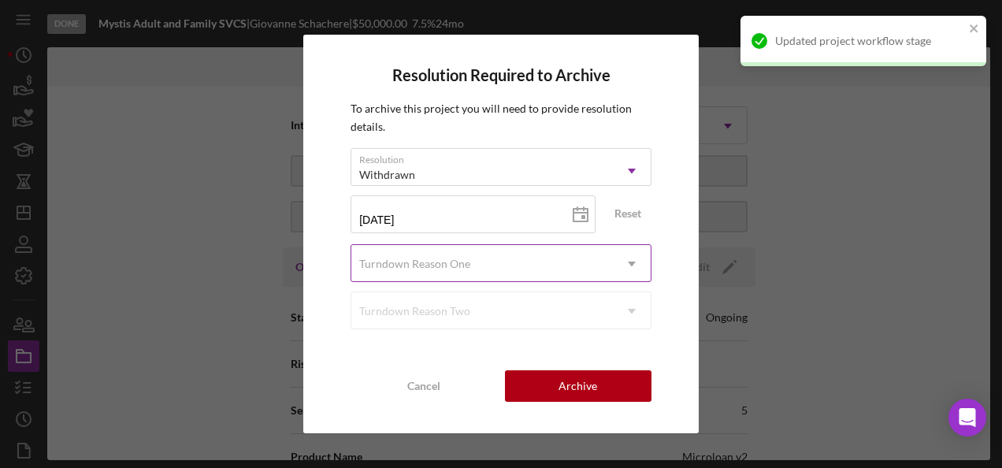
click at [476, 262] on div "Turndown Reason One" at bounding box center [481, 264] width 261 height 36
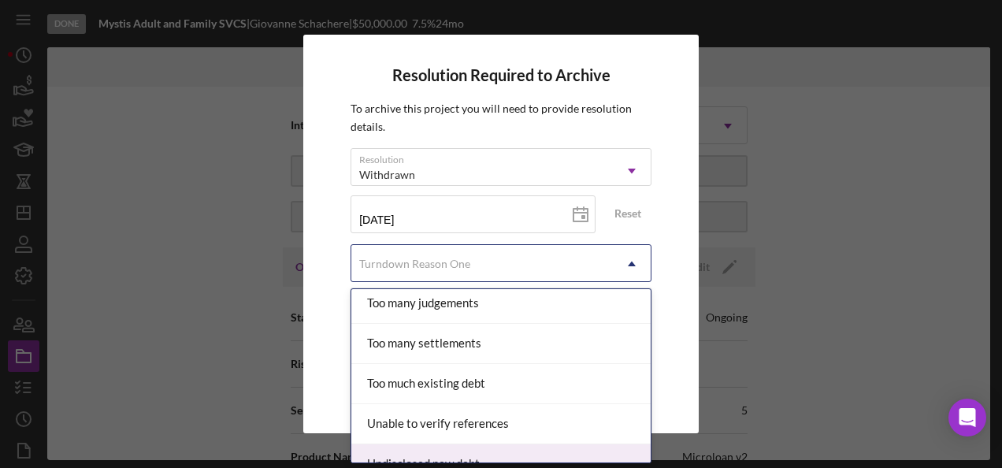
scroll to position [1781, 0]
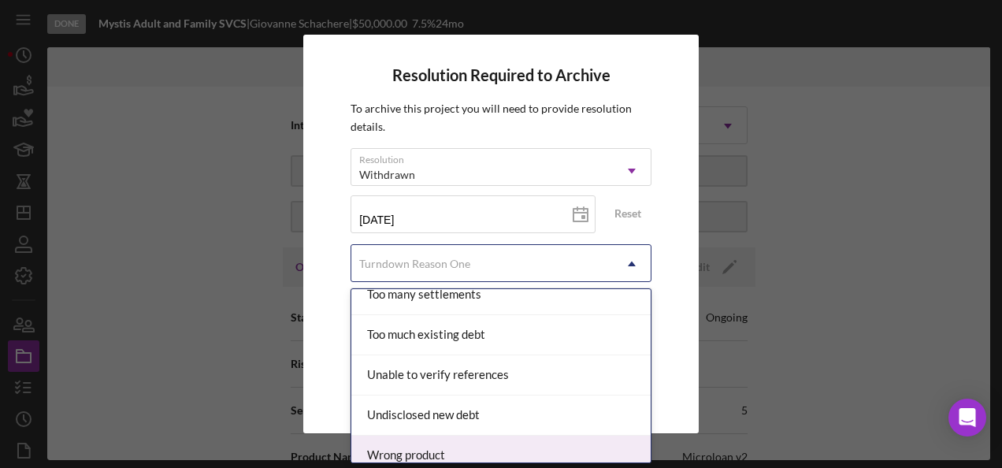
click at [501, 435] on div "Wrong product" at bounding box center [500, 455] width 299 height 40
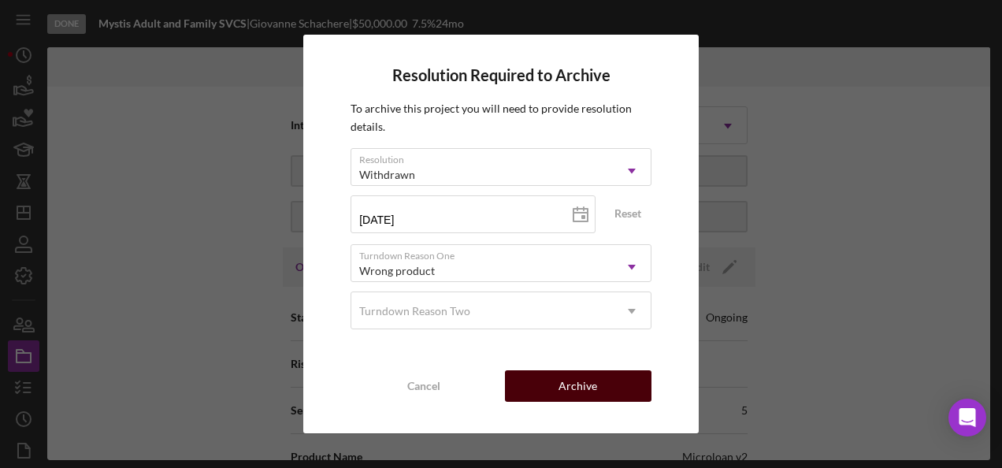
click at [592, 378] on div "Archive" at bounding box center [577, 385] width 39 height 31
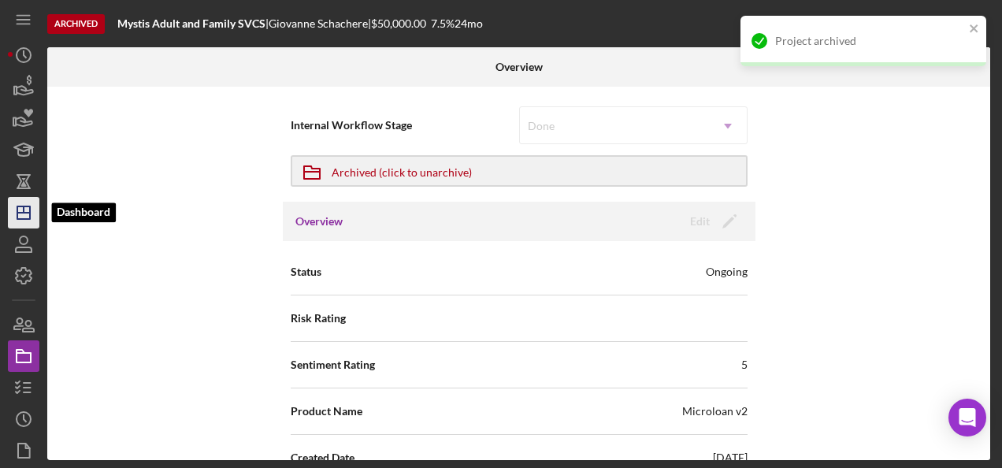
click at [33, 213] on icon "Icon/Dashboard" at bounding box center [23, 212] width 39 height 39
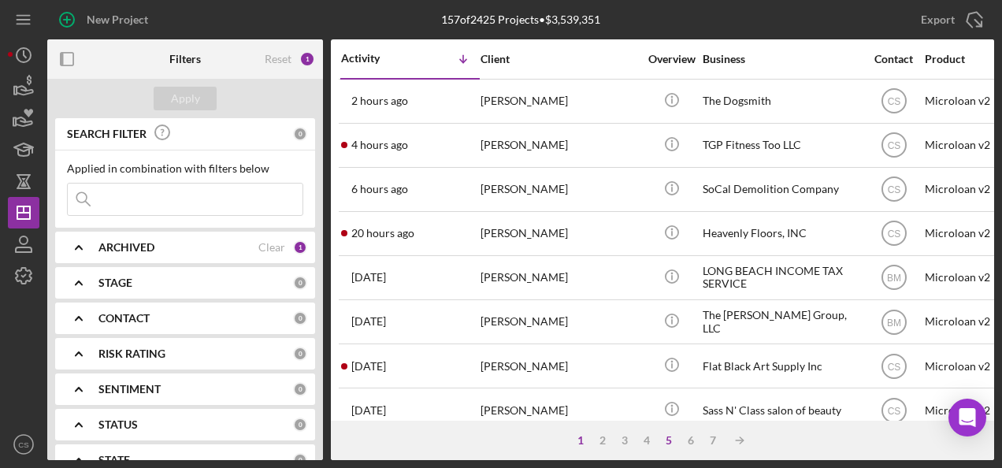
click at [669, 435] on div "5" at bounding box center [669, 440] width 22 height 13
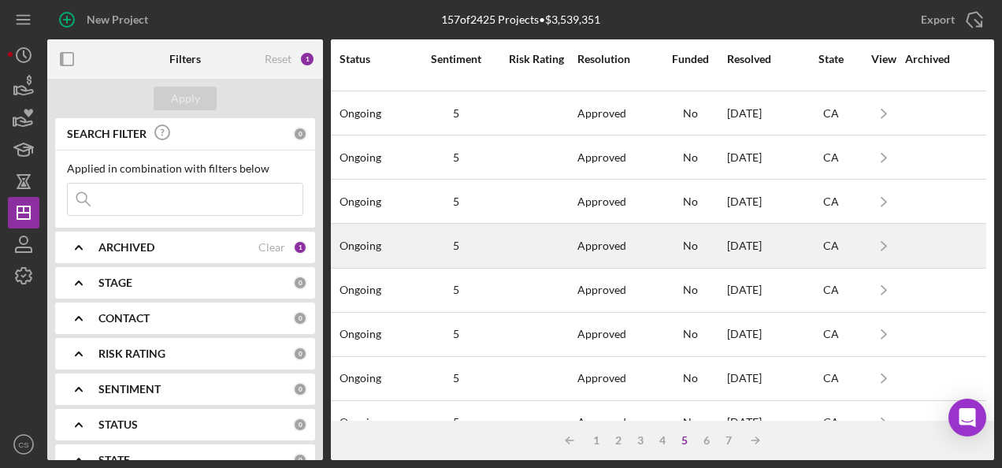
scroll to position [0, 1232]
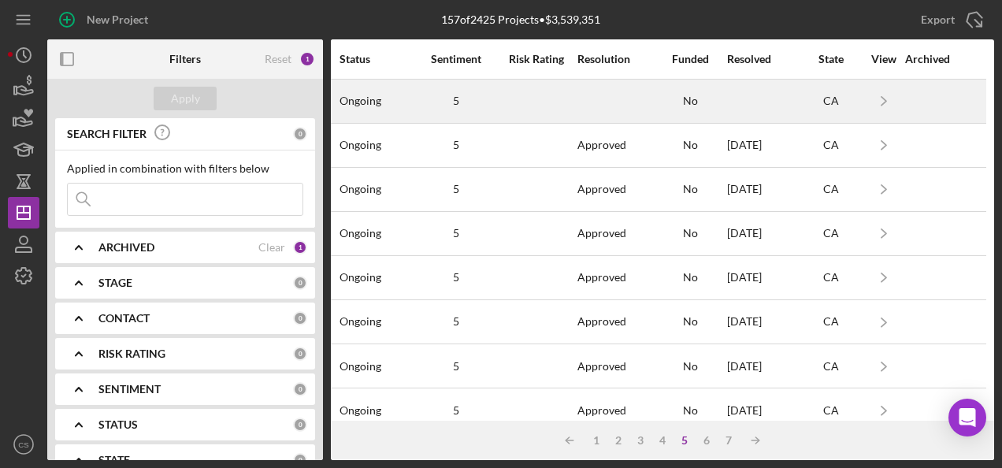
click at [581, 106] on div at bounding box center [615, 101] width 76 height 42
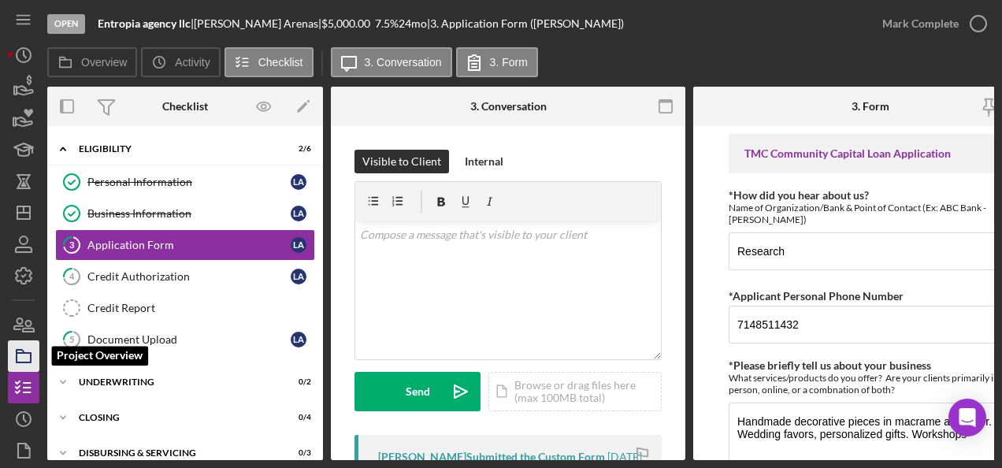
click at [20, 346] on icon "button" at bounding box center [23, 355] width 39 height 39
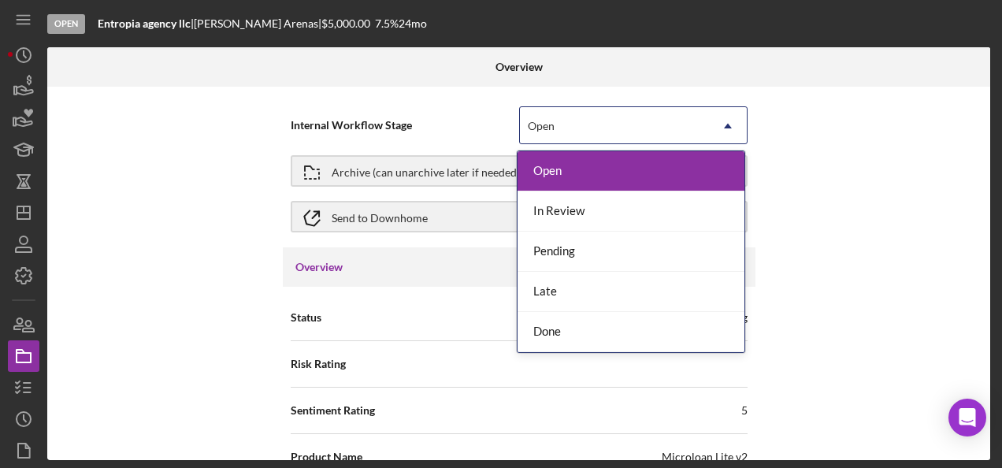
click at [609, 119] on div "Open" at bounding box center [614, 126] width 189 height 36
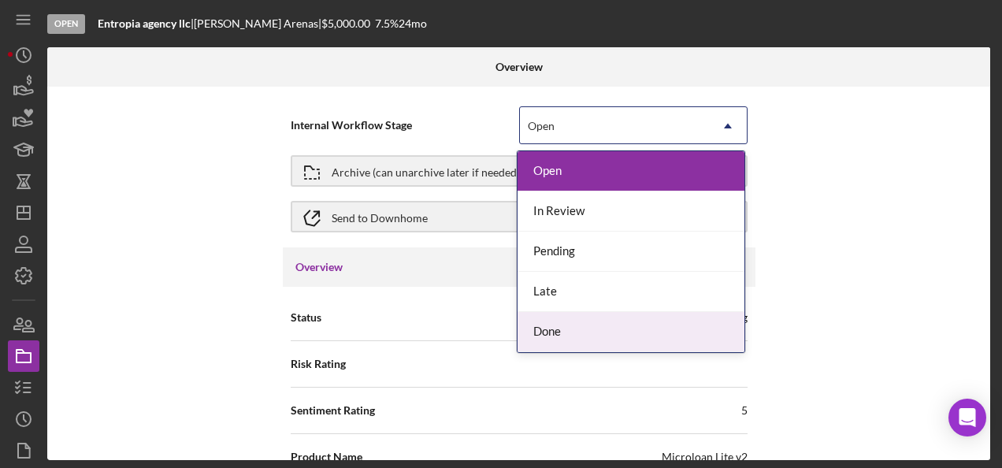
click at [558, 343] on div "Done" at bounding box center [630, 332] width 227 height 40
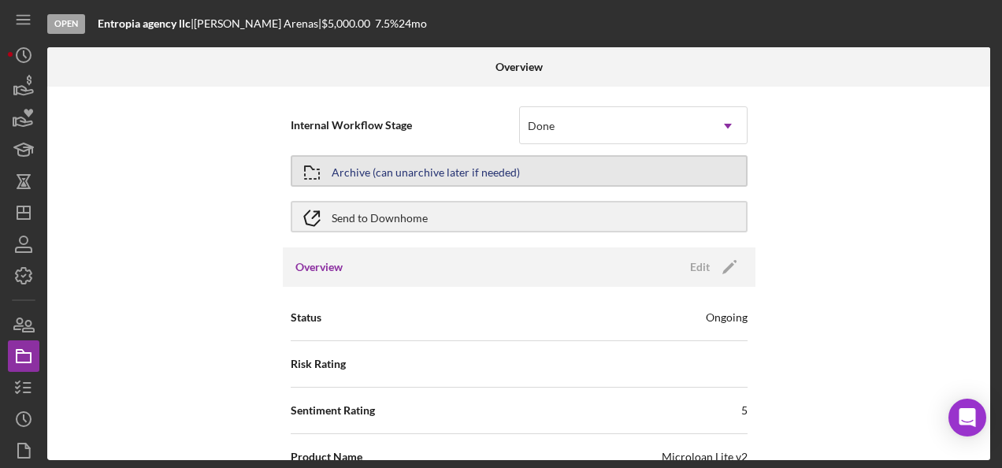
click at [550, 161] on button "Archive (can unarchive later if needed)" at bounding box center [519, 170] width 457 height 31
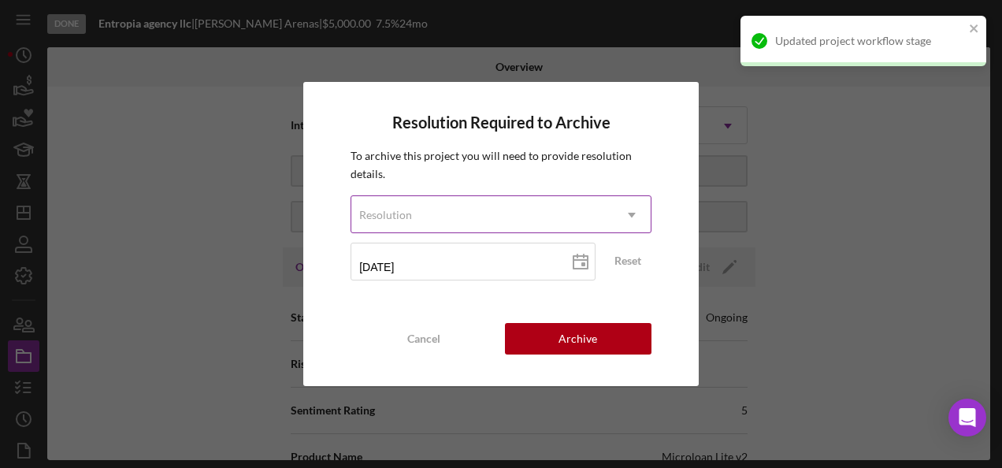
click at [539, 213] on div "Resolution" at bounding box center [481, 215] width 261 height 36
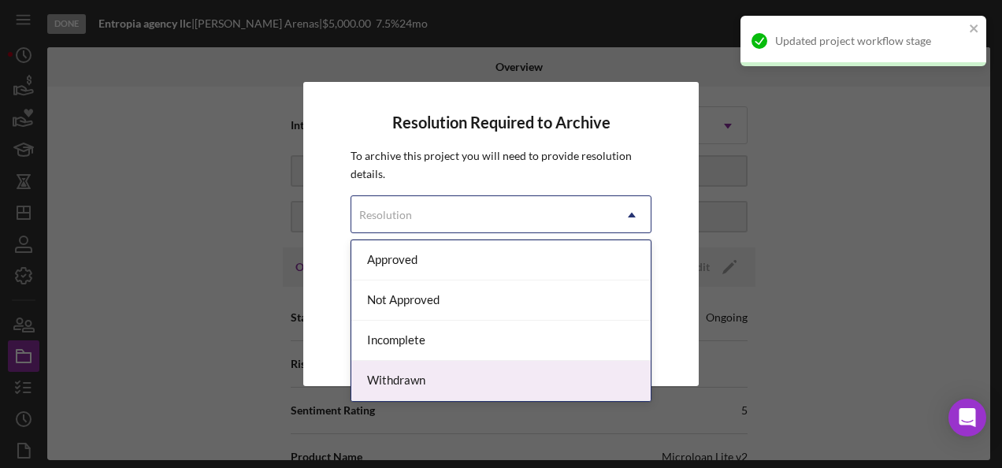
click at [446, 374] on div "Withdrawn" at bounding box center [500, 381] width 299 height 40
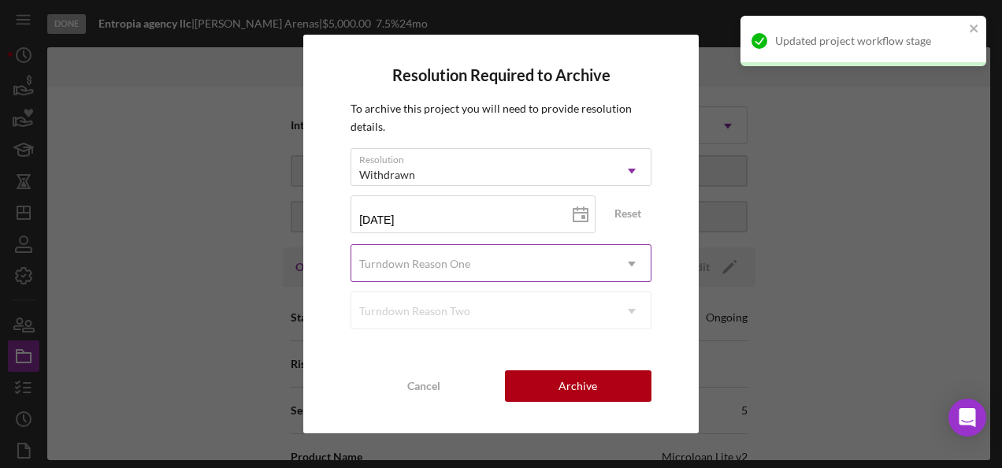
click at [517, 255] on div "Turndown Reason One" at bounding box center [481, 264] width 261 height 36
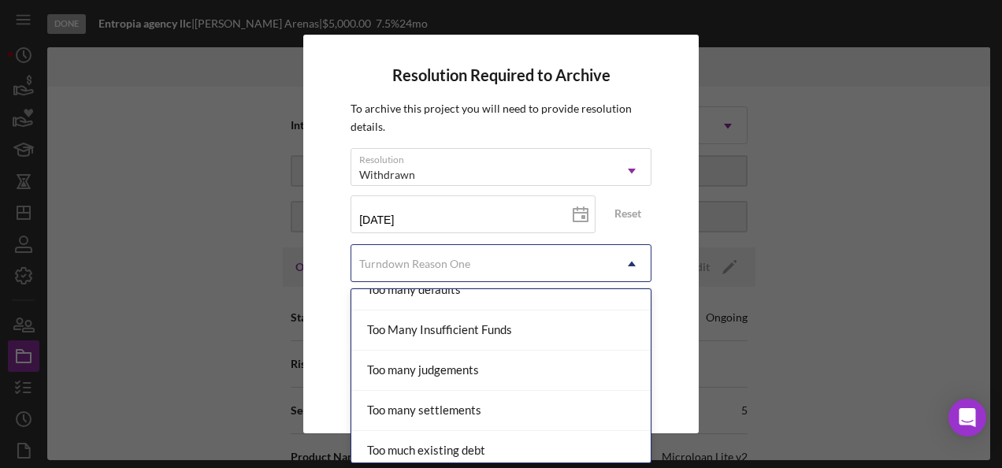
scroll to position [1781, 0]
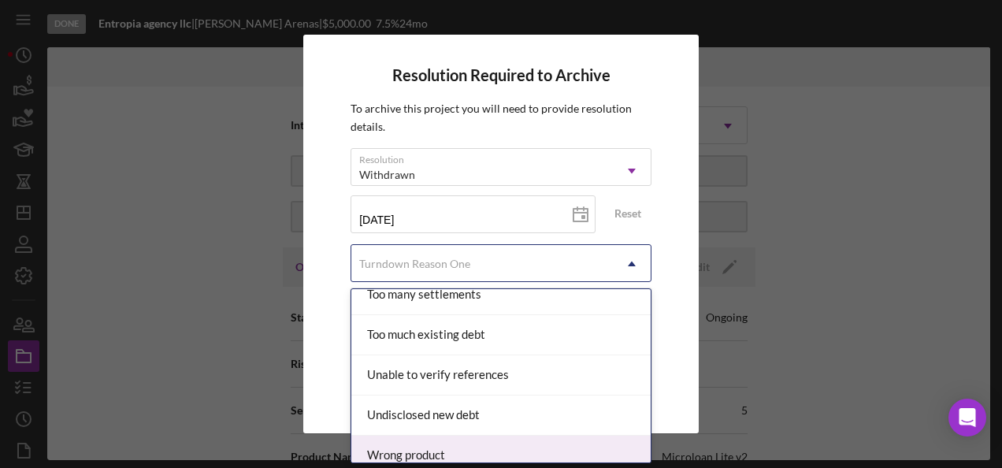
click at [503, 436] on div "Wrong product" at bounding box center [500, 455] width 299 height 40
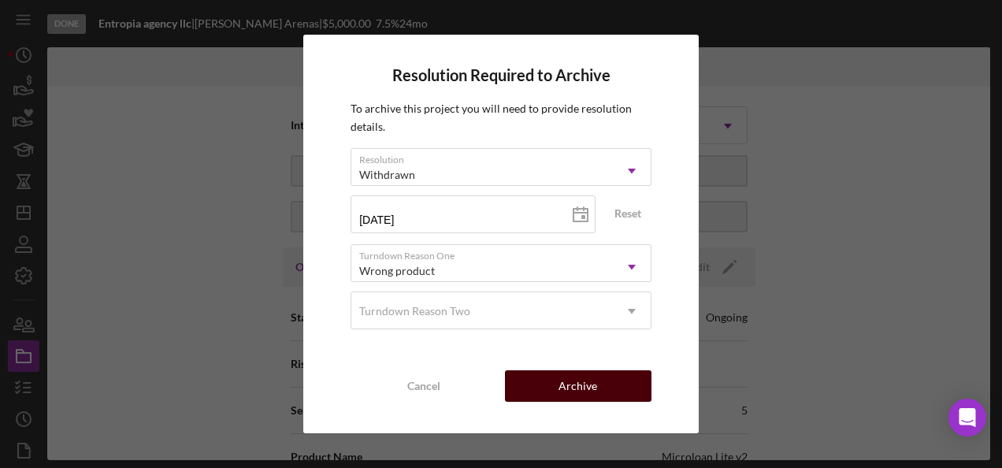
click at [575, 391] on div "Archive" at bounding box center [577, 385] width 39 height 31
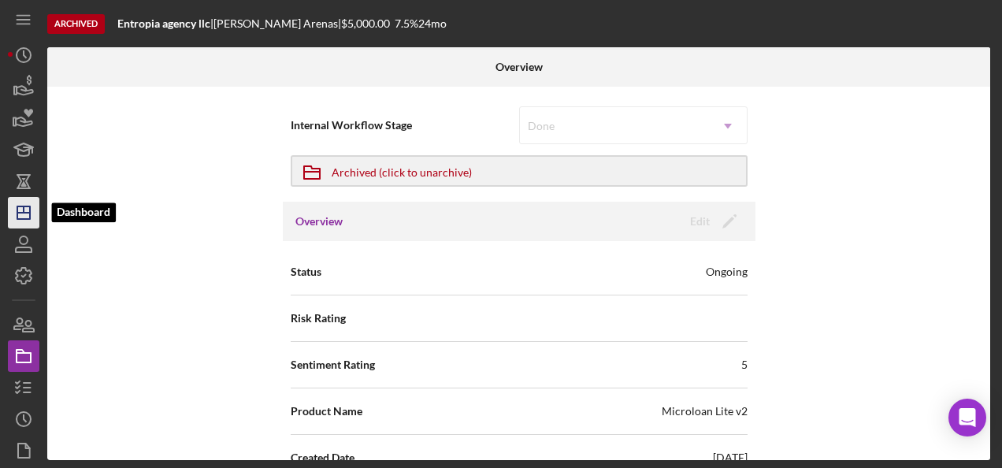
click at [33, 207] on icon "Icon/Dashboard" at bounding box center [23, 212] width 39 height 39
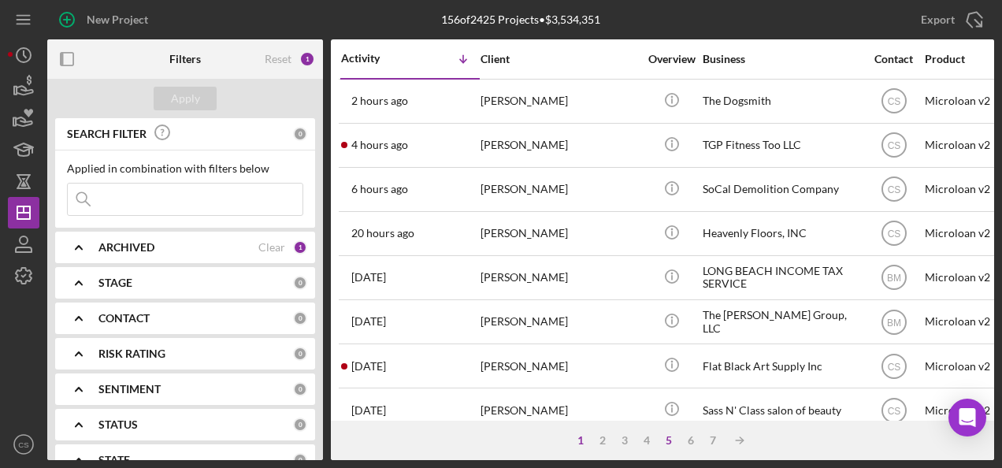
click at [664, 438] on div "5" at bounding box center [669, 440] width 22 height 13
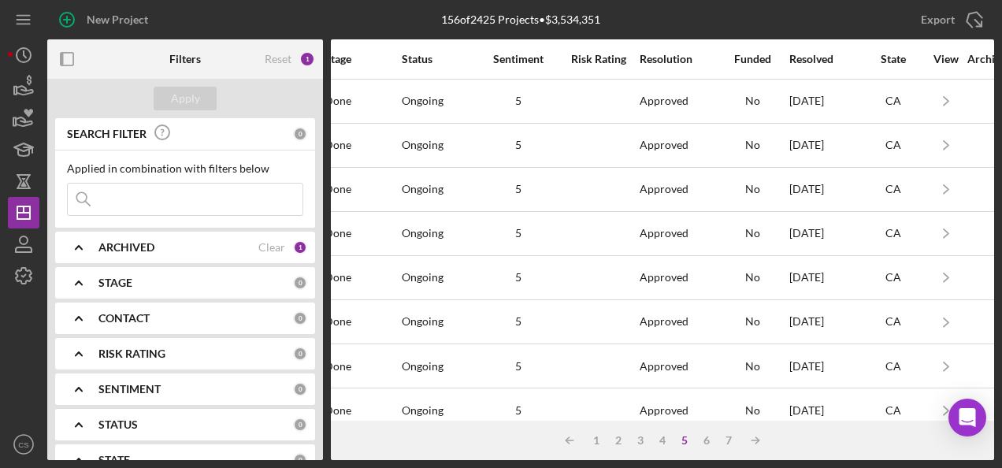
scroll to position [0, 1177]
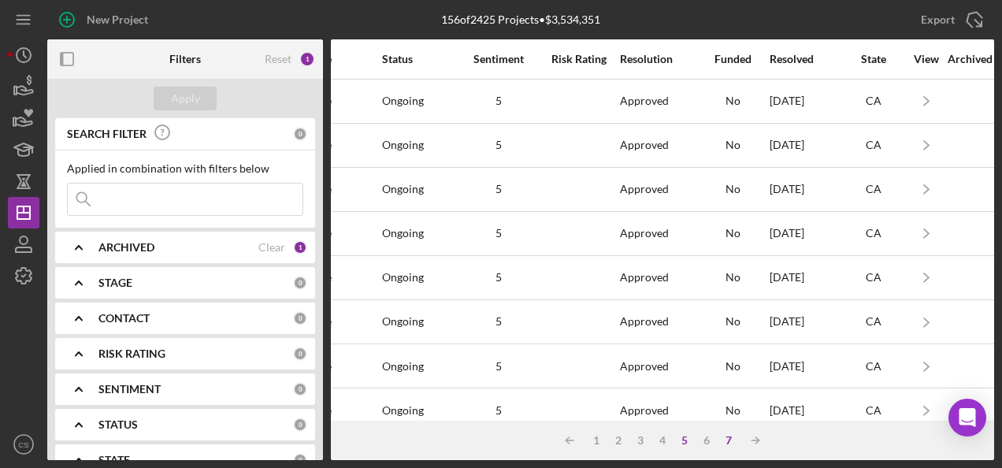
click at [724, 443] on div "7" at bounding box center [728, 440] width 22 height 13
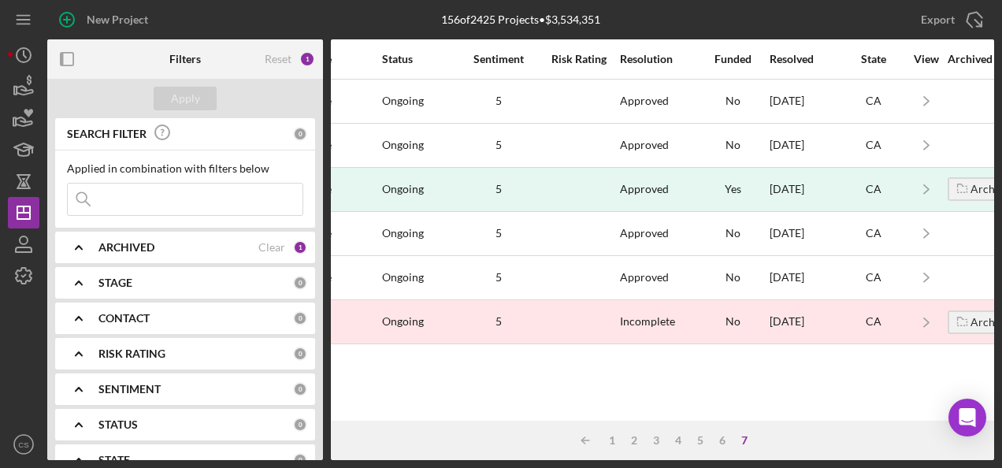
click at [724, 446] on div "Icon/Table Sort Arrow 1 2 3 4 5 6 7" at bounding box center [662, 439] width 663 height 39
click at [730, 443] on div "6" at bounding box center [722, 440] width 22 height 13
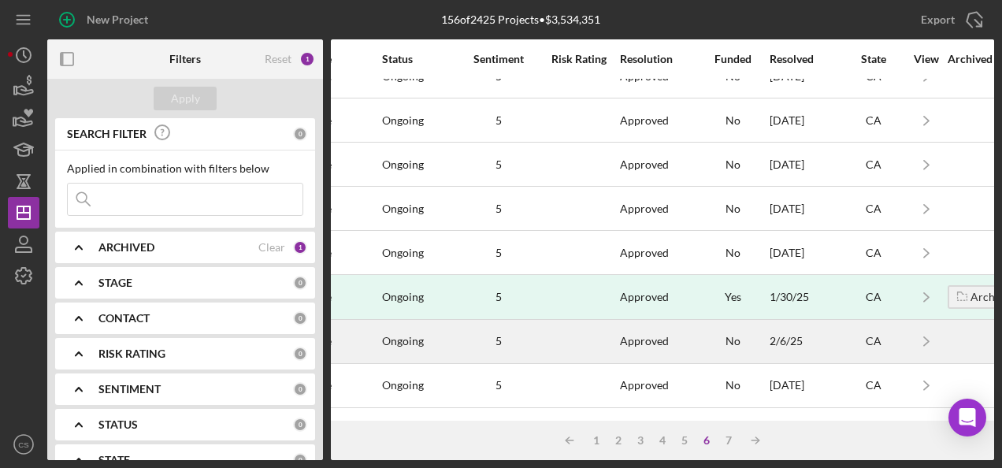
scroll to position [769, 1177]
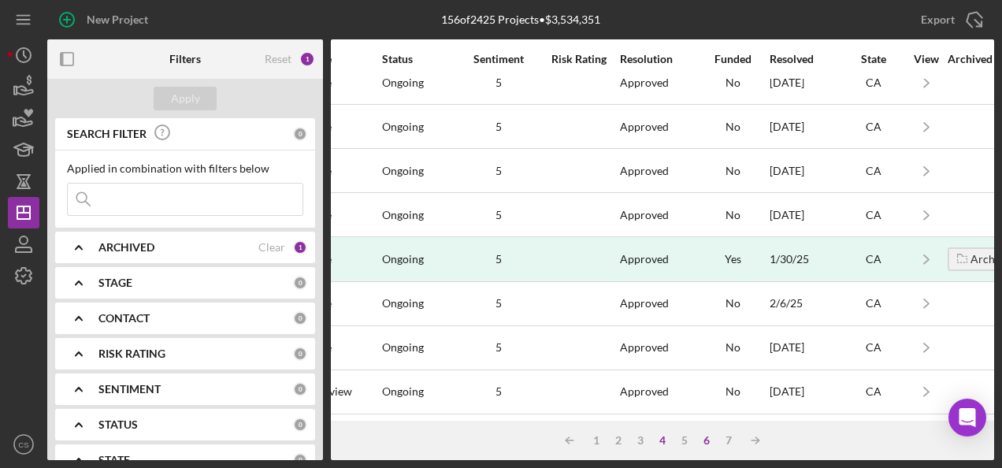
click at [665, 443] on div "4" at bounding box center [662, 440] width 22 height 13
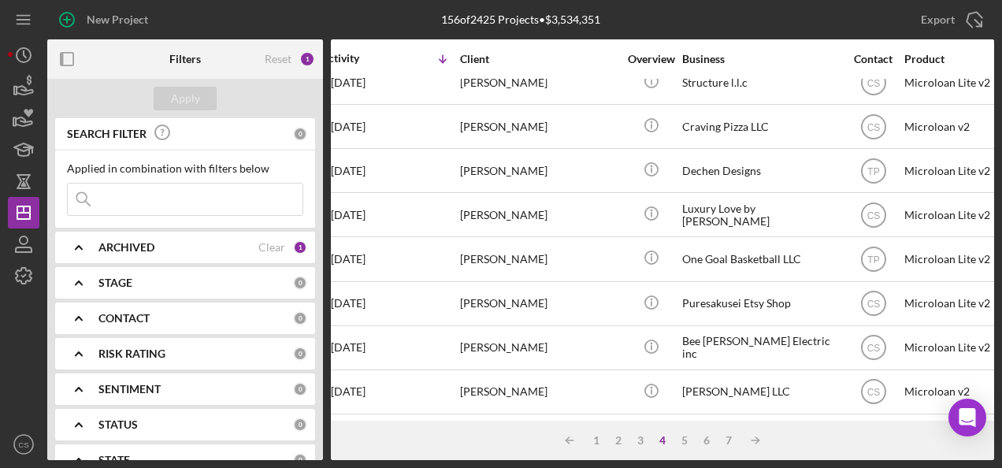
scroll to position [769, 0]
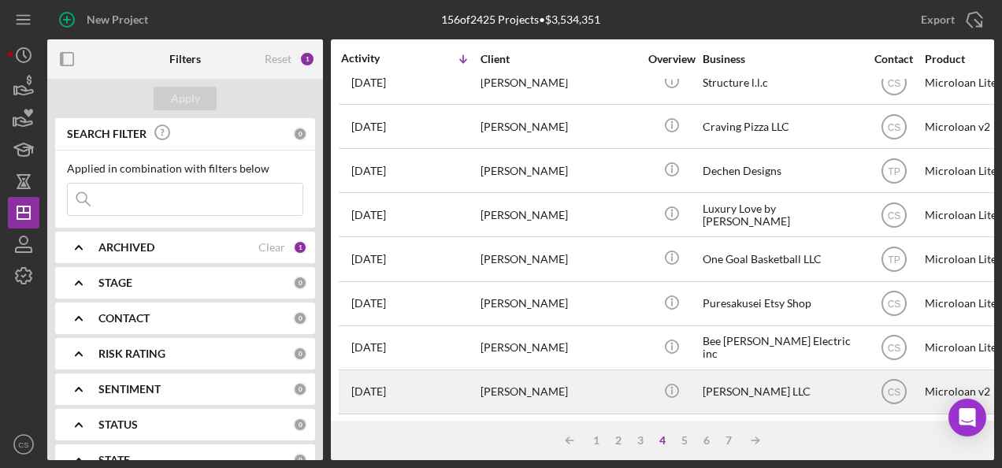
click at [539, 372] on div "[PERSON_NAME]" at bounding box center [558, 392] width 157 height 42
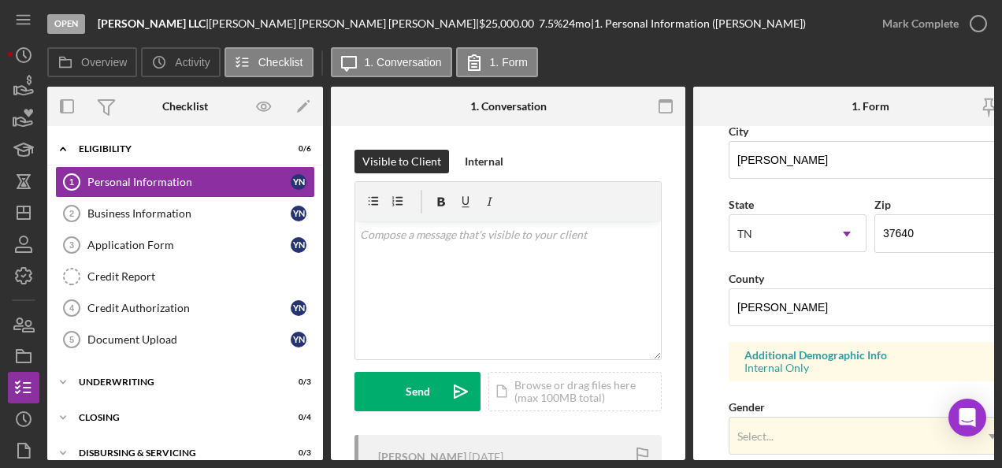
scroll to position [394, 0]
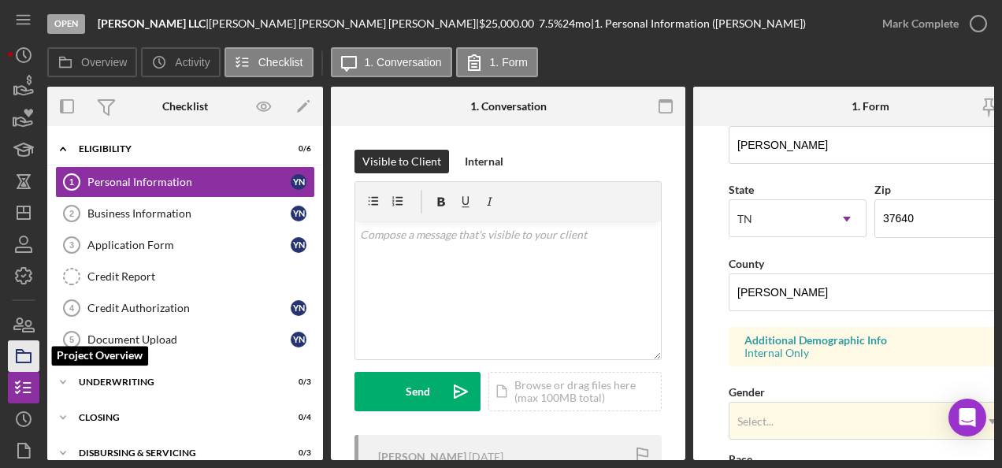
click at [27, 356] on icon "button" at bounding box center [23, 355] width 39 height 39
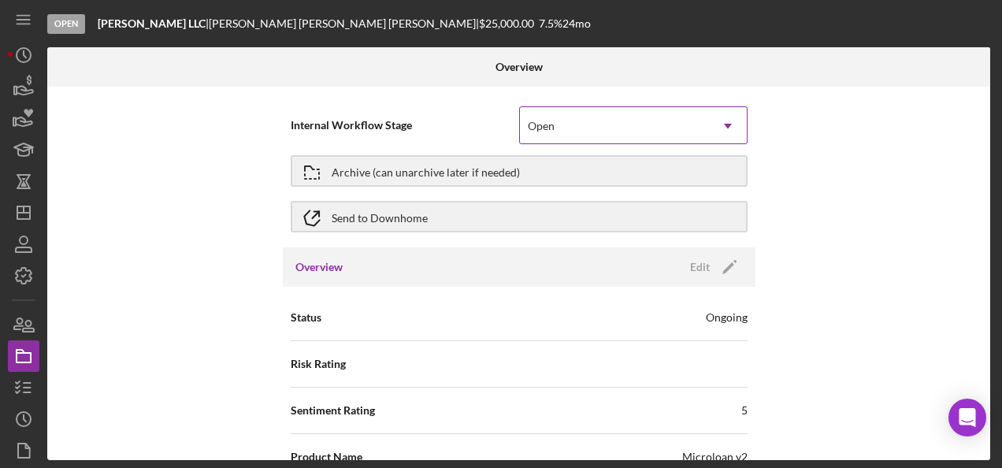
click at [622, 132] on div "Open" at bounding box center [614, 126] width 189 height 36
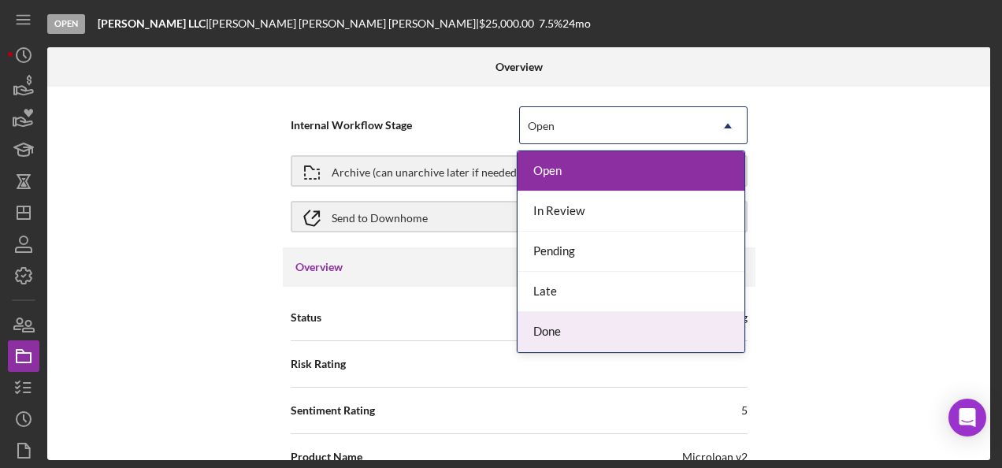
click at [611, 318] on div "Done" at bounding box center [630, 332] width 227 height 40
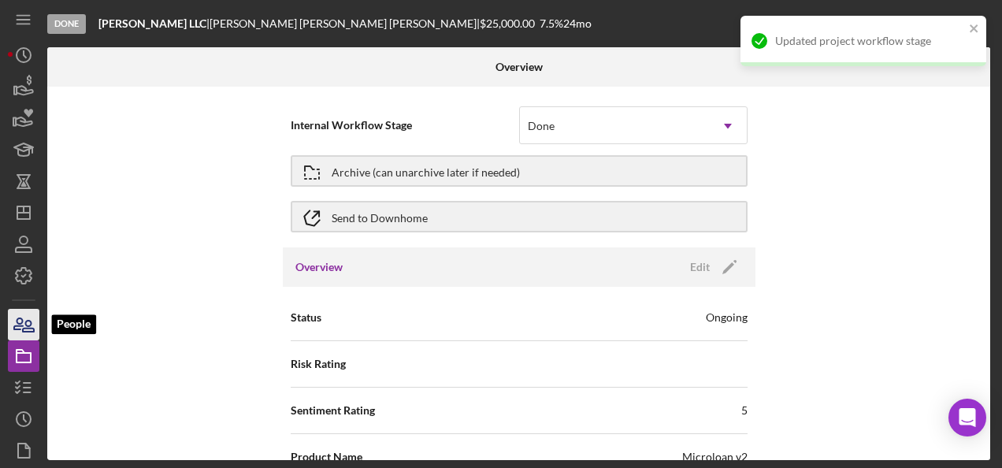
click at [26, 319] on icon "button" at bounding box center [23, 324] width 39 height 39
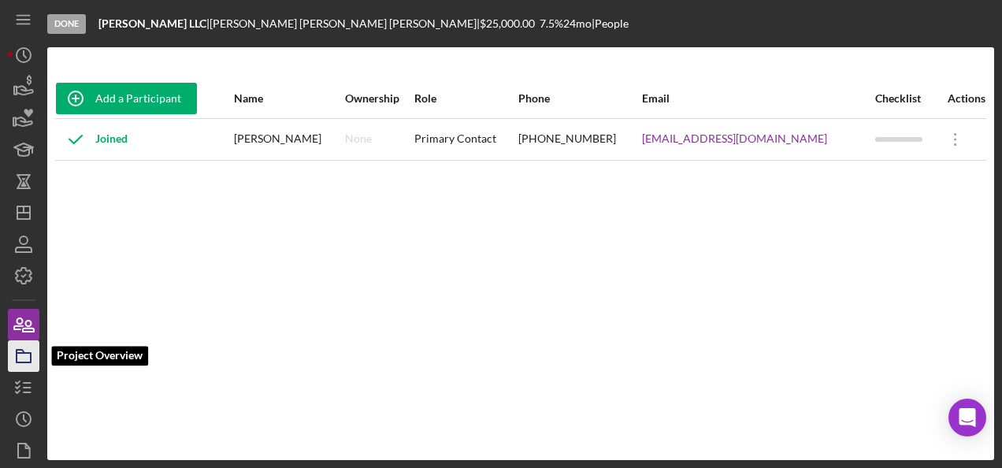
click at [25, 348] on icon "button" at bounding box center [23, 355] width 39 height 39
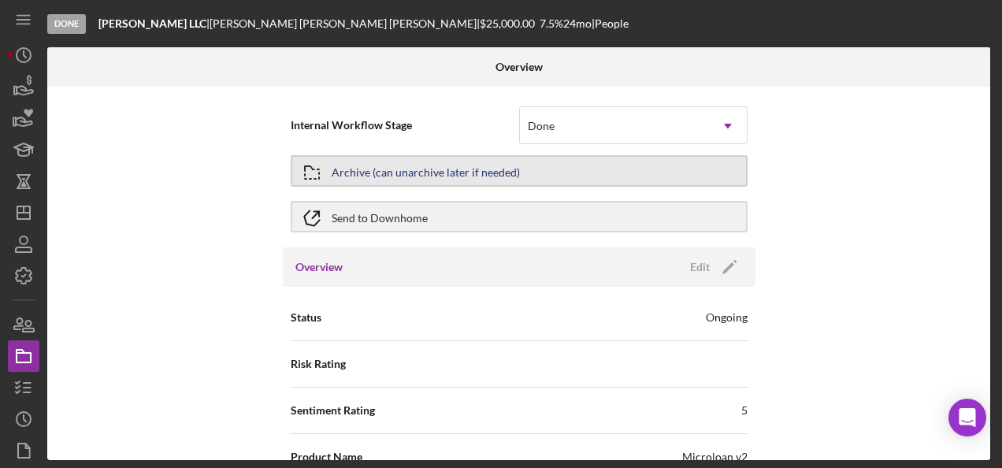
click at [633, 169] on button "Archive (can unarchive later if needed)" at bounding box center [519, 170] width 457 height 31
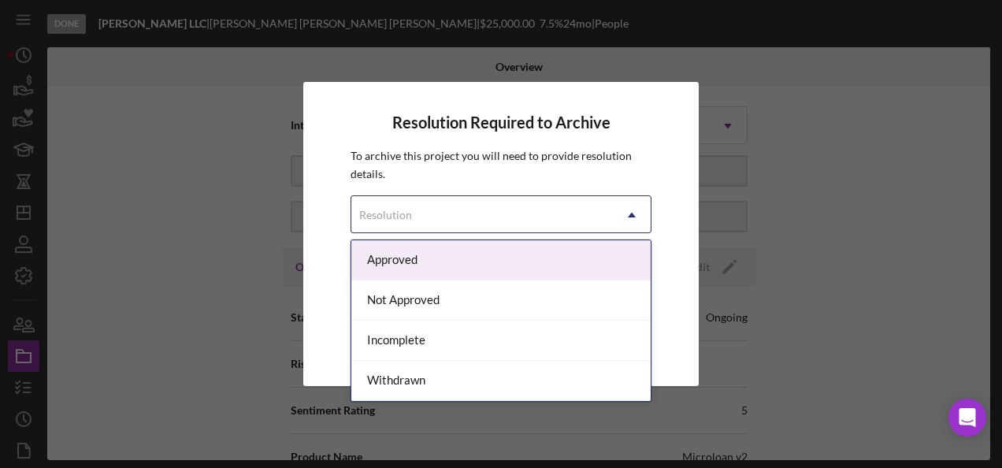
click at [535, 217] on div "Resolution" at bounding box center [481, 215] width 261 height 36
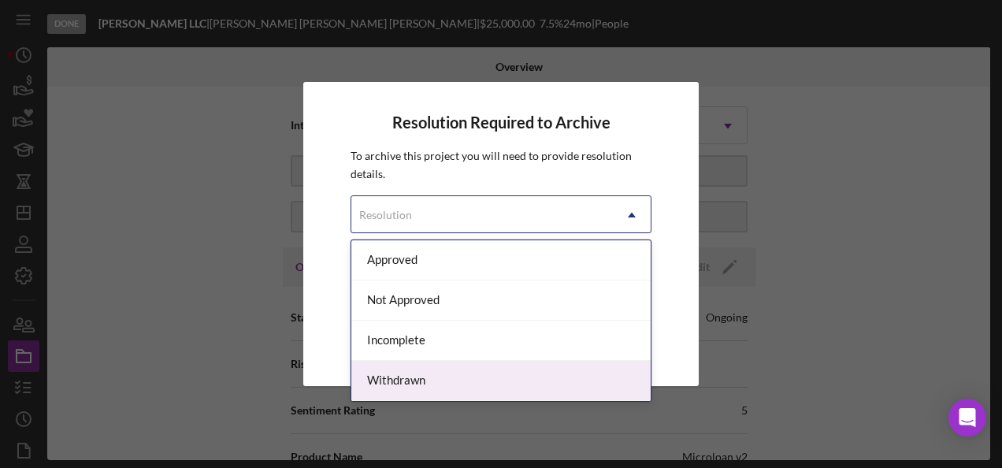
click at [435, 376] on div "Withdrawn" at bounding box center [500, 381] width 299 height 40
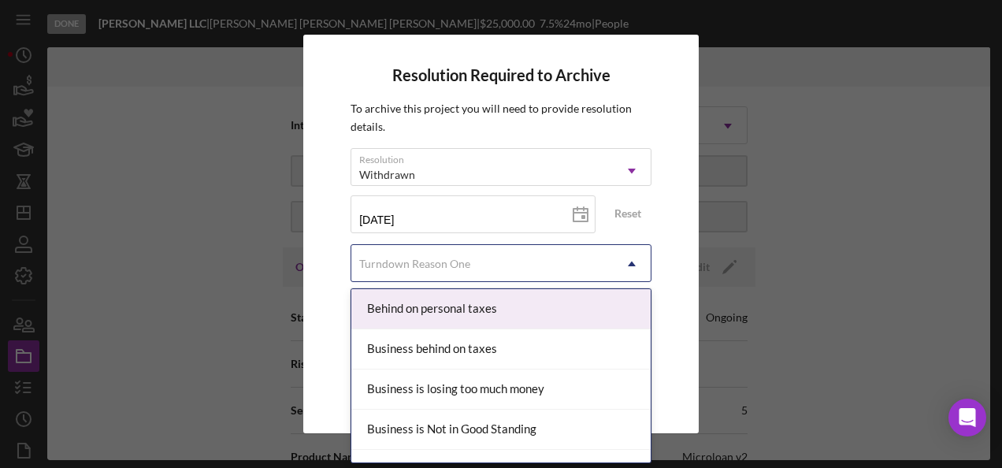
click at [545, 268] on div "Turndown Reason One" at bounding box center [481, 264] width 261 height 36
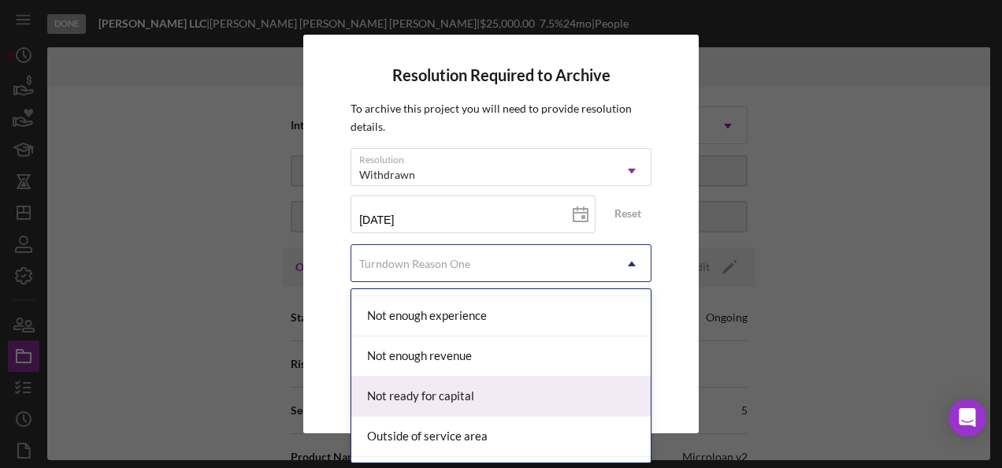
scroll to position [1260, 0]
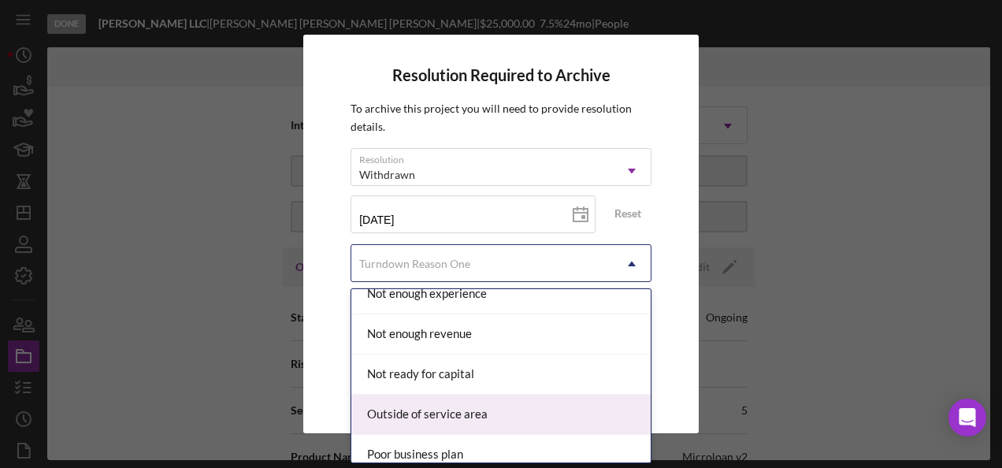
click at [490, 409] on div "Outside of service area" at bounding box center [500, 415] width 299 height 40
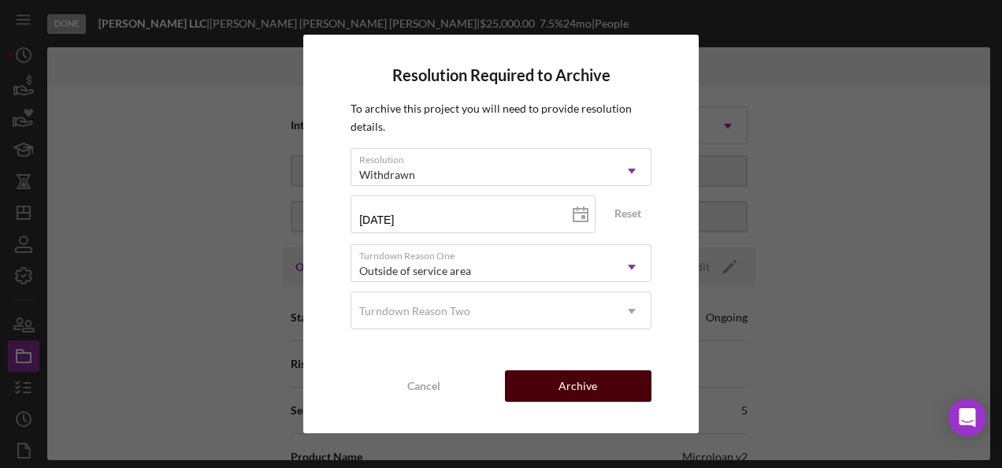
click at [576, 395] on div "Archive" at bounding box center [577, 385] width 39 height 31
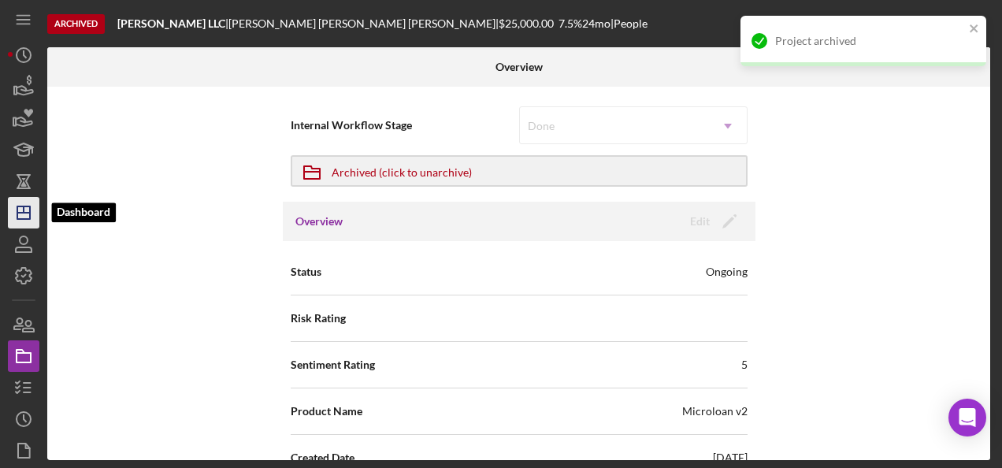
click at [24, 218] on polygon "button" at bounding box center [23, 212] width 13 height 13
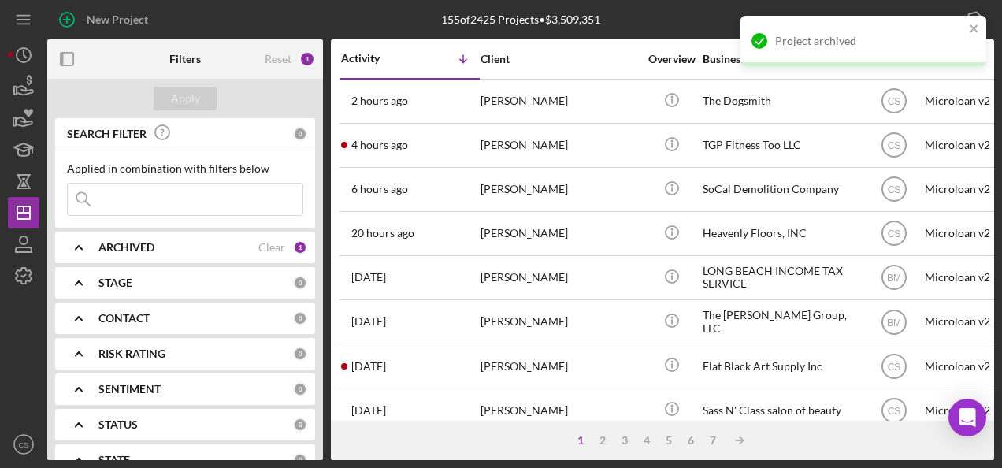
click at [646, 440] on div "4" at bounding box center [646, 440] width 22 height 13
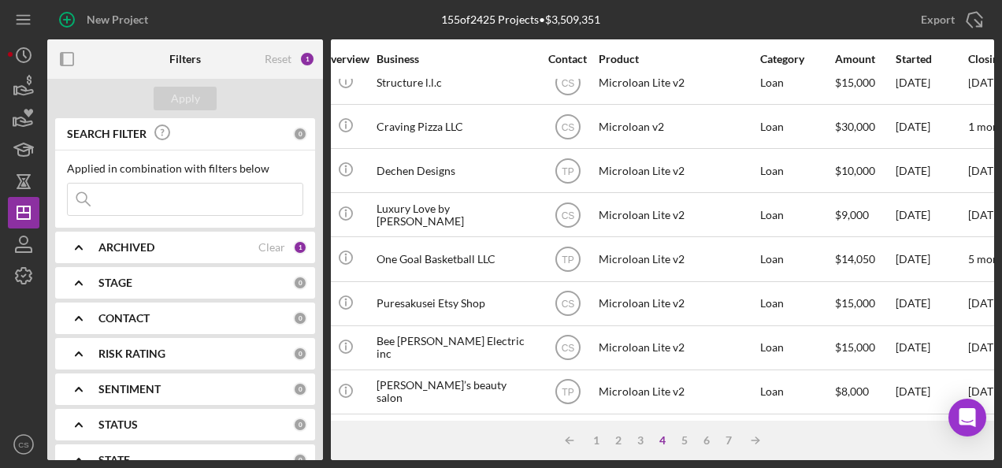
scroll to position [769, 217]
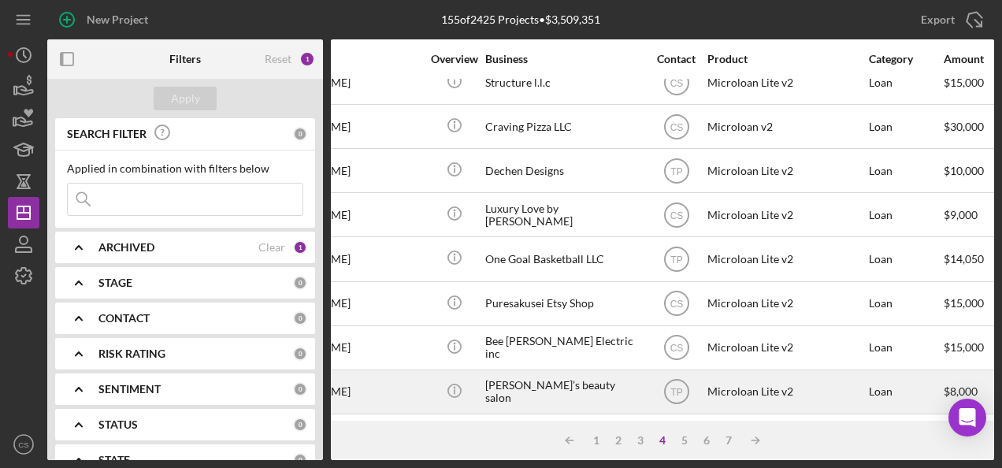
click at [588, 383] on div "[PERSON_NAME]’s beauty salon" at bounding box center [563, 392] width 157 height 42
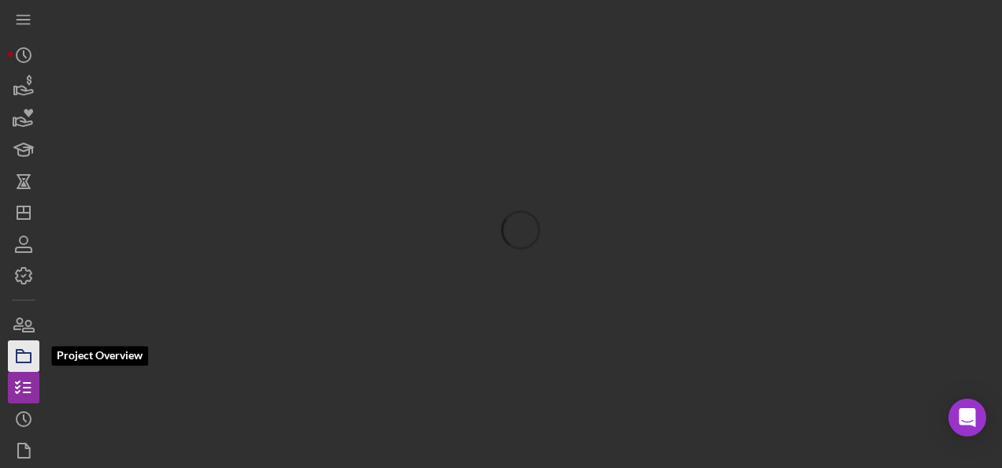
click at [23, 350] on icon "button" at bounding box center [23, 355] width 39 height 39
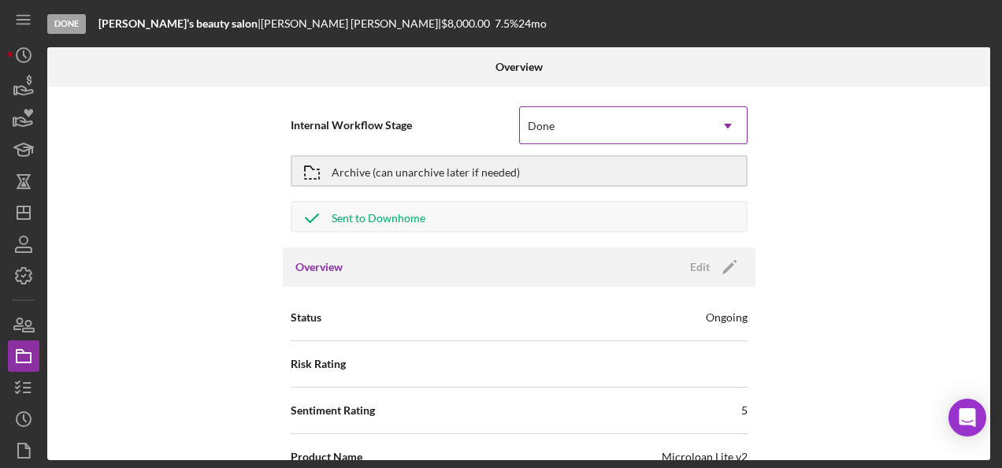
click at [679, 106] on div "Done Icon/Dropdown Arrow" at bounding box center [633, 125] width 228 height 38
click at [843, 199] on div "Internal Workflow Stage Done Icon/Dropdown Arrow Archive (can unarchive later i…" at bounding box center [518, 273] width 943 height 373
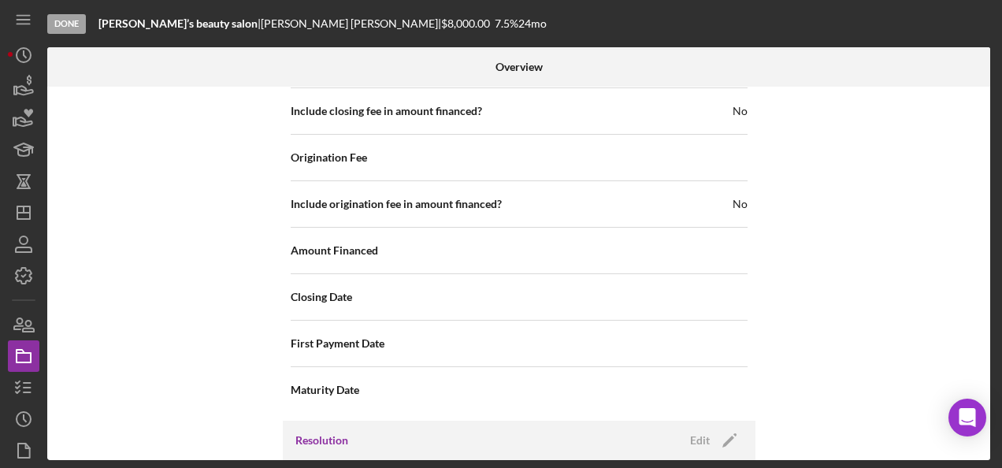
scroll to position [1811, 0]
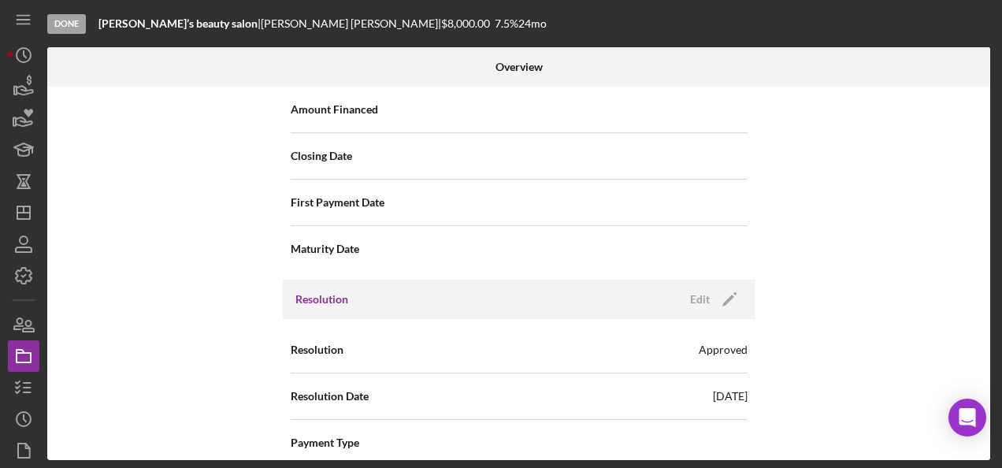
click at [720, 306] on div "Resolution Edit Icon/Edit" at bounding box center [519, 299] width 472 height 39
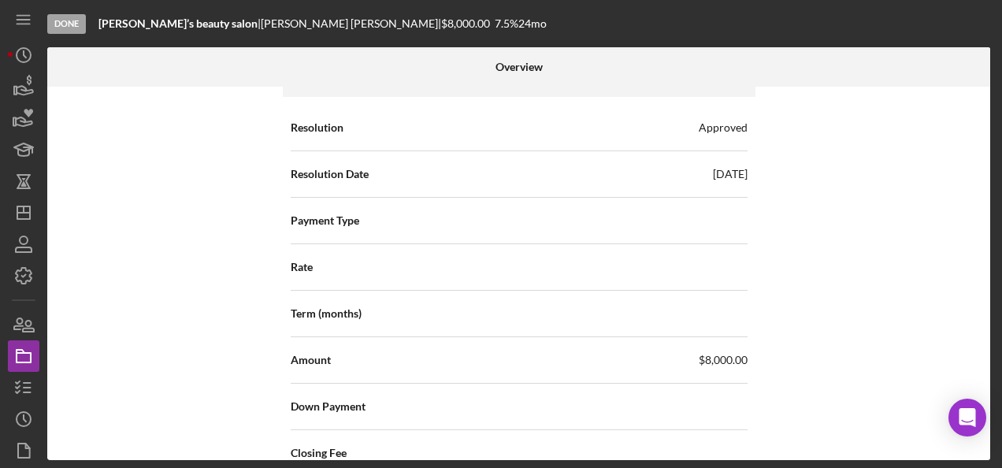
scroll to position [2047, 0]
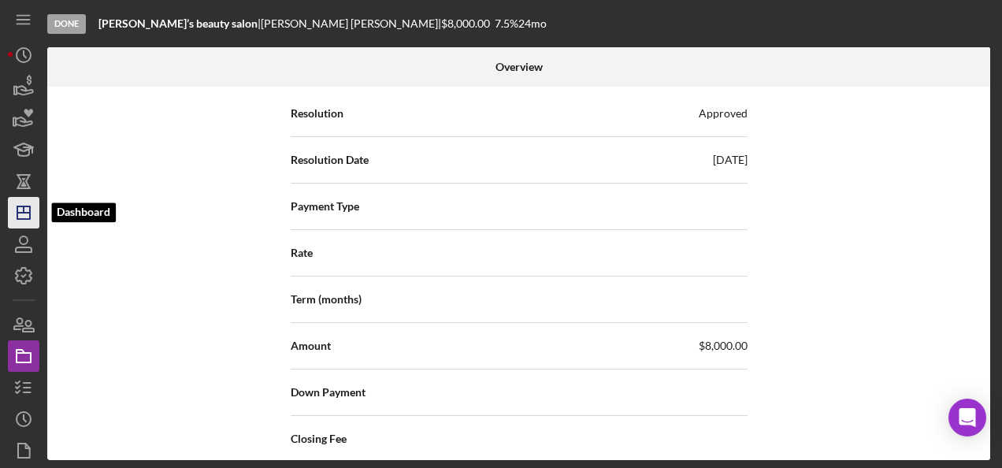
click at [31, 202] on icon "Icon/Dashboard" at bounding box center [23, 212] width 39 height 39
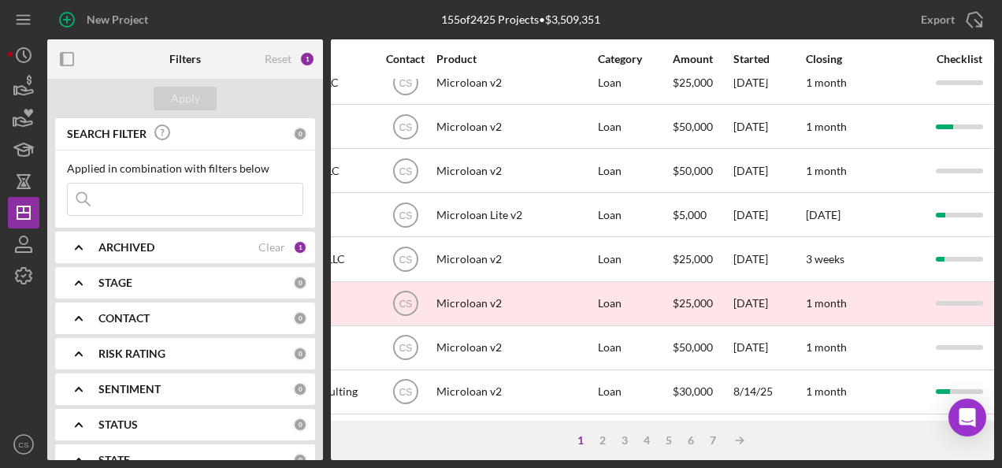
scroll to position [769, 0]
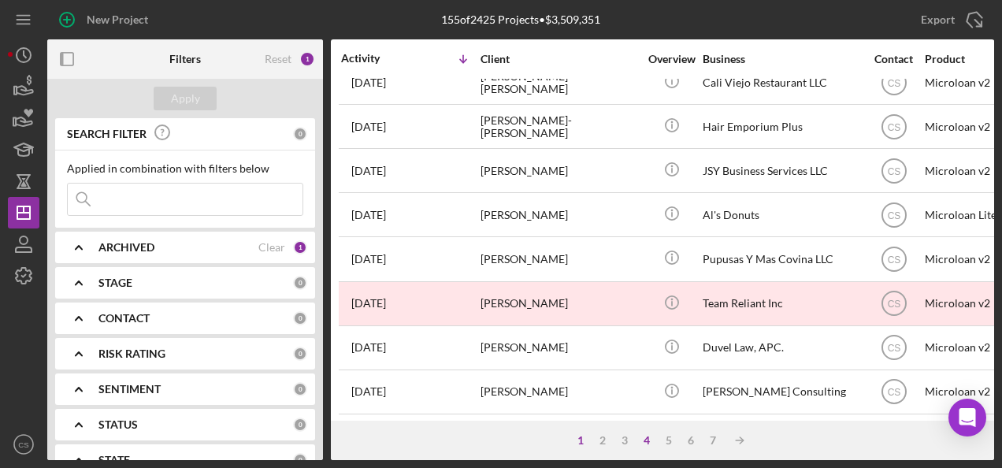
click at [644, 436] on div "4" at bounding box center [646, 440] width 22 height 13
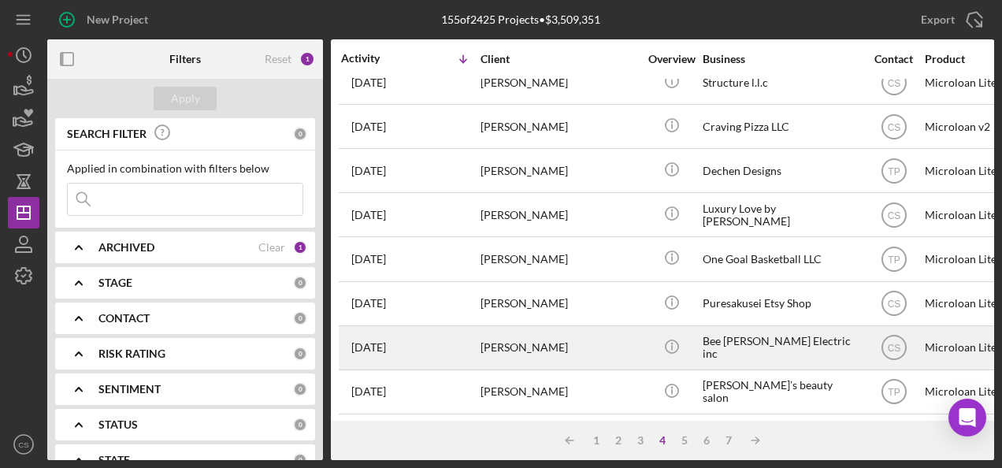
click at [498, 335] on div "[PERSON_NAME]" at bounding box center [558, 348] width 157 height 42
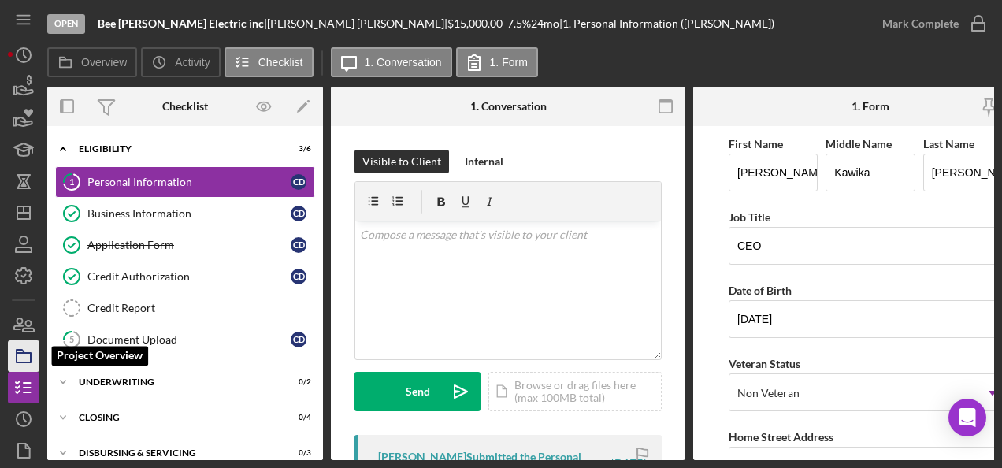
click at [17, 350] on polygon "button" at bounding box center [21, 351] width 8 height 3
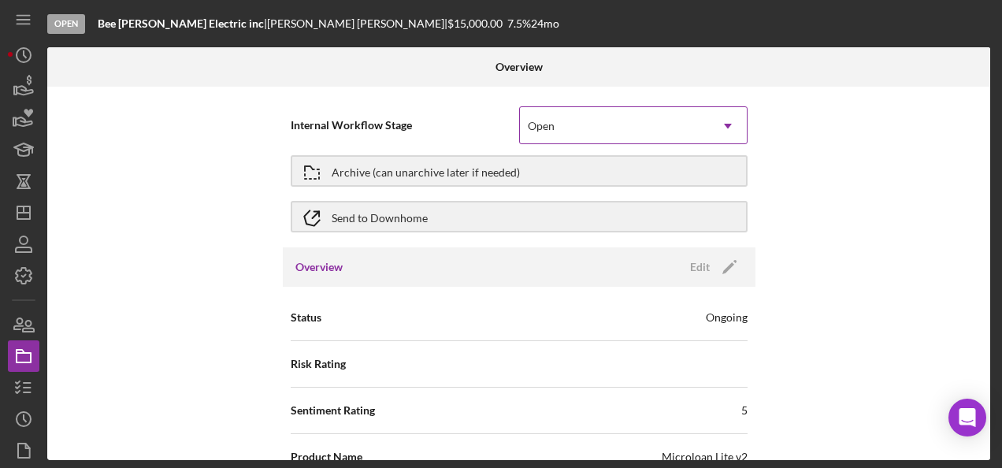
click at [565, 137] on div "Open" at bounding box center [614, 126] width 189 height 36
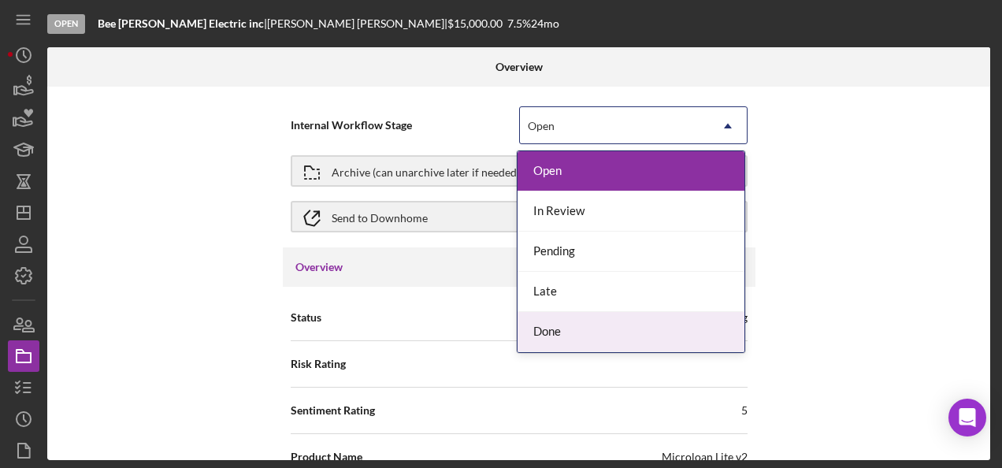
click at [565, 342] on div "Done" at bounding box center [630, 332] width 227 height 40
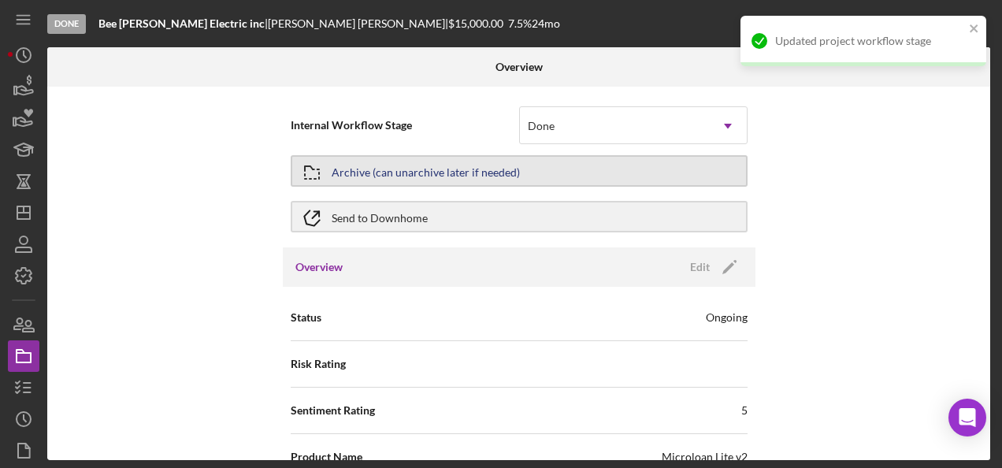
click at [508, 166] on div "Archive (can unarchive later if needed)" at bounding box center [426, 171] width 188 height 28
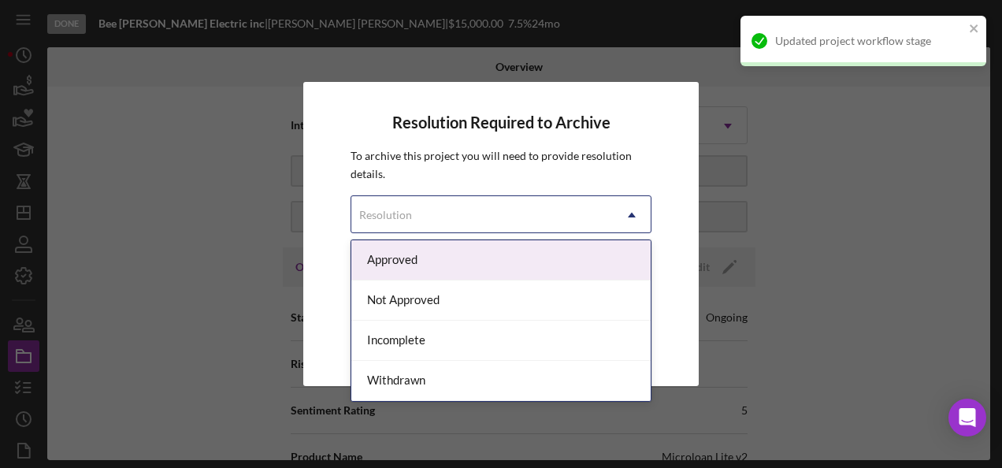
click at [504, 222] on div "Resolution" at bounding box center [481, 215] width 261 height 36
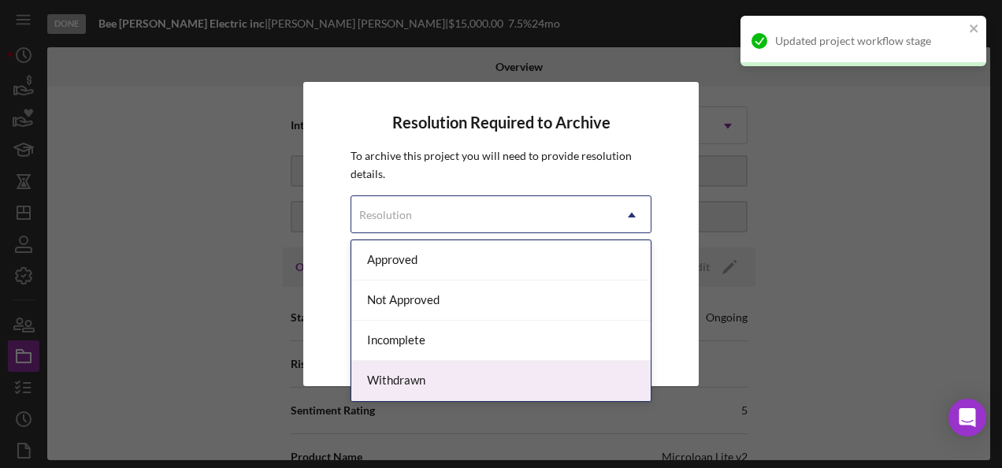
click at [438, 380] on div "Withdrawn" at bounding box center [500, 381] width 299 height 40
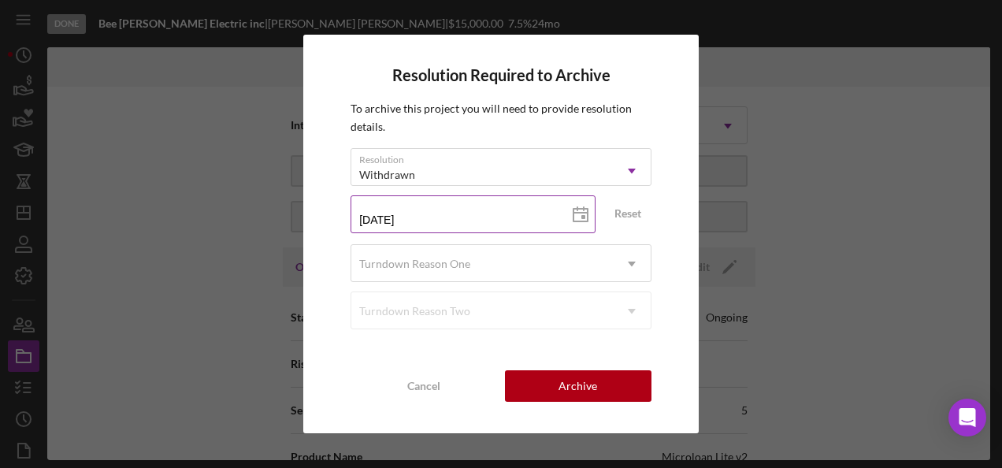
click at [581, 205] on icon at bounding box center [580, 214] width 39 height 39
click at [669, 121] on div "Resolution Required to Archive To archive this project you will need to provide…" at bounding box center [500, 234] width 395 height 398
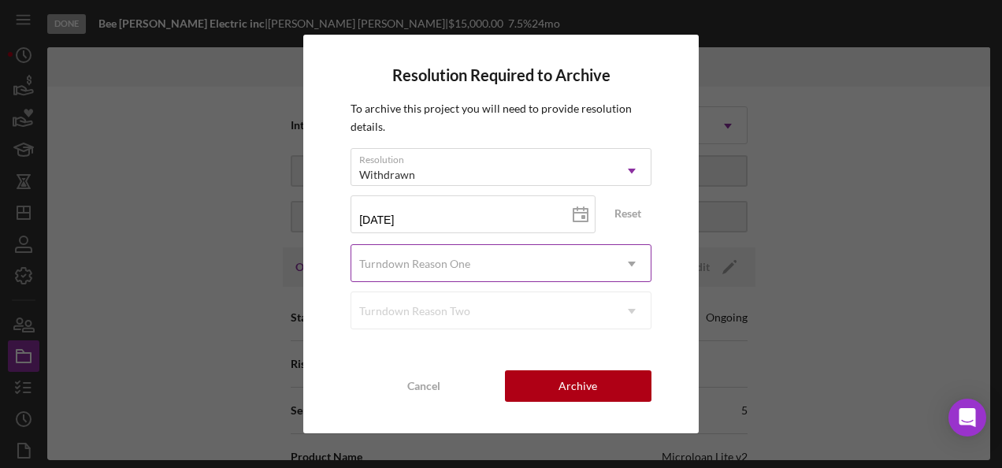
click at [607, 276] on div "Turndown Reason One" at bounding box center [481, 264] width 261 height 36
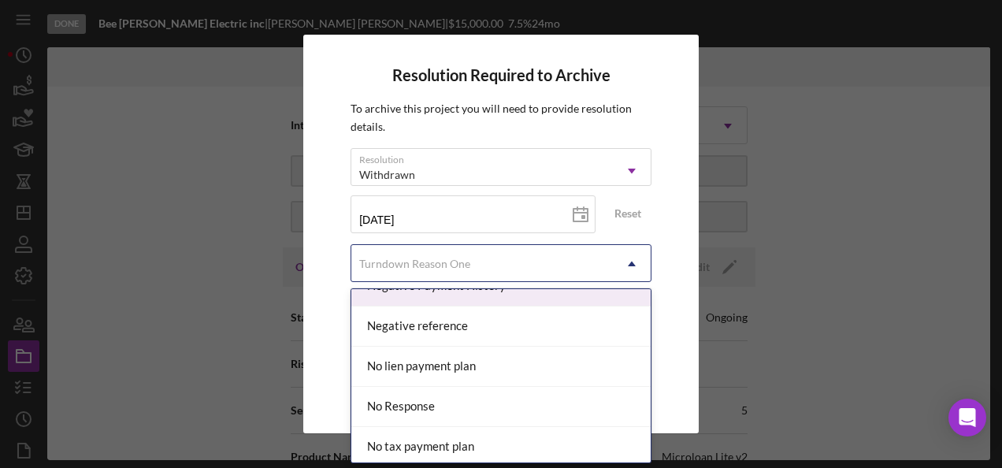
scroll to position [1102, 0]
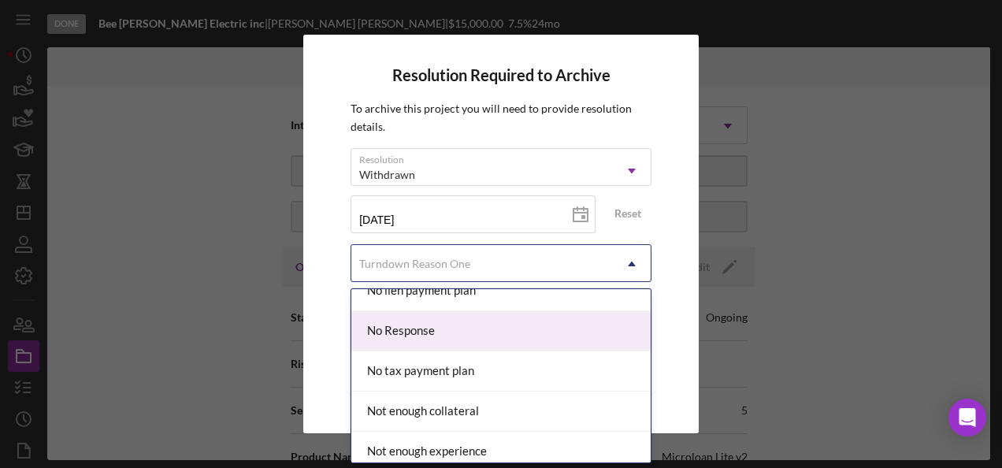
click at [550, 325] on div "No Response" at bounding box center [500, 331] width 299 height 40
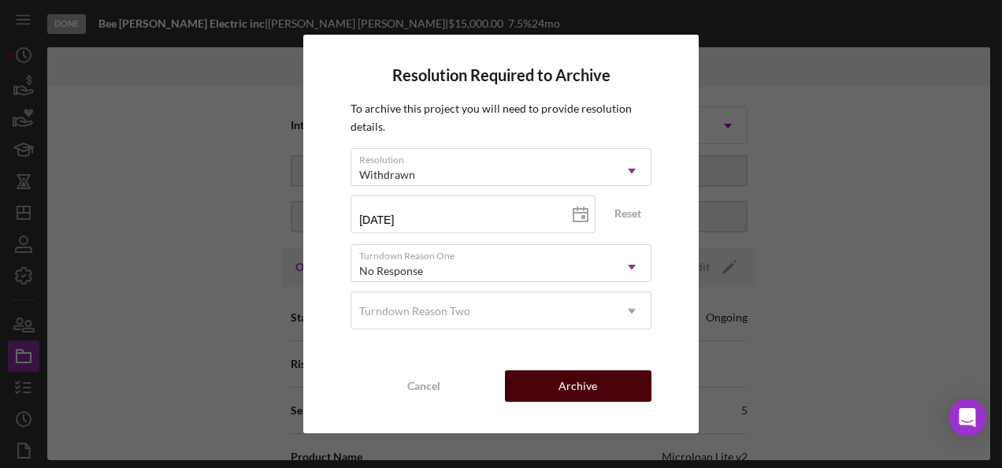
click at [586, 383] on div "Archive" at bounding box center [577, 385] width 39 height 31
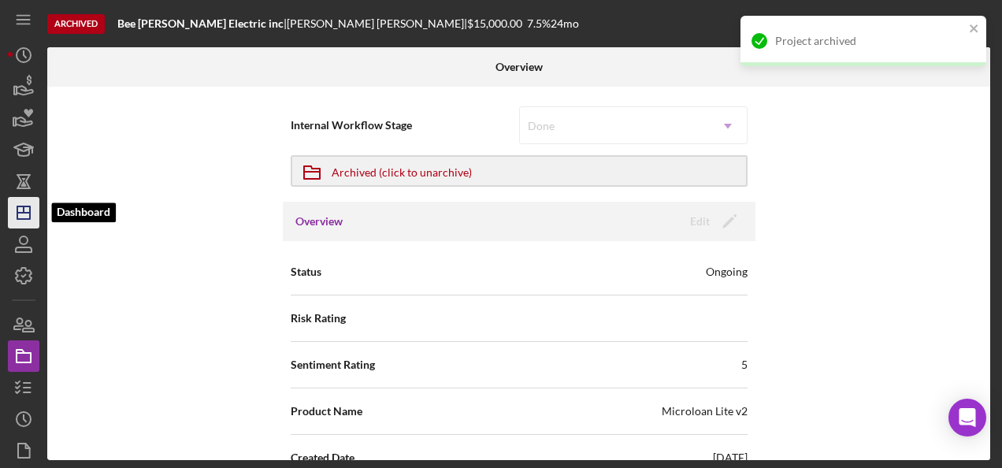
click at [31, 211] on icon "Icon/Dashboard" at bounding box center [23, 212] width 39 height 39
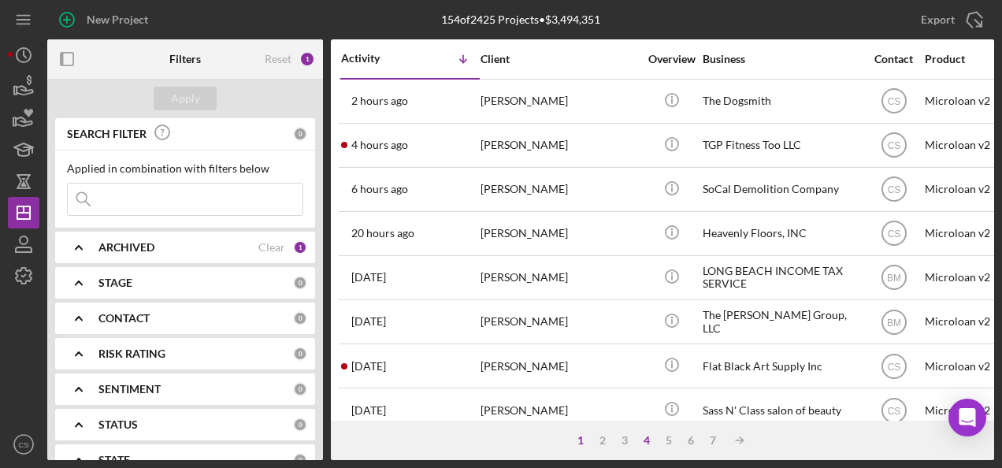
click at [653, 441] on div "4" at bounding box center [646, 440] width 22 height 13
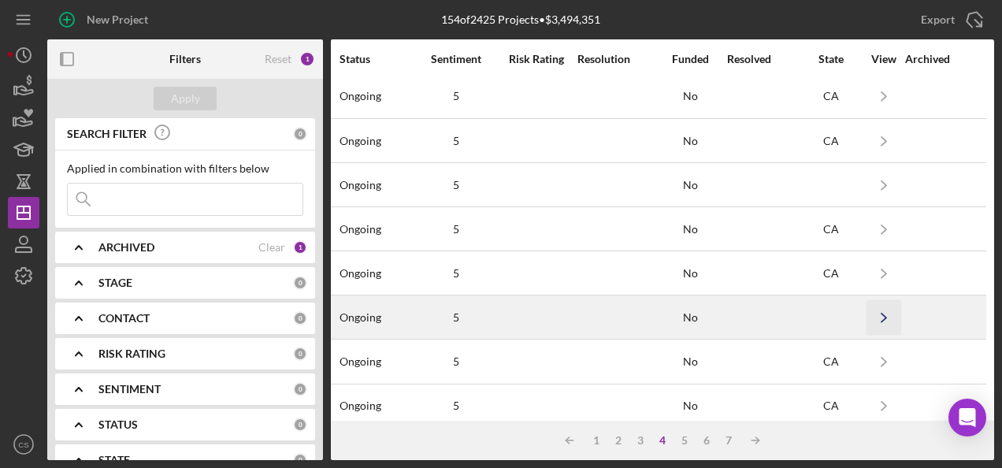
scroll to position [769, 1232]
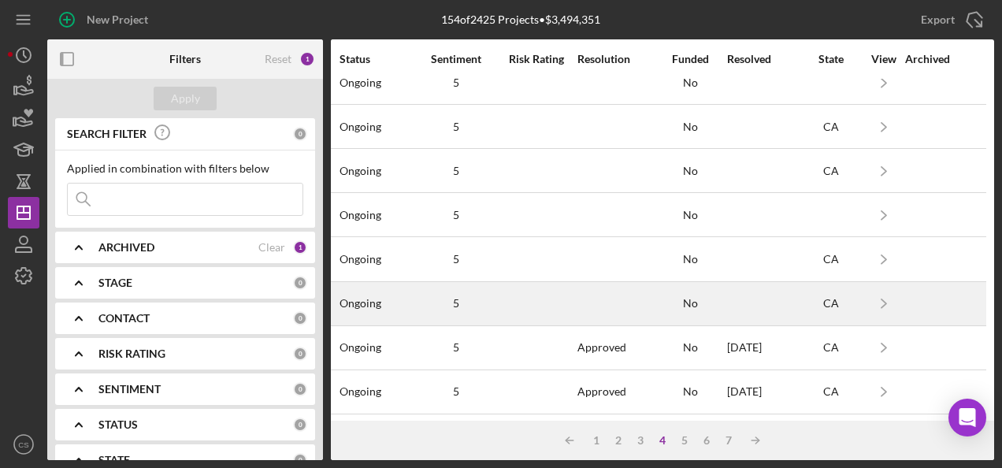
click at [466, 297] on div "5" at bounding box center [456, 303] width 79 height 13
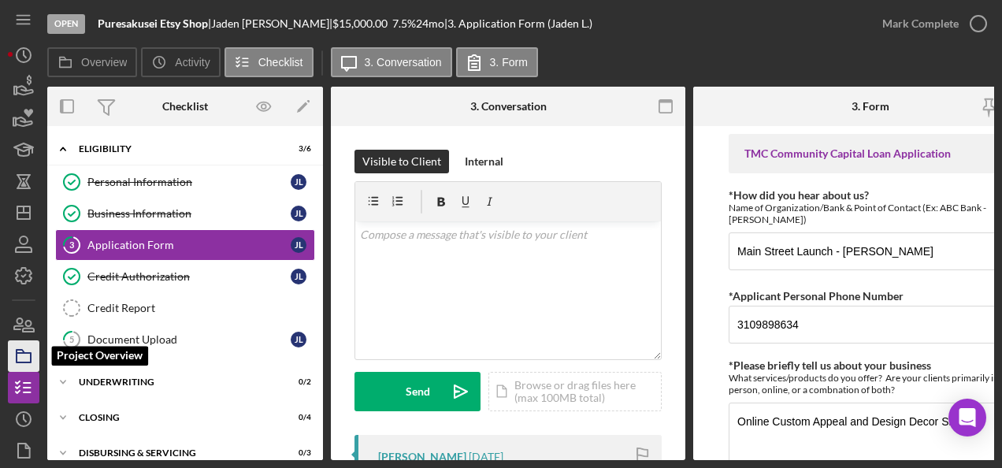
drag, startPoint x: 20, startPoint y: 354, endPoint x: 28, endPoint y: 350, distance: 9.5
click at [20, 354] on icon "button" at bounding box center [23, 355] width 39 height 39
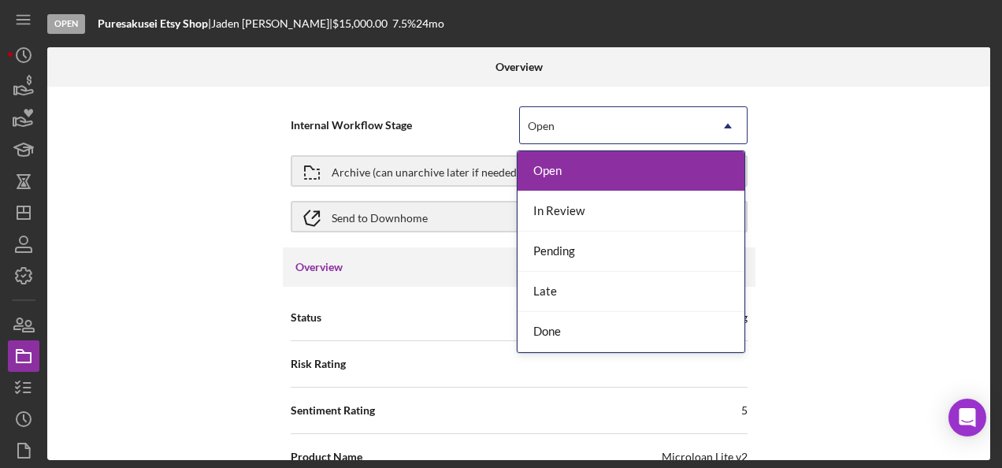
click at [542, 129] on div "Open" at bounding box center [541, 126] width 27 height 13
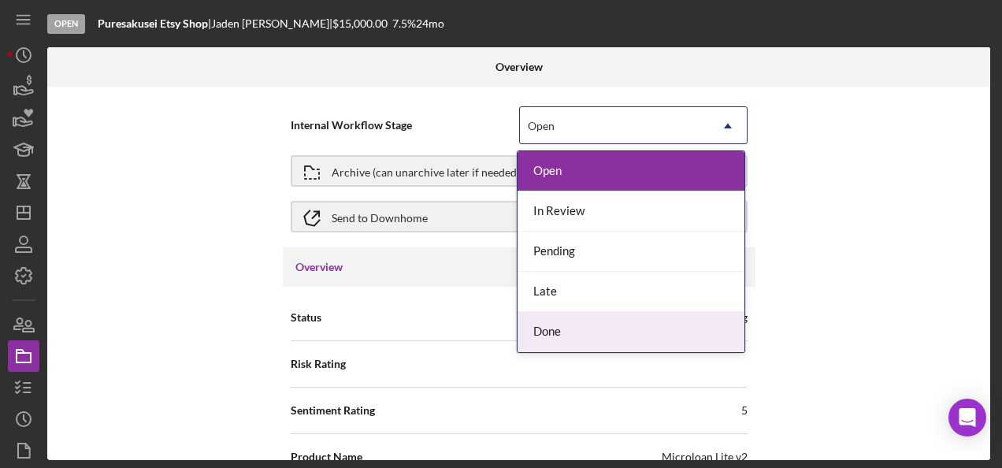
drag, startPoint x: 558, startPoint y: 345, endPoint x: 556, endPoint y: 334, distance: 11.1
click at [558, 346] on div "Done" at bounding box center [630, 332] width 227 height 40
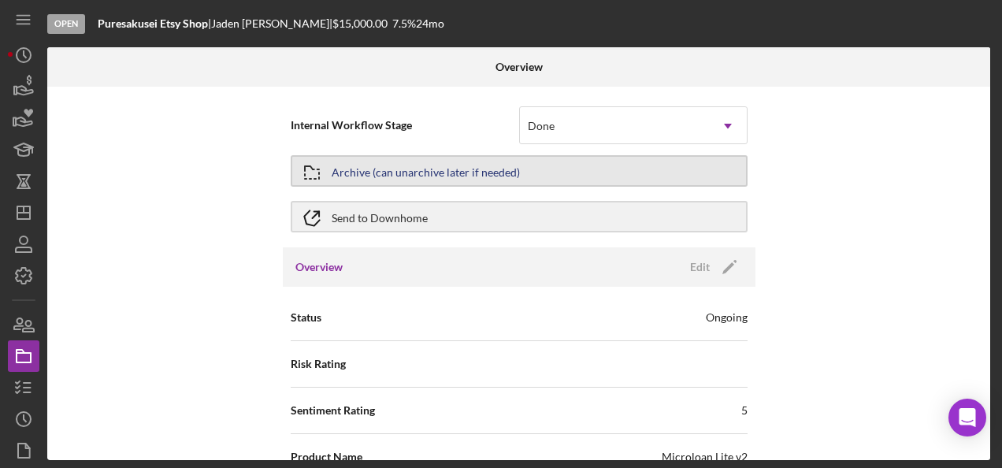
click at [559, 167] on button "Archive (can unarchive later if needed)" at bounding box center [519, 170] width 457 height 31
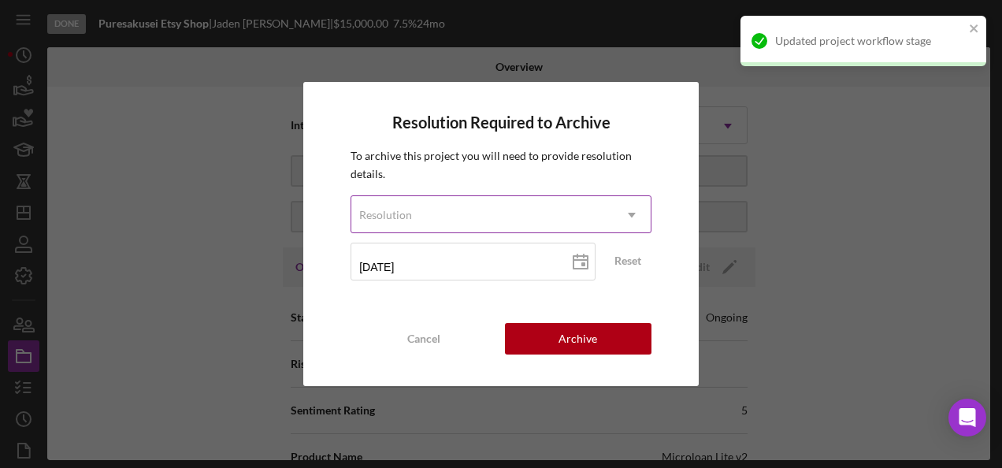
click at [503, 208] on div "Resolution" at bounding box center [481, 215] width 261 height 36
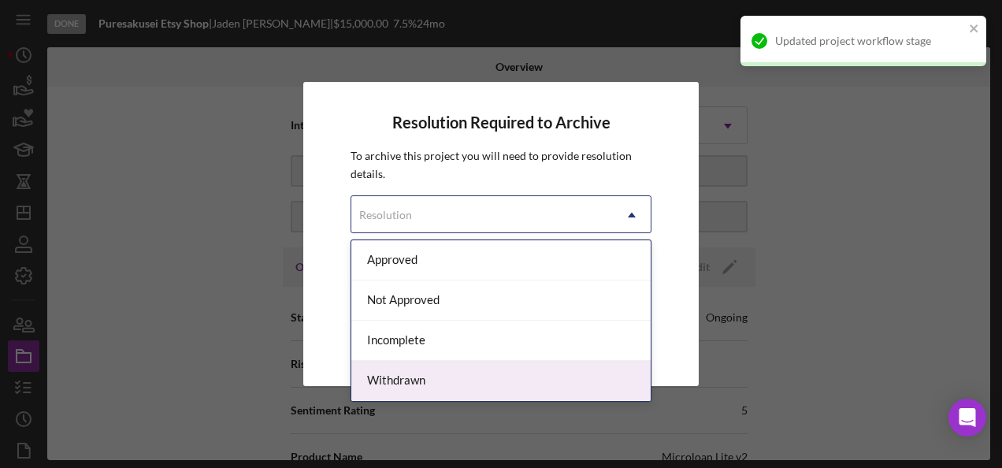
click at [416, 373] on div "Withdrawn" at bounding box center [500, 381] width 299 height 40
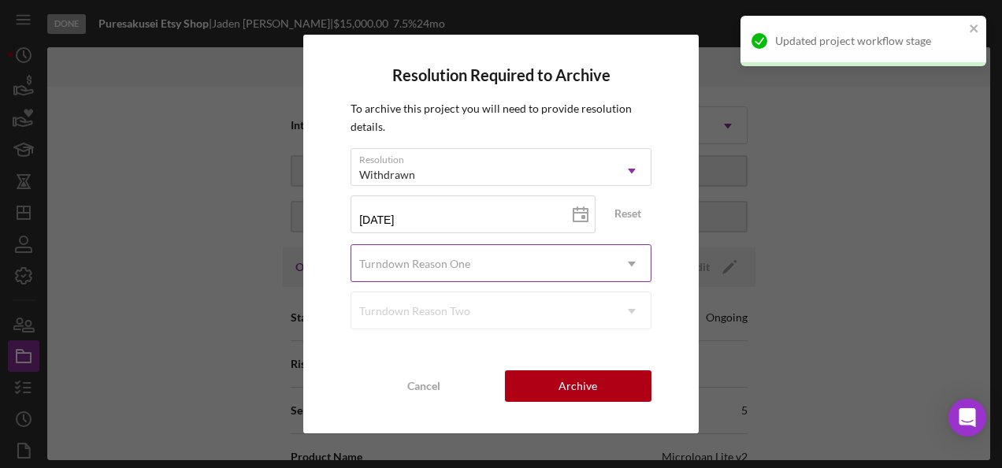
click at [513, 252] on div "Turndown Reason One" at bounding box center [481, 264] width 261 height 36
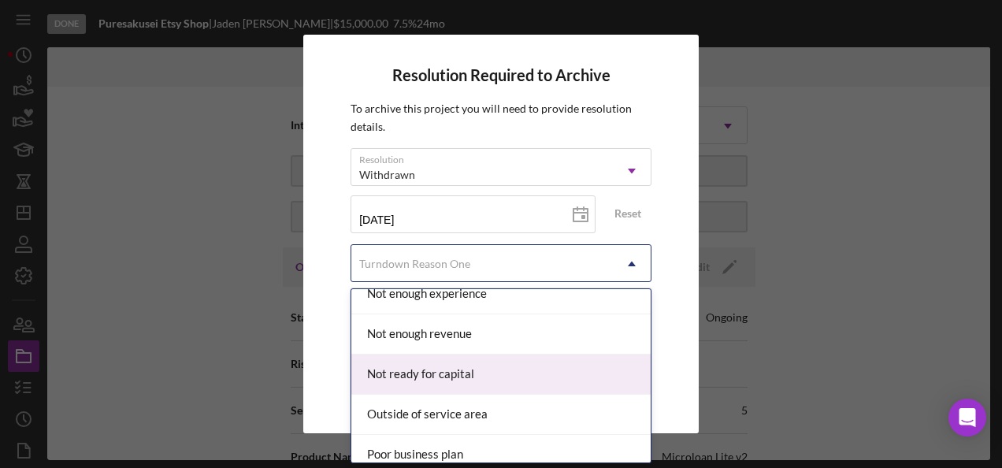
scroll to position [1102, 0]
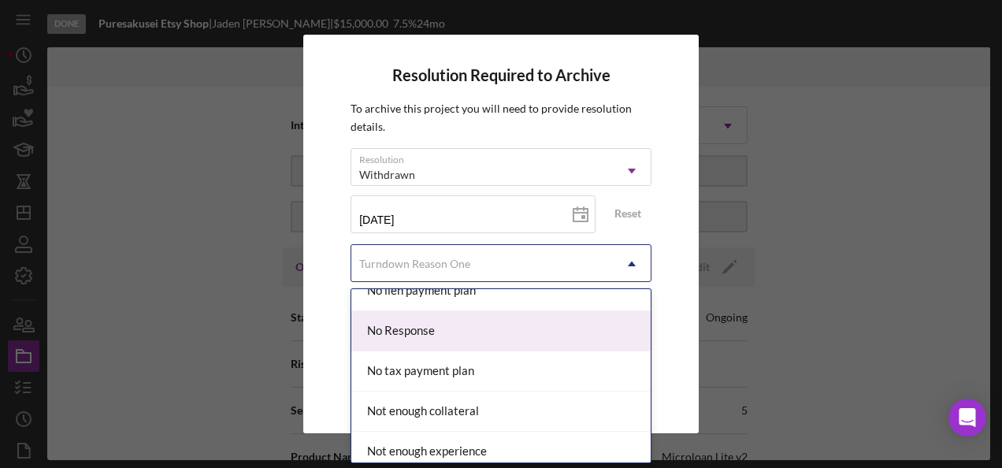
click at [457, 319] on div "No Response" at bounding box center [500, 331] width 299 height 40
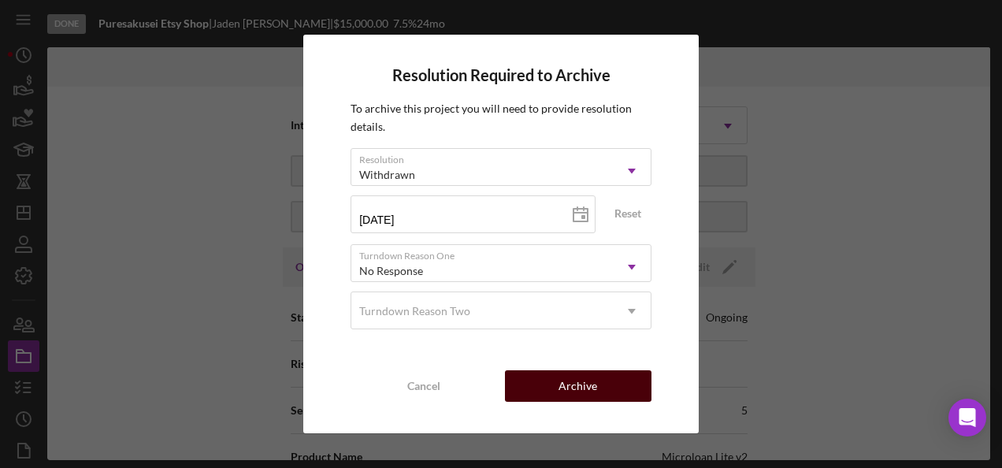
drag, startPoint x: 594, startPoint y: 378, endPoint x: 583, endPoint y: 376, distance: 11.3
click at [594, 378] on div "Archive" at bounding box center [577, 385] width 39 height 31
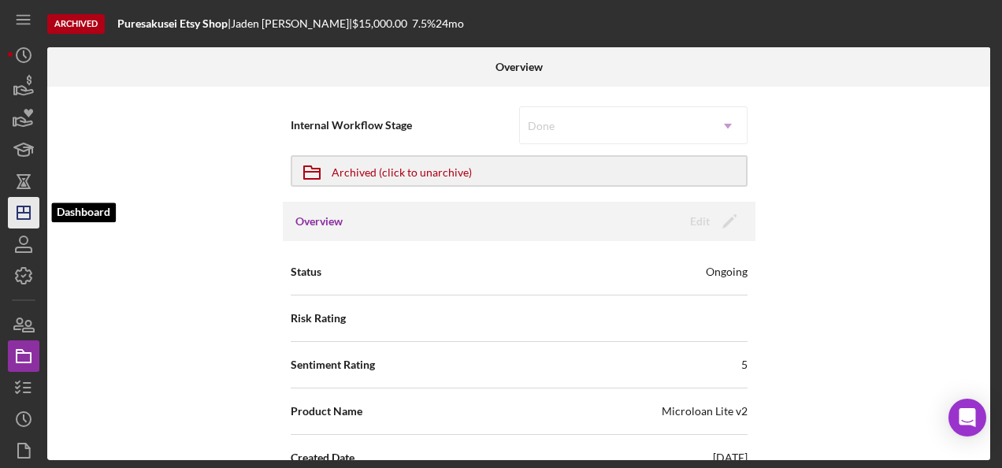
click at [19, 210] on icon "Icon/Dashboard" at bounding box center [23, 212] width 39 height 39
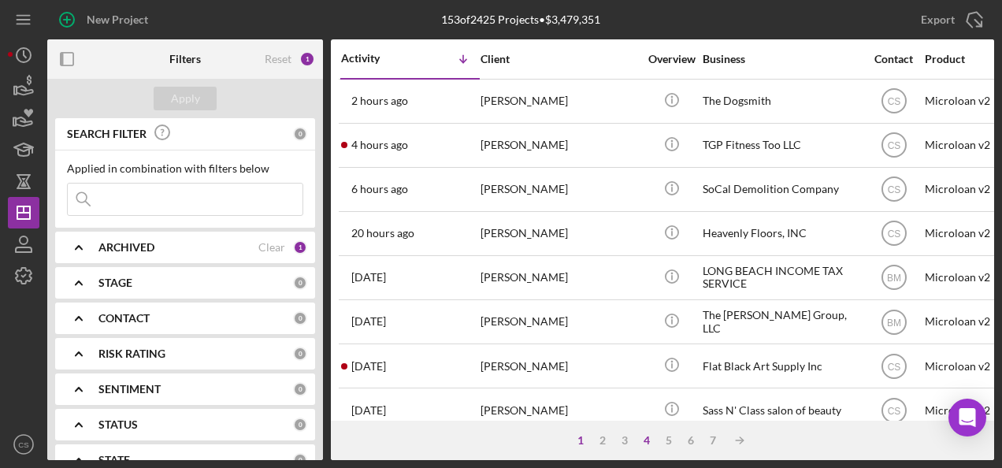
click at [649, 446] on div "4" at bounding box center [646, 440] width 22 height 13
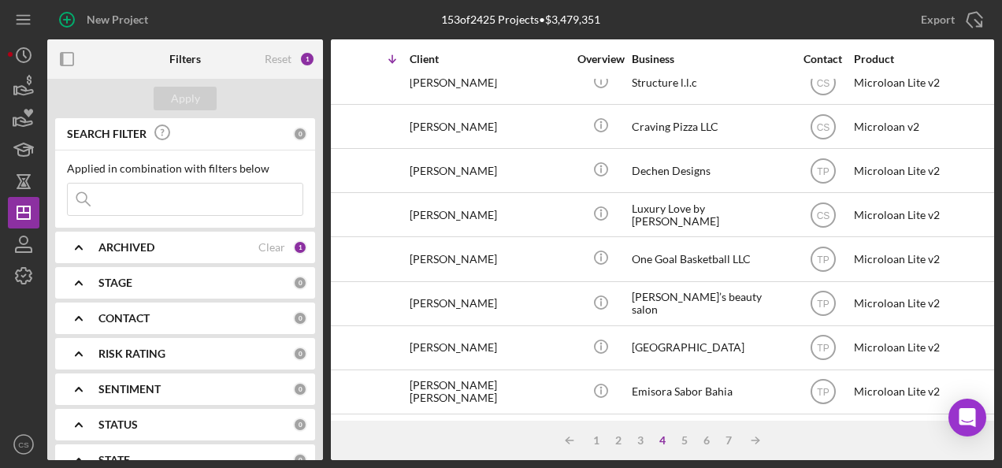
scroll to position [769, 0]
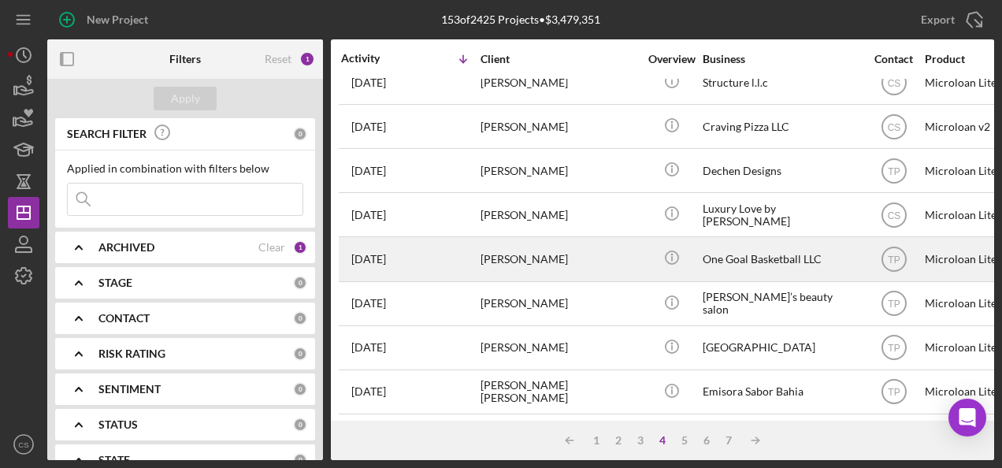
click at [598, 238] on div "[PERSON_NAME]" at bounding box center [558, 259] width 157 height 42
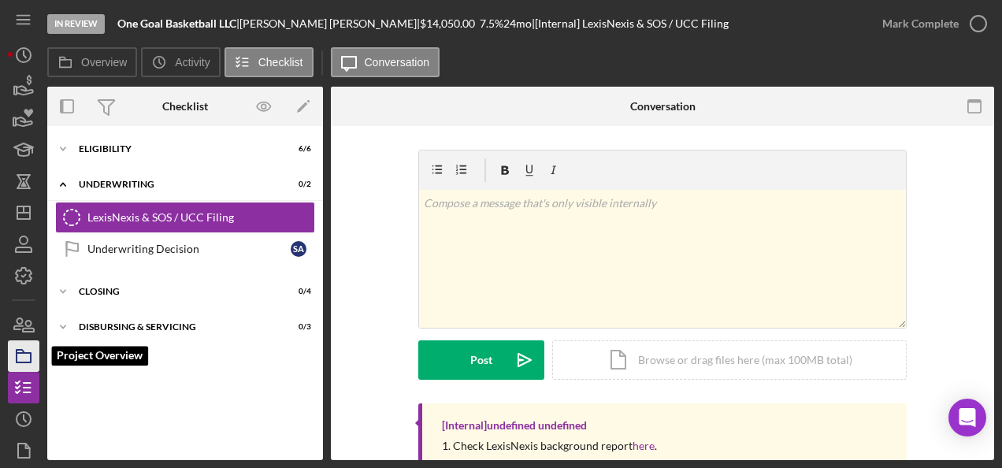
click at [20, 354] on icon "button" at bounding box center [23, 355] width 39 height 39
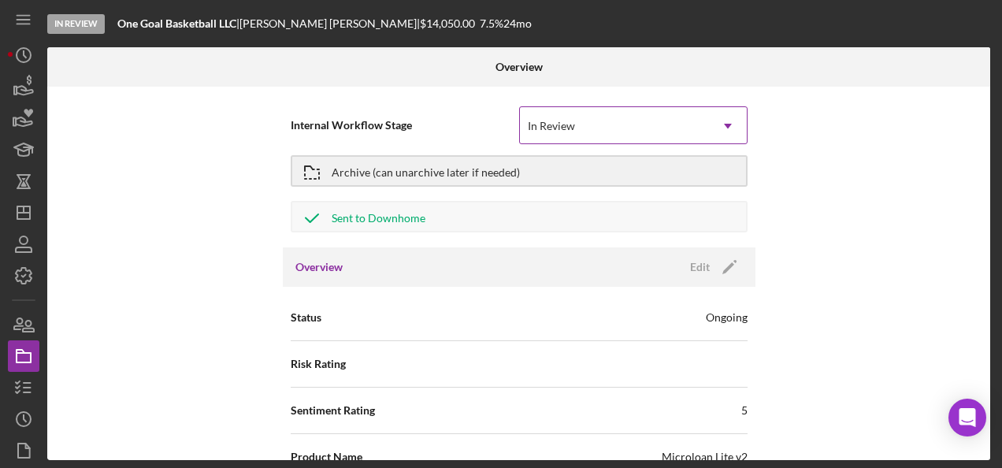
click at [660, 137] on div "In Review" at bounding box center [614, 126] width 189 height 36
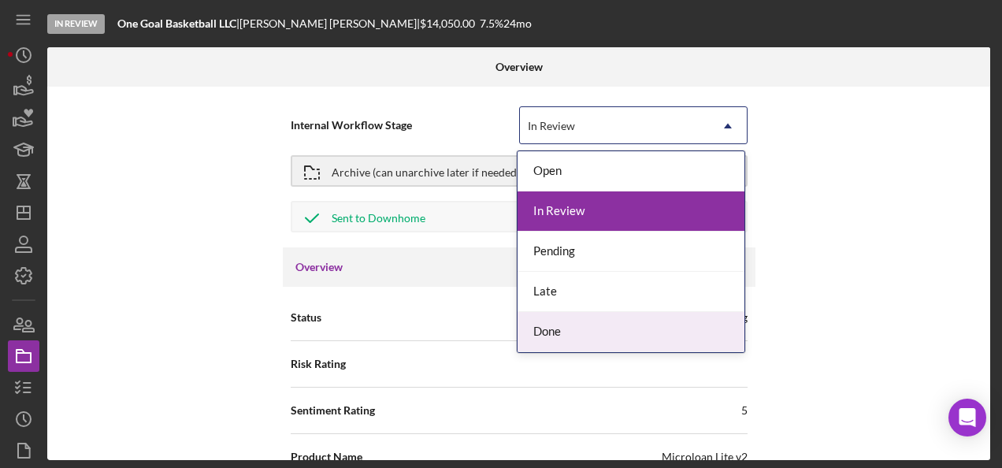
click at [570, 326] on div "Done" at bounding box center [630, 332] width 227 height 40
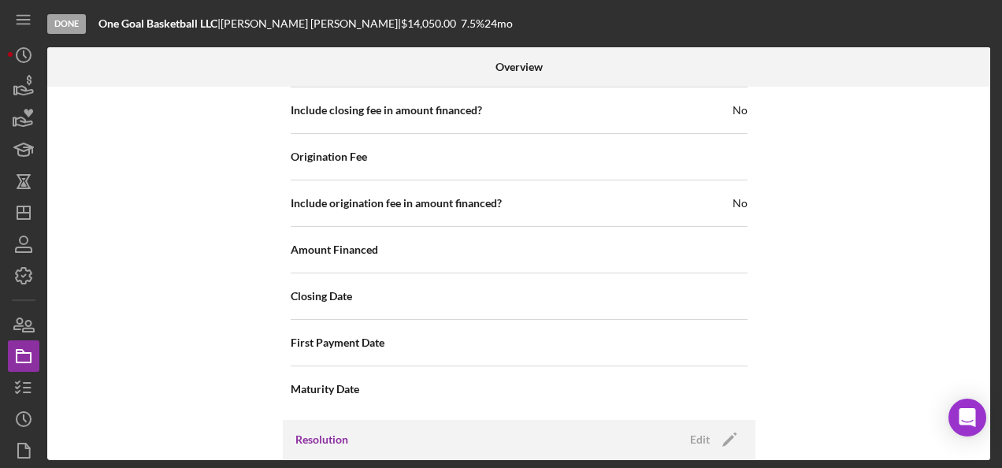
scroll to position [1777, 0]
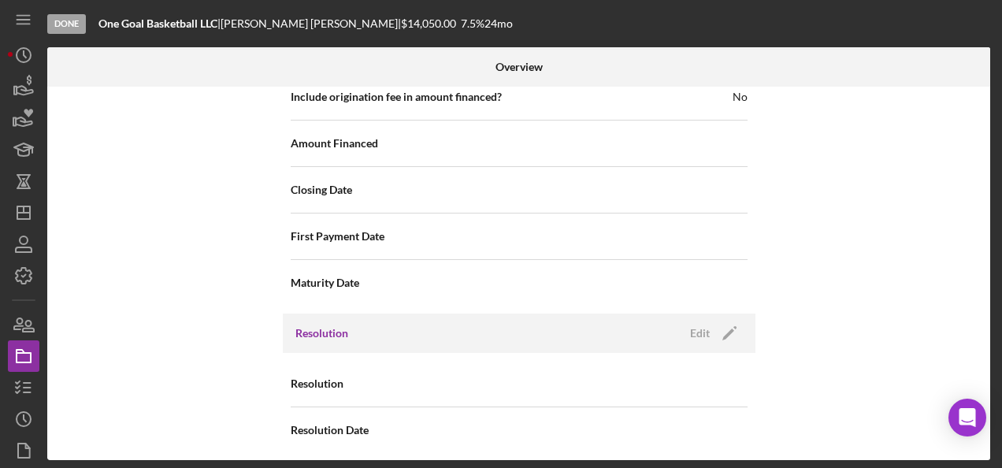
click at [692, 337] on div "Resolution Edit Icon/Edit" at bounding box center [519, 332] width 472 height 39
click at [702, 328] on div "Edit" at bounding box center [700, 333] width 20 height 24
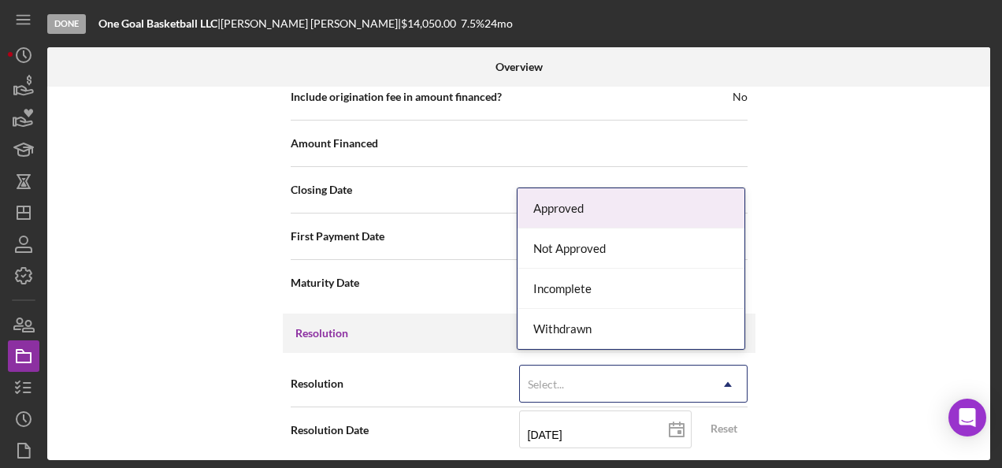
click at [561, 366] on div "Select..." at bounding box center [614, 384] width 189 height 36
click at [584, 224] on div "Approved" at bounding box center [630, 208] width 227 height 40
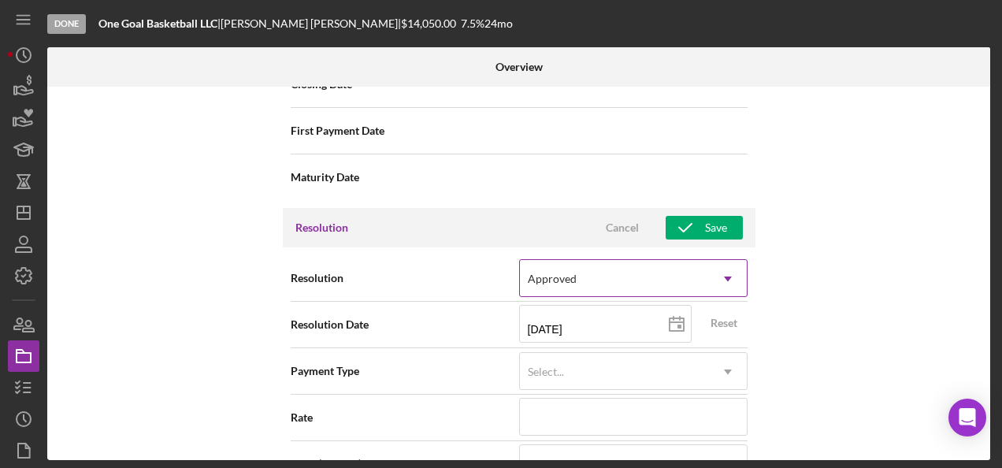
scroll to position [2013, 0]
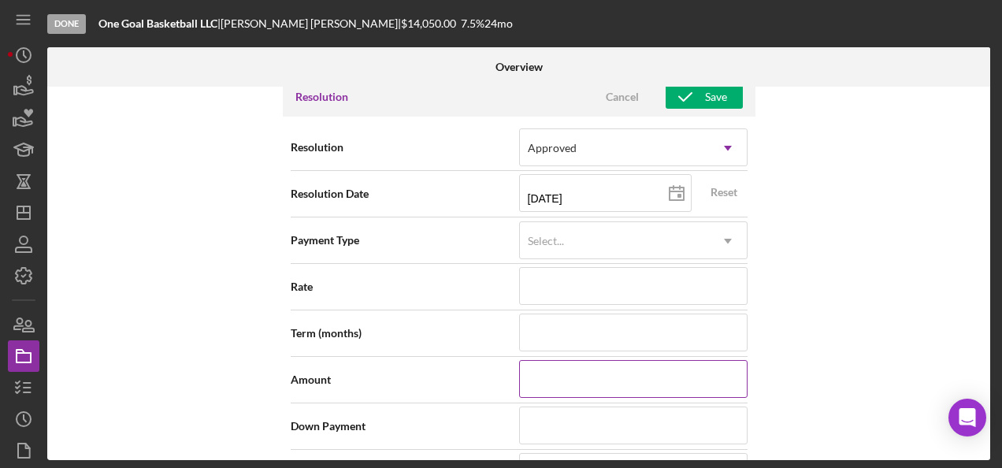
click at [610, 373] on input at bounding box center [633, 379] width 228 height 38
type input "$5"
type input "$50"
type input "$500"
type input "$5,000"
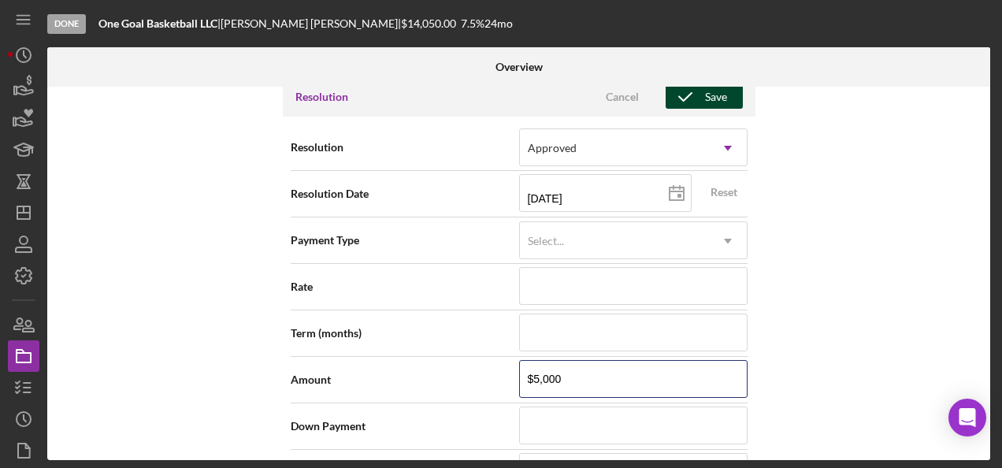
type input "$5,000"
click at [685, 96] on icon "button" at bounding box center [684, 96] width 39 height 39
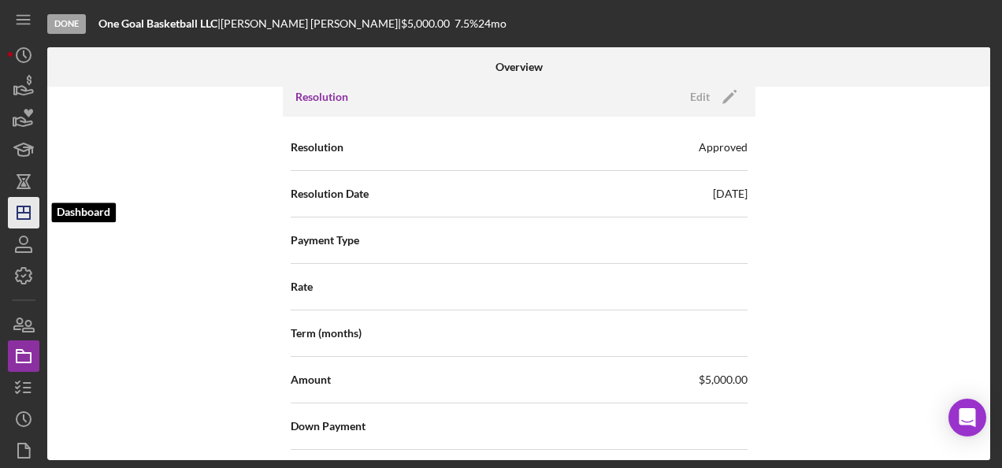
click at [24, 211] on line "button" at bounding box center [24, 209] width 0 height 6
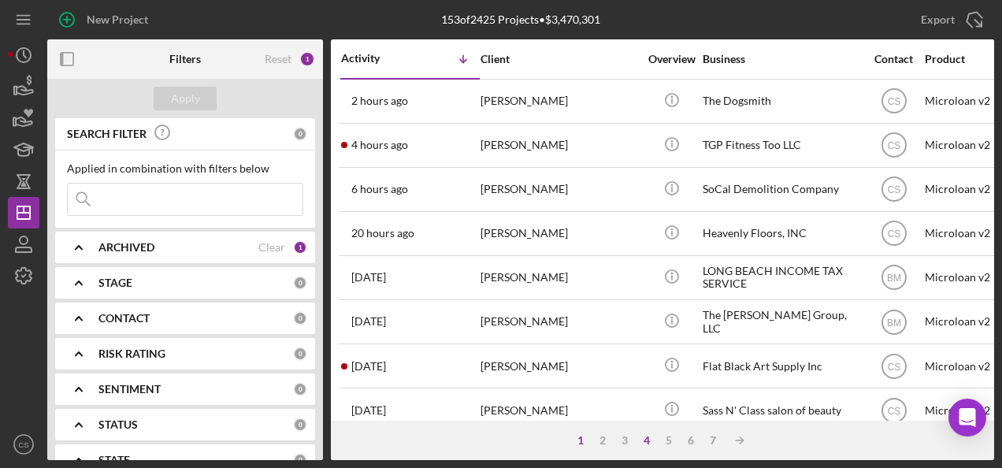
click at [652, 441] on div "4" at bounding box center [646, 440] width 22 height 13
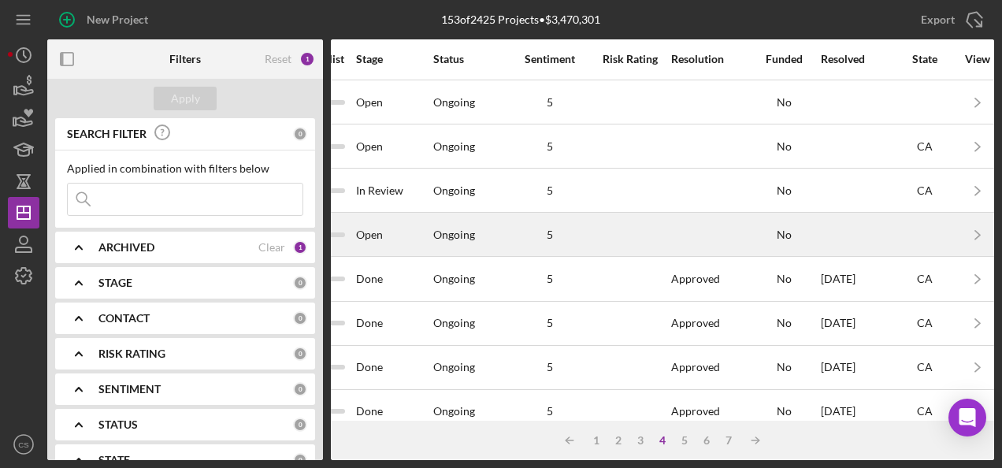
scroll to position [769, 1126]
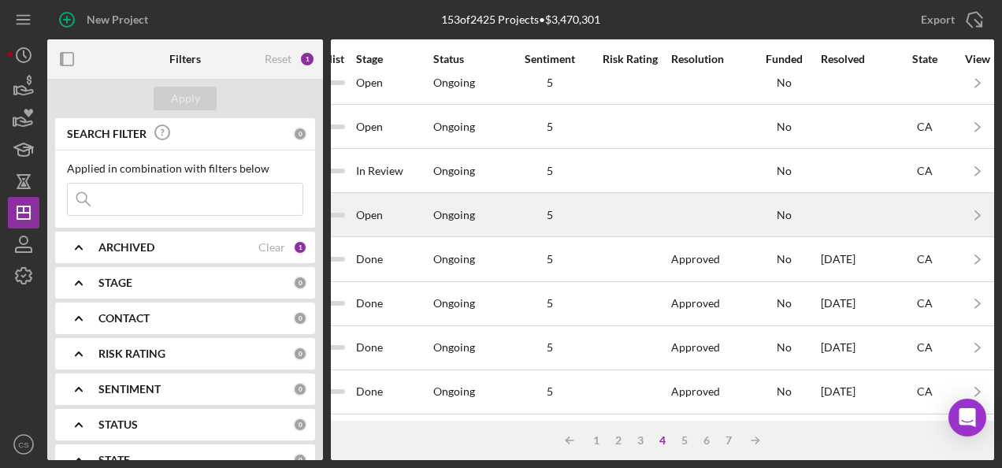
click at [447, 214] on div "Ongoing" at bounding box center [471, 215] width 76 height 42
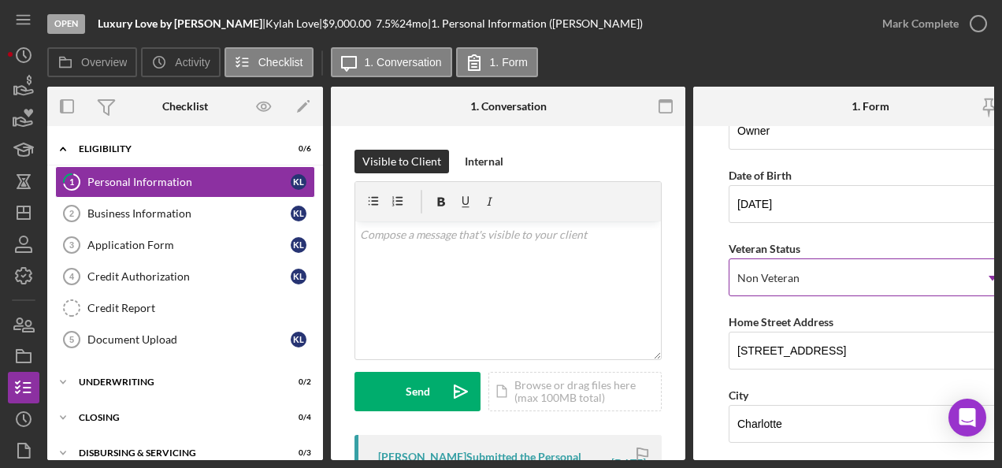
scroll to position [315, 0]
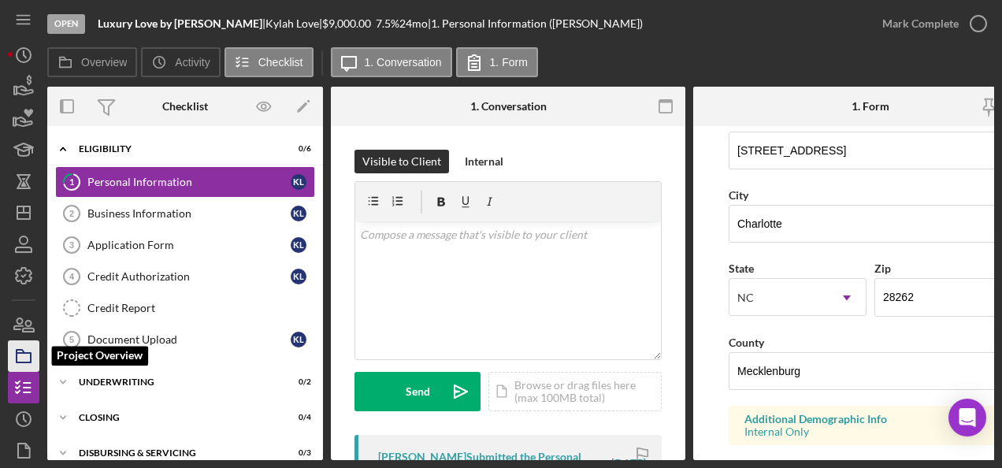
click at [22, 355] on icon "button" at bounding box center [23, 355] width 39 height 39
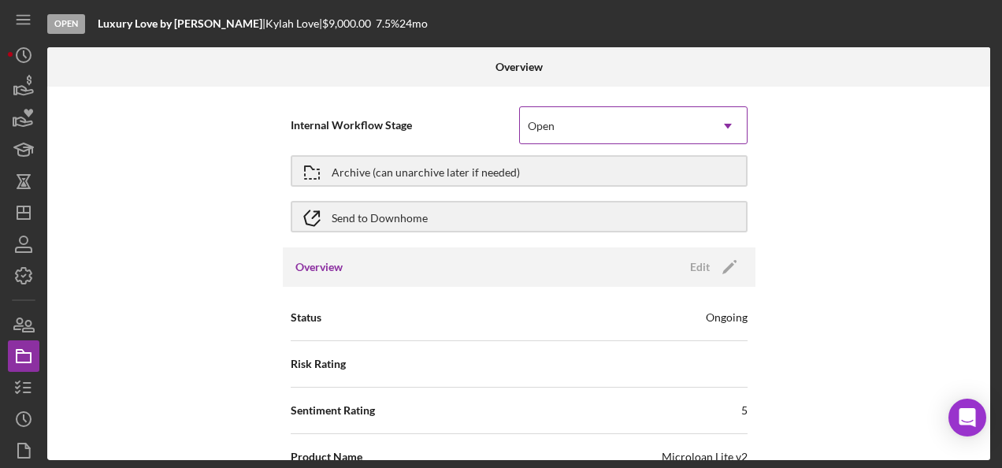
click at [559, 111] on div "Open" at bounding box center [614, 126] width 189 height 36
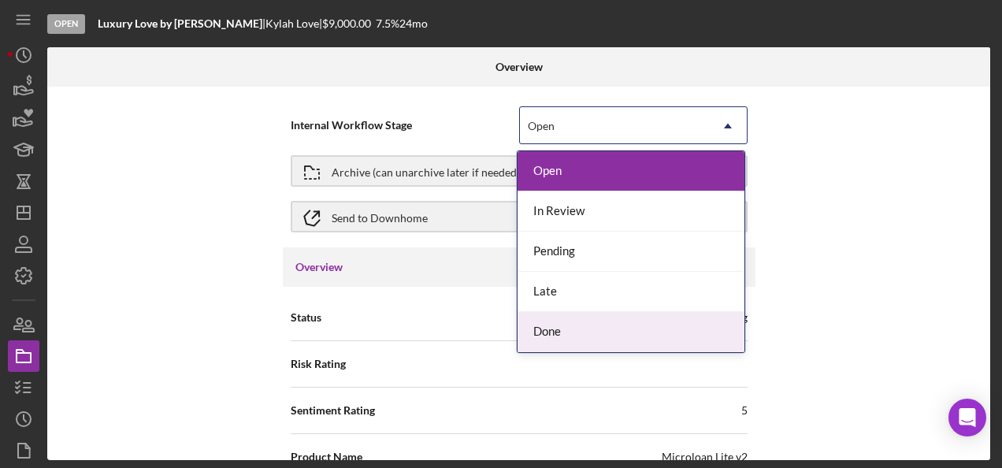
click at [565, 335] on div "Done" at bounding box center [630, 332] width 227 height 40
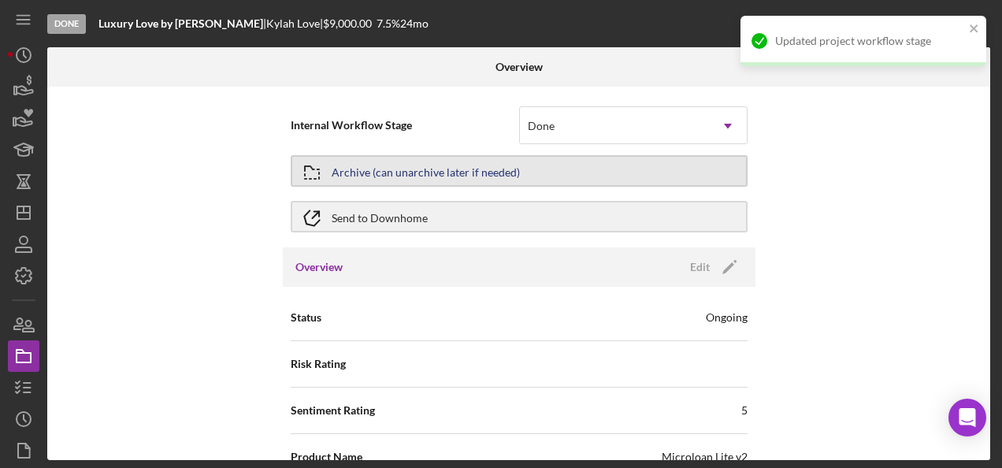
click at [520, 171] on button "Archive (can unarchive later if needed)" at bounding box center [519, 170] width 457 height 31
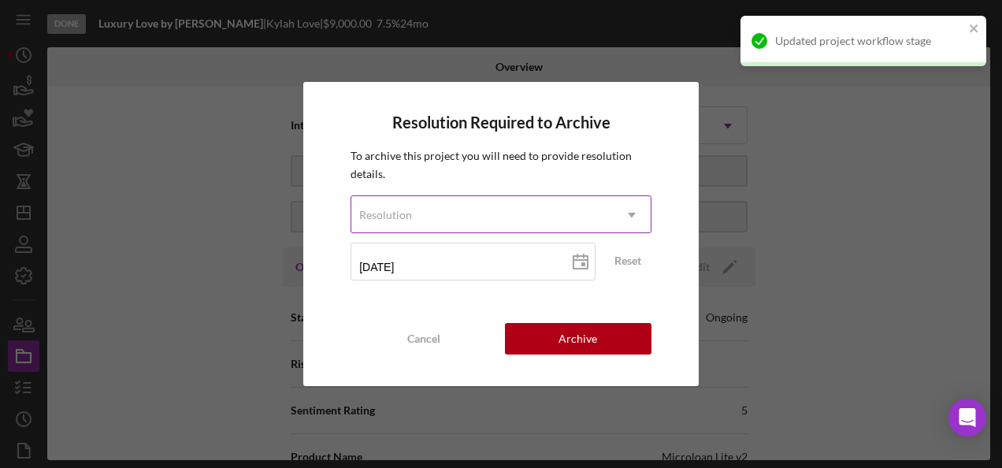
click at [531, 207] on div "Resolution" at bounding box center [481, 215] width 261 height 36
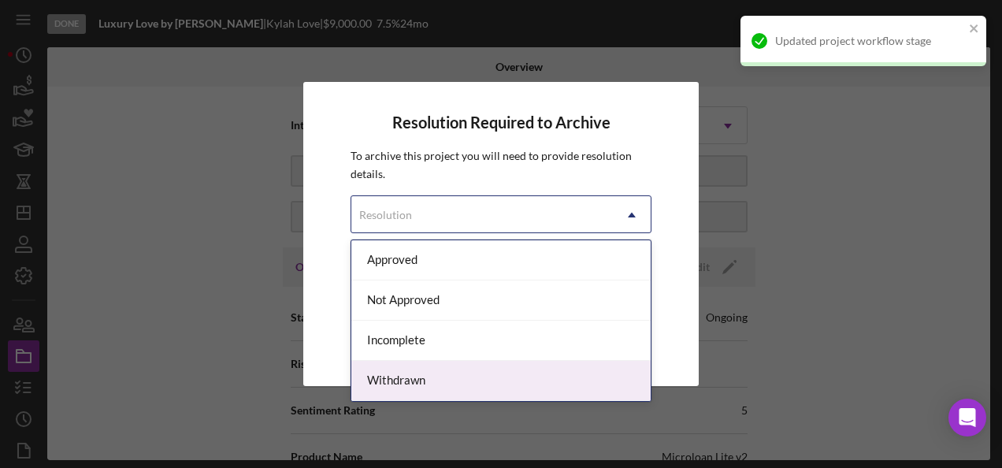
click at [483, 370] on div "Withdrawn" at bounding box center [500, 381] width 299 height 40
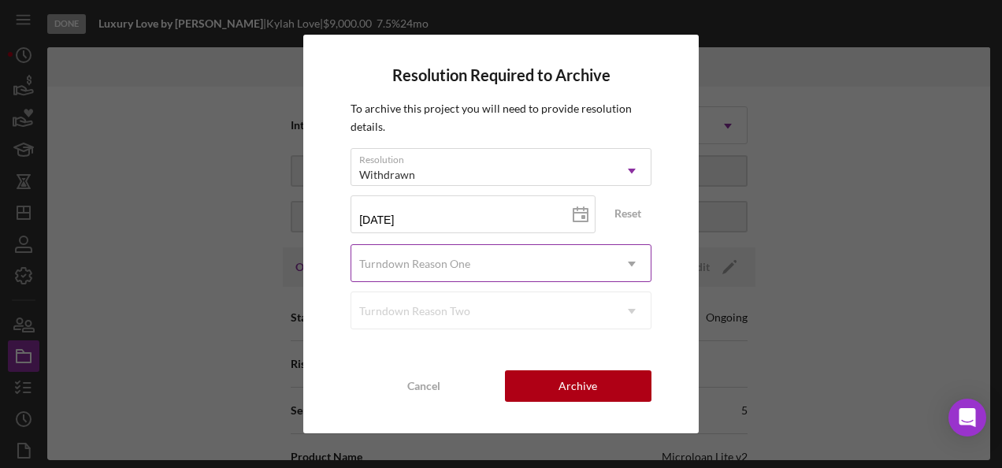
click at [532, 257] on div "Turndown Reason One" at bounding box center [481, 264] width 261 height 36
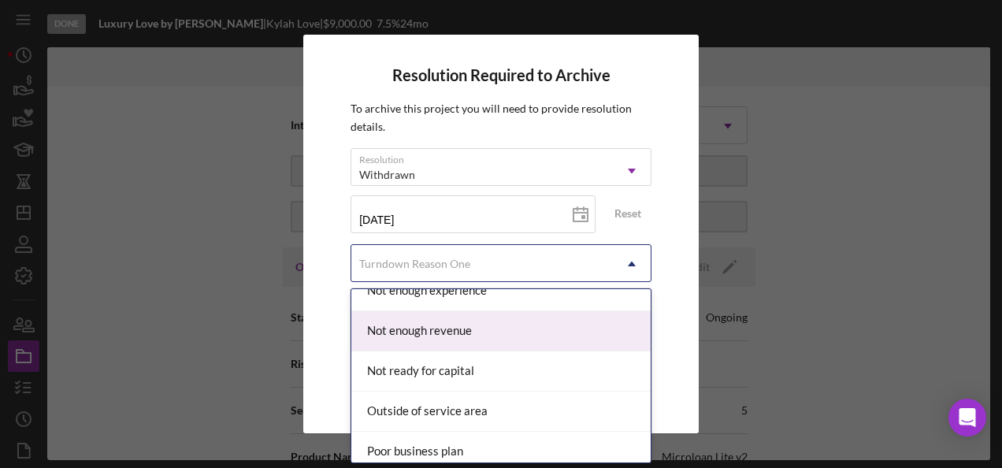
scroll to position [1339, 0]
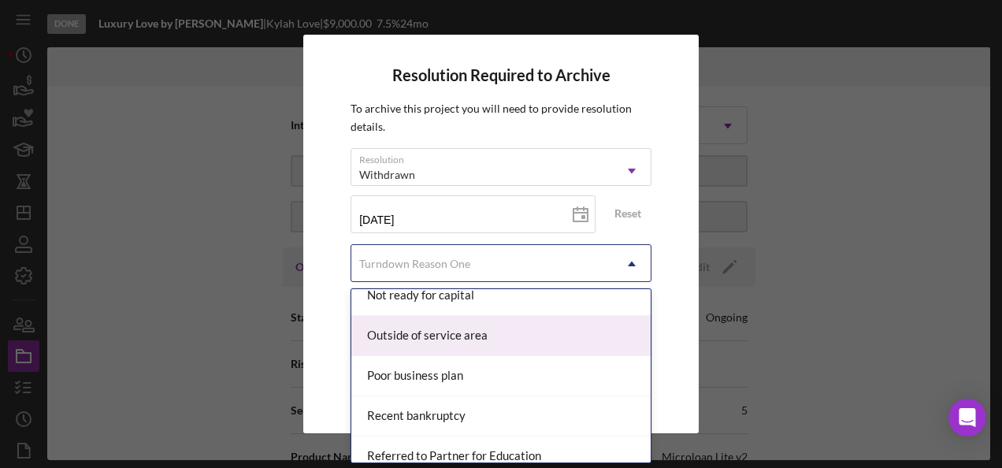
click at [513, 323] on div "Outside of service area" at bounding box center [500, 336] width 299 height 40
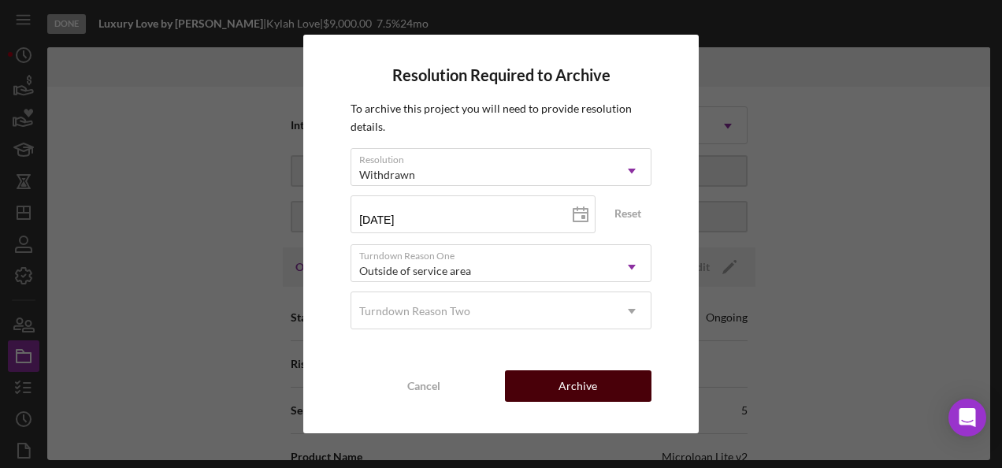
drag, startPoint x: 592, startPoint y: 406, endPoint x: 588, endPoint y: 398, distance: 8.8
click at [592, 407] on div "Resolution Required to Archive To archive this project you will need to provide…" at bounding box center [500, 234] width 395 height 398
click at [584, 383] on div "Archive" at bounding box center [577, 385] width 39 height 31
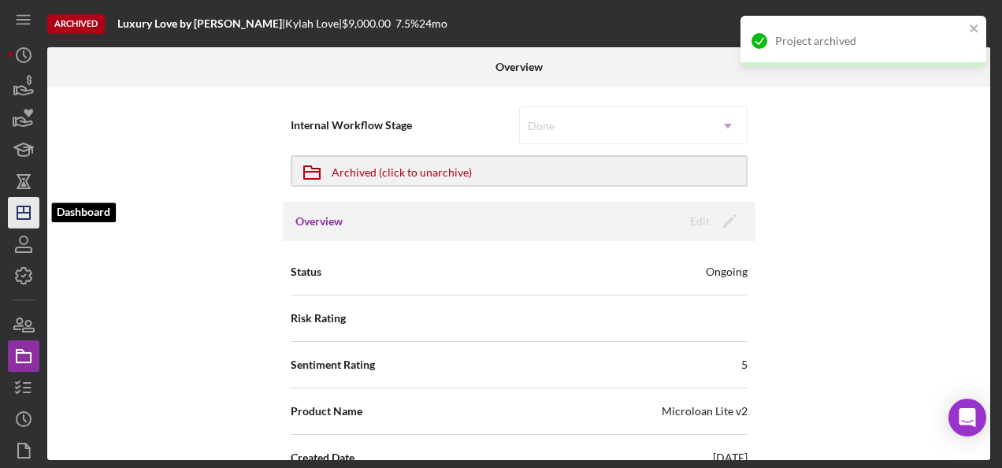
click at [20, 224] on icon "Icon/Dashboard" at bounding box center [23, 212] width 39 height 39
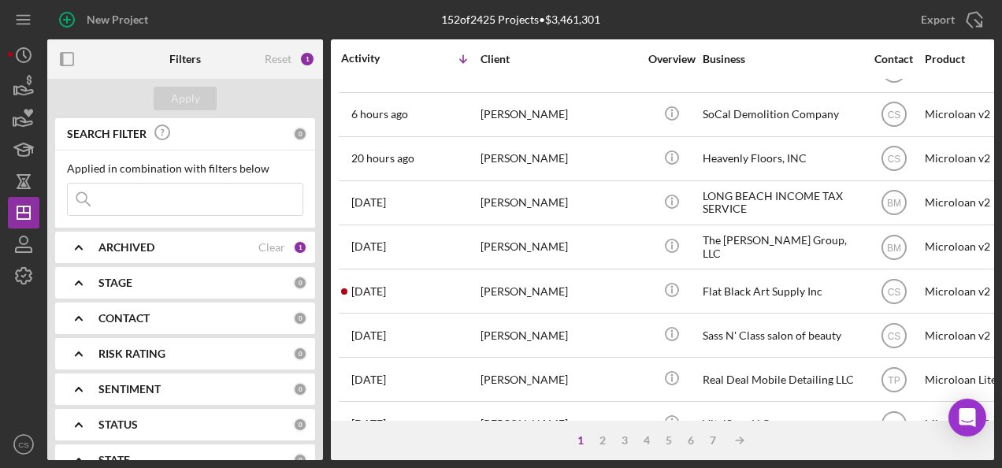
scroll to position [236, 0]
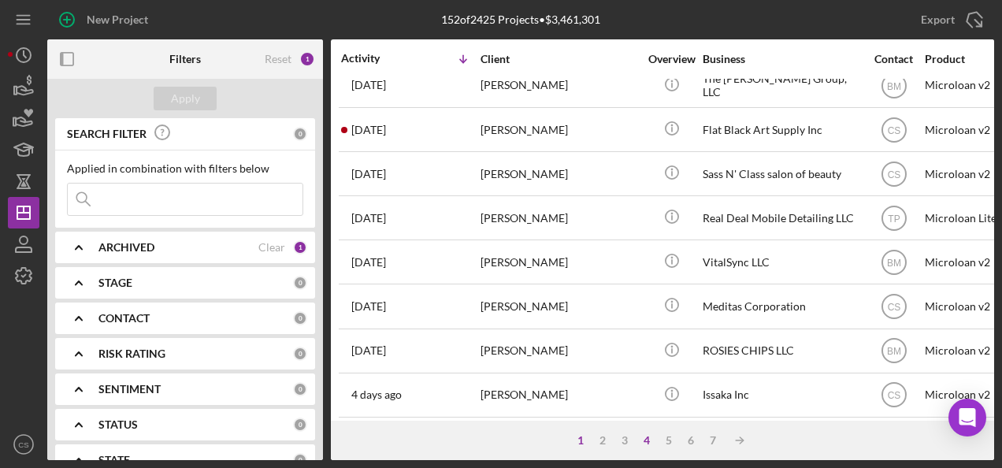
click at [646, 440] on div "4" at bounding box center [646, 440] width 22 height 13
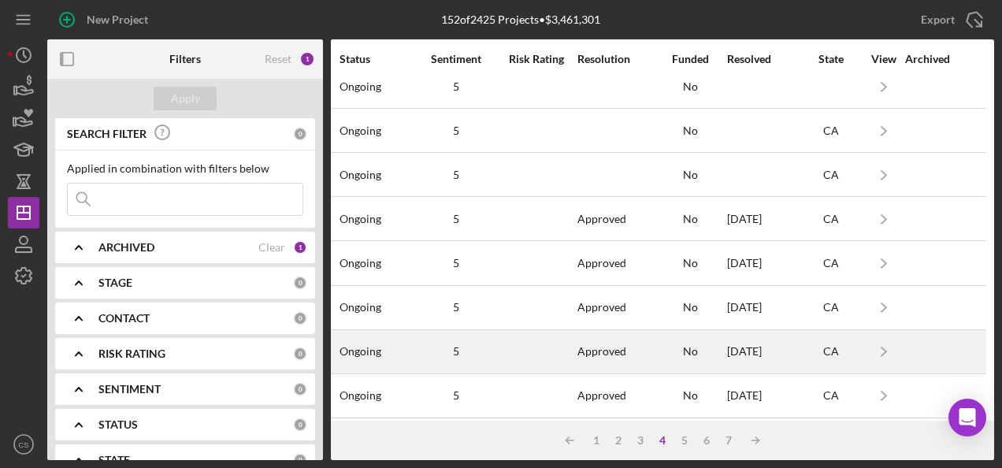
scroll to position [769, 1232]
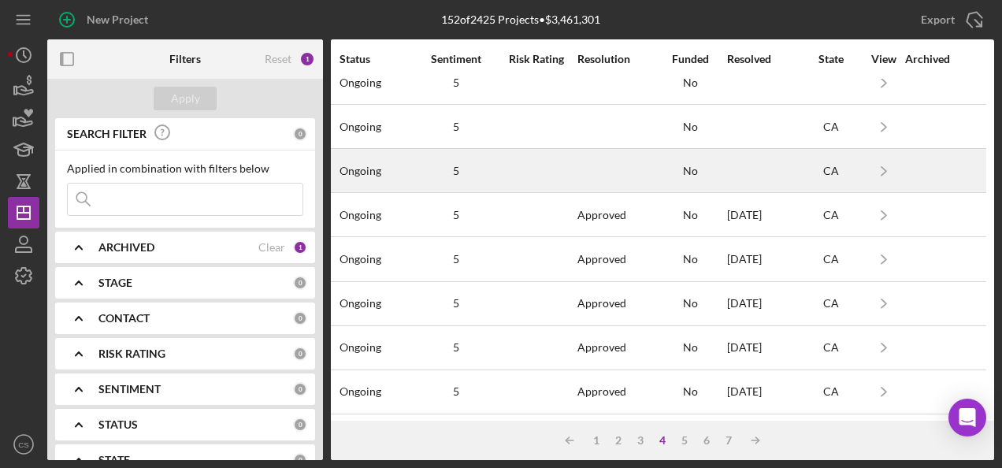
click at [548, 158] on div at bounding box center [536, 171] width 79 height 42
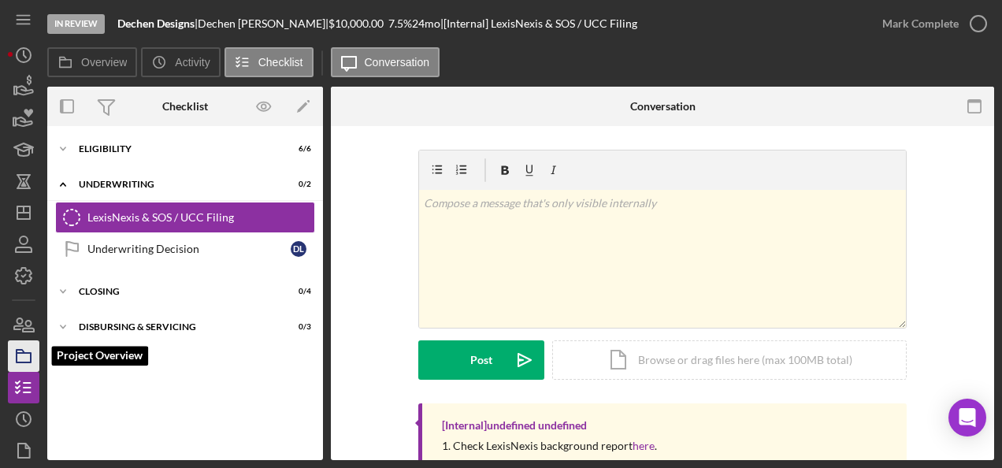
click at [24, 346] on icon "button" at bounding box center [23, 355] width 39 height 39
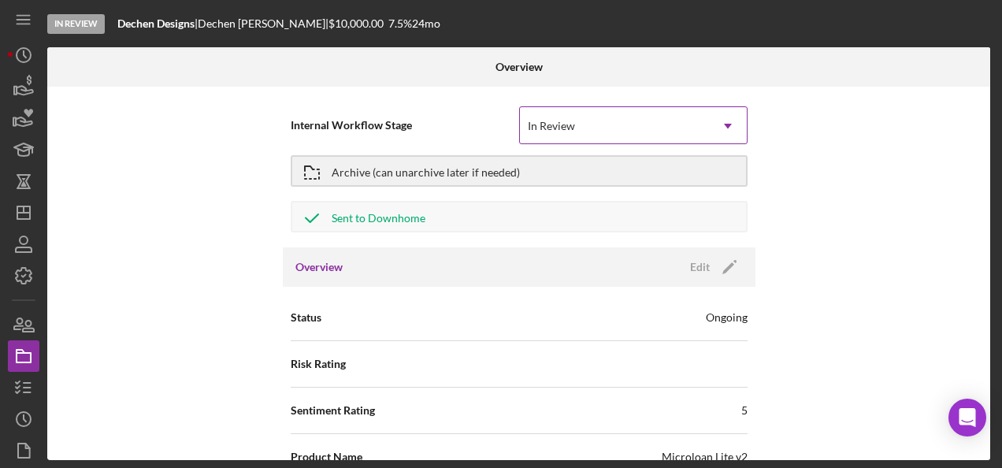
click at [602, 120] on div "In Review" at bounding box center [614, 126] width 189 height 36
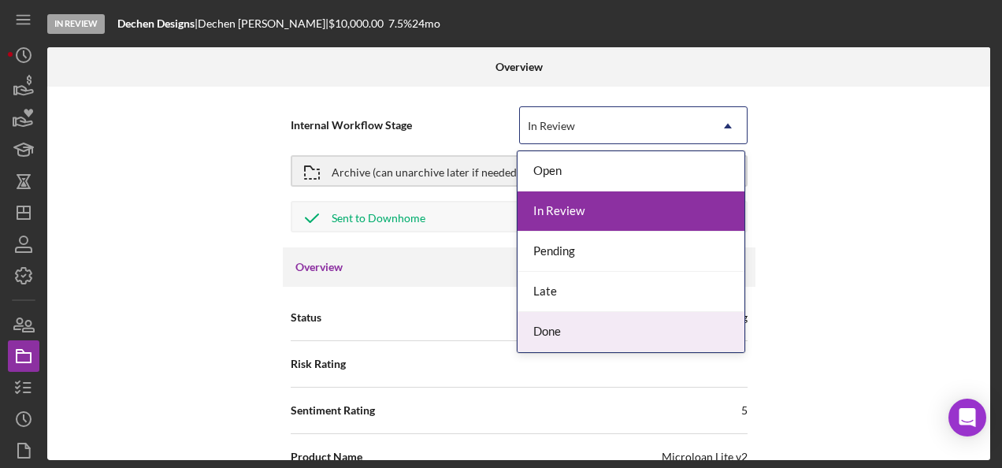
click at [575, 316] on div "Done" at bounding box center [630, 332] width 227 height 40
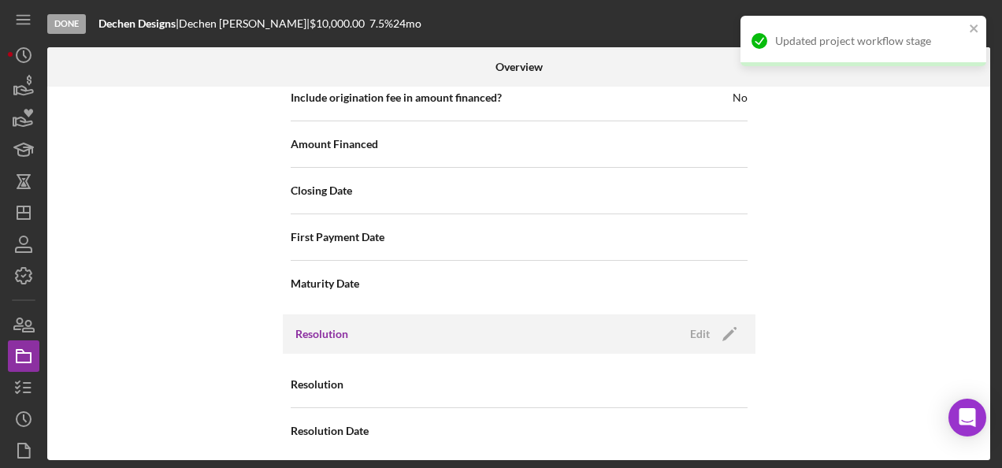
scroll to position [1777, 0]
click at [693, 321] on div "Edit" at bounding box center [700, 333] width 20 height 24
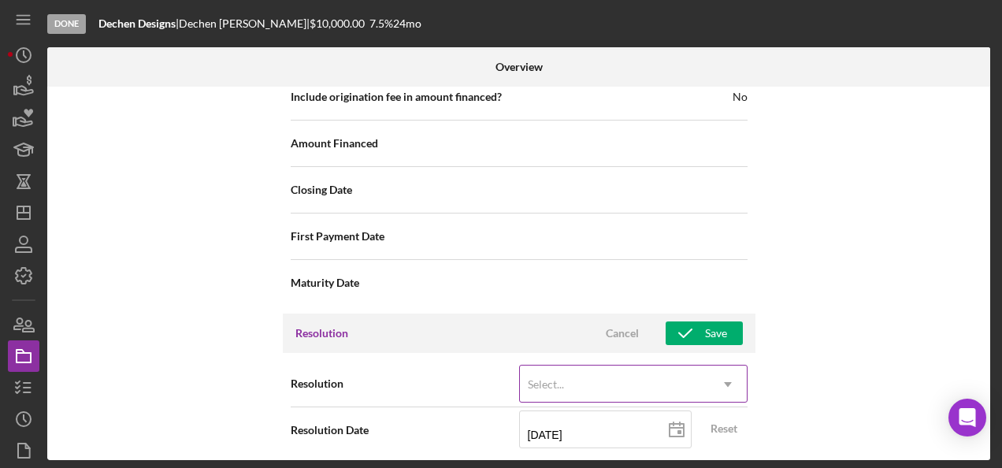
click at [698, 366] on div "Select..." at bounding box center [614, 384] width 189 height 36
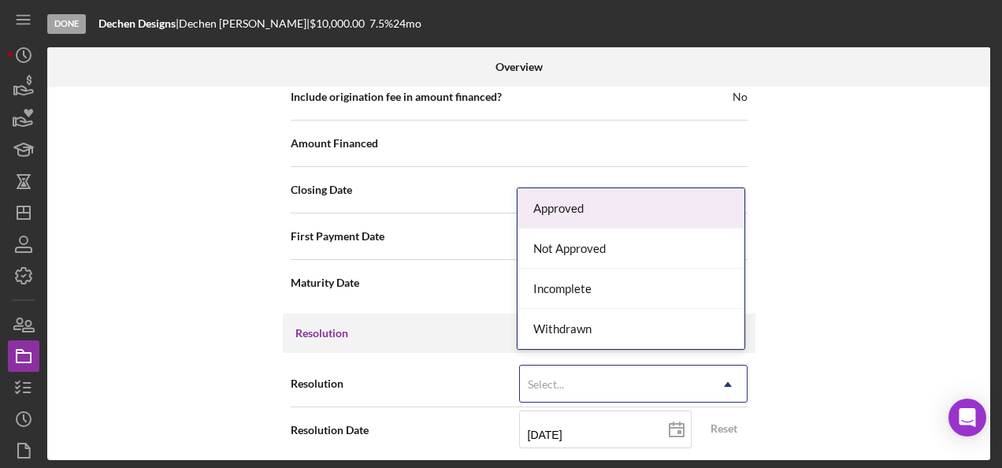
click at [634, 200] on div "Approved" at bounding box center [630, 208] width 227 height 40
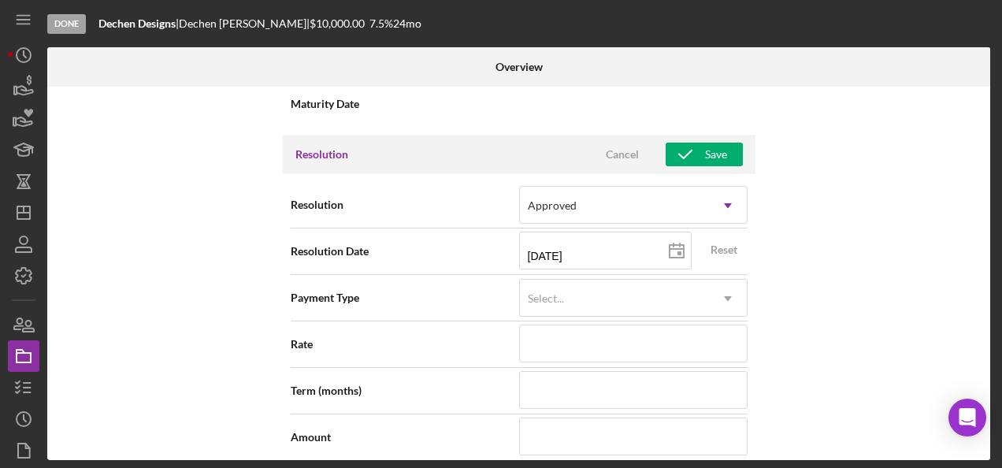
scroll to position [2171, 0]
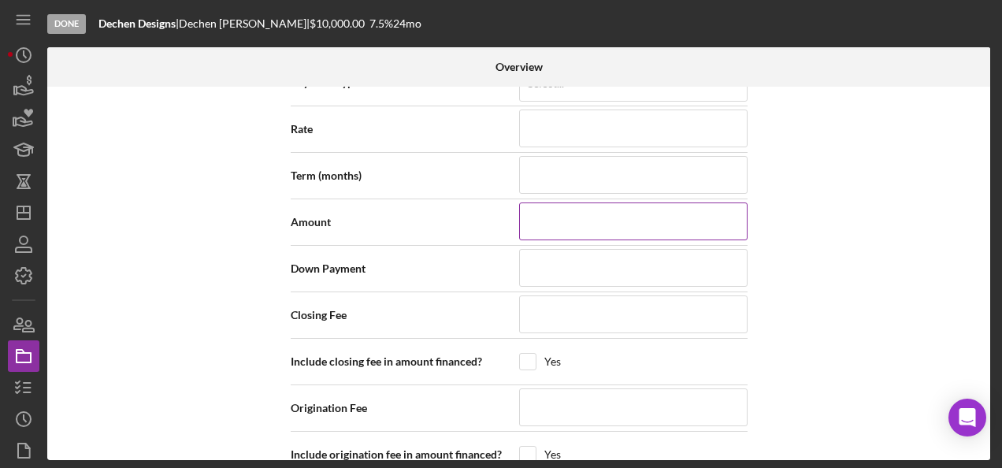
click at [622, 214] on input at bounding box center [633, 221] width 228 height 38
type input "$5"
type input "$50"
type input "$500"
type input "$5,000"
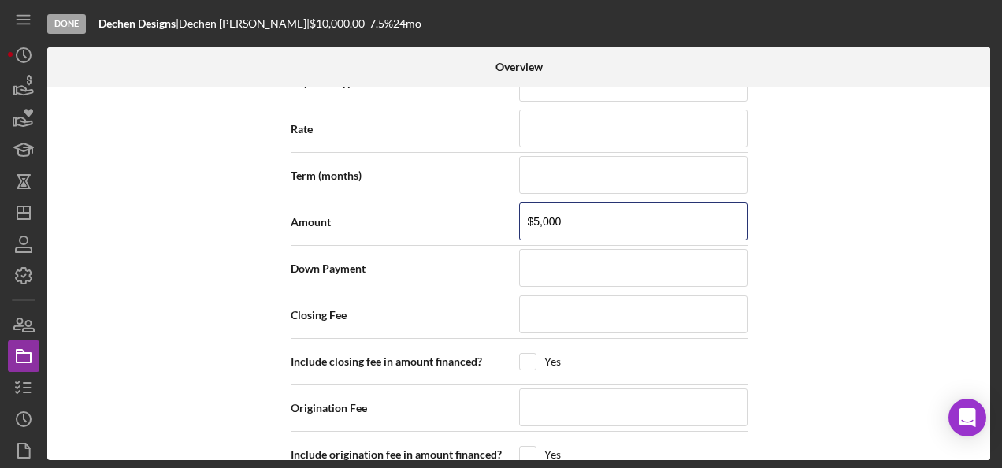
type input "$5,000"
click at [821, 209] on div "Internal Workflow Stage Done Icon/Dropdown Arrow Archive (can unarchive later i…" at bounding box center [518, 273] width 943 height 373
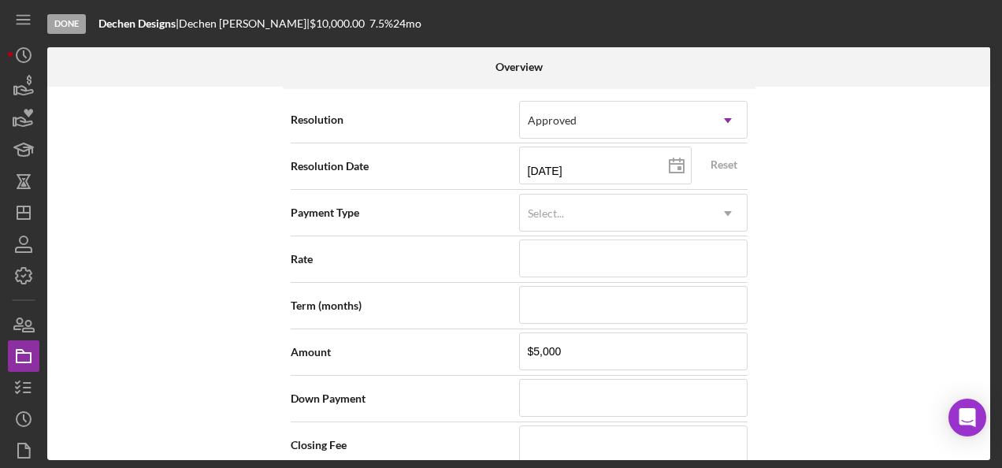
scroll to position [1935, 0]
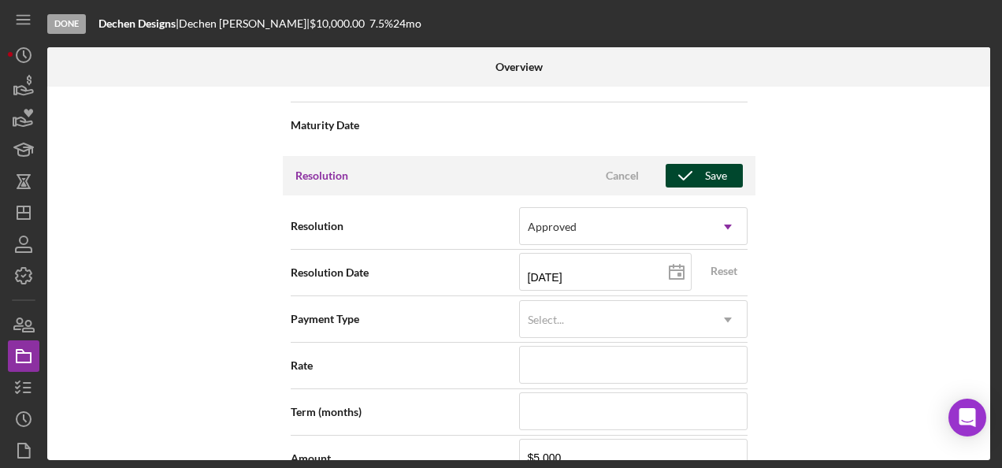
click at [720, 172] on div "Save" at bounding box center [716, 176] width 22 height 24
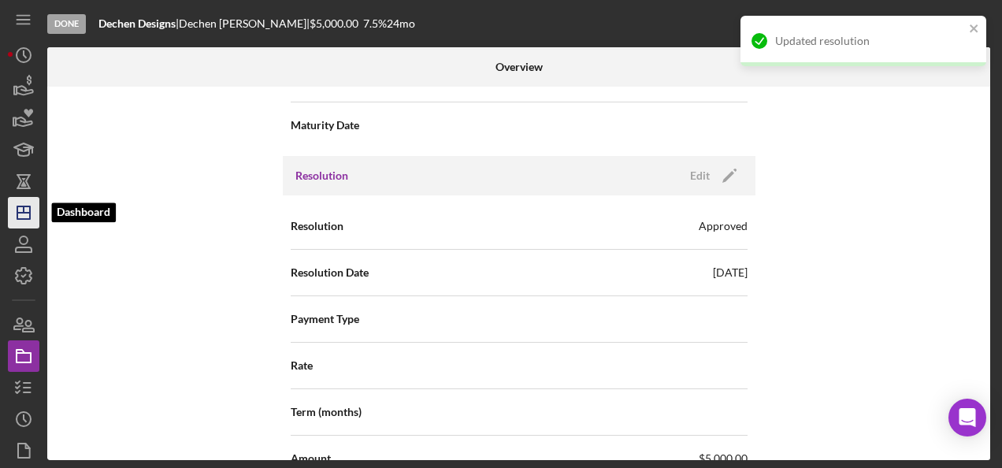
click at [9, 217] on icon "Icon/Dashboard" at bounding box center [23, 212] width 39 height 39
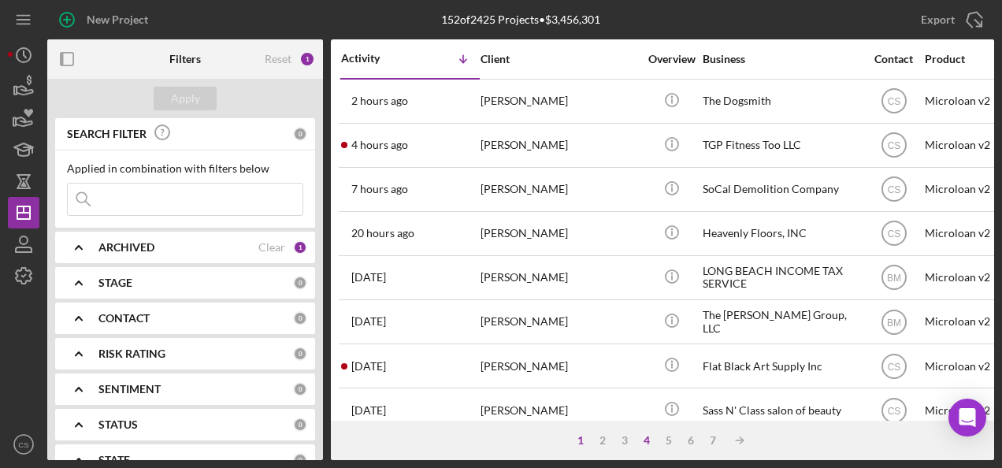
click at [654, 438] on div "4" at bounding box center [646, 440] width 22 height 13
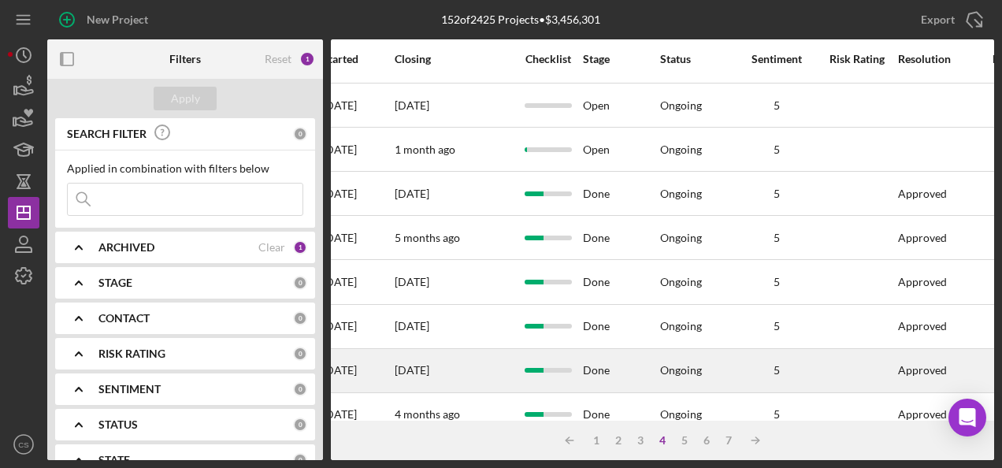
scroll to position [769, 899]
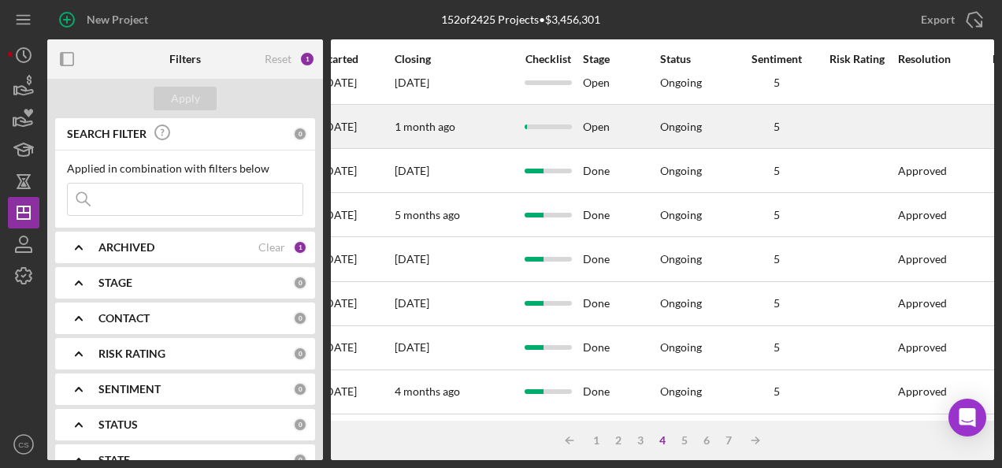
click at [689, 121] on div "Ongoing" at bounding box center [681, 126] width 42 height 13
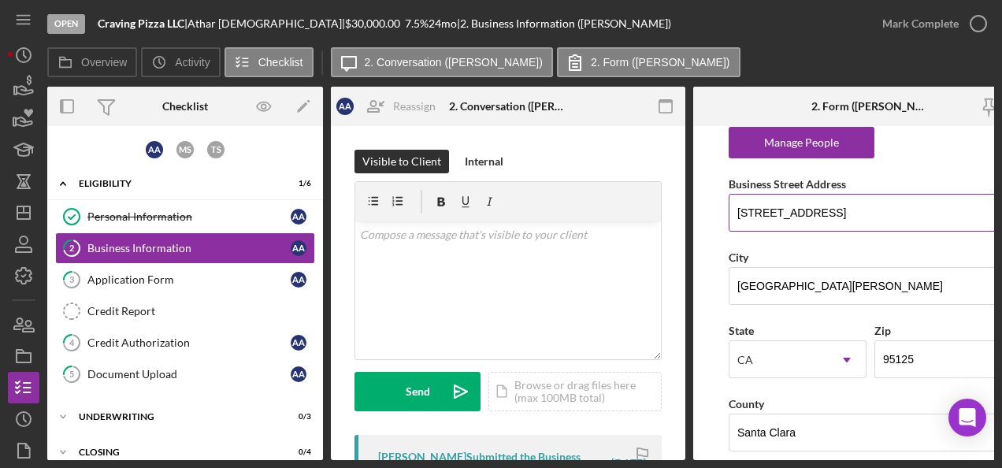
scroll to position [1181, 0]
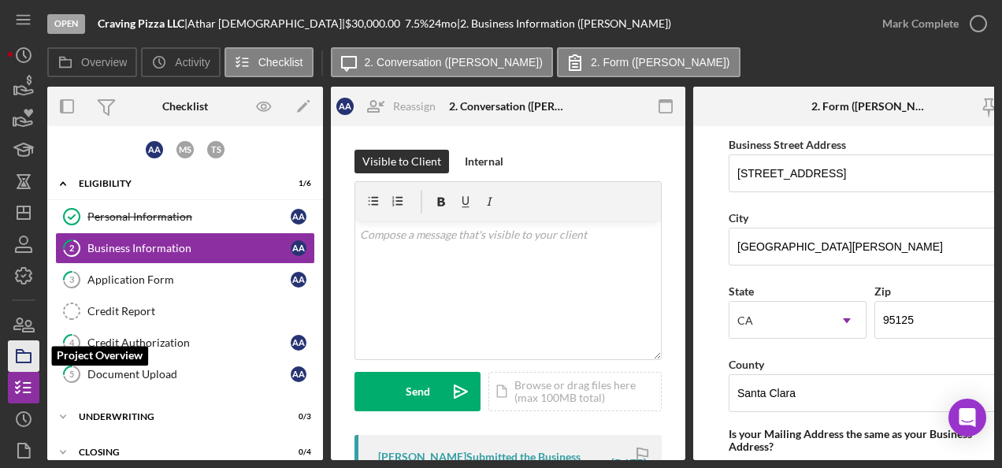
drag, startPoint x: 14, startPoint y: 360, endPoint x: 36, endPoint y: 350, distance: 24.0
click at [14, 360] on icon "button" at bounding box center [23, 355] width 39 height 39
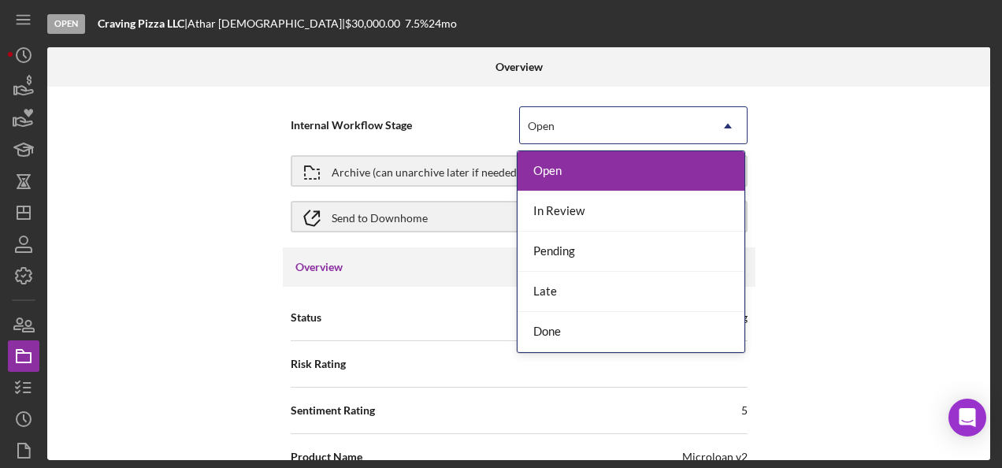
click at [598, 123] on div "Open" at bounding box center [614, 126] width 189 height 36
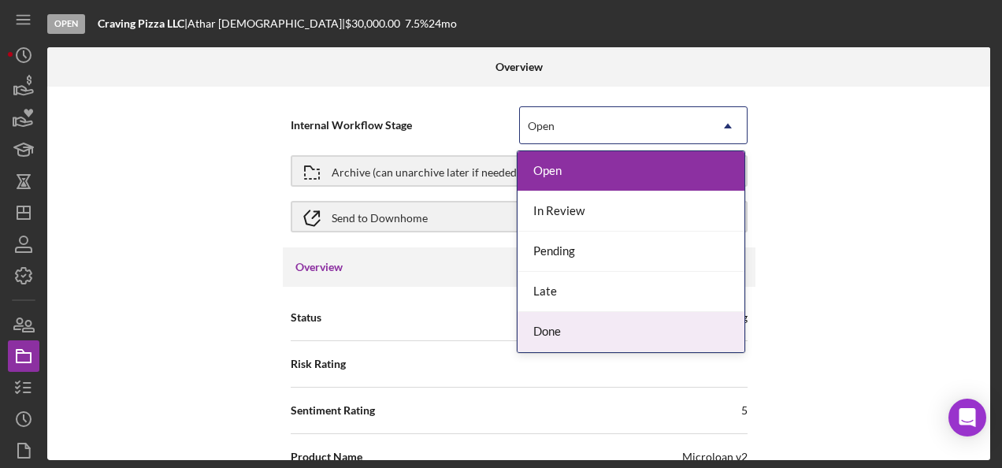
click at [583, 327] on div "Done" at bounding box center [630, 332] width 227 height 40
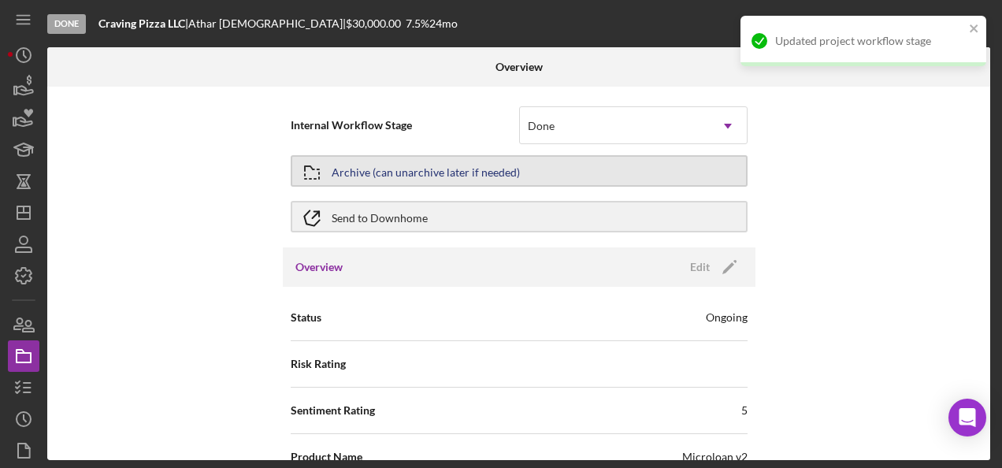
click at [561, 169] on button "Archive (can unarchive later if needed)" at bounding box center [519, 170] width 457 height 31
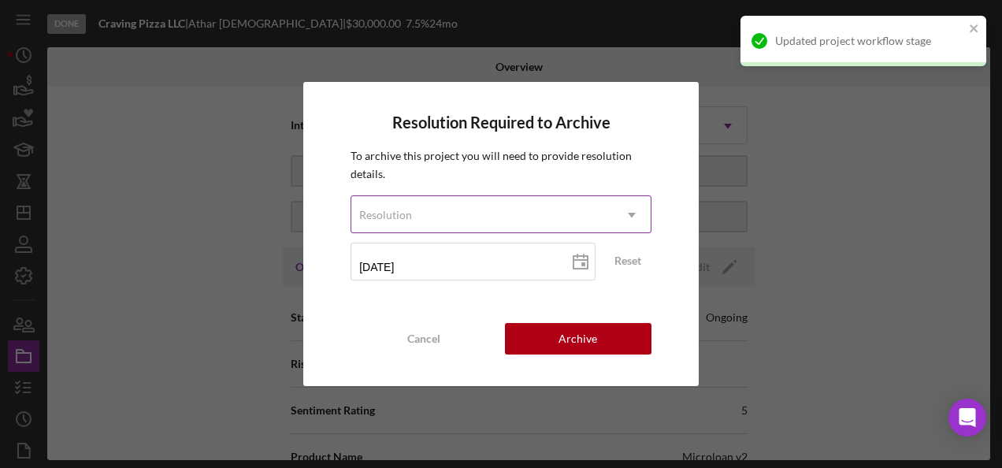
click at [561, 214] on div "Resolution" at bounding box center [481, 215] width 261 height 36
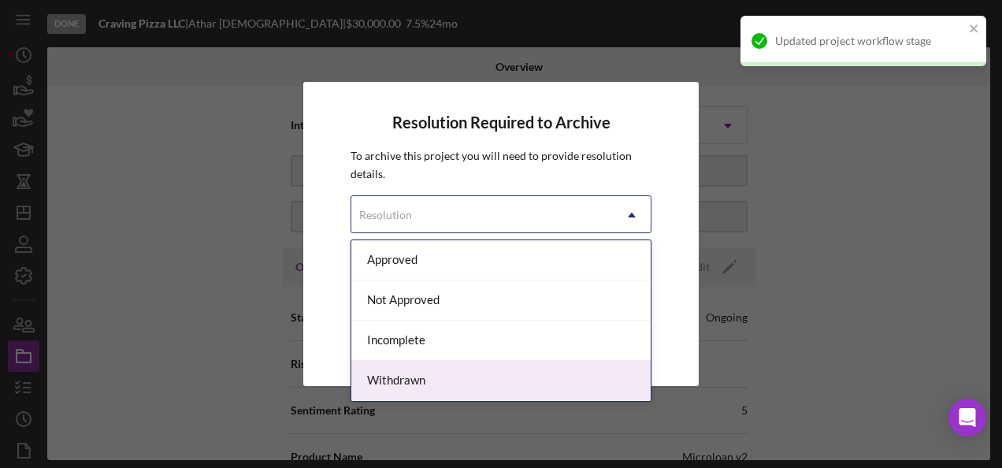
click at [457, 364] on div "Withdrawn" at bounding box center [500, 381] width 299 height 40
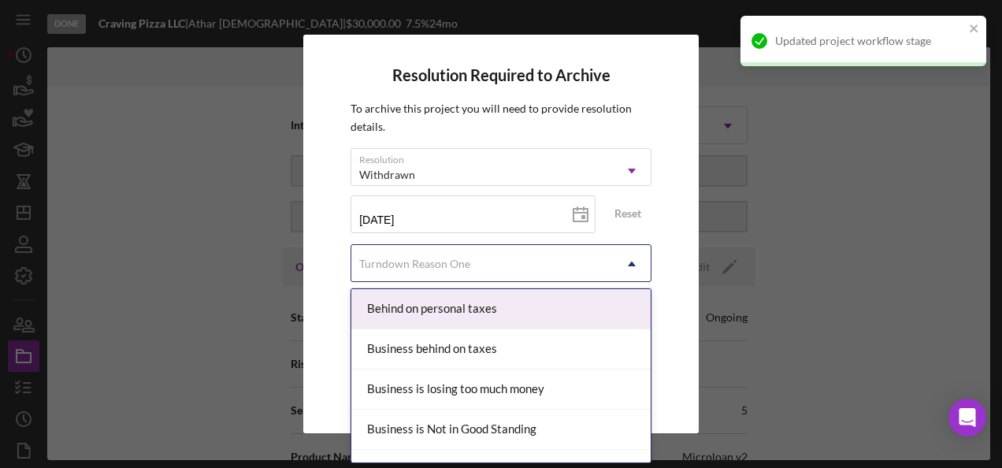
click at [457, 269] on div "Turndown Reason One" at bounding box center [481, 264] width 261 height 36
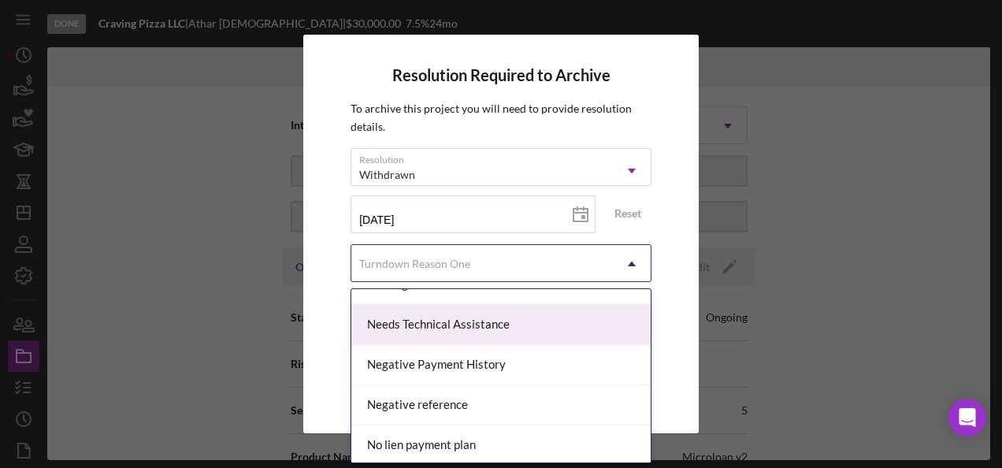
scroll to position [1024, 0]
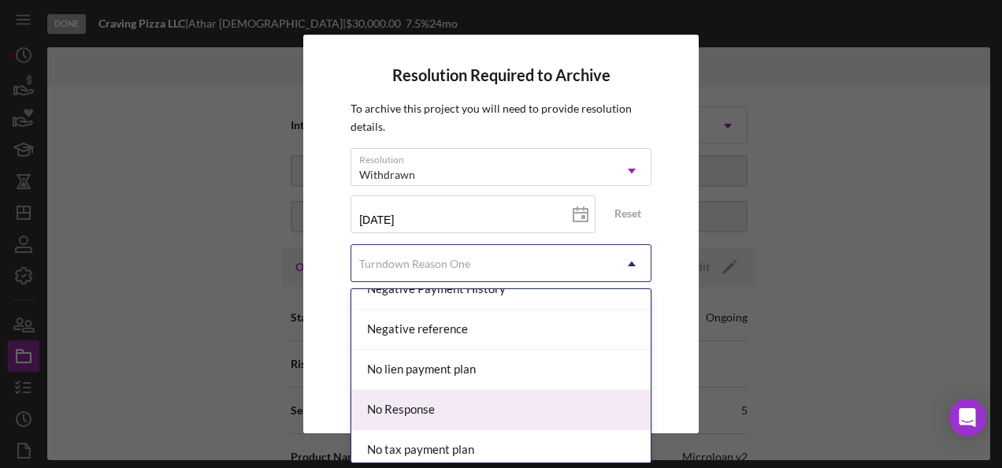
click at [506, 390] on div "No Response" at bounding box center [500, 410] width 299 height 40
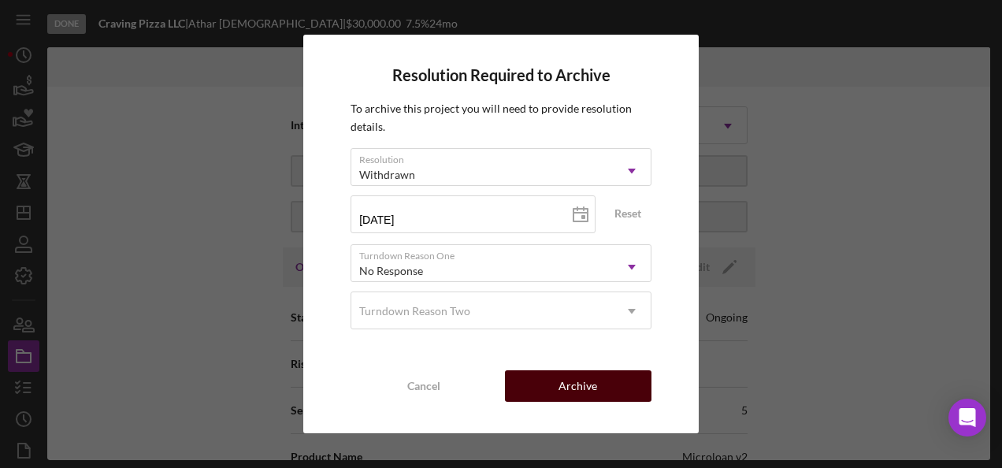
click at [572, 378] on div "Archive" at bounding box center [577, 385] width 39 height 31
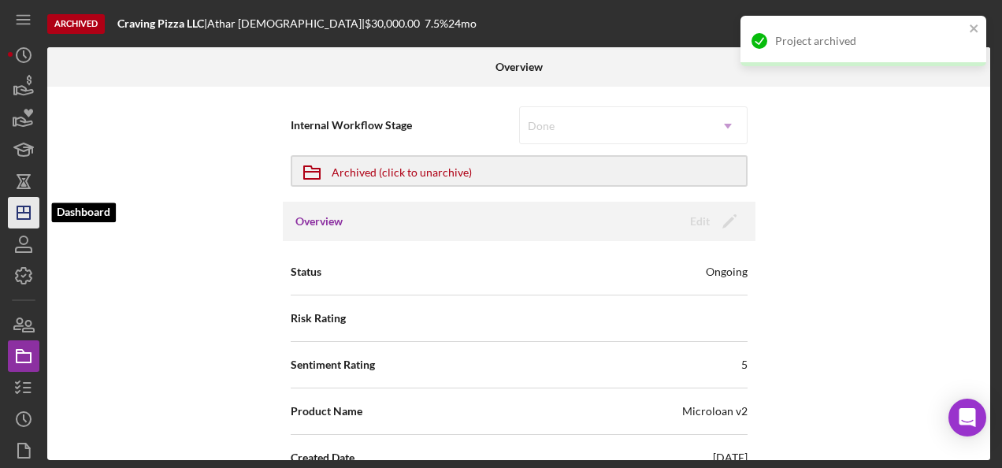
click at [28, 202] on icon "Icon/Dashboard" at bounding box center [23, 212] width 39 height 39
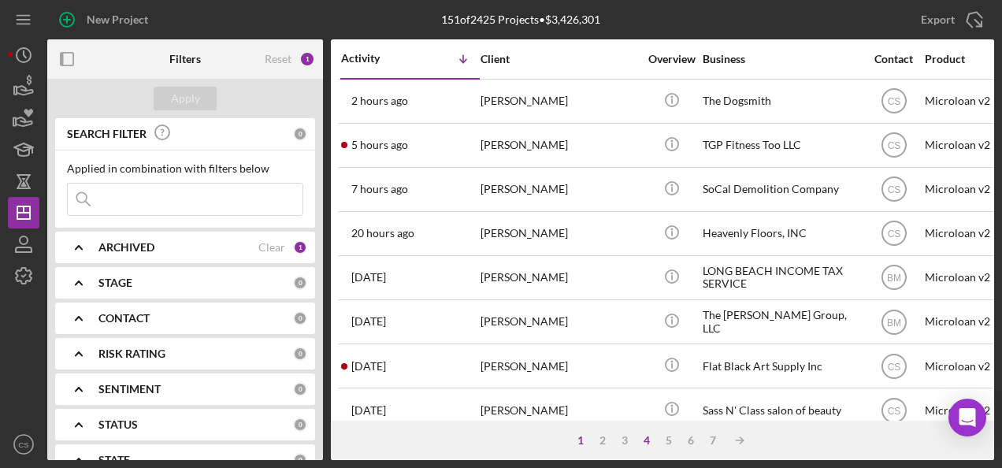
click at [650, 444] on div "4" at bounding box center [646, 440] width 22 height 13
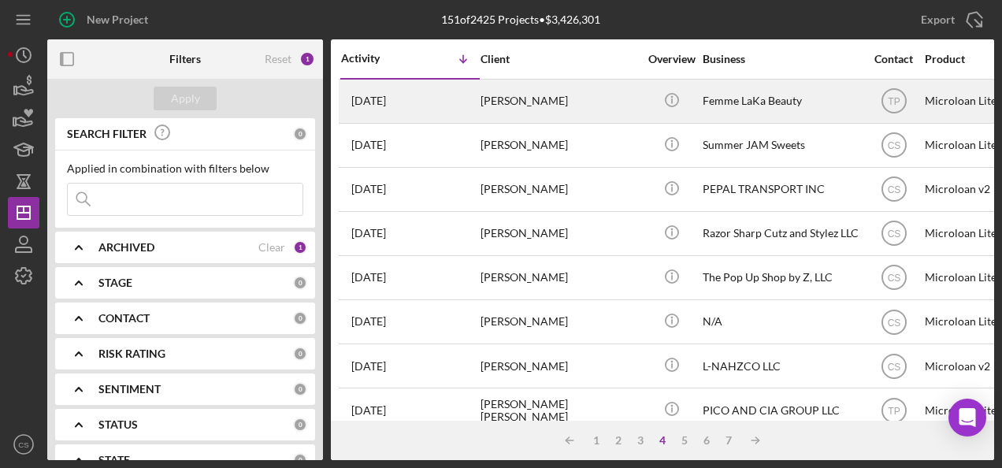
click at [518, 101] on div "[PERSON_NAME]" at bounding box center [558, 101] width 157 height 42
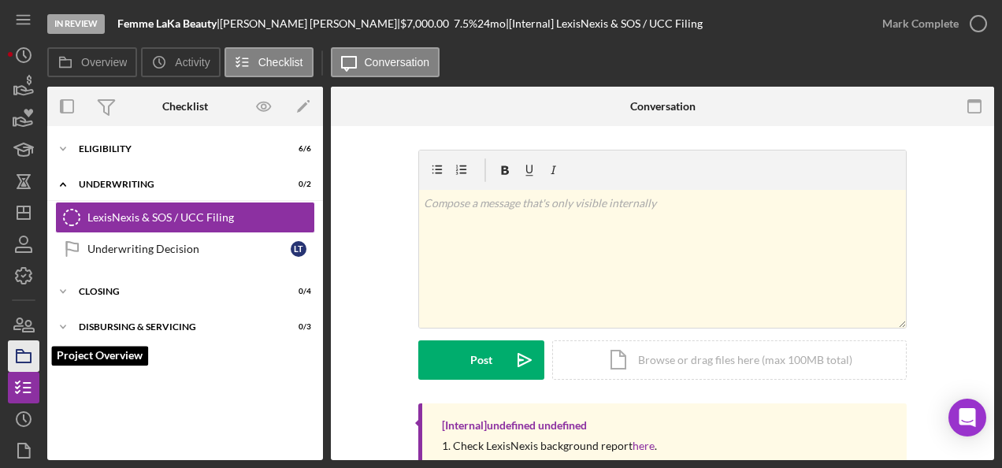
click at [14, 358] on icon "button" at bounding box center [23, 355] width 39 height 39
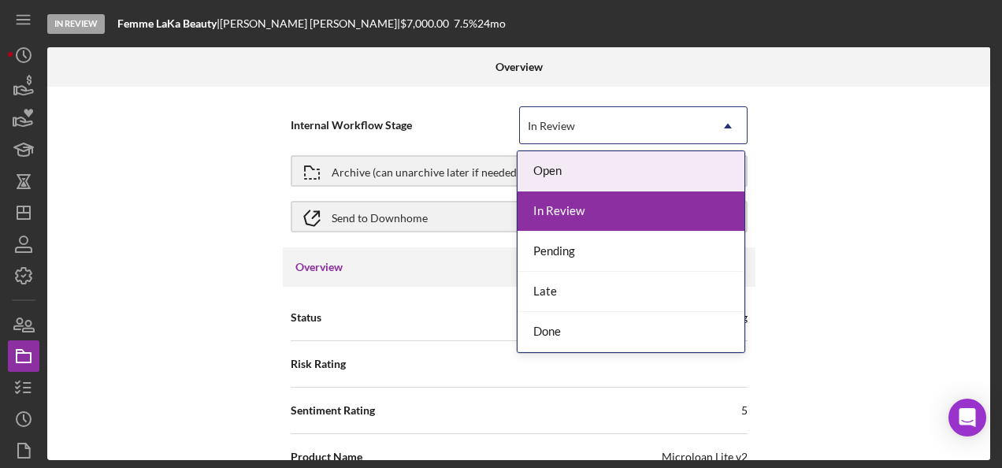
click at [622, 131] on div "In Review" at bounding box center [614, 126] width 189 height 36
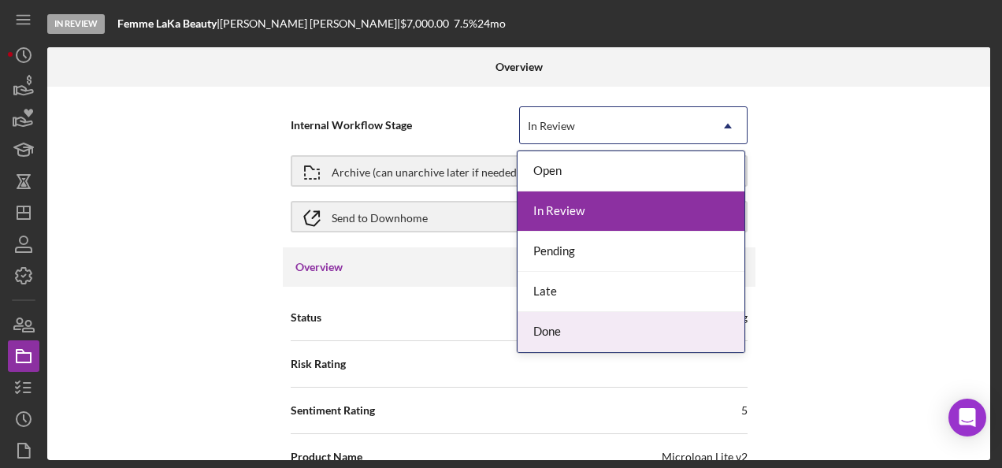
click at [554, 331] on div "Done" at bounding box center [630, 332] width 227 height 40
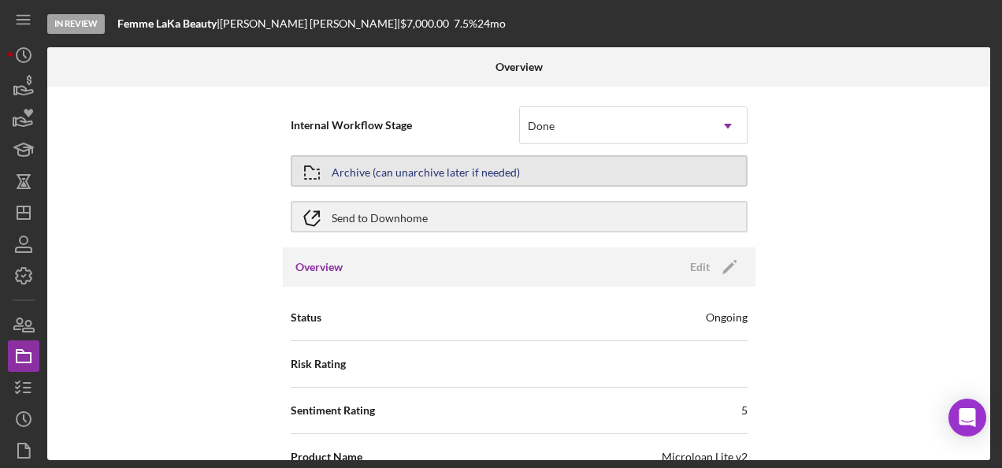
click at [560, 163] on button "Archive (can unarchive later if needed)" at bounding box center [519, 170] width 457 height 31
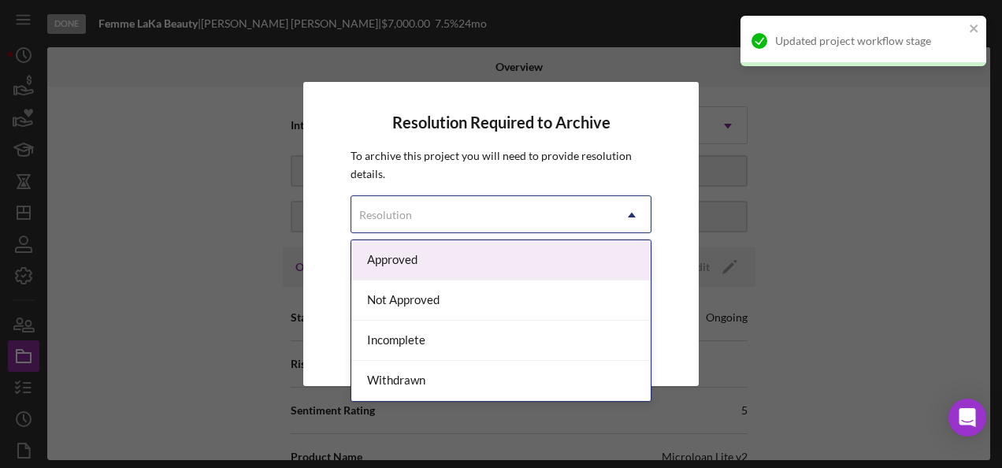
click at [529, 220] on div "Resolution" at bounding box center [481, 215] width 261 height 36
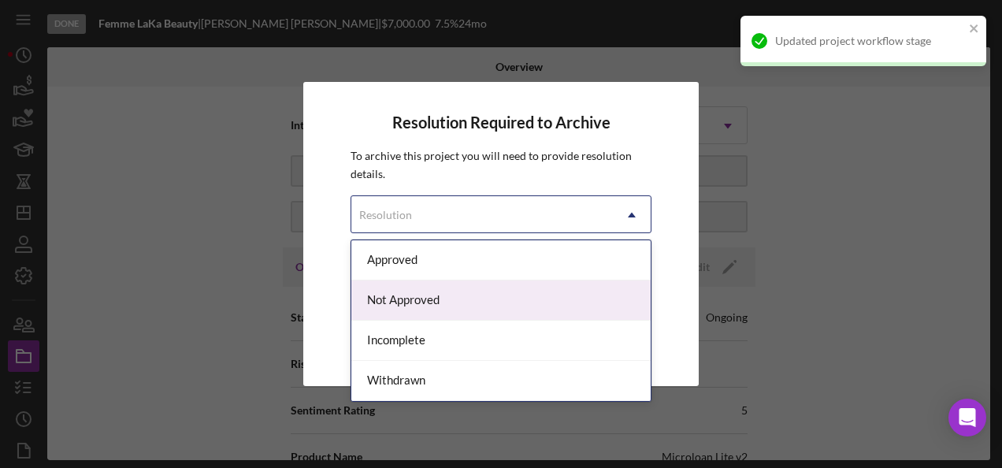
click at [488, 299] on div "Not Approved" at bounding box center [500, 300] width 299 height 40
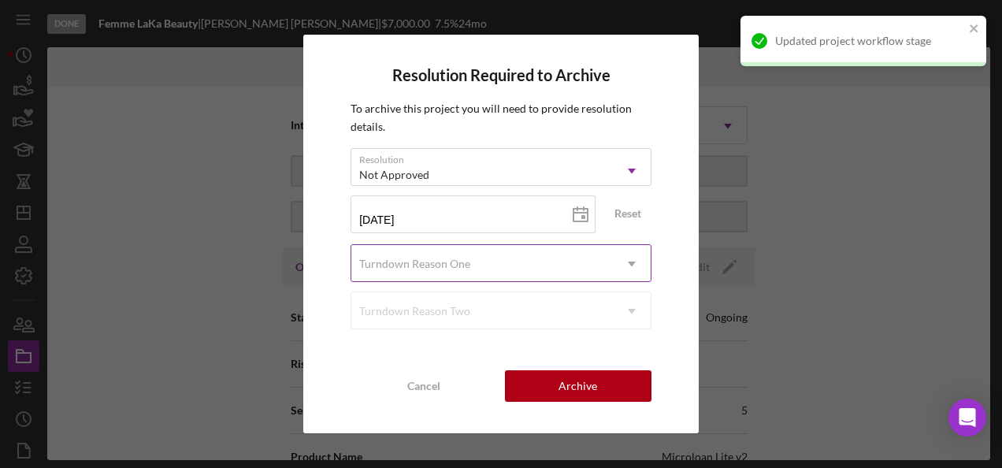
click at [487, 257] on div "Turndown Reason One" at bounding box center [481, 264] width 261 height 36
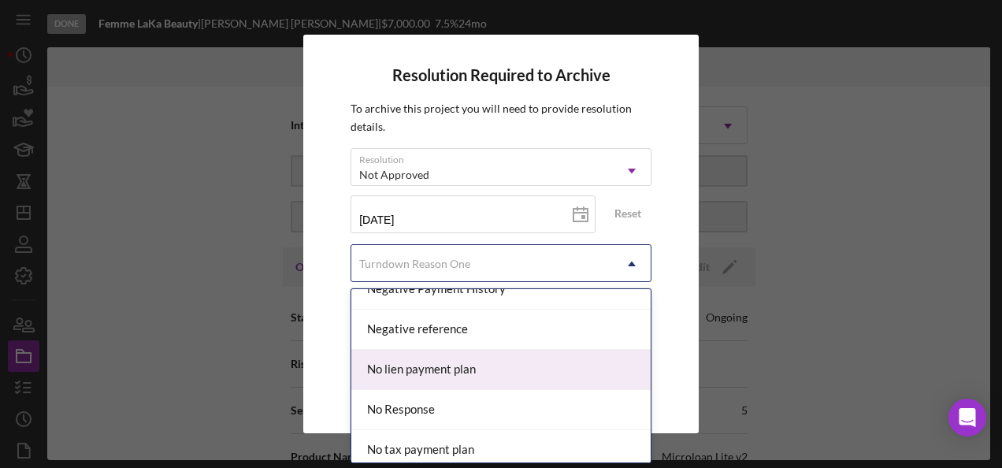
scroll to position [945, 0]
click at [507, 352] on div "Negative Payment History" at bounding box center [500, 368] width 299 height 40
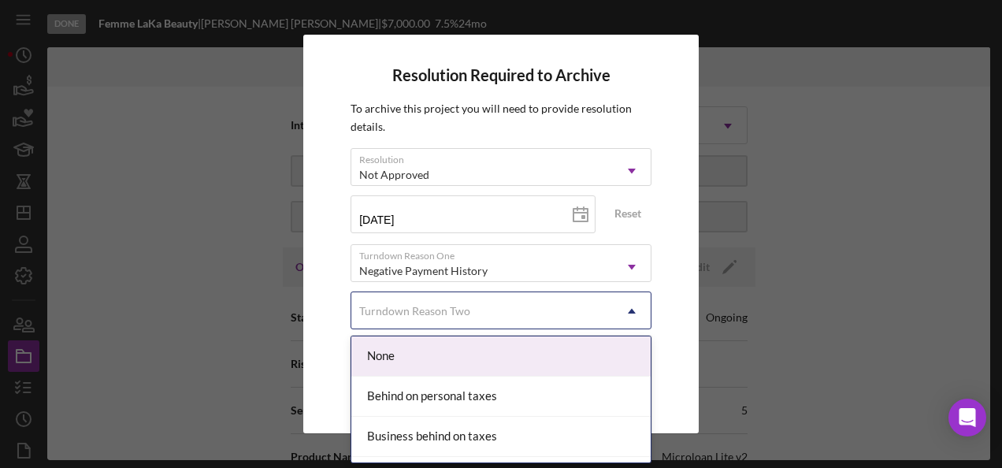
click at [529, 307] on div "Turndown Reason Two" at bounding box center [481, 311] width 261 height 36
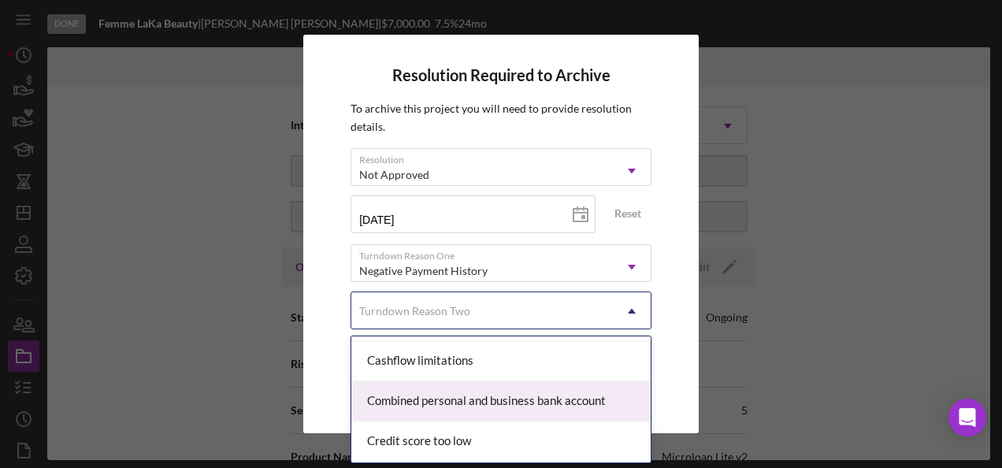
scroll to position [315, 0]
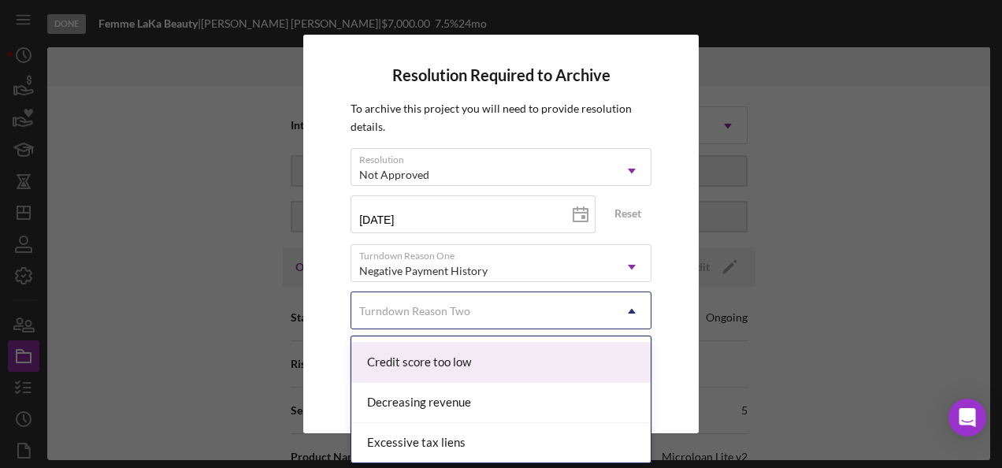
click at [531, 361] on div "Credit score too low" at bounding box center [500, 363] width 299 height 40
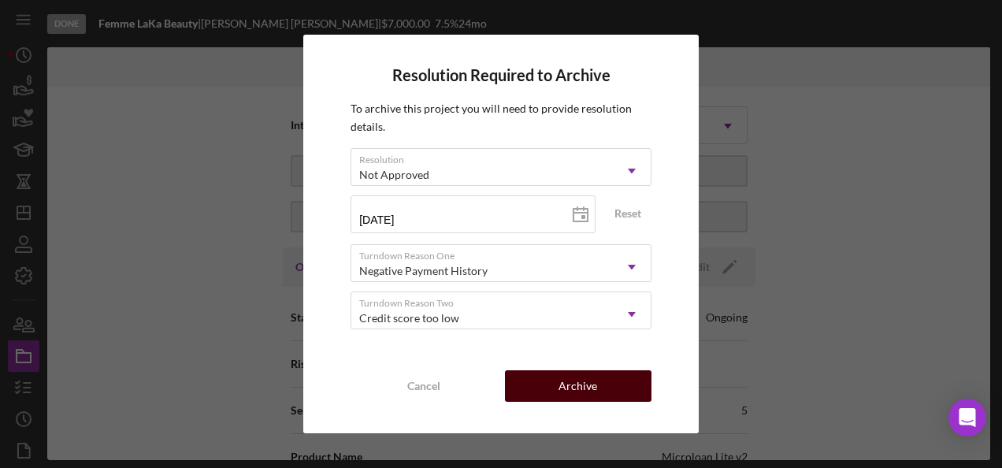
click at [565, 375] on div "Archive" at bounding box center [577, 385] width 39 height 31
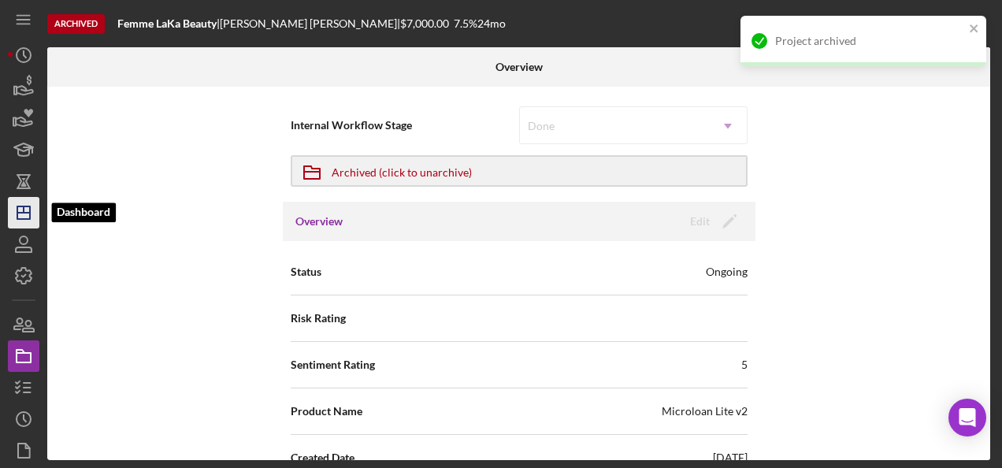
click at [33, 204] on icon "Icon/Dashboard" at bounding box center [23, 212] width 39 height 39
